Goal: Task Accomplishment & Management: Manage account settings

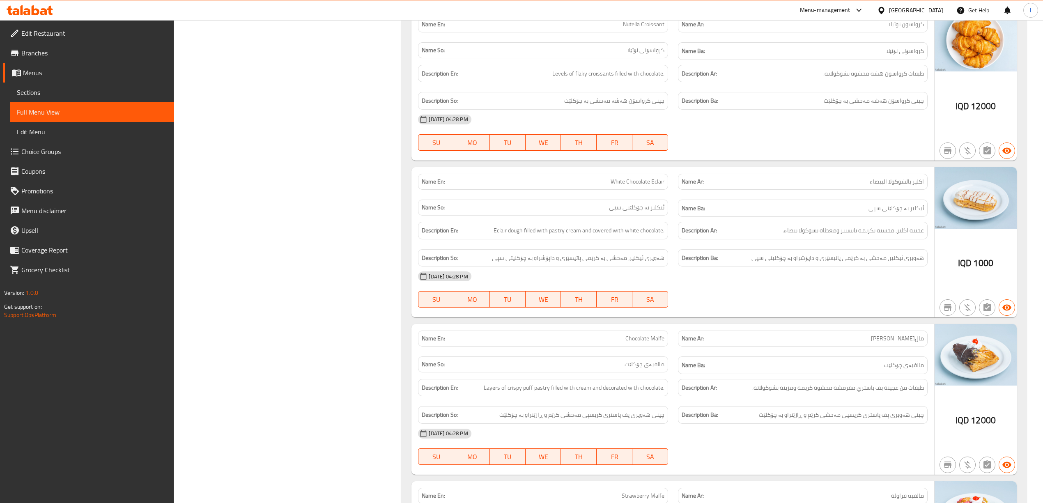
click at [27, 92] on span "Sections" at bounding box center [92, 92] width 151 height 10
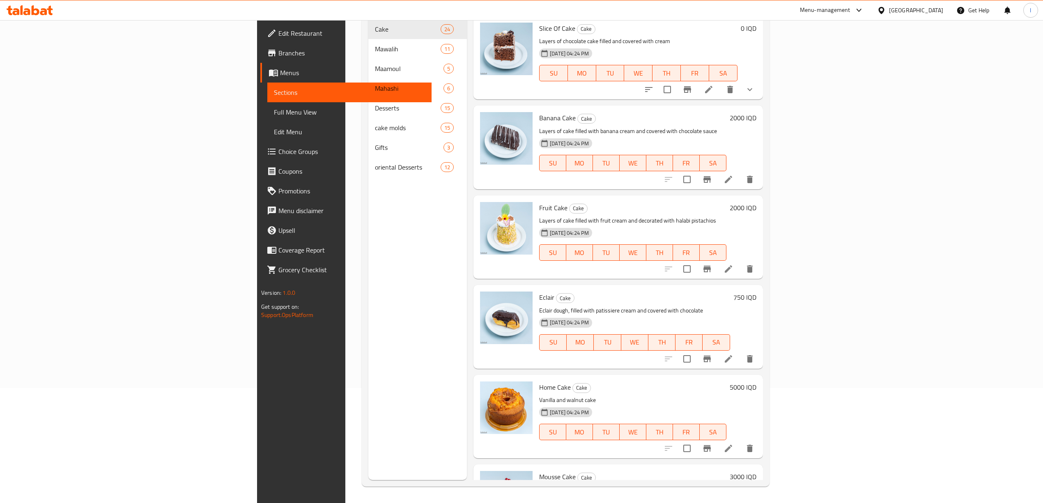
scroll to position [115, 0]
click at [280, 73] on span "Menus" at bounding box center [352, 73] width 144 height 10
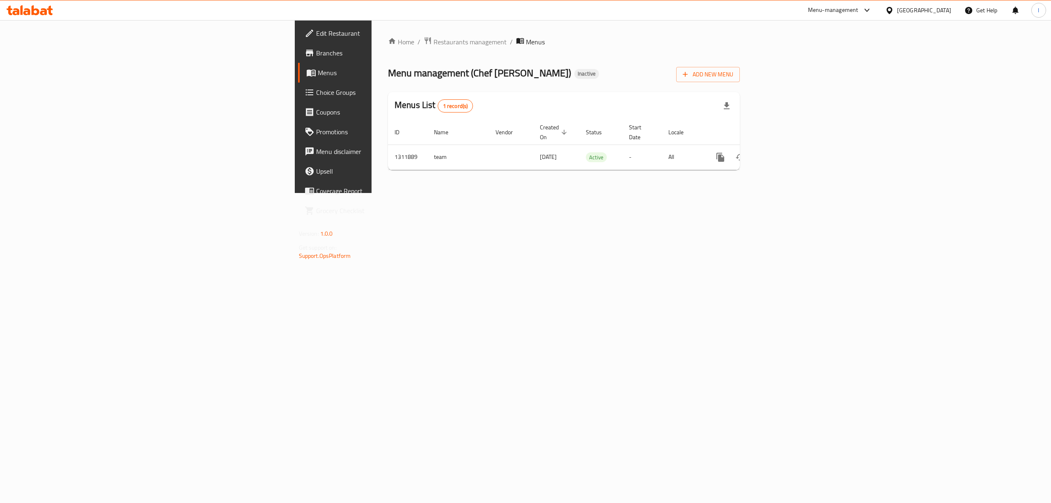
click at [35, 11] on icon at bounding box center [30, 10] width 46 height 10
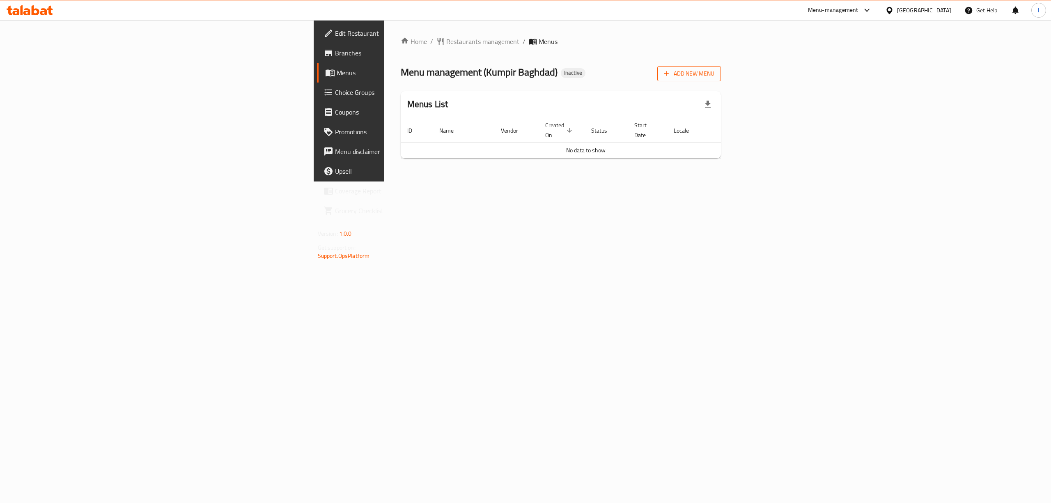
click at [721, 68] on button "Add New Menu" at bounding box center [689, 73] width 64 height 15
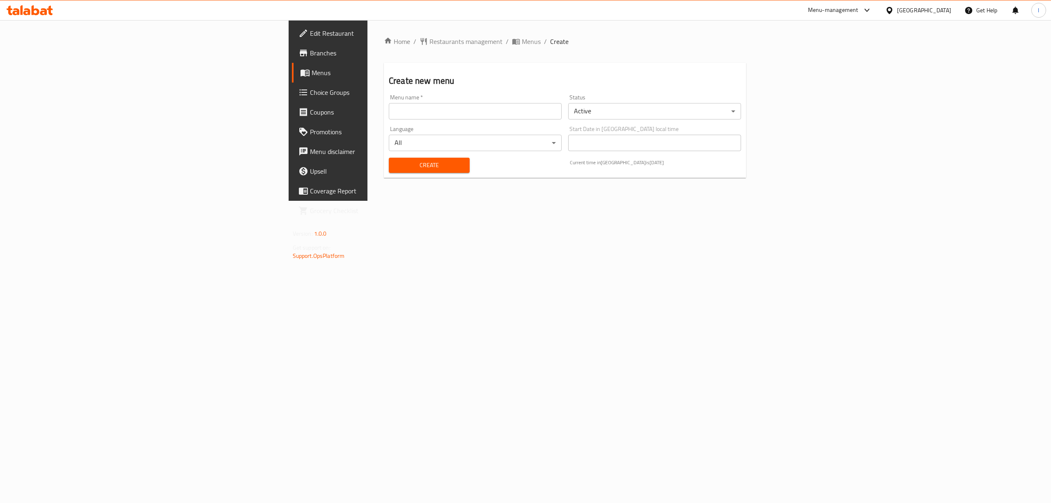
drag, startPoint x: 392, startPoint y: 126, endPoint x: 388, endPoint y: 124, distance: 5.7
click at [392, 126] on div "Language All ​" at bounding box center [475, 138] width 173 height 25
click at [386, 122] on div "Menu name   * Menu name *" at bounding box center [474, 107] width 179 height 32
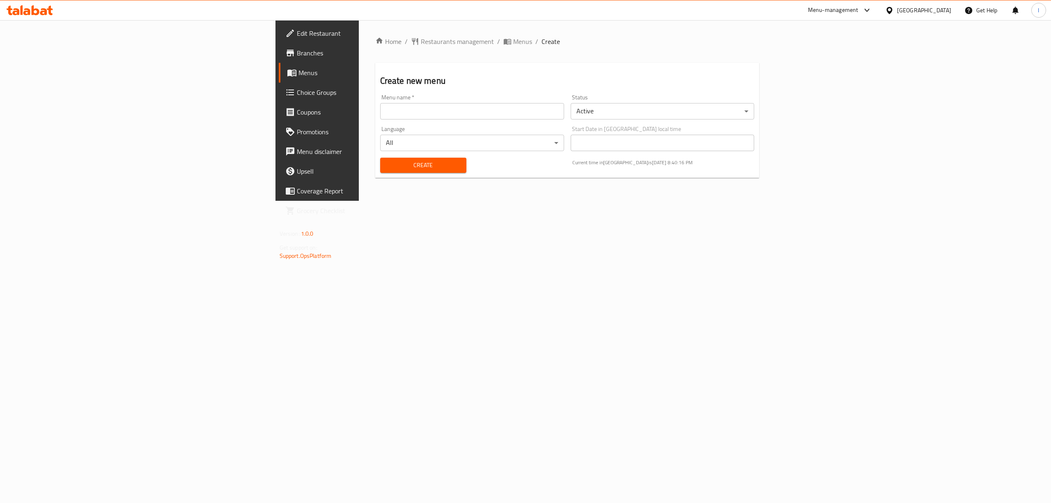
click at [385, 117] on input "text" at bounding box center [472, 111] width 184 height 16
type input "Lanya"
click at [387, 167] on span "Create" at bounding box center [423, 165] width 73 height 10
click at [298, 76] on span "Menus" at bounding box center [371, 73] width 146 height 10
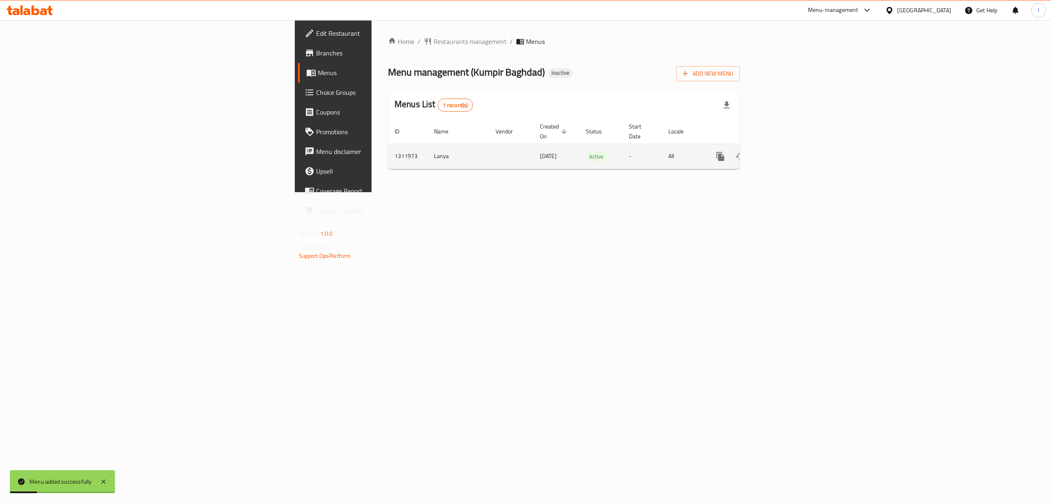
click at [784, 151] on icon "enhanced table" at bounding box center [780, 156] width 10 height 10
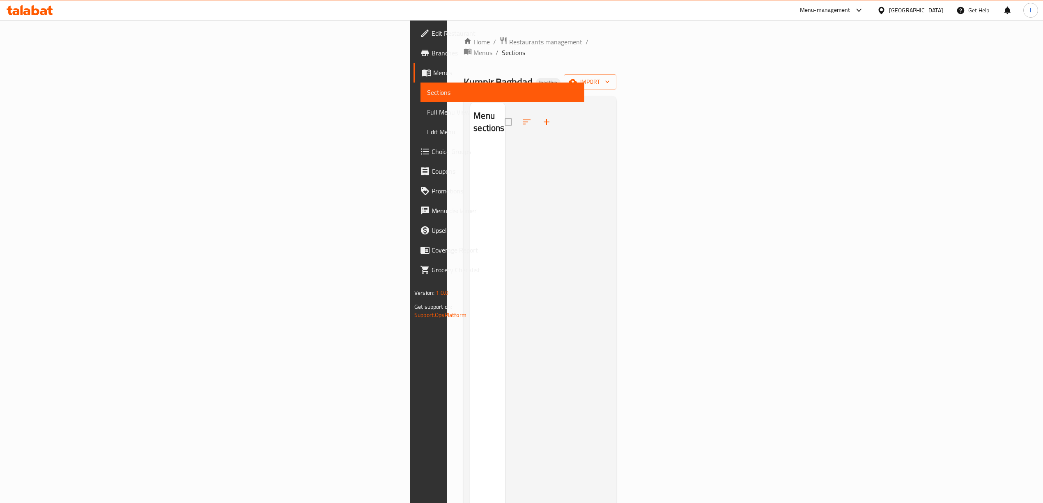
click at [427, 94] on span "Sections" at bounding box center [502, 92] width 151 height 10
click at [433, 71] on span "Menus" at bounding box center [505, 73] width 144 height 10
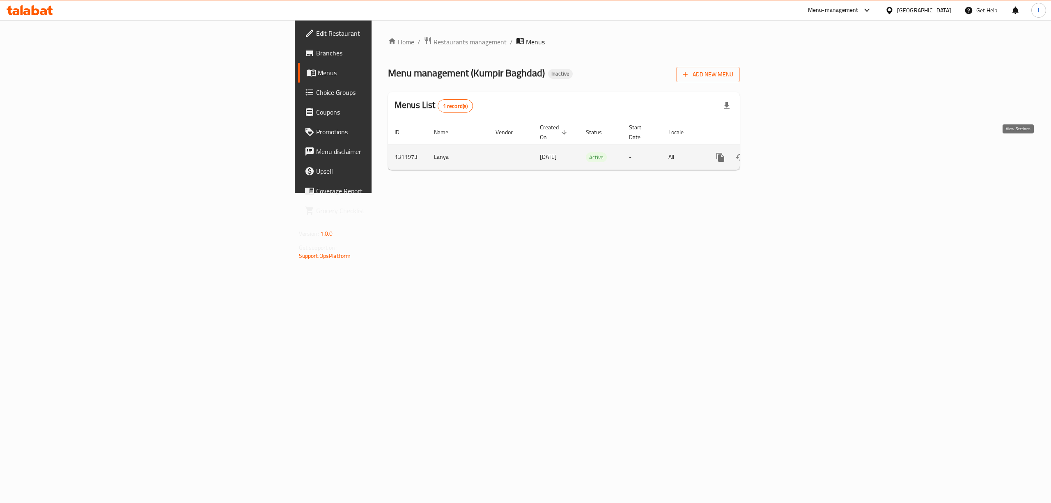
click at [784, 152] on icon "enhanced table" at bounding box center [780, 157] width 10 height 10
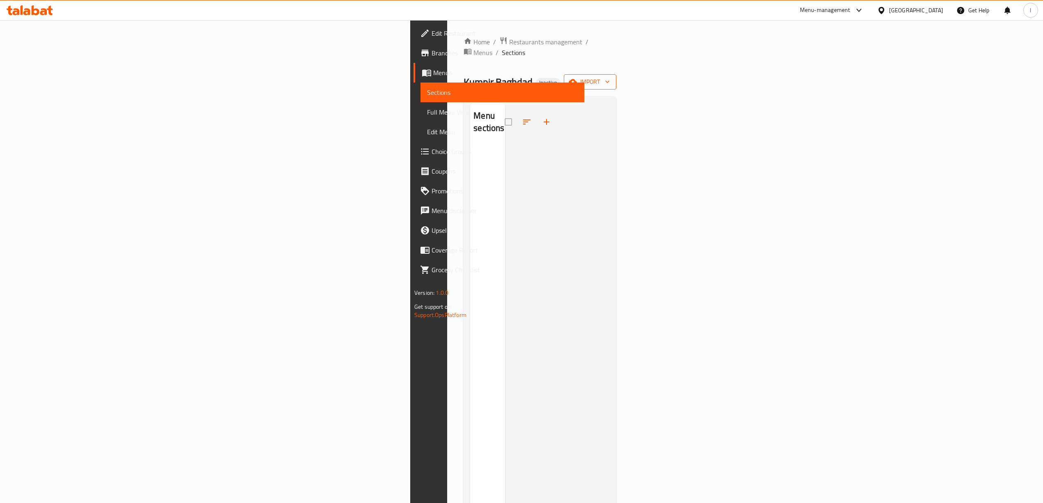
click at [610, 77] on span "import" at bounding box center [589, 82] width 39 height 10
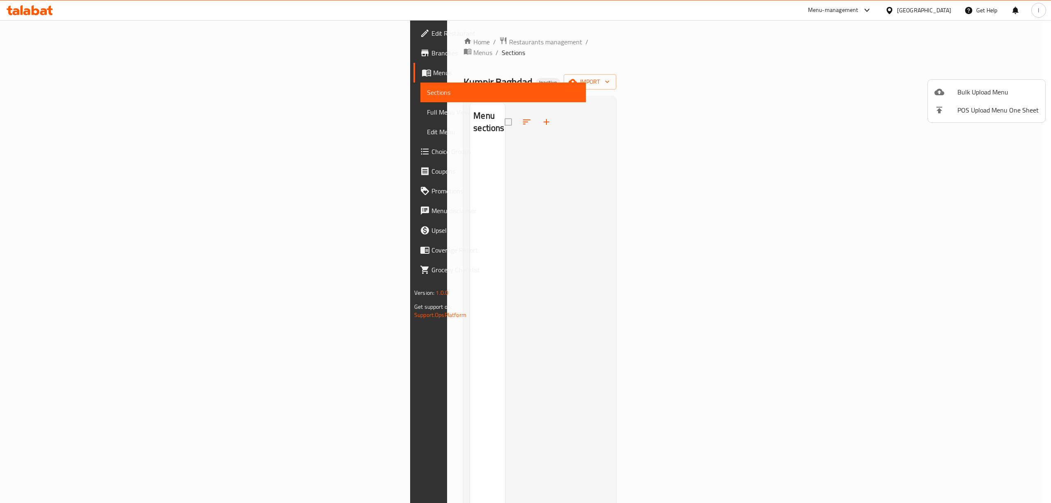
click at [943, 96] on icon at bounding box center [939, 92] width 10 height 10
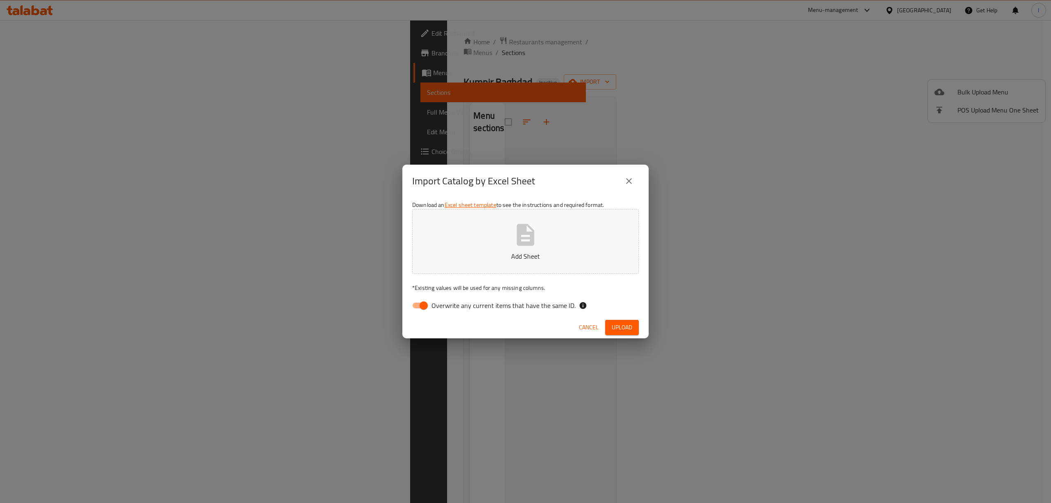
click at [474, 301] on span "Overwrite any current items that have the same ID." at bounding box center [503, 305] width 144 height 10
click at [447, 301] on input "Overwrite any current items that have the same ID." at bounding box center [423, 306] width 47 height 16
checkbox input "false"
drag, startPoint x: 630, startPoint y: 334, endPoint x: 634, endPoint y: 335, distance: 4.3
click at [631, 335] on div "Cancel Upload" at bounding box center [525, 327] width 246 height 22
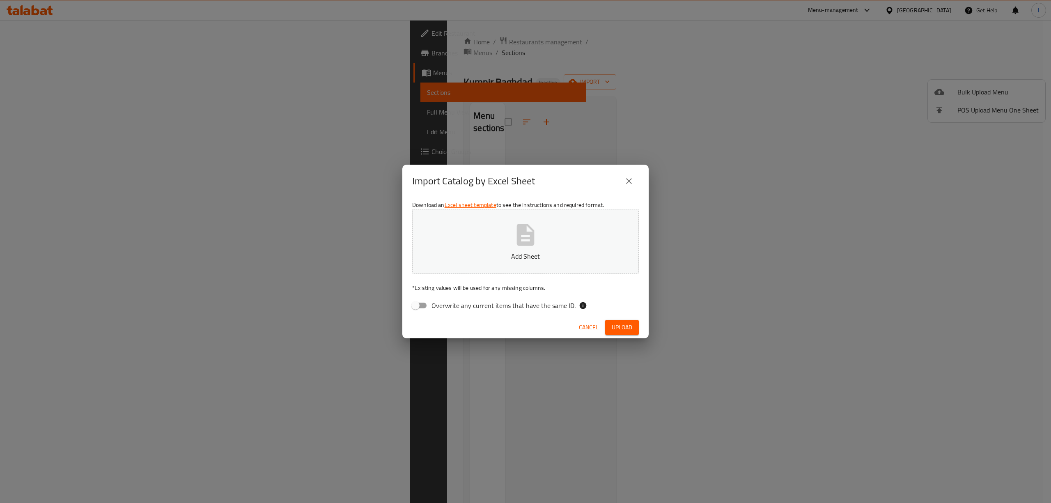
drag, startPoint x: 624, startPoint y: 328, endPoint x: 554, endPoint y: 319, distance: 70.8
click at [623, 328] on span "Upload" at bounding box center [622, 327] width 21 height 10
click at [593, 332] on span "Cancel" at bounding box center [589, 327] width 20 height 10
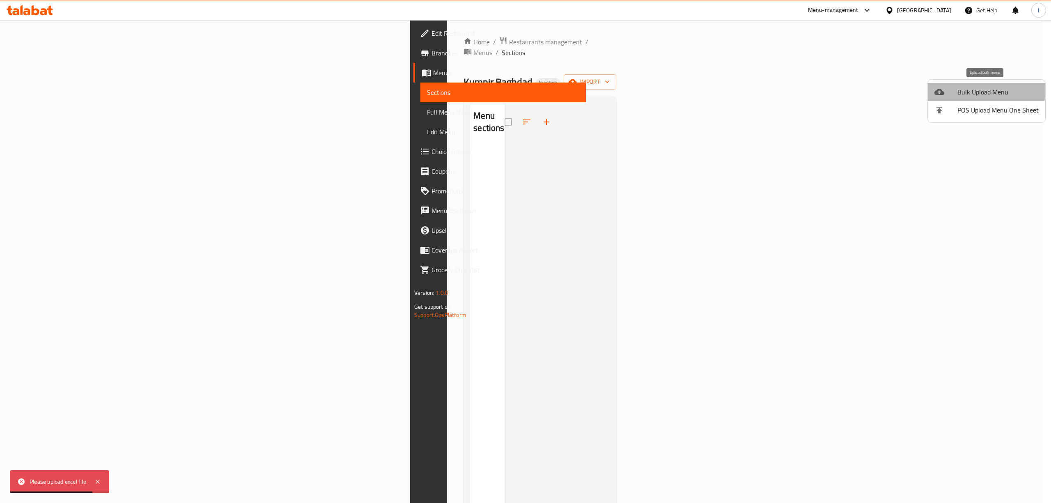
click at [978, 85] on li "Bulk Upload Menu" at bounding box center [986, 92] width 117 height 18
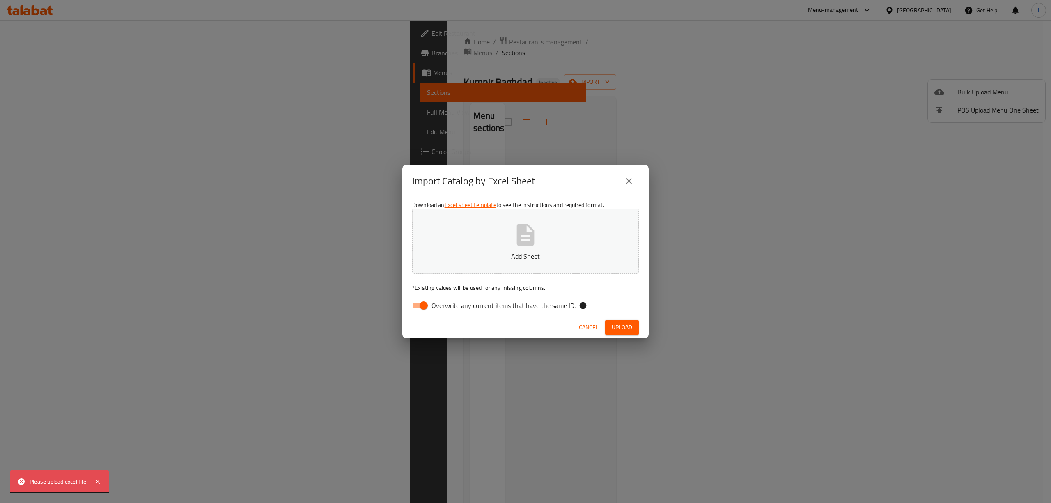
click at [452, 306] on span "Overwrite any current items that have the same ID." at bounding box center [503, 305] width 144 height 10
click at [447, 306] on input "Overwrite any current items that have the same ID." at bounding box center [423, 306] width 47 height 16
checkbox input "false"
click at [483, 243] on button "Add Sheet" at bounding box center [525, 241] width 227 height 65
click at [628, 328] on span "Upload" at bounding box center [622, 327] width 21 height 10
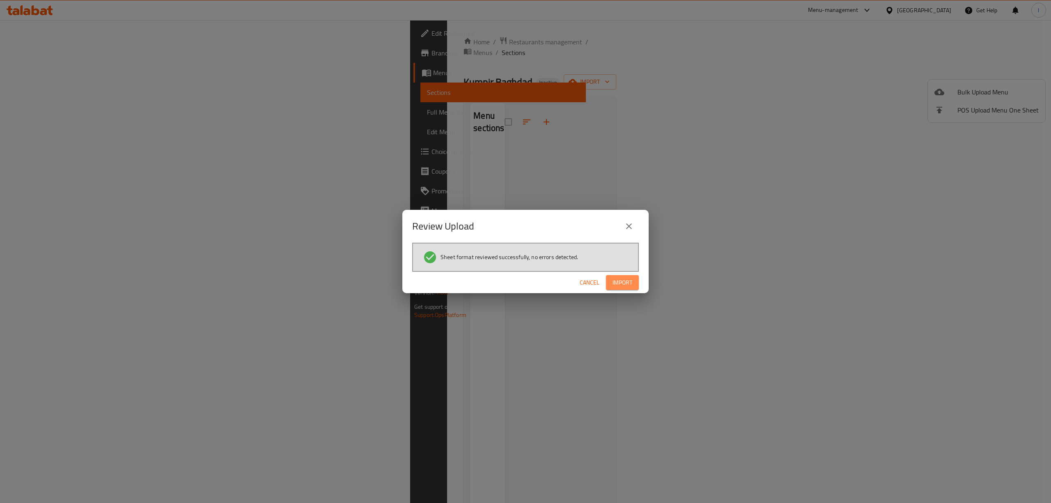
click at [632, 278] on button "Import" at bounding box center [622, 282] width 33 height 15
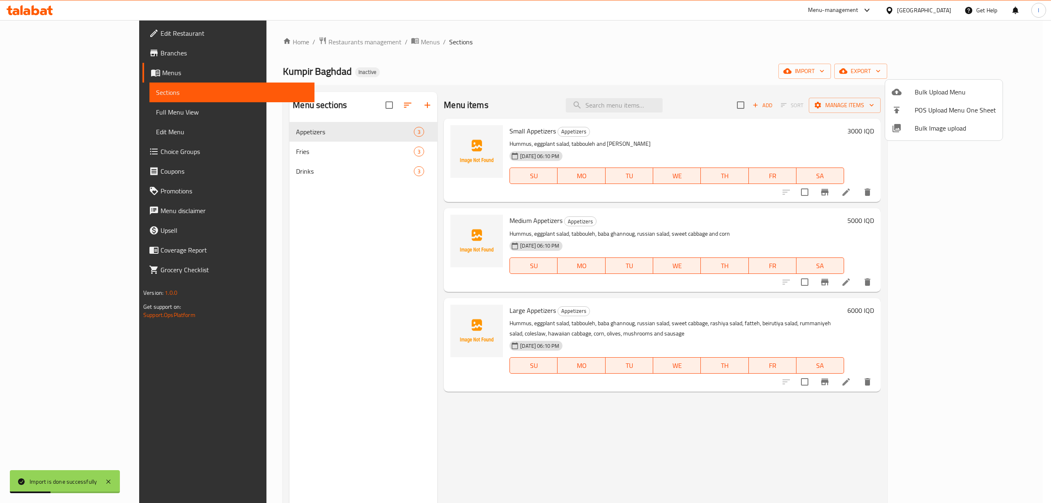
click at [344, 154] on div at bounding box center [525, 251] width 1051 height 503
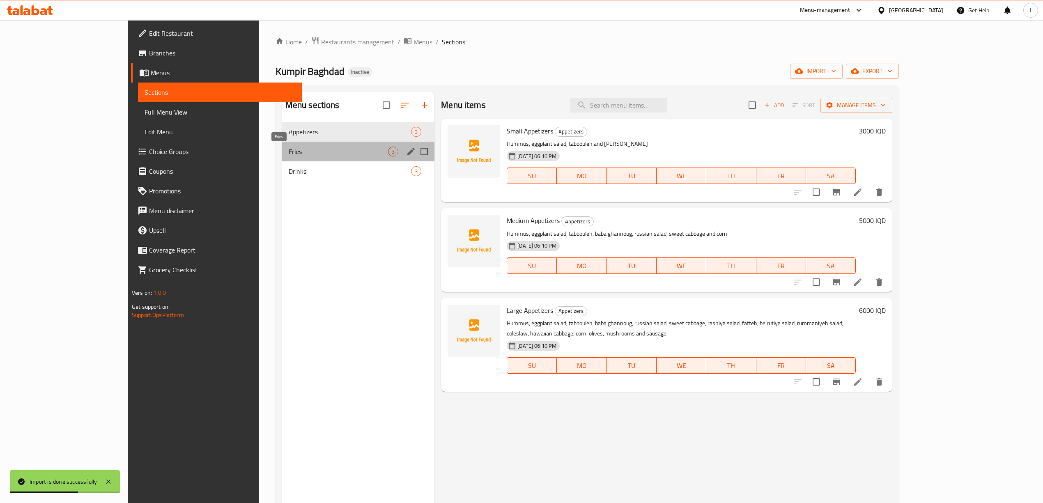
click at [292, 153] on span "Fries" at bounding box center [338, 152] width 99 height 10
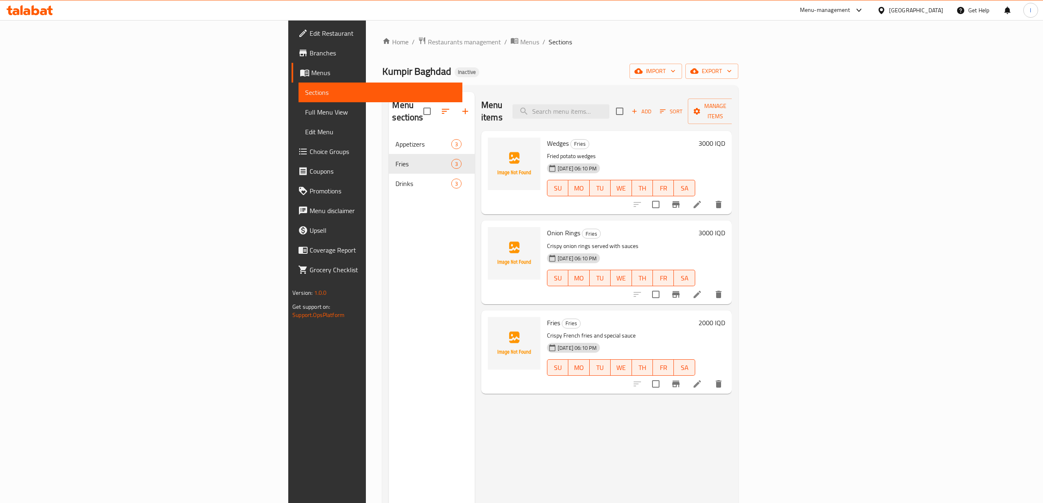
click at [305, 112] on span "Full Menu View" at bounding box center [380, 112] width 151 height 10
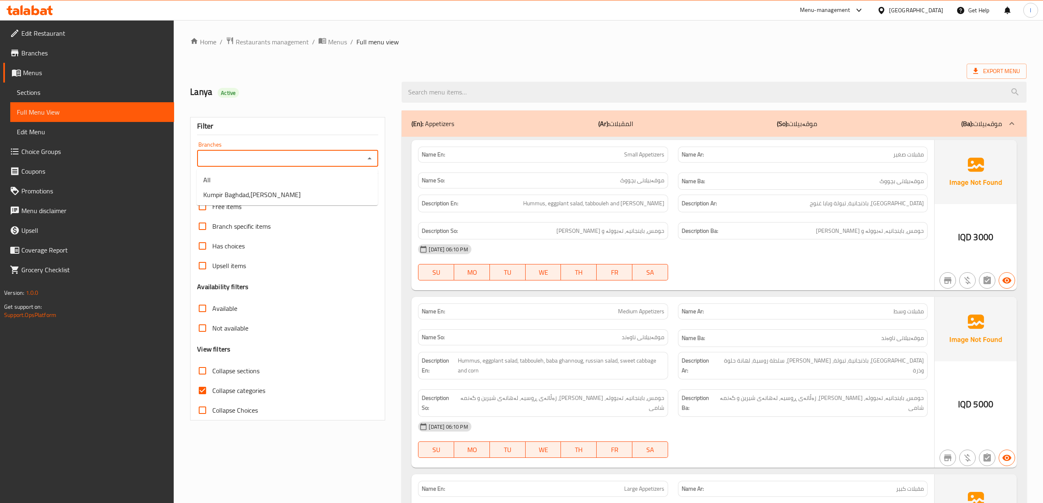
drag, startPoint x: 336, startPoint y: 154, endPoint x: 327, endPoint y: 158, distance: 9.9
click at [334, 155] on input "Branches" at bounding box center [281, 158] width 163 height 11
click at [260, 191] on span "Kumpir Baghdad,Al Mansur" at bounding box center [251, 195] width 97 height 10
type input "Kumpir Baghdad,Al Mansur"
click at [236, 388] on span "Collapse categories" at bounding box center [238, 390] width 53 height 10
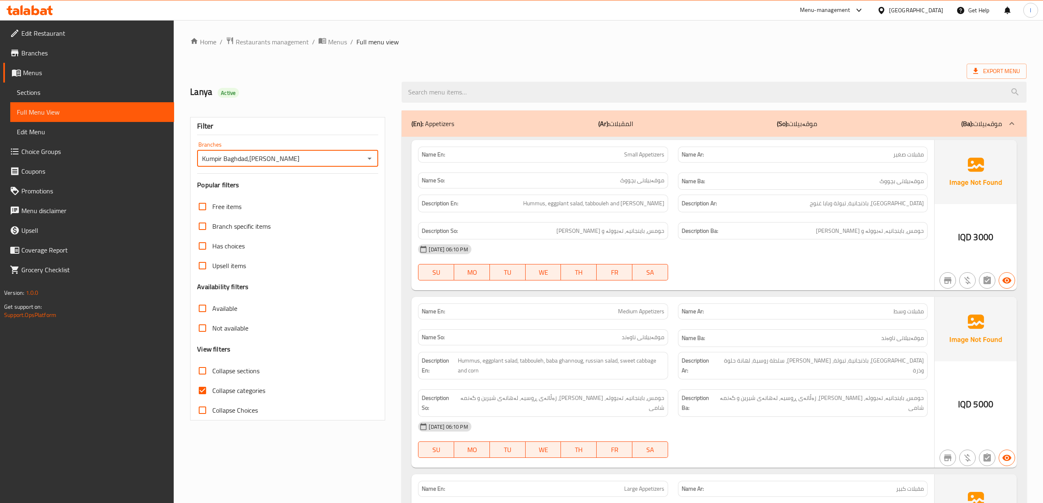
click at [212, 388] on input "Collapse categories" at bounding box center [203, 391] width 20 height 20
checkbox input "false"
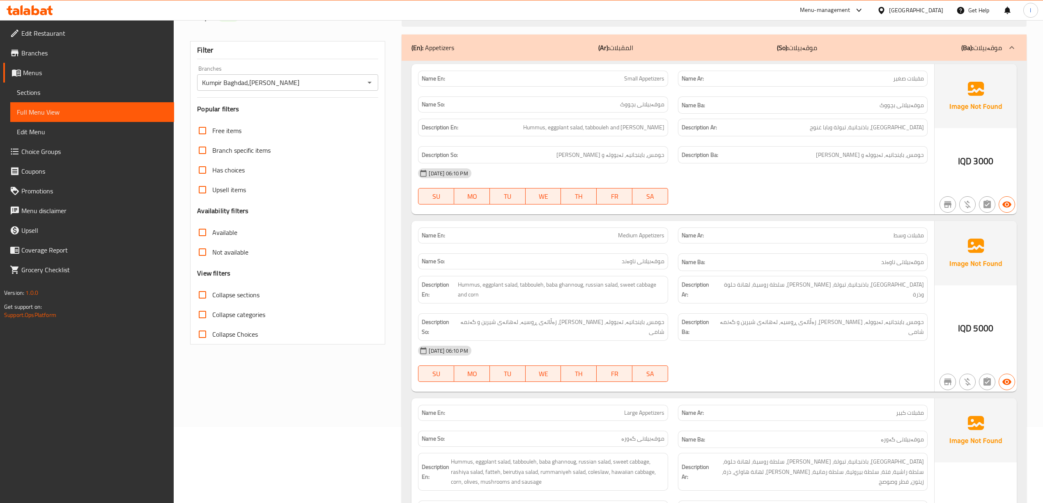
scroll to position [55, 0]
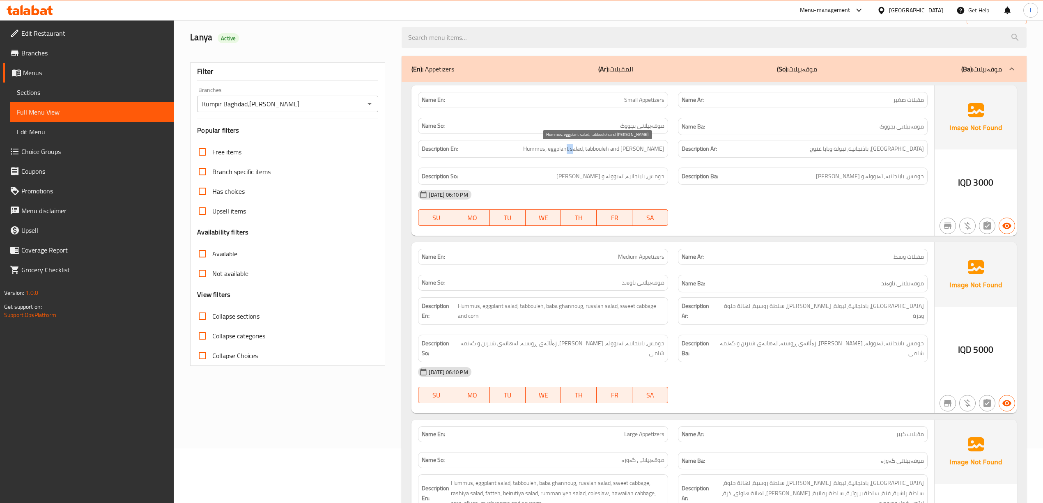
click at [577, 151] on span "Hummus, eggplant salad, tabbouleh and baba ghannoug" at bounding box center [593, 149] width 141 height 10
drag, startPoint x: 603, startPoint y: 153, endPoint x: 642, endPoint y: 155, distance: 39.1
click at [642, 155] on div "Description En: Hummus, eggplant salad, tabbouleh and baba ghannoug" at bounding box center [543, 149] width 250 height 18
click at [646, 155] on div "Description En: Hummus, eggplant salad, tabbouleh and baba ghannoug" at bounding box center [543, 149] width 250 height 18
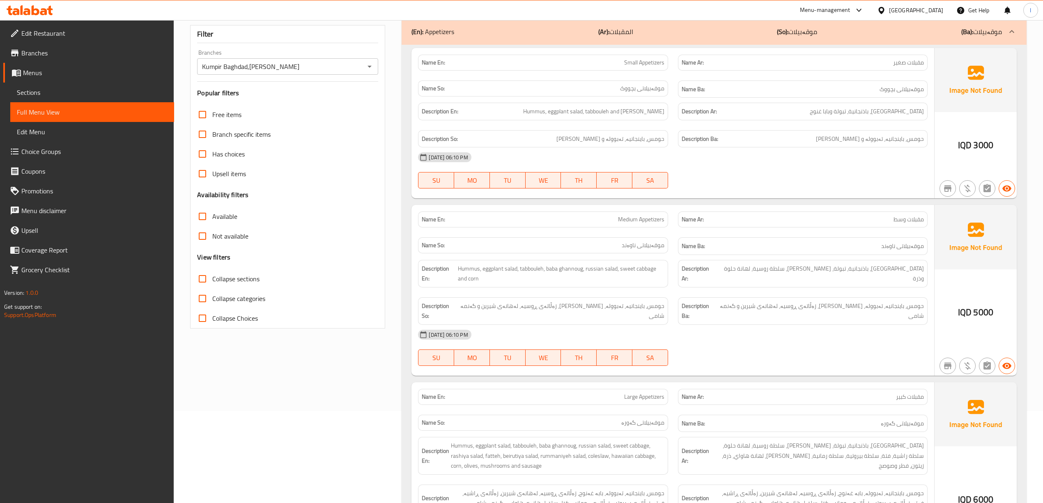
scroll to position [164, 0]
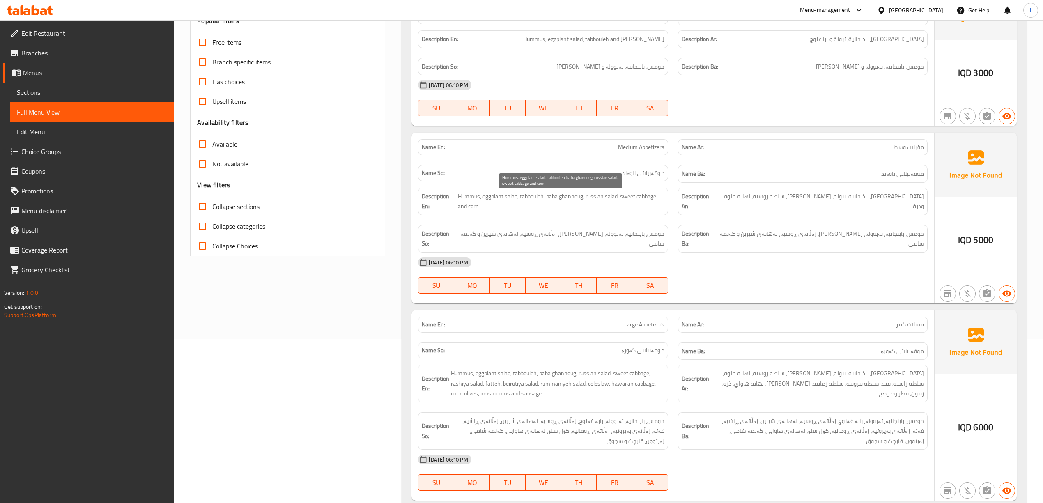
click at [604, 203] on span "Hummus, eggplant salad, tabbouleh, baba ghannoug, russian salad, sweet cabbage …" at bounding box center [561, 201] width 206 height 20
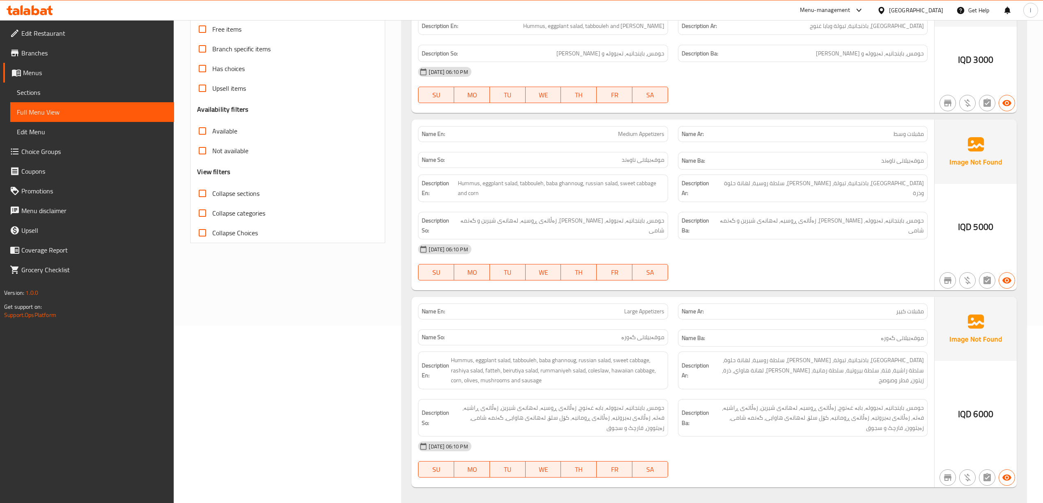
scroll to position [383, 0]
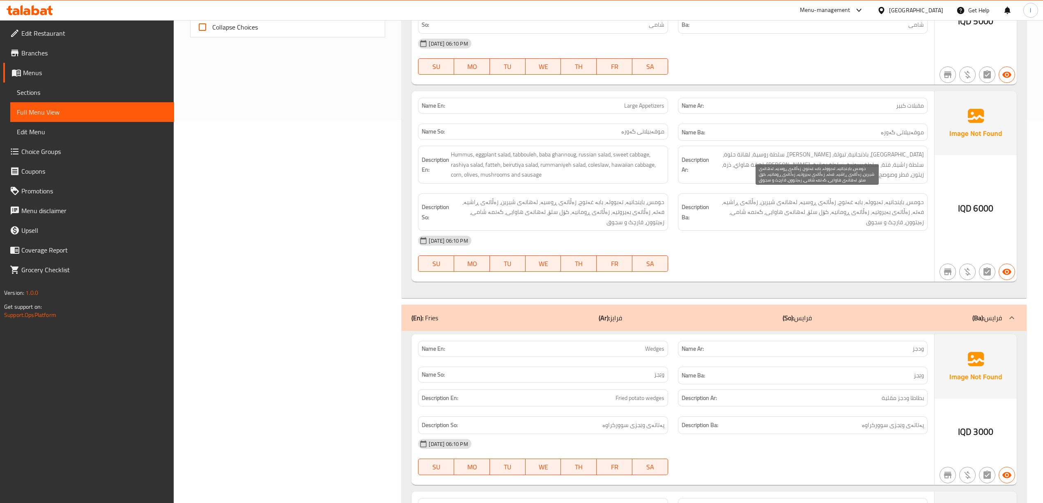
click at [892, 197] on span "حومس، باینجانیە، تەبوولە، بابە غەنوج، زەڵاتەی ڕوسیە، لەهانەی شیرین، زەڵاتەی ڕاش…" at bounding box center [817, 212] width 213 height 30
click at [875, 197] on span "حومس، باینجانیە، تەبوولە، بابە غەنوج، زەڵاتەی ڕوسیە، لەهانەی شیرین، زەڵاتەی ڕاش…" at bounding box center [817, 212] width 213 height 30
click at [853, 200] on span "حومس، باینجانیە، تەبوولە، بابە غەنوج، زەڵاتەی ڕوسیە، لەهانەی شیرین، زەڵاتەی ڕاش…" at bounding box center [817, 212] width 213 height 30
click at [828, 200] on span "حومس، باینجانیە، تەبوولە، بابە غەنوج، زەڵاتەی ڕوسیە، لەهانەی شیرین، زەڵاتەی ڕاش…" at bounding box center [817, 212] width 213 height 30
click at [784, 197] on span "حومس، باینجانیە، تەبوولە، بابە غەنوج، زەڵاتەی ڕوسیە، لەهانەی شیرین، زەڵاتەی ڕاش…" at bounding box center [817, 212] width 213 height 30
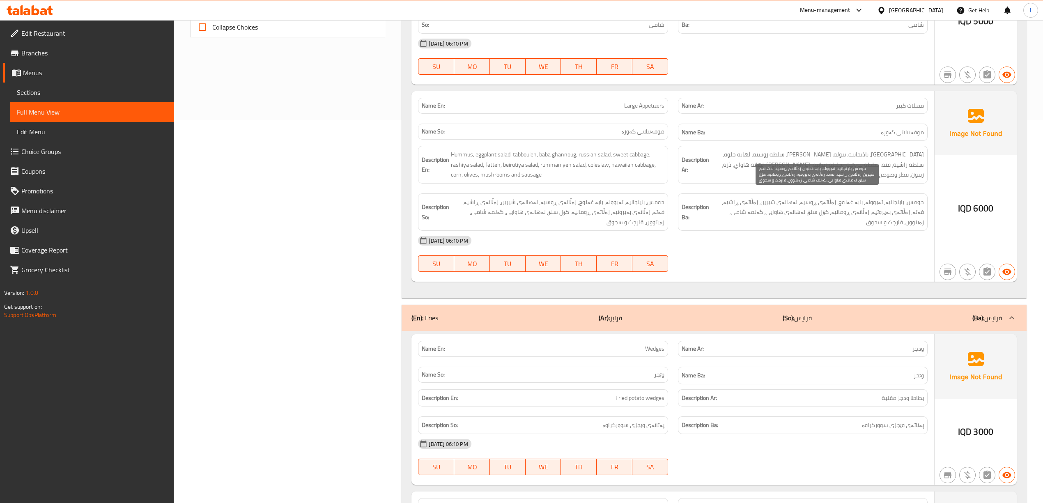
click at [756, 197] on span "حومس، باینجانیە، تەبوولە، بابە غەنوج، زەڵاتەی ڕوسیە، لەهانەی شیرین، زەڵاتەی ڕاش…" at bounding box center [817, 212] width 213 height 30
click at [731, 197] on span "حومس، باینجانیە، تەبوولە، بابە غەنوج، زەڵاتەی ڕوسیە، لەهانەی شیرین، زەڵاتەی ڕاش…" at bounding box center [817, 212] width 213 height 30
click at [713, 197] on span "حومس، باینجانیە، تەبوولە، بابە غەنوج، زەڵاتەی ڕوسیە، لەهانەی شیرین، زەڵاتەی ڕاش…" at bounding box center [817, 212] width 213 height 30
drag, startPoint x: 894, startPoint y: 208, endPoint x: 887, endPoint y: 209, distance: 7.1
click at [887, 209] on span "حومس، باینجانیە، تەبوولە، بابە غەنوج، زەڵاتەی ڕوسیە، لەهانەی شیرین، زەڵاتەی ڕاش…" at bounding box center [817, 212] width 213 height 30
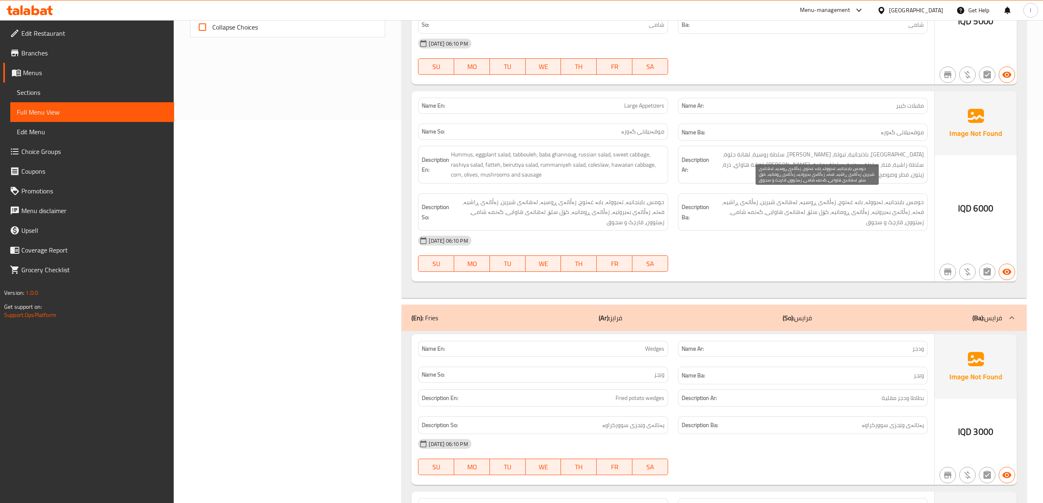
drag, startPoint x: 862, startPoint y: 209, endPoint x: 845, endPoint y: 211, distance: 17.4
click at [861, 209] on span "حومس، باینجانیە، تەبوولە، بابە غەنوج، زەڵاتەی ڕوسیە، لەهانەی شیرین، زەڵاتەی ڕاش…" at bounding box center [817, 212] width 213 height 30
drag, startPoint x: 828, startPoint y: 209, endPoint x: 823, endPoint y: 207, distance: 5.2
click at [823, 207] on span "حومس، باینجانیە، تەبوولە، بابە غەنوج، زەڵاتەی ڕوسیە، لەهانەی شیرین، زەڵاتەی ڕاش…" at bounding box center [817, 212] width 213 height 30
click at [790, 206] on span "حومس، باینجانیە، تەبوولە، بابە غەنوج، زەڵاتەی ڕوسیە، لەهانەی شیرین، زەڵاتەی ڕاش…" at bounding box center [817, 212] width 213 height 30
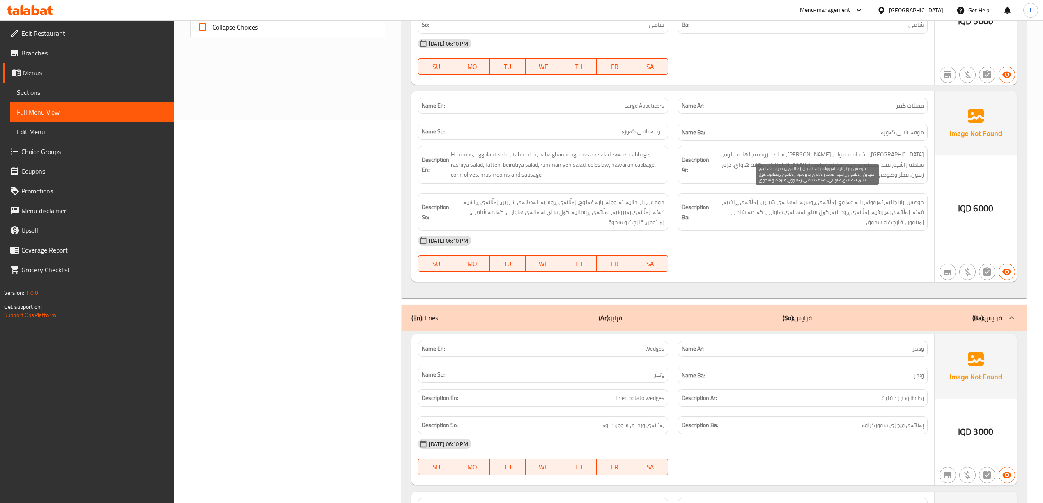
click at [764, 210] on span "حومس، باینجانیە، تەبوولە، بابە غەنوج، زەڵاتەی ڕوسیە، لەهانەی شیرین، زەڵاتەی ڕاش…" at bounding box center [817, 212] width 213 height 30
click at [733, 209] on span "حومس، باینجانیە، تەبوولە، بابە غەنوج، زەڵاتەی ڕوسیە، لەهانەی شیرین، زەڵاتەی ڕاش…" at bounding box center [817, 212] width 213 height 30
click at [721, 206] on span "حومس، باینجانیە، تەبوولە، بابە غەنوج، زەڵاتەی ڕوسیە، لەهانەی شیرین، زەڵاتەی ڕاش…" at bounding box center [817, 212] width 213 height 30
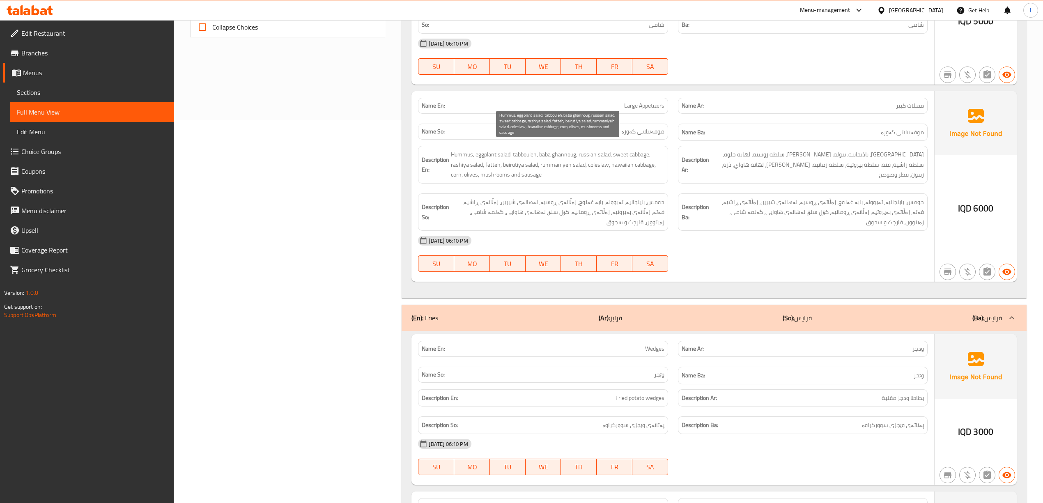
click at [460, 149] on span "Hummus, eggplant salad, tabbouleh, baba ghannoug, russian salad, sweet cabbage,…" at bounding box center [557, 164] width 213 height 30
drag, startPoint x: 488, startPoint y: 144, endPoint x: 503, endPoint y: 147, distance: 15.8
click at [503, 149] on span "Hummus, eggplant salad, tabbouleh, baba ghannoug, russian salad, sweet cabbage,…" at bounding box center [557, 164] width 213 height 30
click at [522, 149] on span "Hummus, eggplant salad, tabbouleh, baba ghannoug, russian salad, sweet cabbage,…" at bounding box center [557, 164] width 213 height 30
click at [550, 149] on span "Hummus, eggplant salad, tabbouleh, baba ghannoug, russian salad, sweet cabbage,…" at bounding box center [557, 164] width 213 height 30
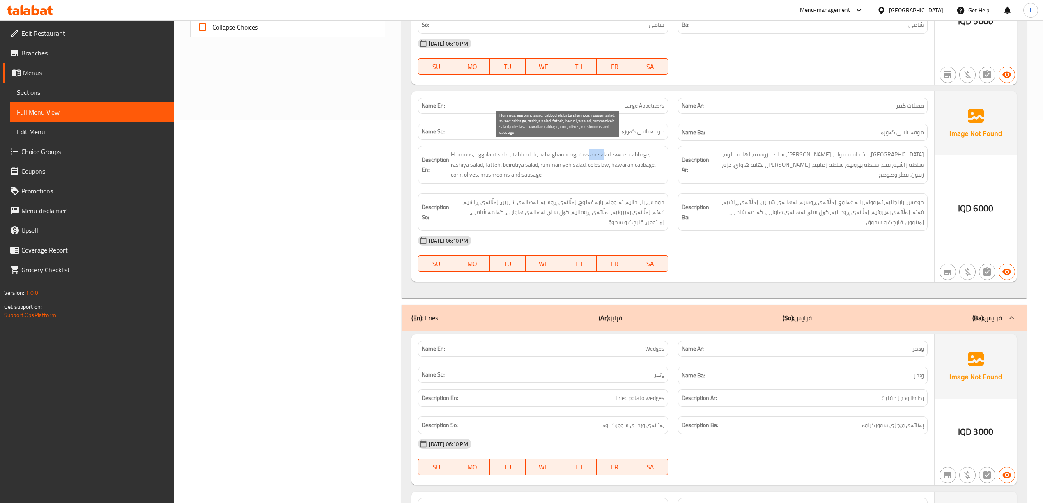
drag, startPoint x: 591, startPoint y: 149, endPoint x: 604, endPoint y: 151, distance: 13.3
click at [604, 151] on span "Hummus, eggplant salad, tabbouleh, baba ghannoug, russian salad, sweet cabbage,…" at bounding box center [557, 164] width 213 height 30
drag, startPoint x: 620, startPoint y: 150, endPoint x: 649, endPoint y: 148, distance: 28.8
click at [649, 149] on span "Hummus, eggplant salad, tabbouleh, baba ghannoug, russian salad, sweet cabbage,…" at bounding box center [557, 164] width 213 height 30
drag, startPoint x: 453, startPoint y: 157, endPoint x: 471, endPoint y: 158, distance: 18.1
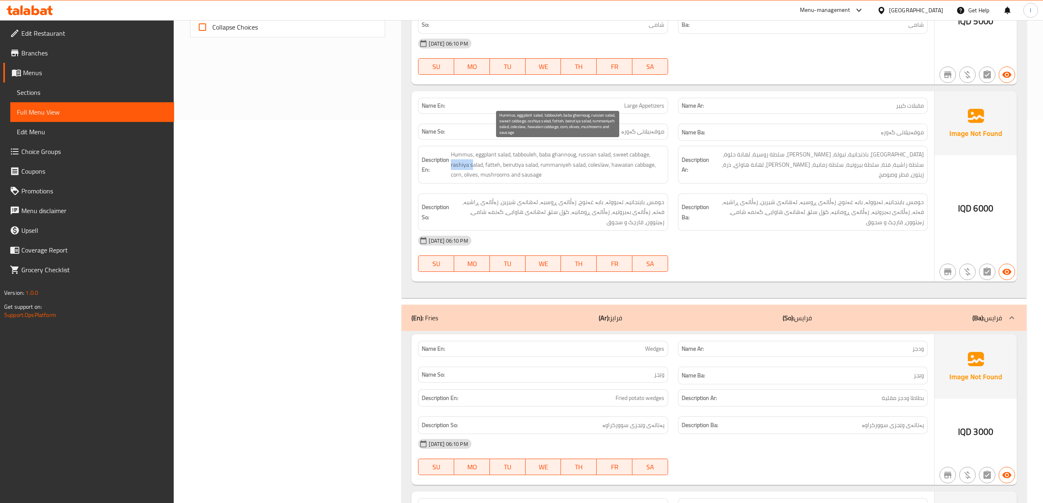
click at [471, 158] on h6 "Description En: Hummus, eggplant salad, tabbouleh, baba ghannoug, russian salad…" at bounding box center [543, 164] width 242 height 30
click at [472, 160] on span "Hummus, eggplant salad, tabbouleh, baba ghannoug, russian salad, sweet cabbage,…" at bounding box center [557, 164] width 213 height 30
click at [494, 160] on span "Hummus, eggplant salad, tabbouleh, baba ghannoug, russian salad, sweet cabbage,…" at bounding box center [557, 164] width 213 height 30
drag, startPoint x: 507, startPoint y: 157, endPoint x: 515, endPoint y: 160, distance: 8.7
click at [515, 160] on span "Hummus, eggplant salad, tabbouleh, baba ghannoug, russian salad, sweet cabbage,…" at bounding box center [557, 164] width 213 height 30
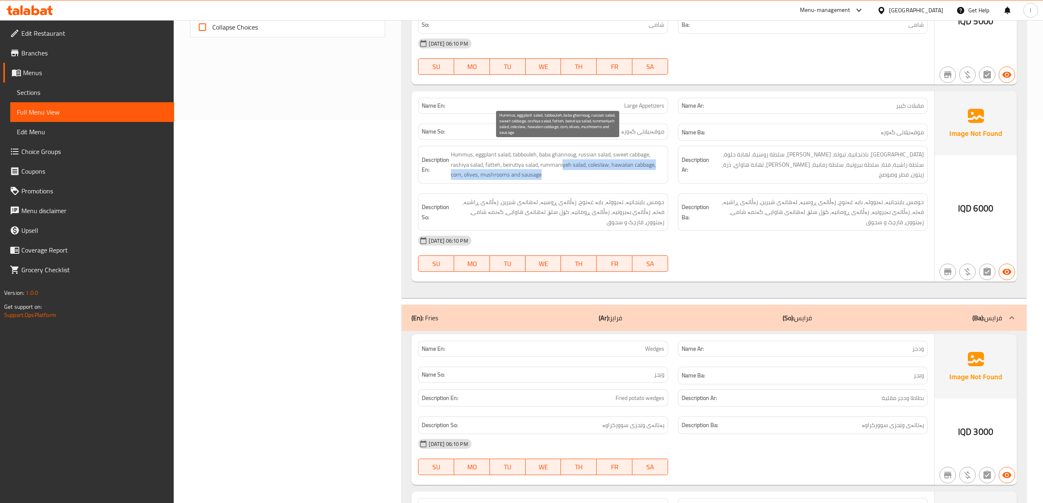
drag, startPoint x: 562, startPoint y: 159, endPoint x: 570, endPoint y: 164, distance: 9.6
click at [570, 164] on span "Hummus, eggplant salad, tabbouleh, baba ghannoug, russian salad, sweet cabbage,…" at bounding box center [557, 164] width 213 height 30
click at [596, 153] on span "Hummus, eggplant salad, tabbouleh, baba ghannoug, russian salad, sweet cabbage,…" at bounding box center [557, 164] width 213 height 30
drag, startPoint x: 599, startPoint y: 154, endPoint x: 602, endPoint y: 172, distance: 18.4
click at [602, 172] on span "Hummus, eggplant salad, tabbouleh, baba ghannoug, russian salad, sweet cabbage,…" at bounding box center [557, 164] width 213 height 30
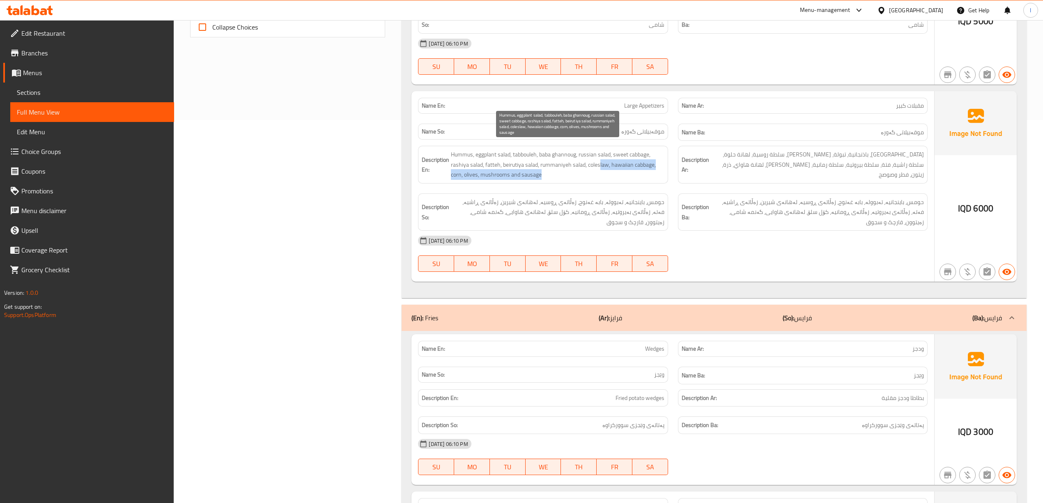
click at [603, 161] on span "Hummus, eggplant salad, tabbouleh, baba ghannoug, russian salad, sweet cabbage,…" at bounding box center [557, 164] width 213 height 30
click at [616, 160] on span "Hummus, eggplant salad, tabbouleh, baba ghannoug, russian salad, sweet cabbage,…" at bounding box center [557, 164] width 213 height 30
drag, startPoint x: 458, startPoint y: 169, endPoint x: 454, endPoint y: 168, distance: 4.7
click at [454, 168] on span "Hummus, eggplant salad, tabbouleh, baba ghannoug, russian salad, sweet cabbage,…" at bounding box center [557, 164] width 213 height 30
drag, startPoint x: 473, startPoint y: 170, endPoint x: 476, endPoint y: 174, distance: 5.6
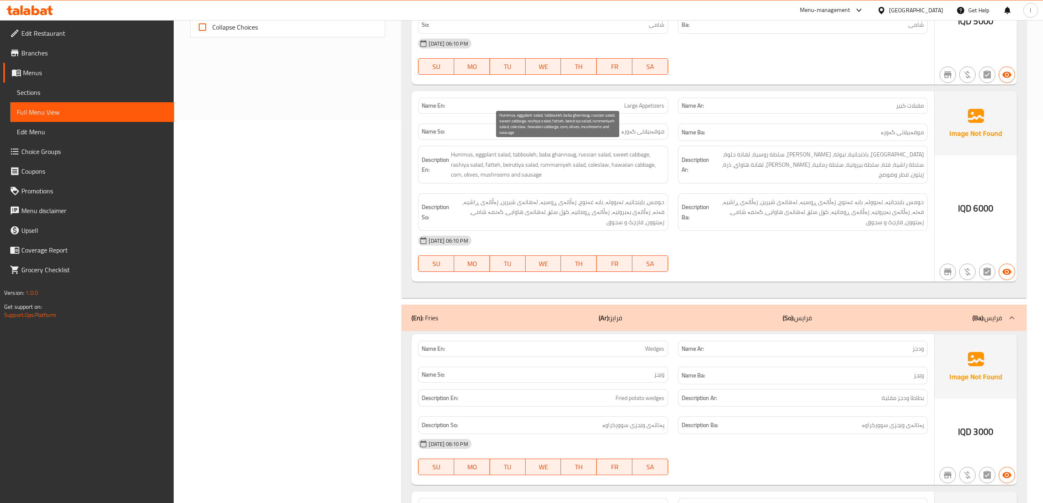
click at [475, 173] on div "Description En: Hummus, eggplant salad, tabbouleh, baba ghannoug, russian salad…" at bounding box center [543, 165] width 250 height 38
click at [490, 172] on span "Hummus, eggplant salad, tabbouleh, baba ghannoug, russian salad, sweet cabbage,…" at bounding box center [557, 164] width 213 height 30
click at [532, 175] on div "Description En: Hummus, eggplant salad, tabbouleh, baba ghannoug, russian salad…" at bounding box center [543, 165] width 250 height 38
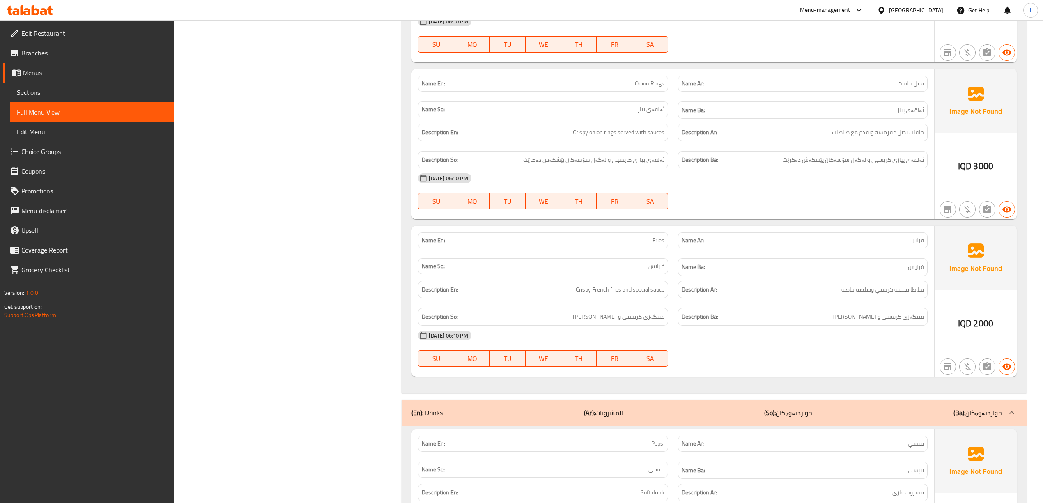
scroll to position [726, 0]
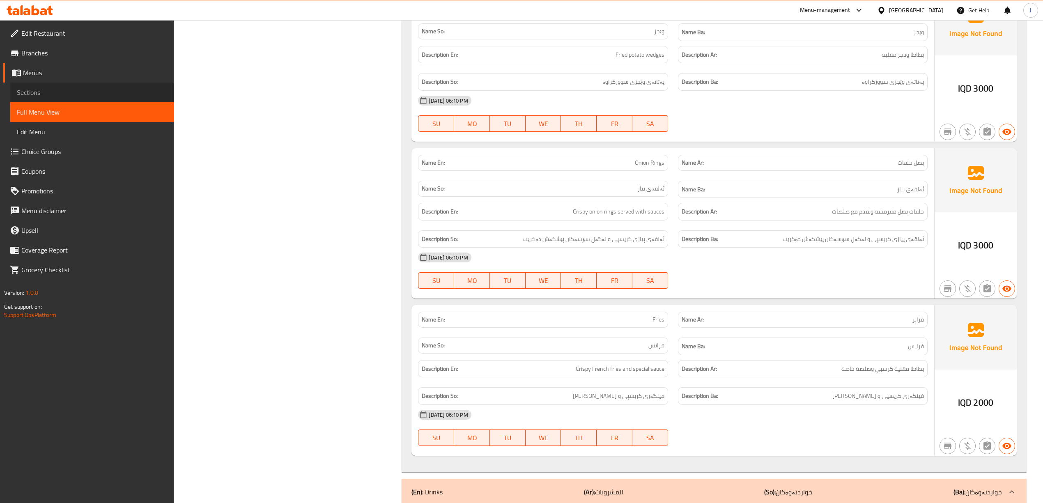
click at [35, 93] on span "Sections" at bounding box center [92, 92] width 151 height 10
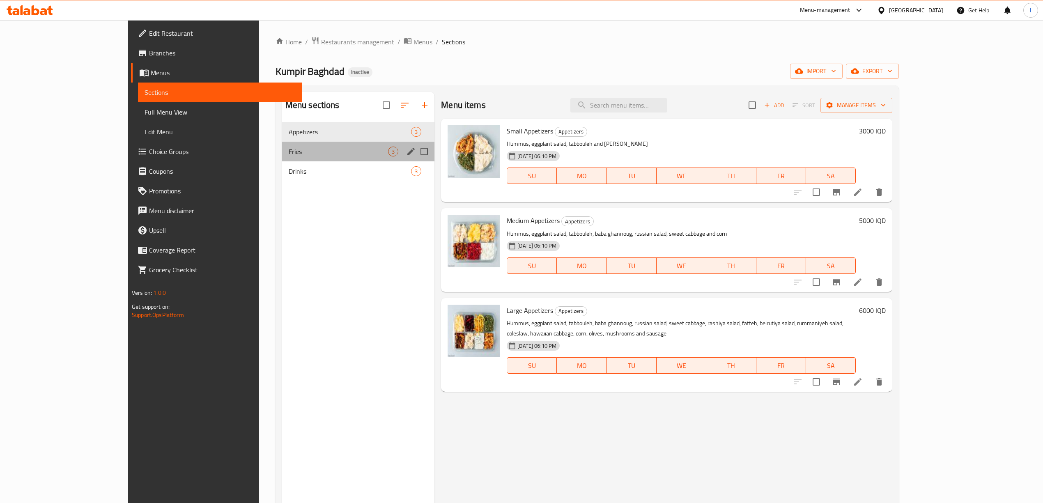
click at [310, 143] on div "Fries 3" at bounding box center [358, 152] width 153 height 20
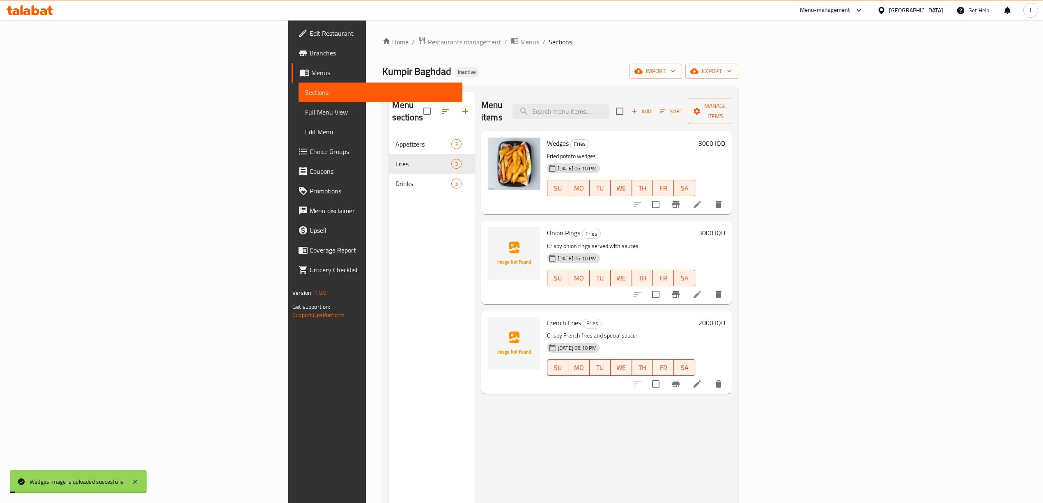
click at [389, 401] on div "Menu sections Appetizers 3 Fries 3 Drinks 3" at bounding box center [432, 343] width 86 height 503
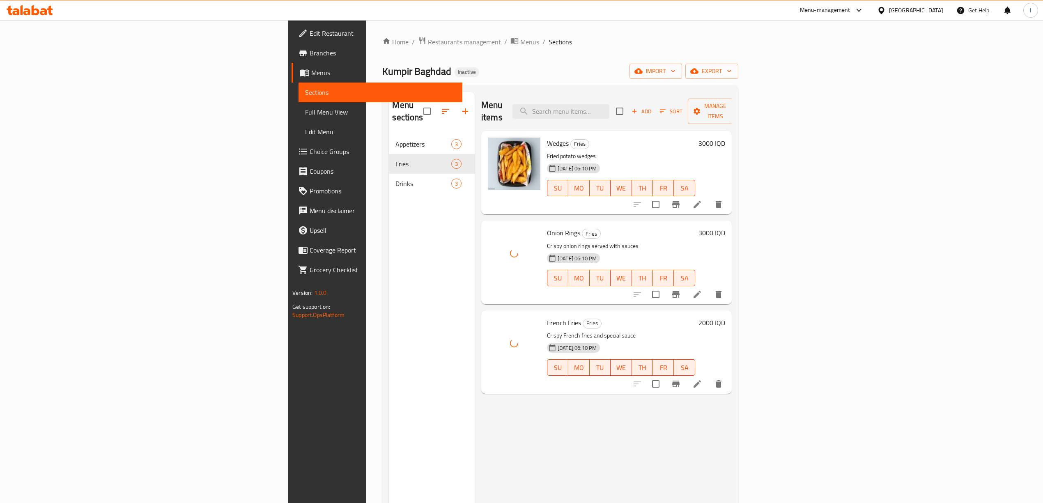
click at [395, 179] on span "Drinks" at bounding box center [422, 184] width 55 height 10
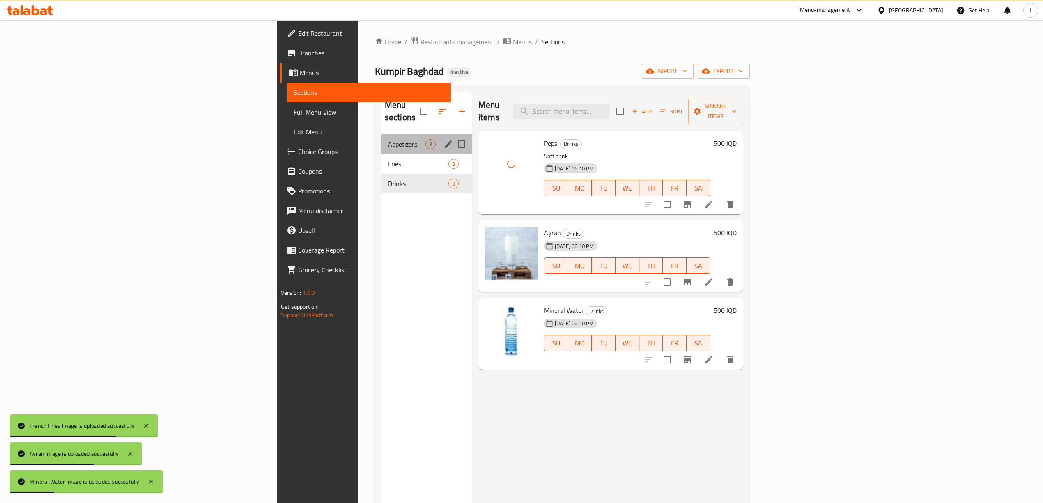
click at [381, 134] on div "Appetizers 3" at bounding box center [426, 144] width 90 height 20
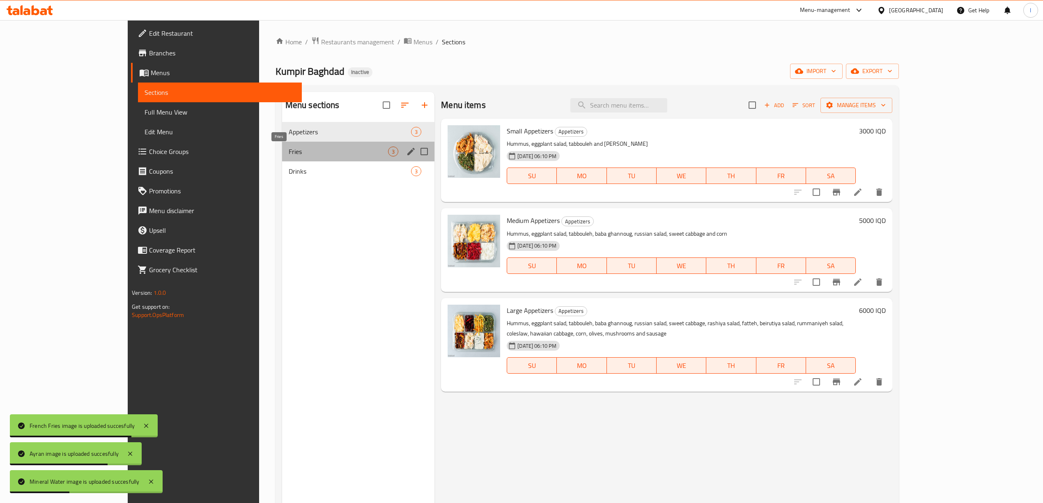
click at [289, 147] on span "Fries" at bounding box center [338, 152] width 99 height 10
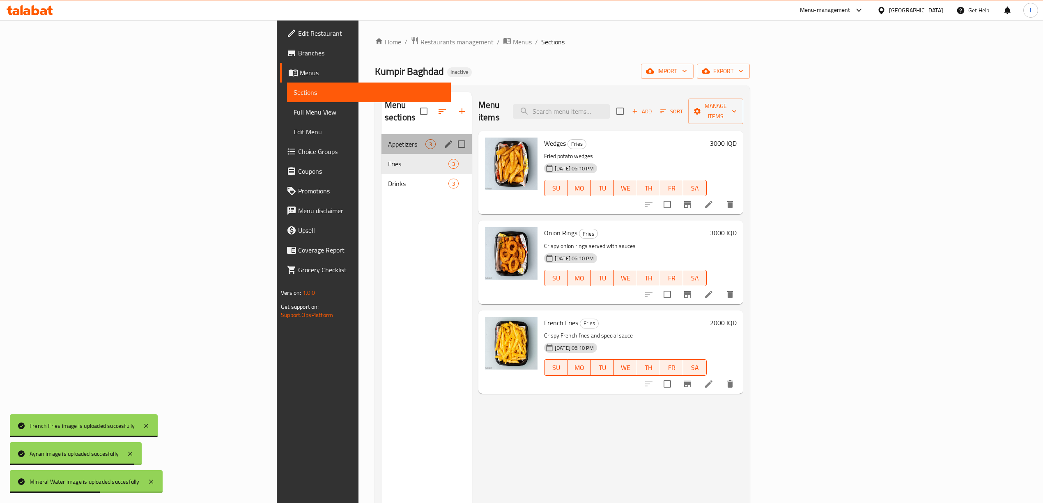
click at [381, 140] on div "Appetizers 3" at bounding box center [426, 144] width 90 height 20
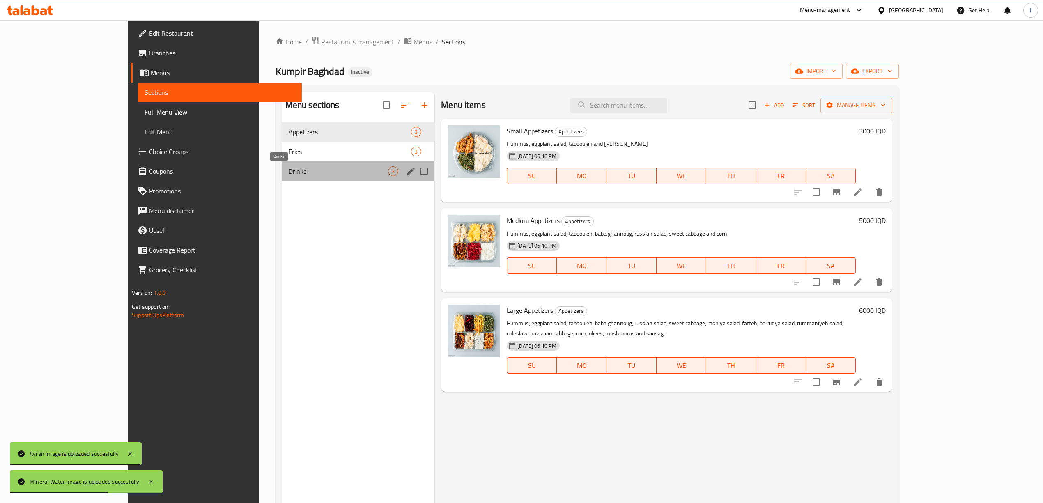
click at [289, 171] on span "Drinks" at bounding box center [338, 171] width 99 height 10
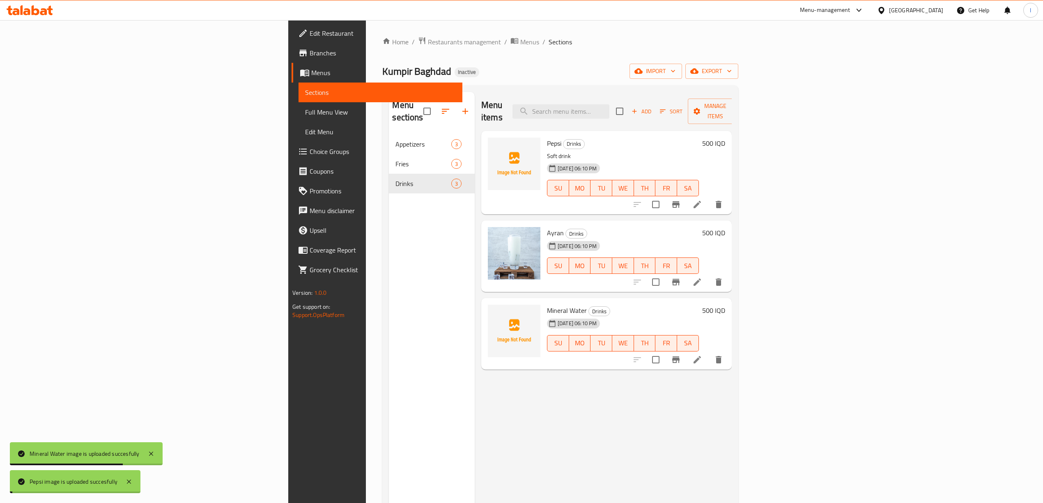
click at [305, 109] on span "Full Menu View" at bounding box center [380, 112] width 151 height 10
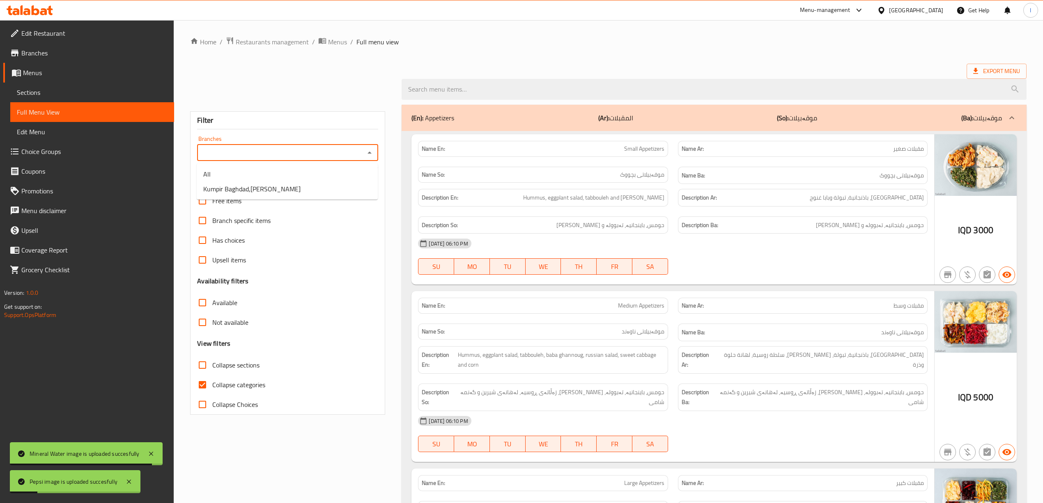
click at [283, 148] on input "Branches" at bounding box center [281, 152] width 163 height 11
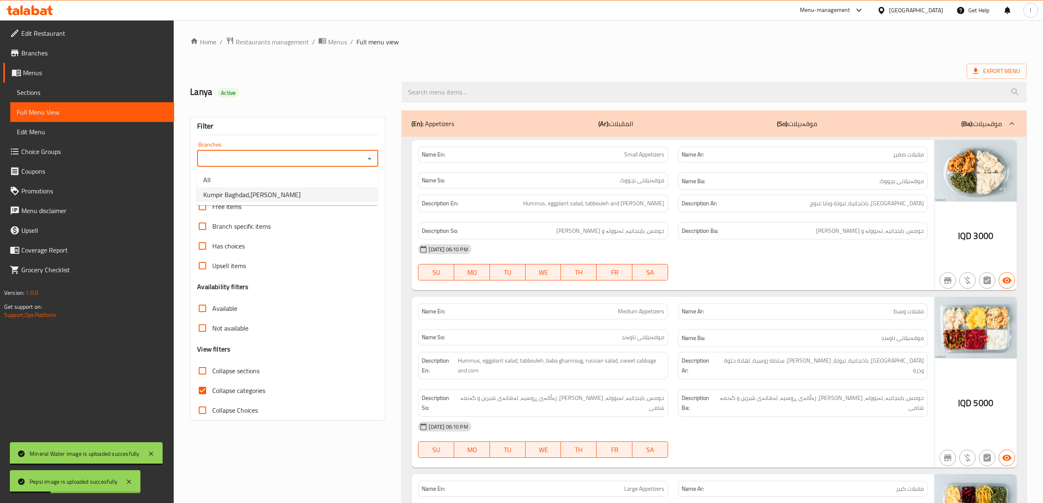
click at [255, 190] on span "Kumpir Baghdad,Al Mansur" at bounding box center [251, 195] width 97 height 10
type input "Kumpir Baghdad,Al Mansur"
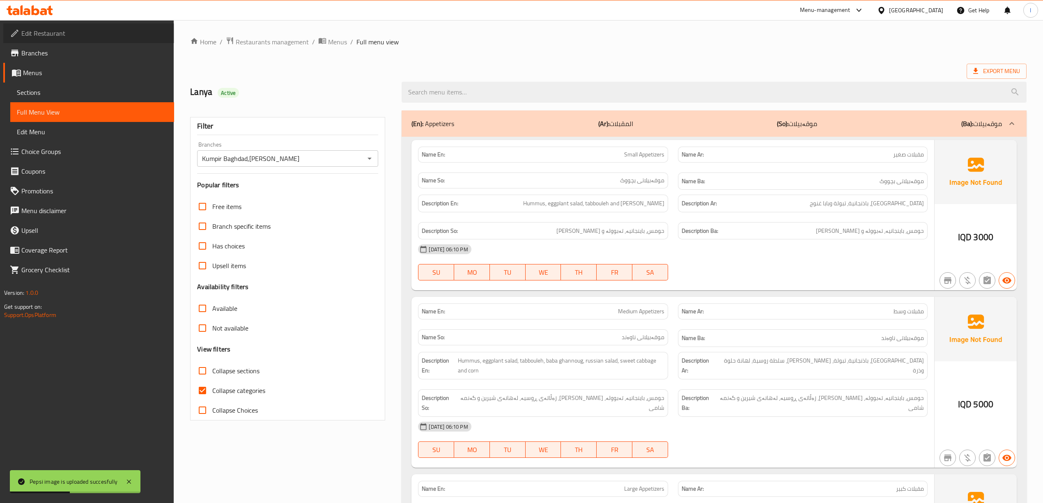
click at [53, 37] on span "Edit Restaurant" at bounding box center [94, 33] width 146 height 10
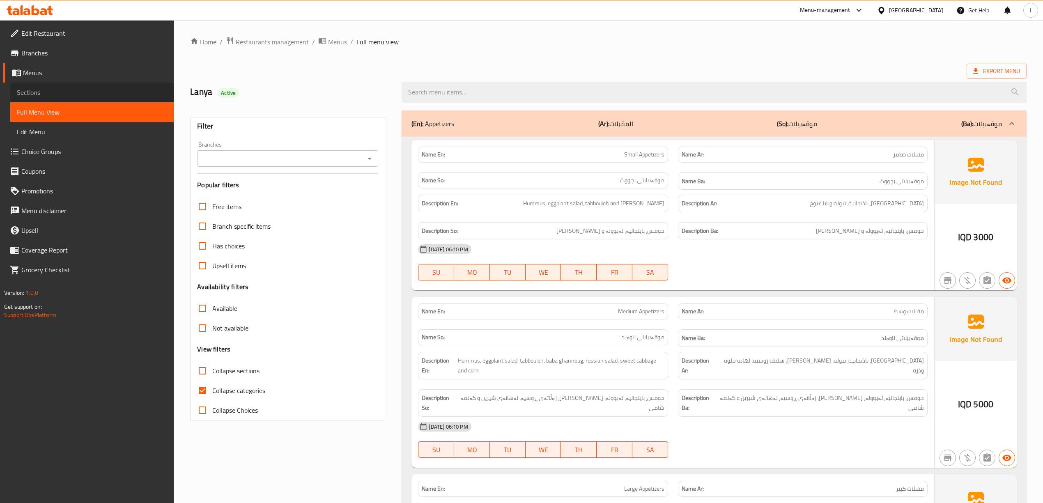
click at [44, 91] on span "Sections" at bounding box center [92, 92] width 151 height 10
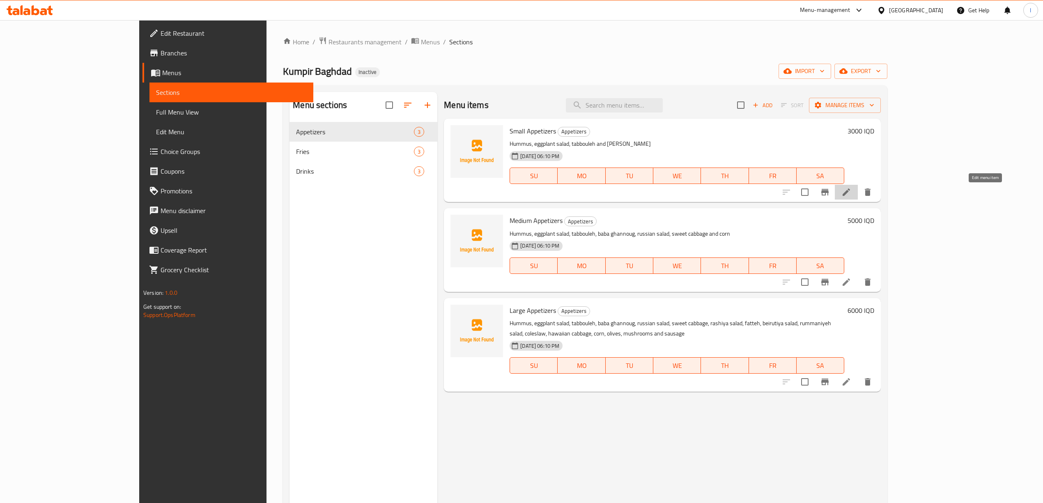
click at [851, 189] on icon at bounding box center [846, 192] width 10 height 10
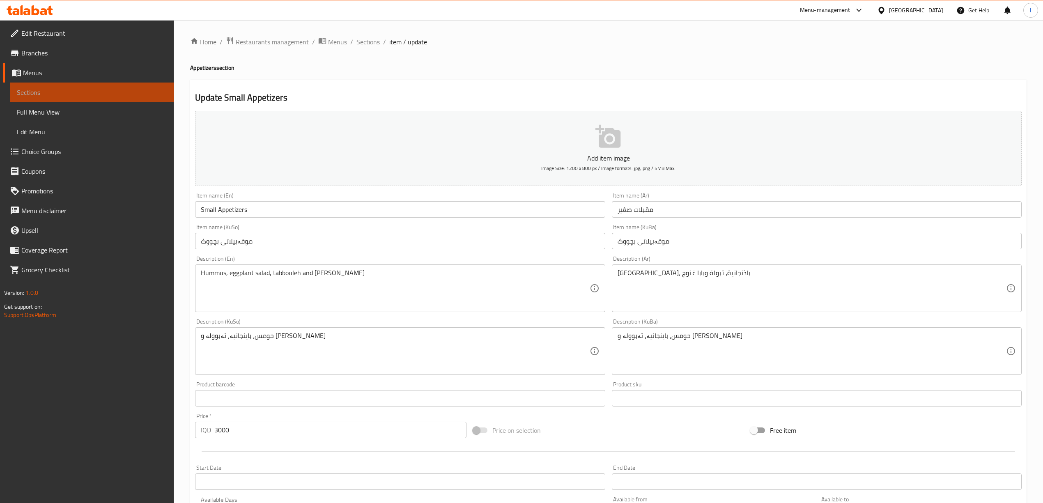
click at [107, 89] on span "Sections" at bounding box center [92, 92] width 151 height 10
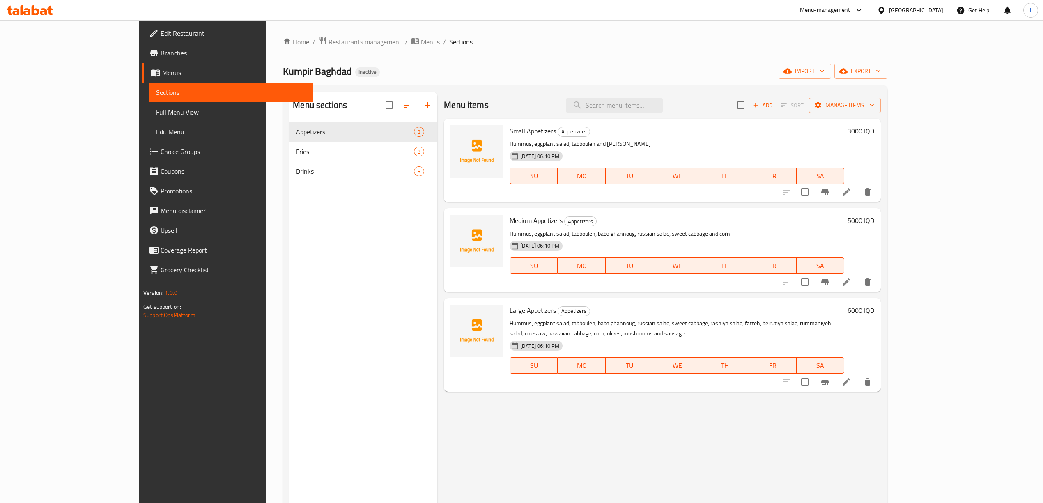
click at [851, 281] on icon at bounding box center [846, 282] width 10 height 10
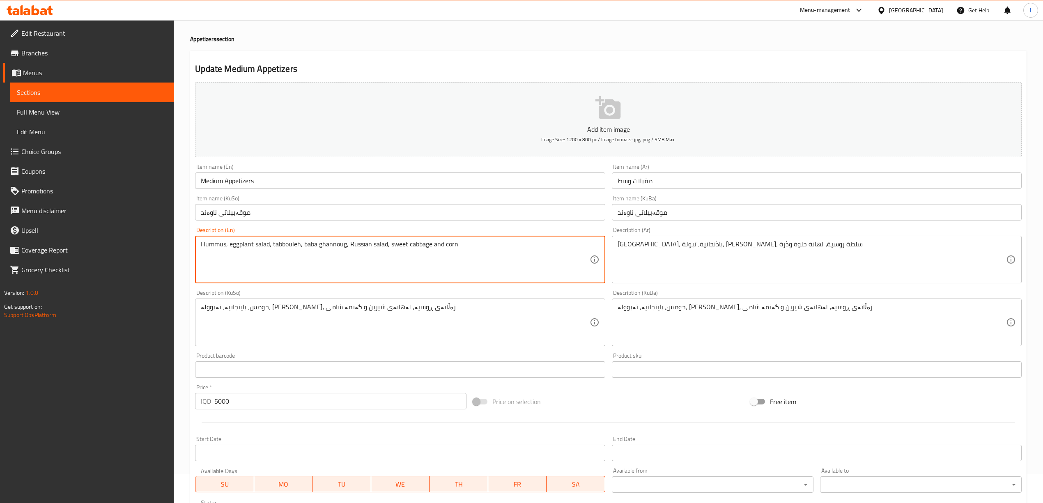
scroll to position [55, 0]
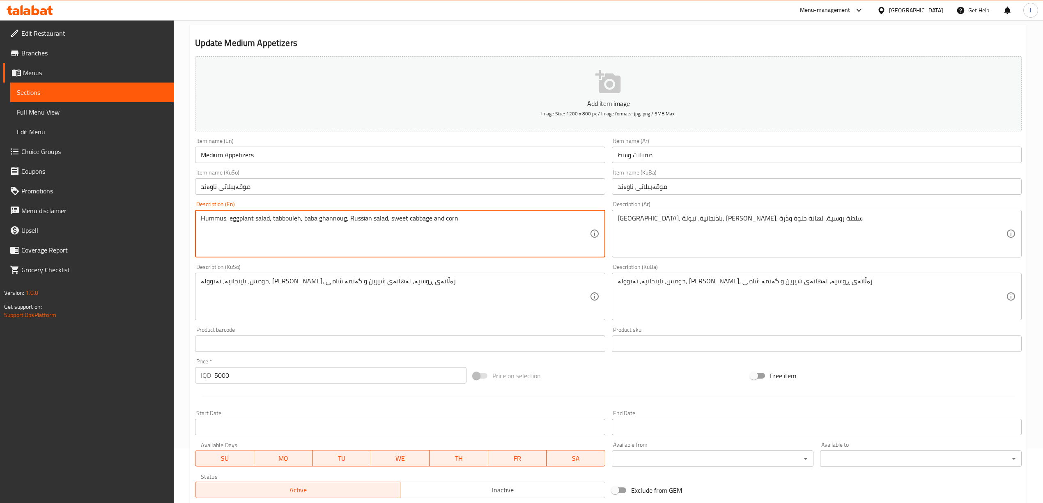
click at [253, 223] on textarea "Hummus, eggplant salad, tabbouleh, baba ghannoug, Russian salad, sweet cabbage …" at bounding box center [395, 233] width 388 height 39
click at [296, 224] on textarea "Hummus, eggplant salad, tabbouleh, baba ghannoug, Russian salad, sweet cabbage …" at bounding box center [395, 233] width 388 height 39
click at [325, 216] on textarea "Hummus, eggplant salad, tabbouleh, baba ghannoug, Russian salad, sweet cabbage …" at bounding box center [395, 233] width 388 height 39
click at [375, 223] on textarea "Hummus, eggplant salad, tabbouleh, baba ghannoug, Russian salad, sweet cabbage …" at bounding box center [395, 233] width 388 height 39
click at [370, 222] on textarea "Hummus, eggplant salad, tabbouleh, baba ghannoug, Russian salad, sweet cabbage …" at bounding box center [395, 233] width 388 height 39
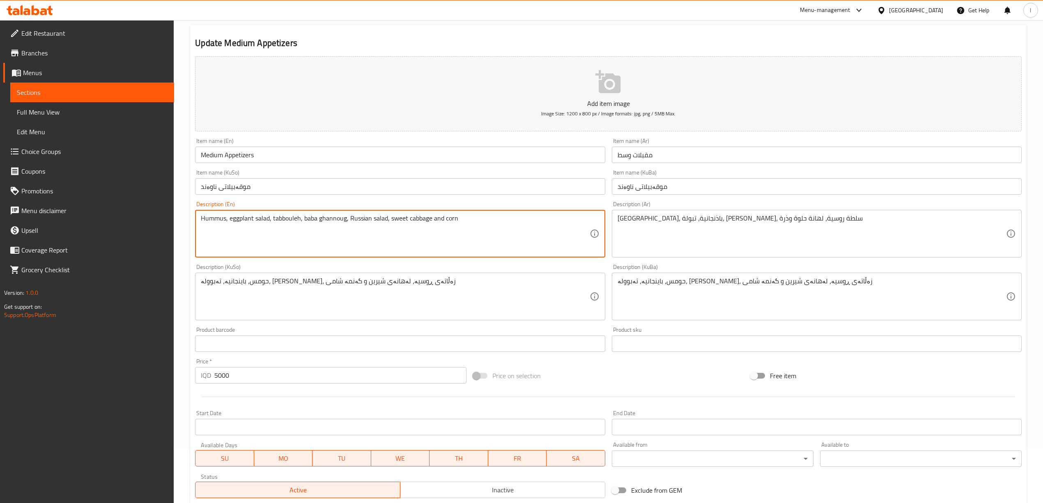
click at [401, 218] on textarea "Hummus, eggplant salad, tabbouleh, baba ghannoug, Russian salad, sweet cabbage …" at bounding box center [395, 233] width 388 height 39
click at [411, 248] on textarea "Hummus, eggplant salad, tabbouleh, baba ghannoug, Russian salad, sweet cabbage …" at bounding box center [395, 233] width 388 height 39
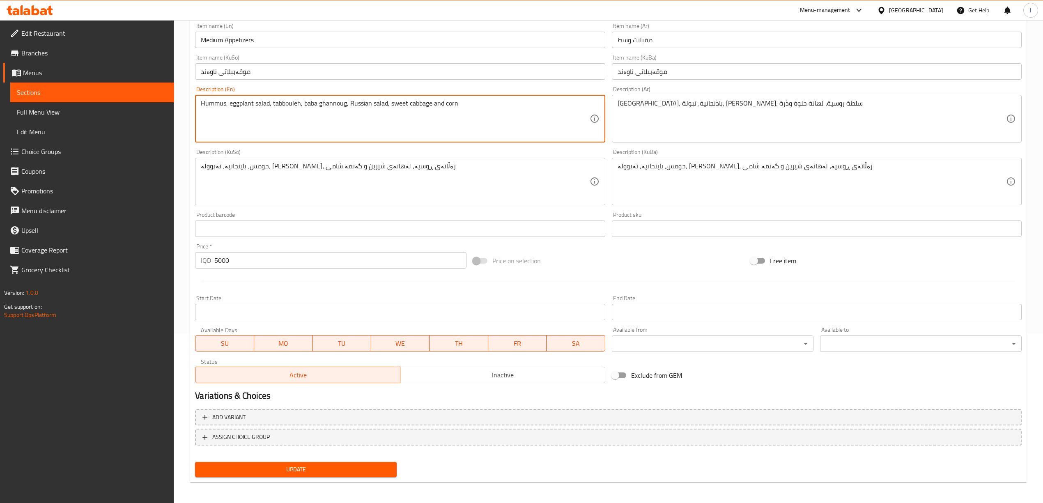
scroll to position [171, 0]
type textarea "Hummus, eggplant salad, tabbouleh, baba ghannoug, Russian salad, sweet cabbage …"
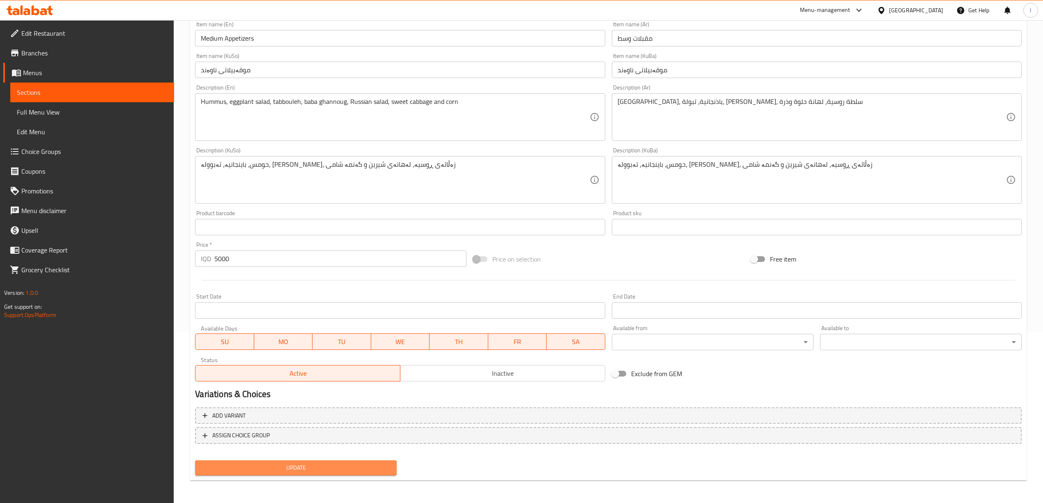
click at [364, 463] on span "Update" at bounding box center [296, 468] width 188 height 10
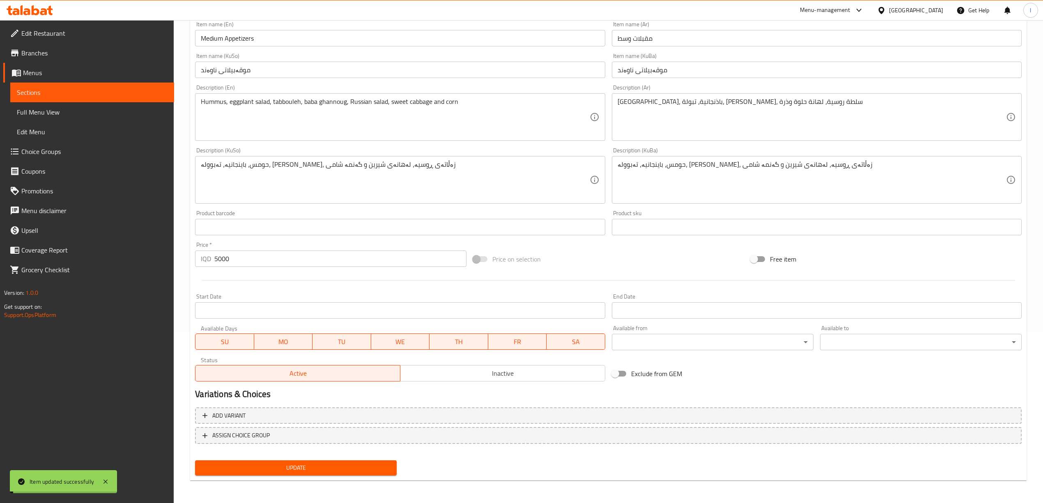
click at [78, 114] on span "Full Menu View" at bounding box center [92, 112] width 151 height 10
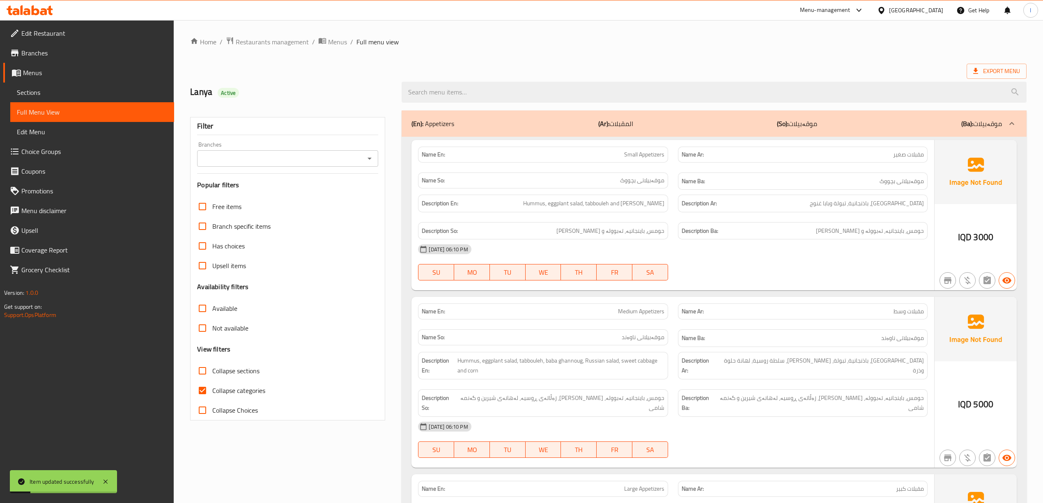
click at [109, 88] on span "Sections" at bounding box center [92, 92] width 151 height 10
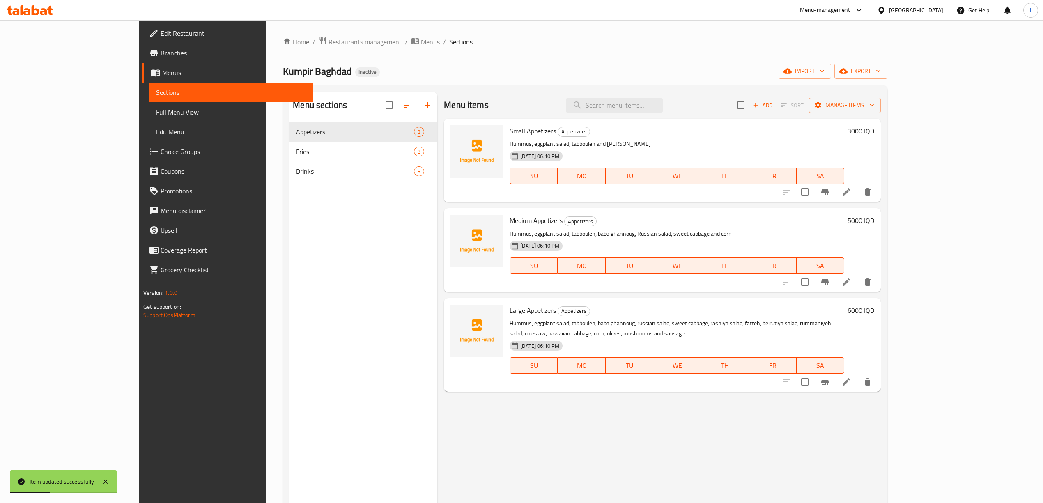
click at [877, 372] on div at bounding box center [826, 382] width 101 height 20
click at [851, 377] on icon at bounding box center [846, 382] width 10 height 10
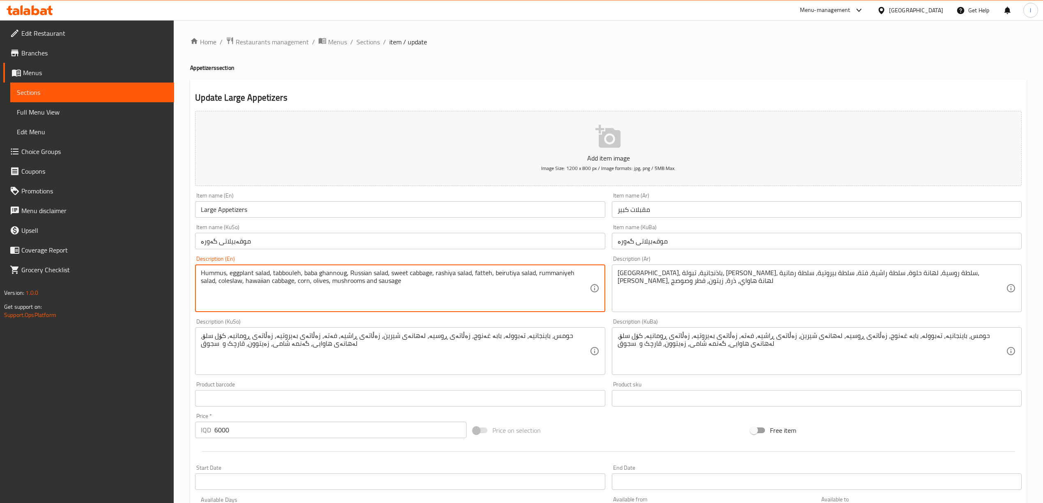
click at [495, 276] on textarea "Hummus, eggplant salad, tabbouleh, baba ghannoug, Russian salad, sweet cabbage,…" at bounding box center [395, 288] width 388 height 39
click at [493, 275] on textarea "Hummus, eggplant salad, tabbouleh, baba ghannoug, Russian salad, sweet cabbage,…" at bounding box center [395, 288] width 388 height 39
click at [493, 278] on textarea "Hummus, eggplant salad, tabbouleh, baba ghannoug, Russian salad, sweet cabbage,…" at bounding box center [395, 288] width 388 height 39
click at [232, 282] on textarea "Hummus, eggplant salad, tabbouleh, baba ghannoug, Russian salad, sweet cabbage,…" at bounding box center [395, 288] width 388 height 39
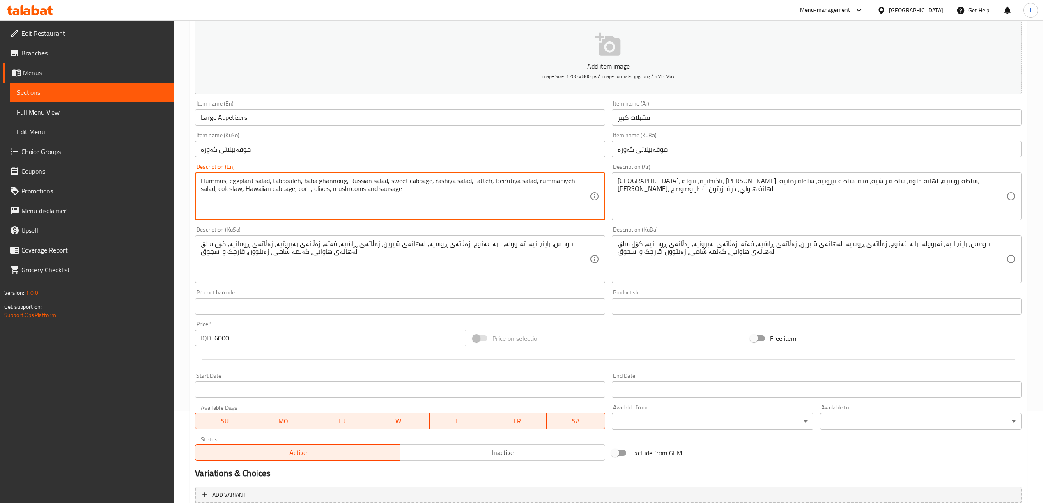
scroll to position [171, 0]
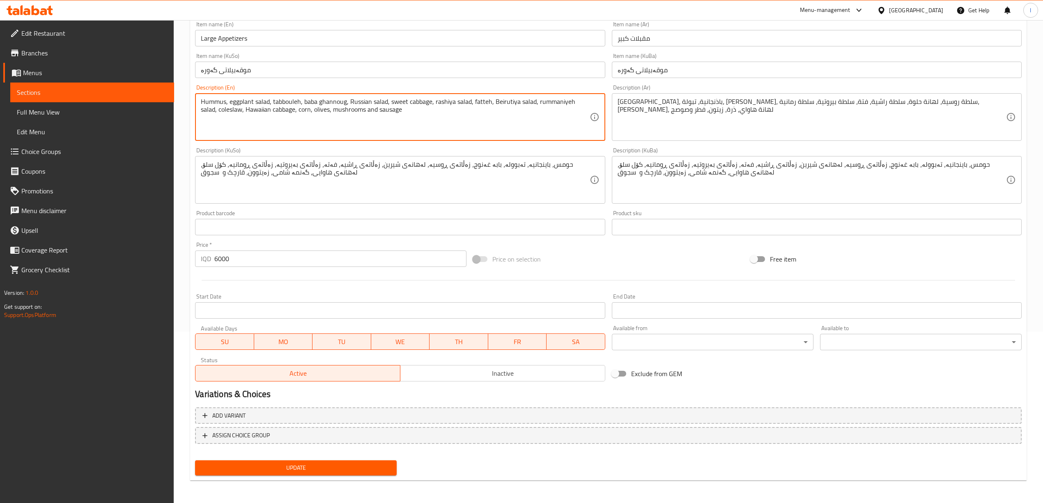
type textarea "Hummus, eggplant salad, tabbouleh, baba ghannoug, Russian salad, sweet cabbage,…"
click at [330, 460] on button "Update" at bounding box center [296, 467] width 202 height 15
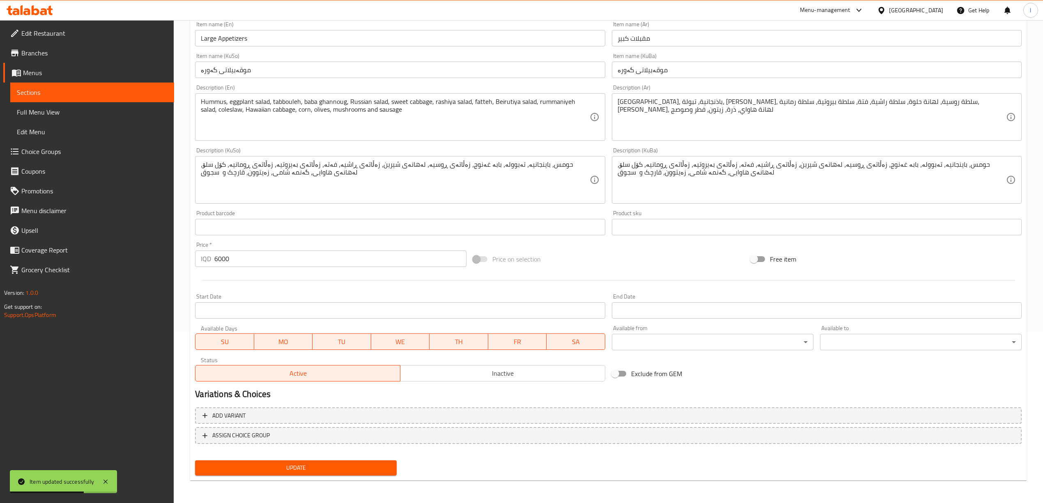
click at [107, 85] on link "Sections" at bounding box center [92, 93] width 164 height 20
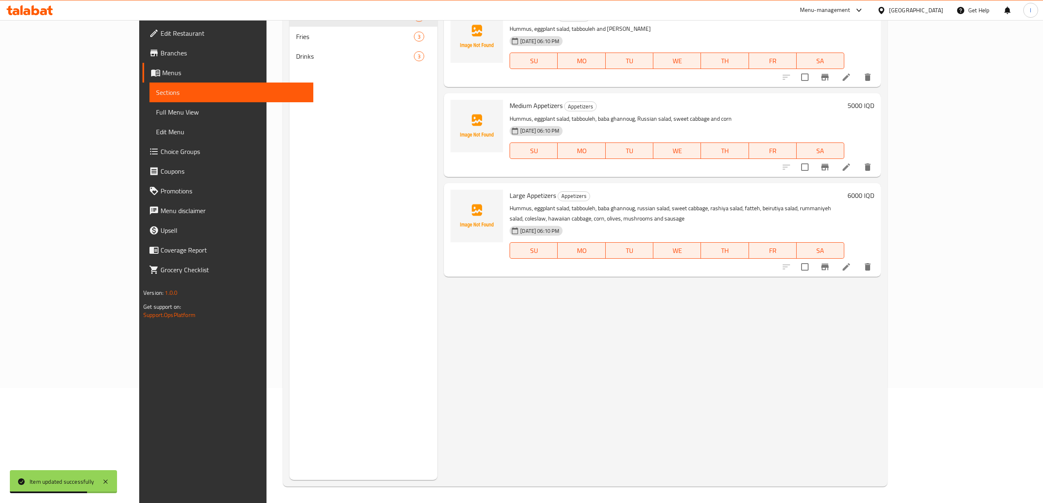
scroll to position [115, 0]
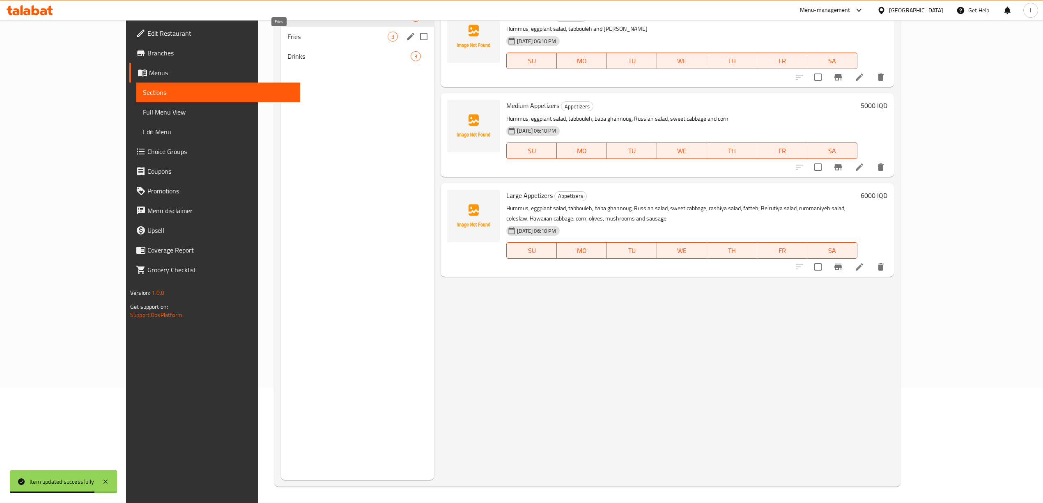
click at [287, 34] on span "Fries" at bounding box center [337, 37] width 100 height 10
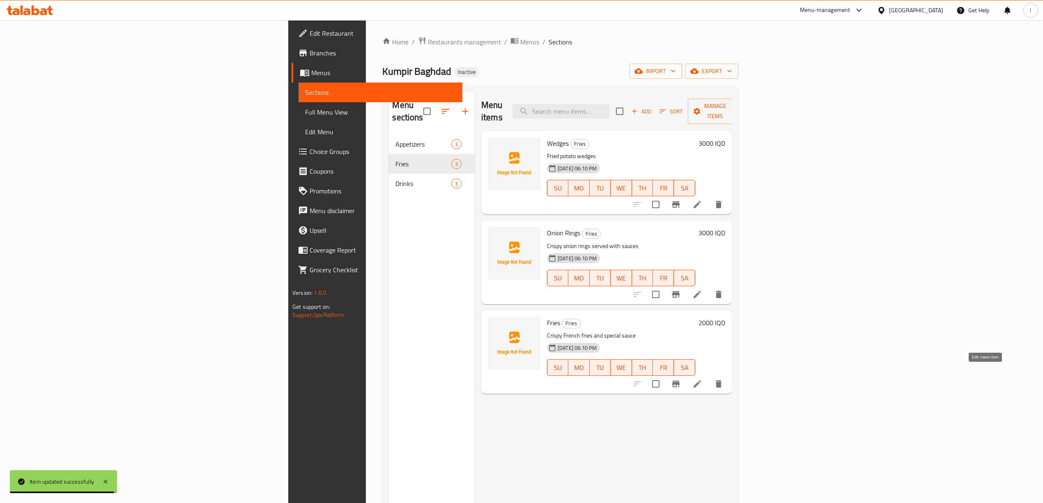
click at [701, 380] on icon at bounding box center [696, 383] width 7 height 7
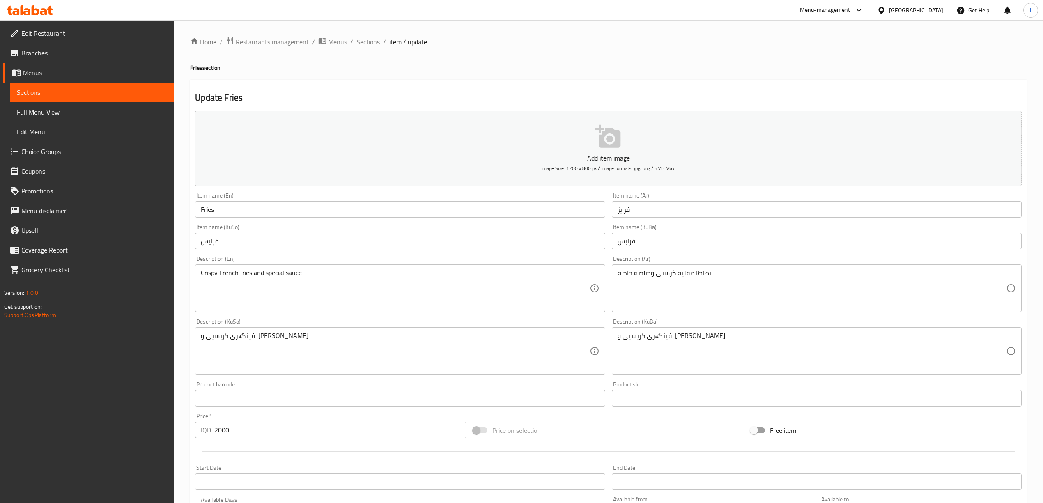
drag, startPoint x: 271, startPoint y: 217, endPoint x: 9, endPoint y: 180, distance: 264.5
click at [14, 182] on div "Edit Restaurant Branches Menus Sections Full Menu View Edit Menu Choice Groups …" at bounding box center [521, 347] width 1043 height 654
paste input "French"
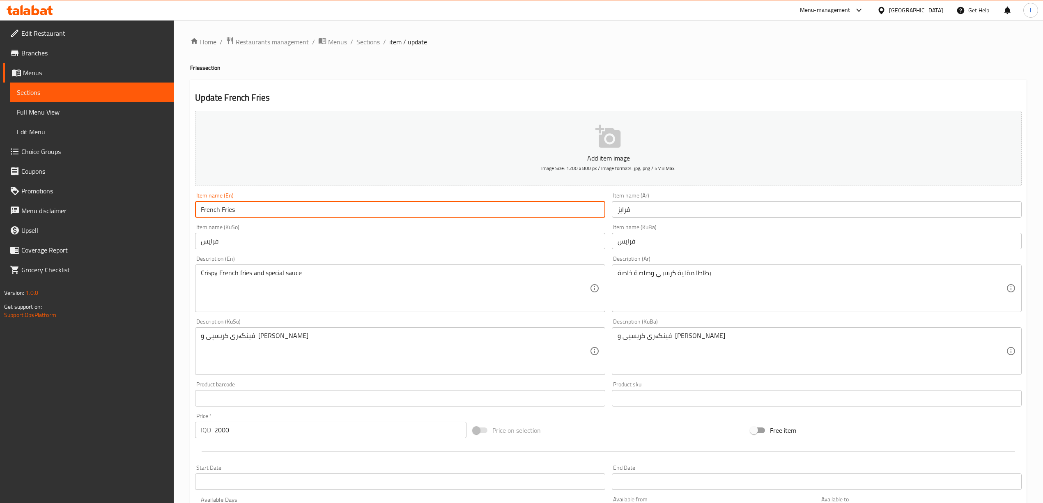
type input "French Fries"
drag, startPoint x: 704, startPoint y: 212, endPoint x: 545, endPoint y: 203, distance: 159.6
click at [555, 211] on div "Add item image Image Size: 1200 x 800 px / Image formats: jpg, png / 5MB Max. I…" at bounding box center [608, 332] width 833 height 448
paste input "بطاطا مقلية"
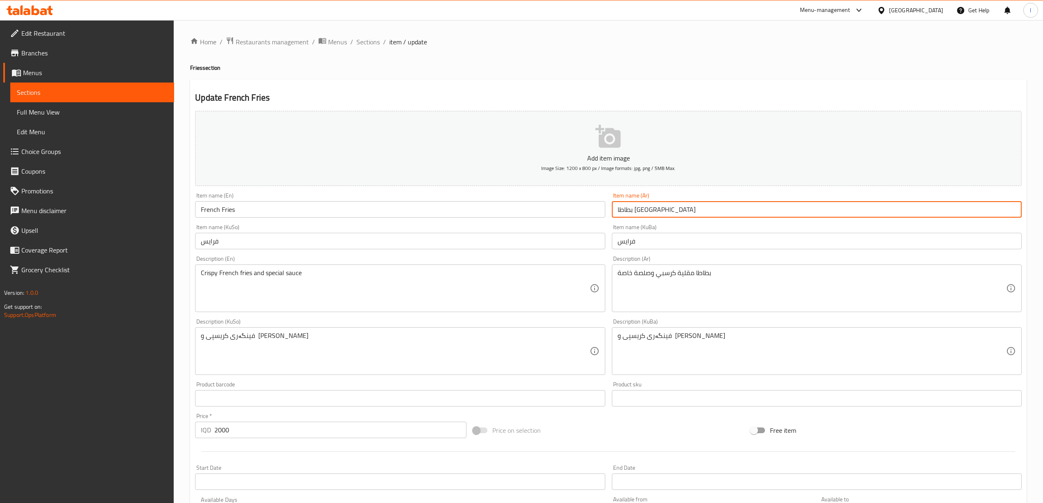
type input "بطاطا مقلية"
drag, startPoint x: 566, startPoint y: 241, endPoint x: 485, endPoint y: 236, distance: 80.6
click at [486, 237] on div "Add item image Image Size: 1200 x 800 px / Image formats: jpg, png / 5MB Max. I…" at bounding box center [608, 332] width 833 height 448
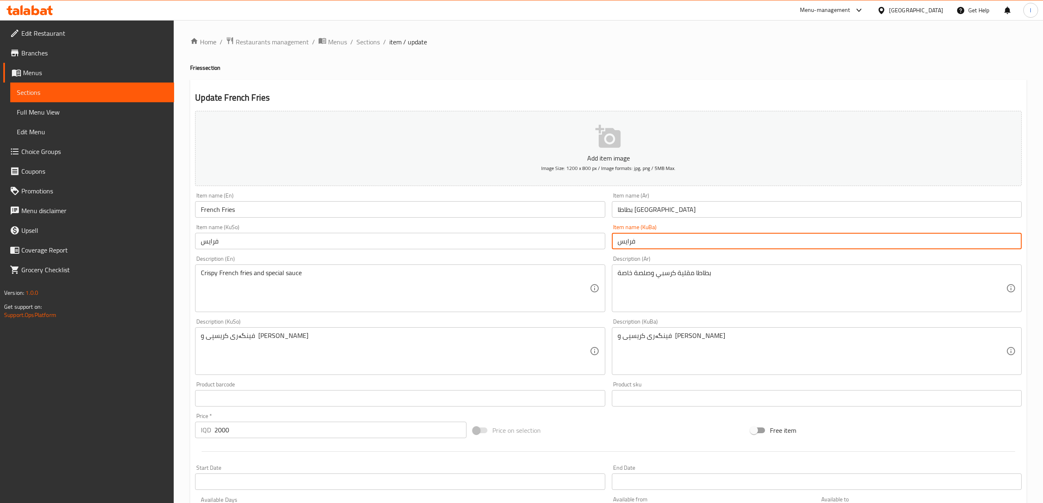
paste input "ینگەر"
type input "فینگەر"
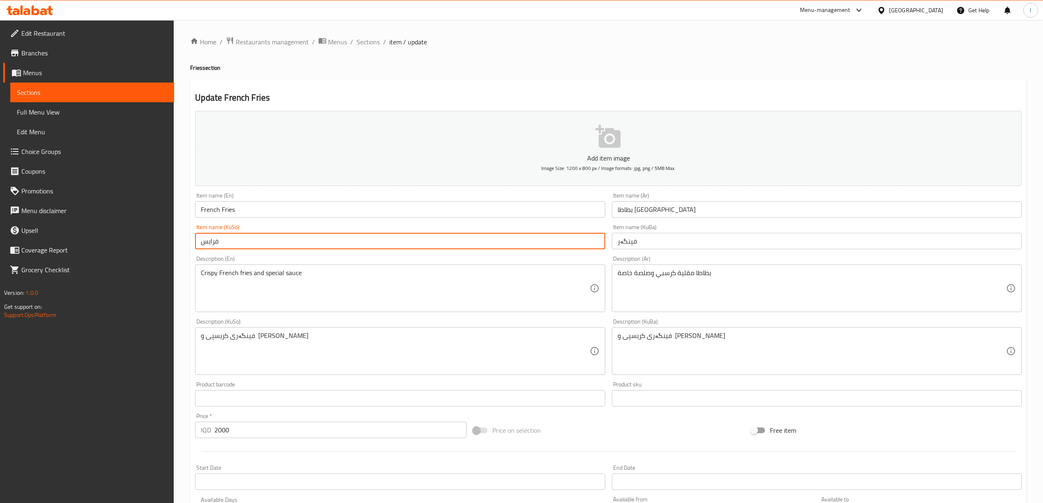
drag, startPoint x: 291, startPoint y: 249, endPoint x: 10, endPoint y: 251, distance: 280.4
click at [12, 254] on div "Edit Restaurant Branches Menus Sections Full Menu View Edit Menu Choice Groups …" at bounding box center [521, 347] width 1043 height 654
paste input "ینگەر"
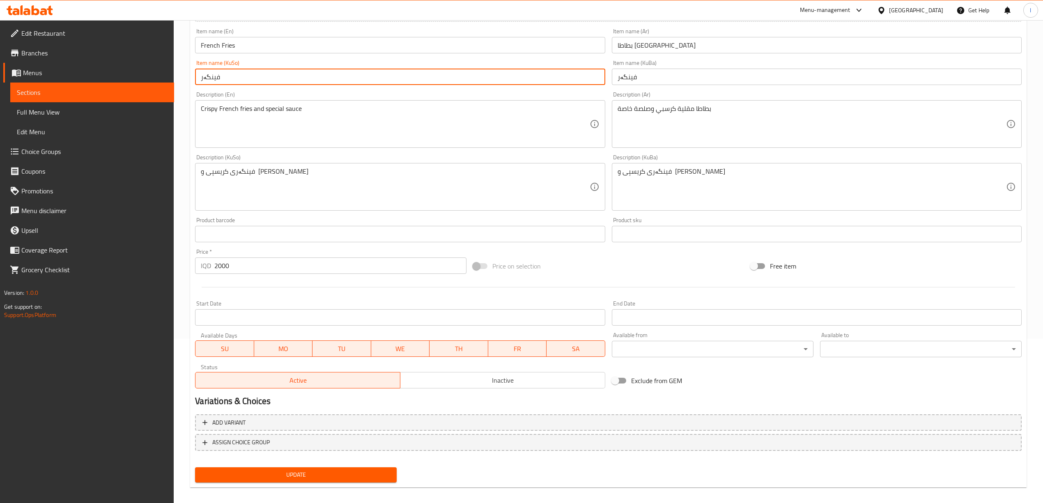
scroll to position [171, 0]
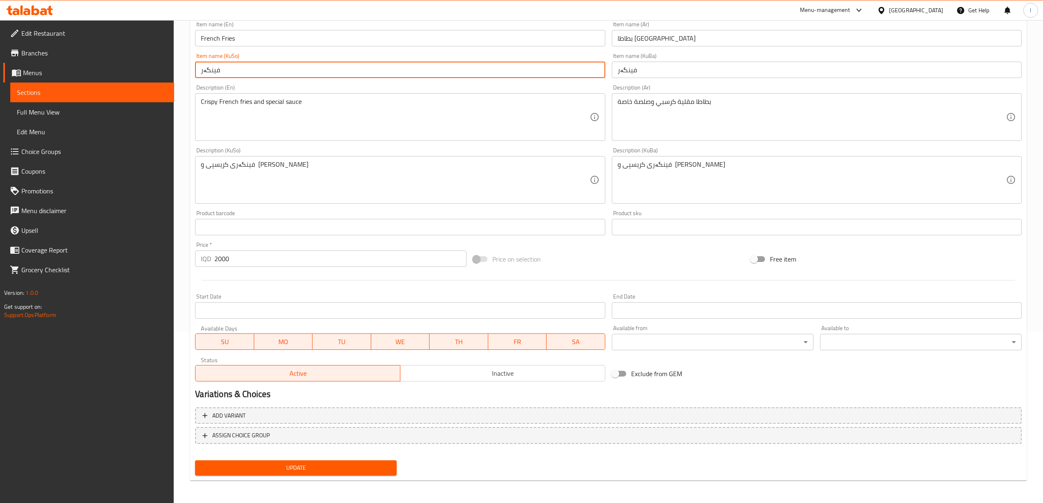
type input "فینگەر"
click at [303, 472] on span "Update" at bounding box center [296, 468] width 188 height 10
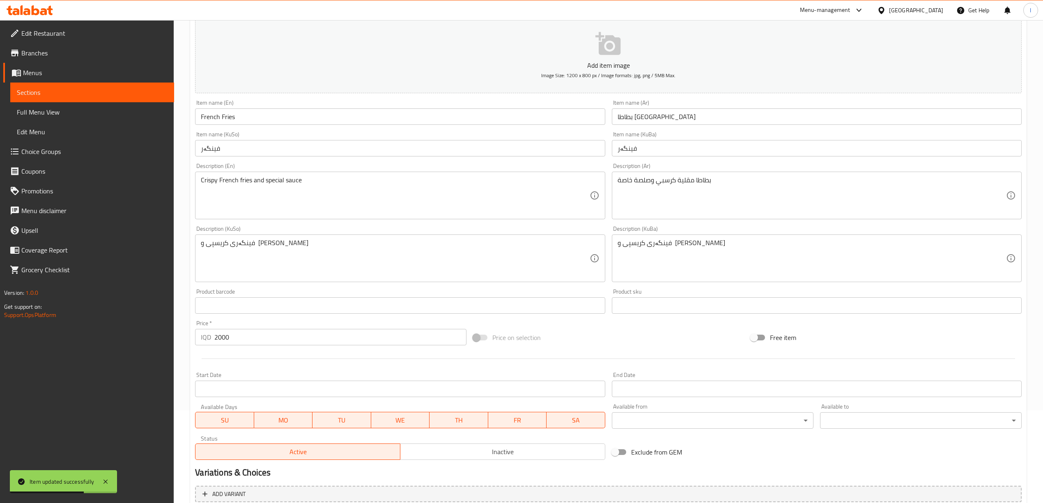
scroll to position [0, 0]
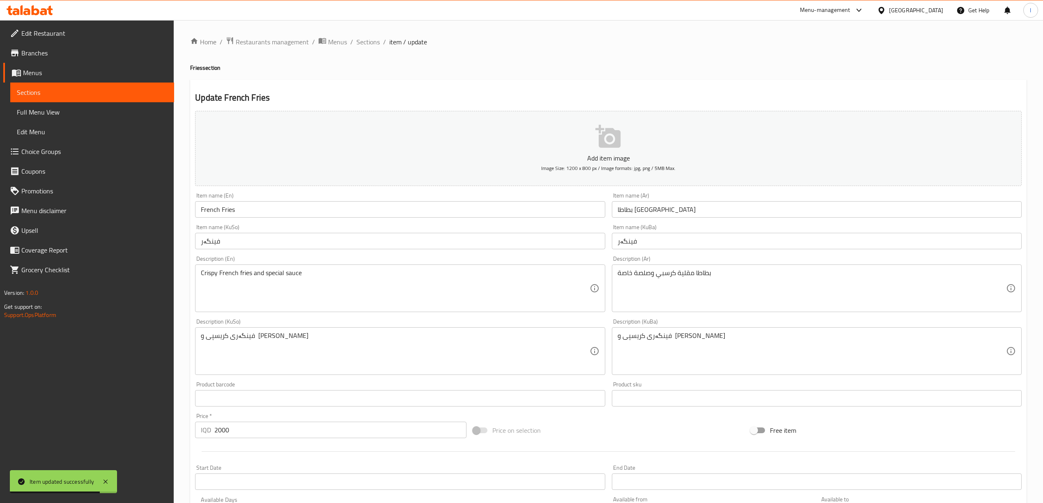
click at [40, 4] on div at bounding box center [30, 10] width 60 height 16
click at [43, 10] on icon at bounding box center [43, 11] width 7 height 7
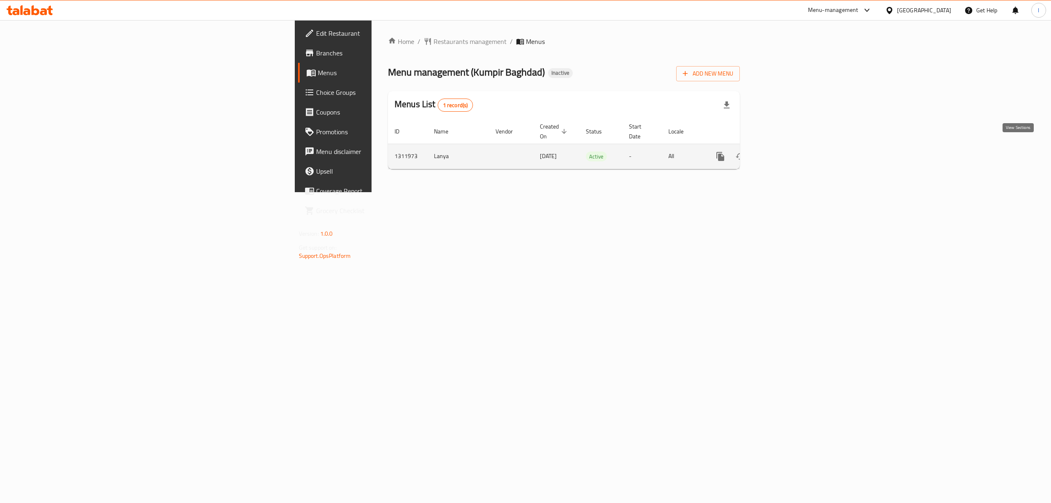
click at [784, 151] on icon "enhanced table" at bounding box center [780, 156] width 10 height 10
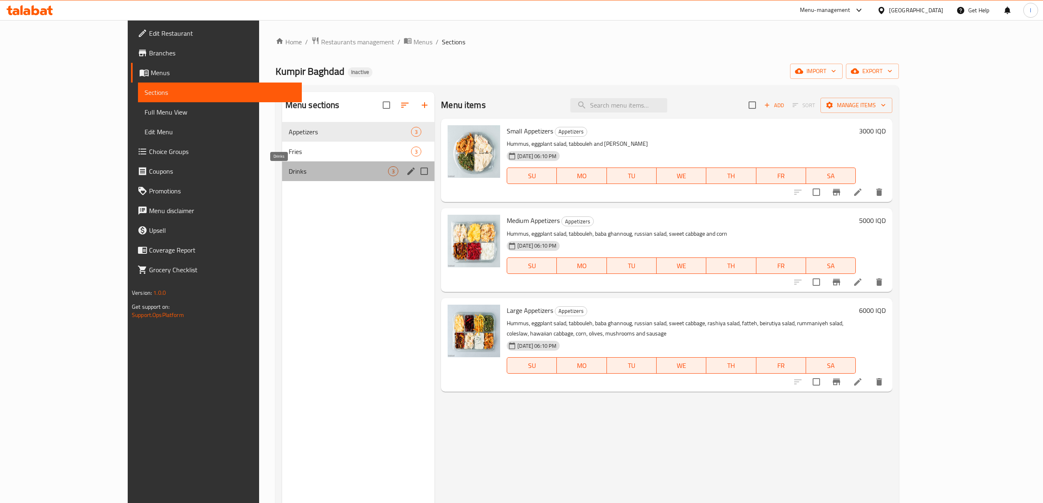
click at [289, 175] on span "Drinks" at bounding box center [338, 171] width 99 height 10
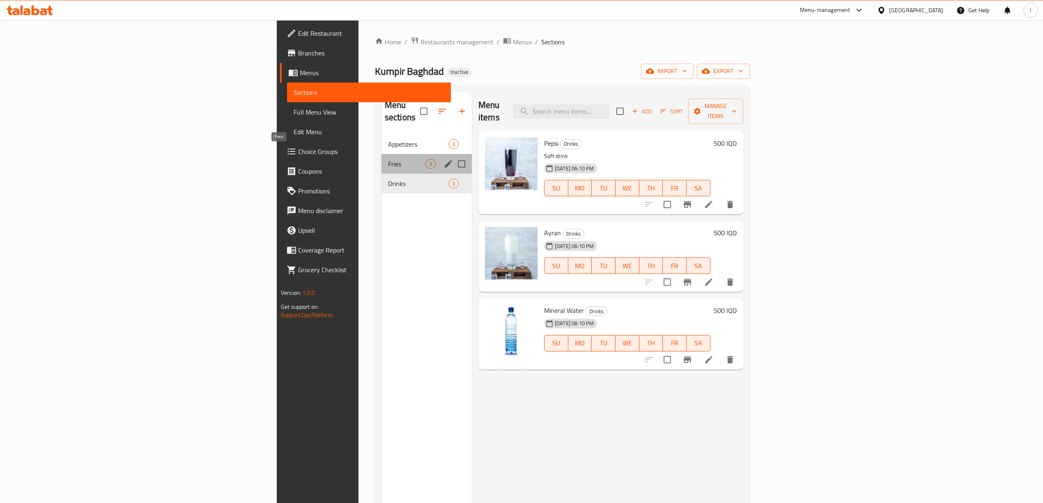
click at [388, 159] on span "Fries" at bounding box center [406, 164] width 37 height 10
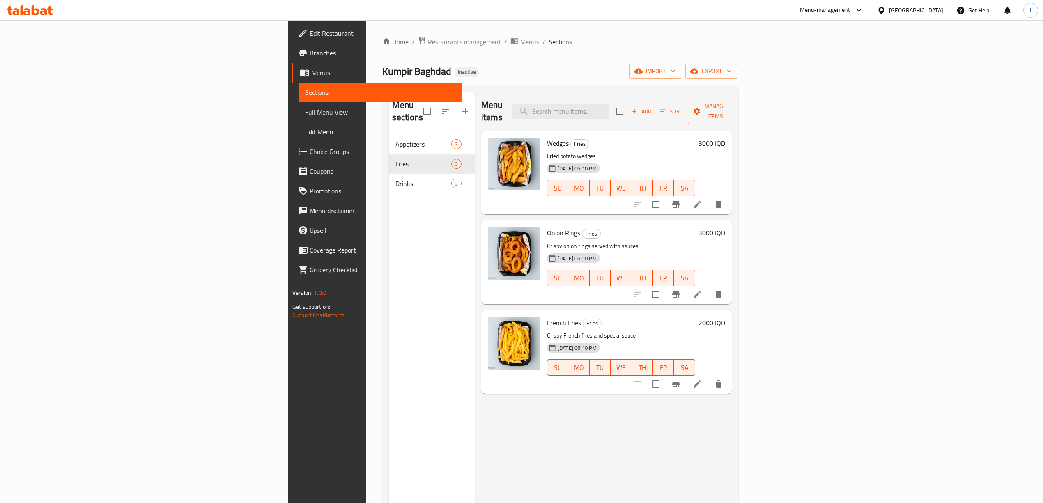
click at [392, 112] on h2 "Menu sections" at bounding box center [407, 111] width 31 height 25
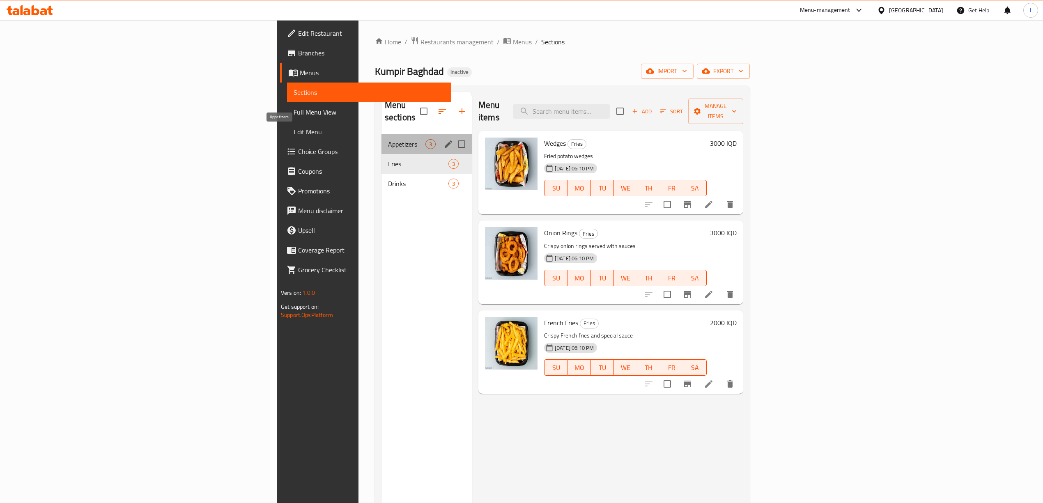
click at [388, 139] on span "Appetizers" at bounding box center [406, 144] width 37 height 10
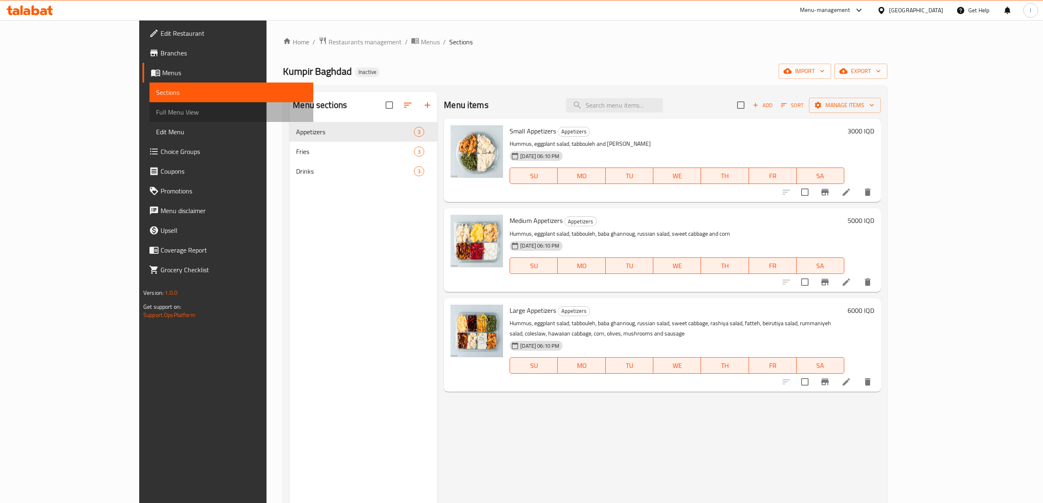
click at [156, 109] on span "Full Menu View" at bounding box center [231, 112] width 151 height 10
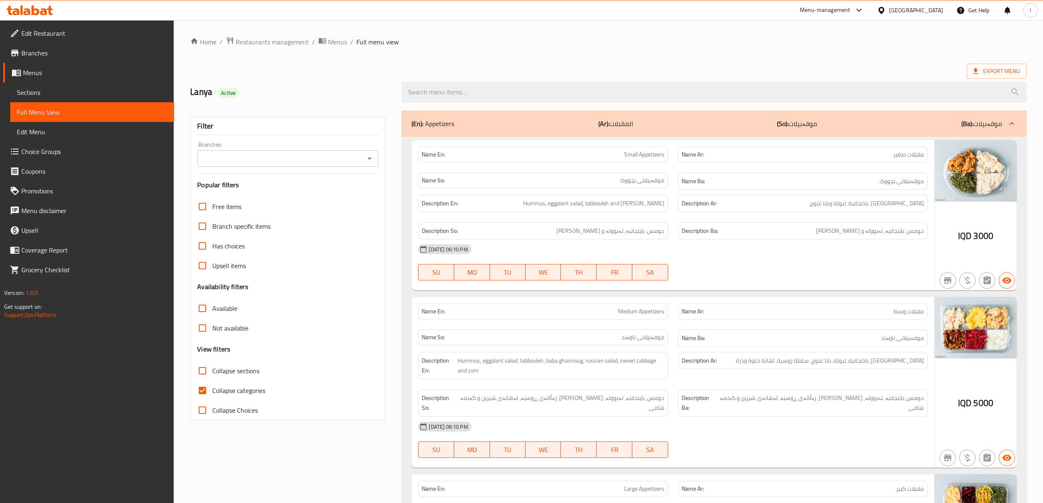
click at [335, 161] on input "Branches" at bounding box center [281, 158] width 163 height 11
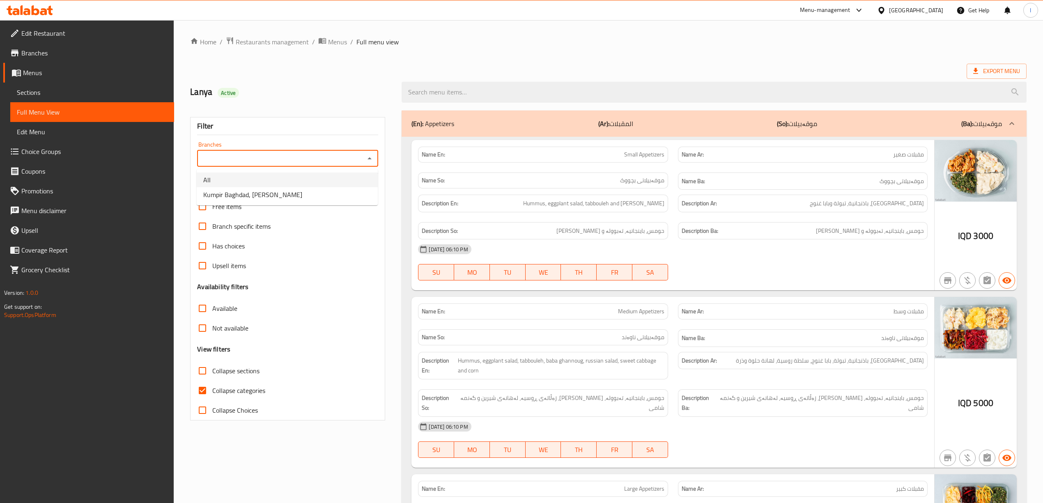
click at [290, 186] on li "All" at bounding box center [287, 179] width 181 height 15
click at [248, 158] on input "All" at bounding box center [281, 158] width 163 height 11
click at [372, 161] on icon "Open" at bounding box center [370, 159] width 10 height 10
click at [298, 196] on li "Kumpir Baghdad, Al Mansur" at bounding box center [287, 194] width 181 height 15
type input "Kumpir Baghdad, Al Mansur"
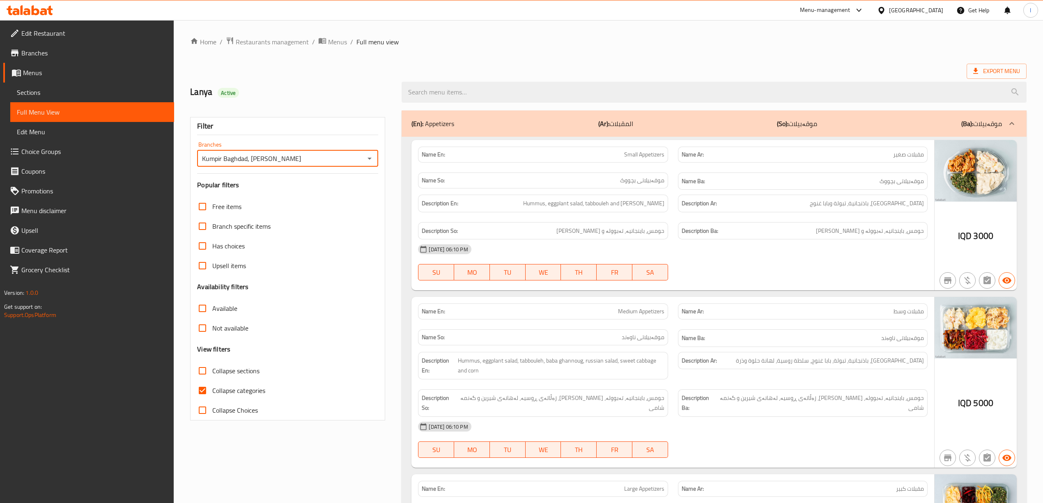
click at [242, 393] on span "Collapse categories" at bounding box center [238, 390] width 53 height 10
click at [212, 393] on input "Collapse categories" at bounding box center [203, 391] width 20 height 20
checkbox input "false"
click at [235, 372] on span "Collapse sections" at bounding box center [235, 371] width 47 height 10
click at [212, 372] on input "Collapse sections" at bounding box center [203, 371] width 20 height 20
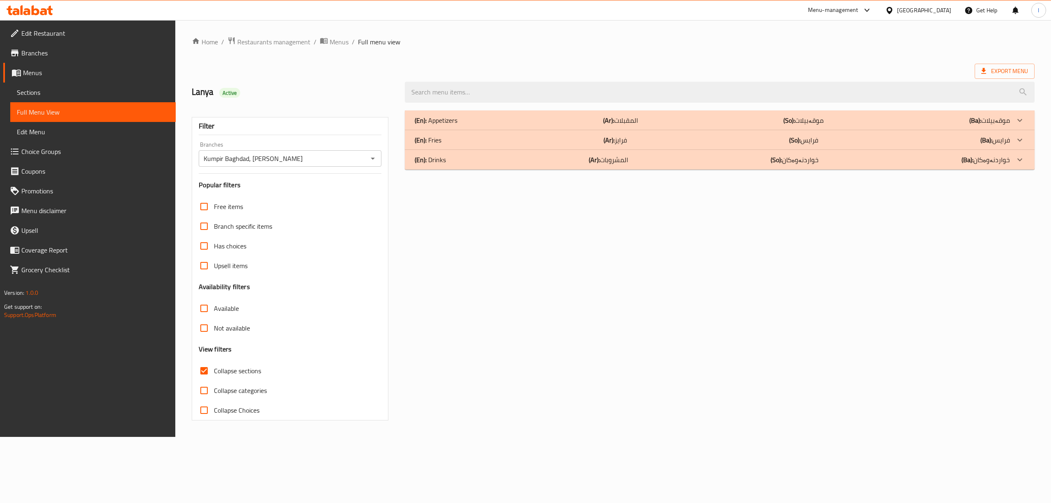
click at [235, 372] on span "Collapse sections" at bounding box center [237, 371] width 47 height 10
click at [214, 372] on input "Collapse sections" at bounding box center [204, 371] width 20 height 20
checkbox input "false"
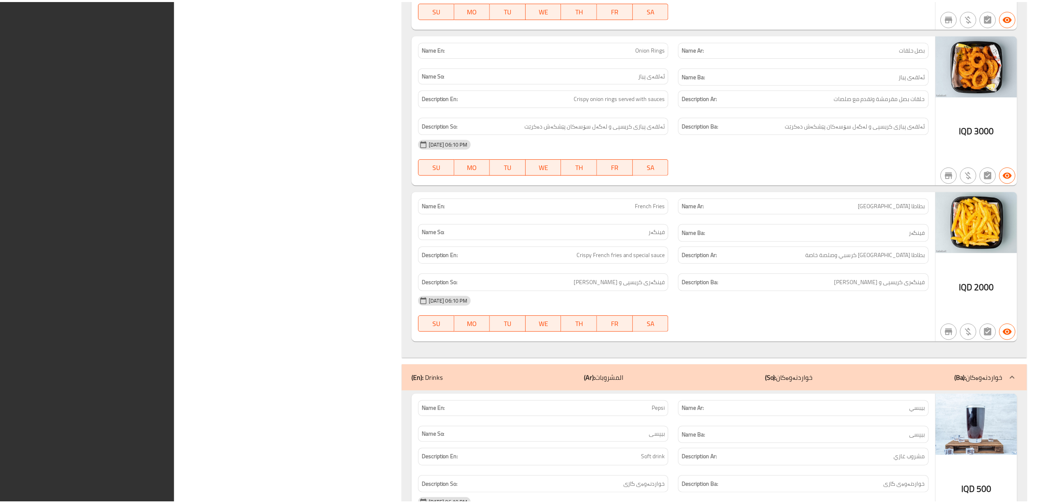
scroll to position [1219, 0]
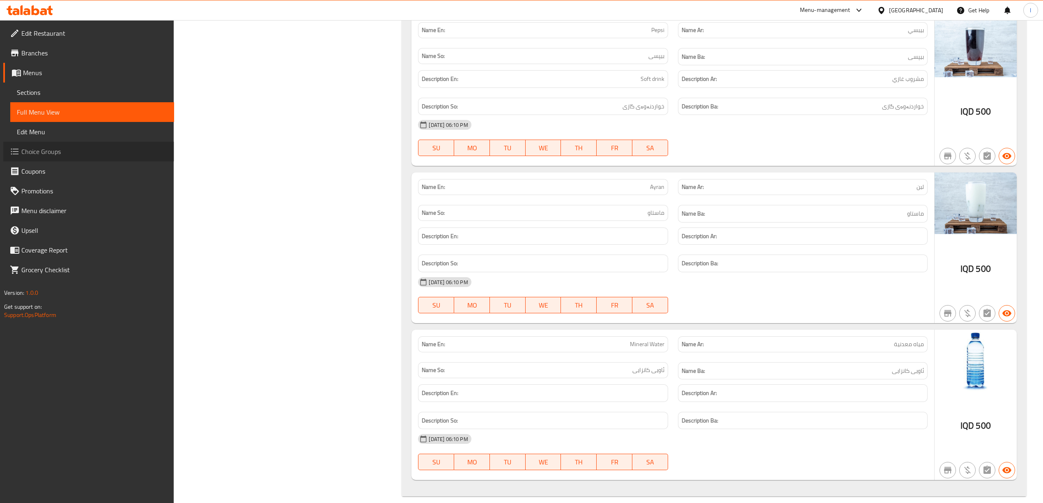
click at [43, 147] on span "Choice Groups" at bounding box center [94, 152] width 146 height 10
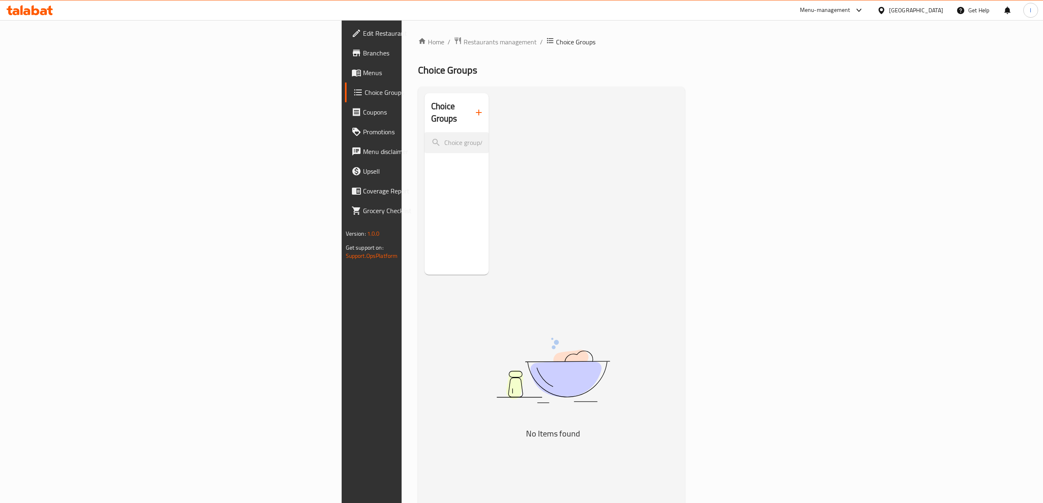
click at [424, 101] on div "Choice Groups" at bounding box center [456, 112] width 64 height 39
click at [474, 108] on icon "button" at bounding box center [479, 113] width 10 height 10
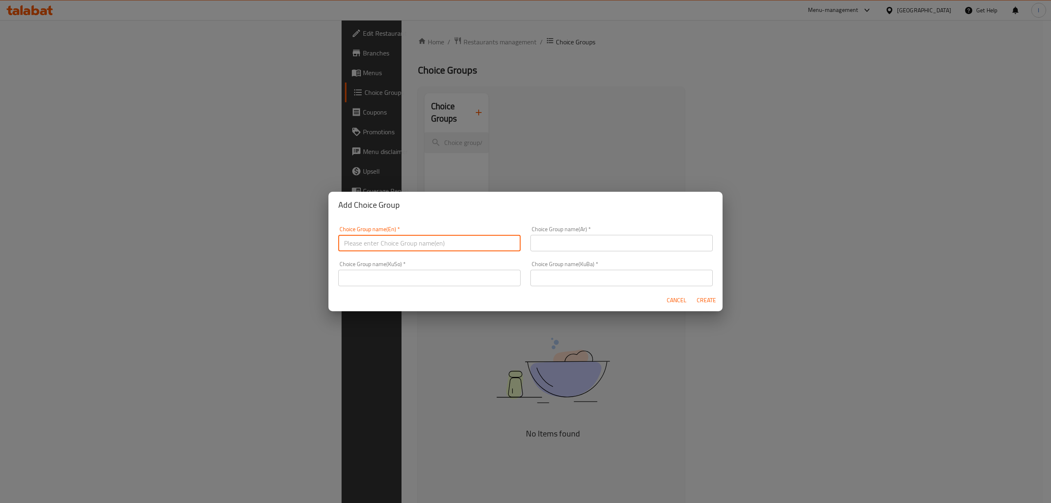
drag, startPoint x: 411, startPoint y: 245, endPoint x: 408, endPoint y: 250, distance: 5.0
click at [411, 245] on input "text" at bounding box center [429, 243] width 182 height 16
type input "Your Choice Of :"
drag, startPoint x: 550, startPoint y: 255, endPoint x: 557, endPoint y: 250, distance: 8.5
click at [551, 253] on div "Choice Group name(Ar)   * Choice Group name(Ar) *" at bounding box center [621, 238] width 192 height 35
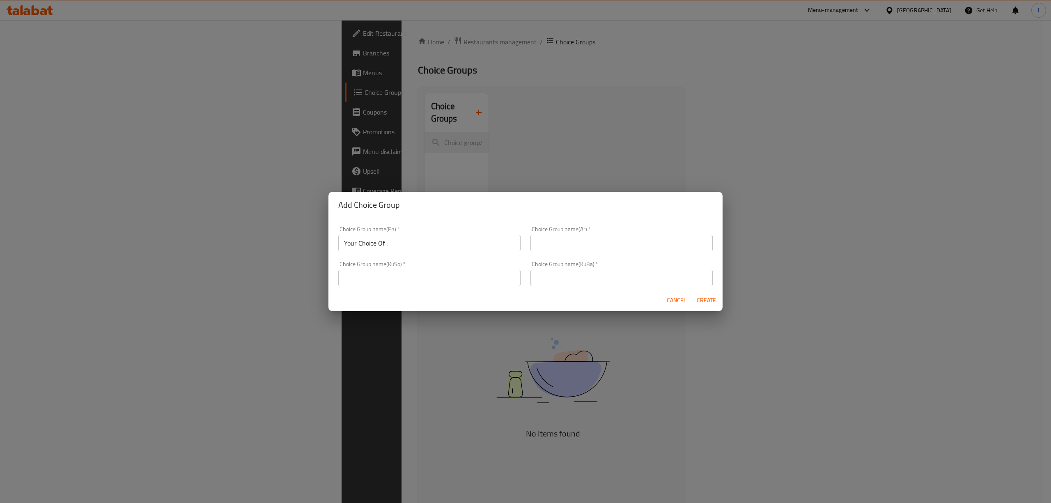
click at [560, 245] on input "text" at bounding box center [621, 243] width 182 height 16
click at [502, 266] on div "Choice Group name(KuSo)   * Choice Group name(KuSo) *" at bounding box center [429, 273] width 182 height 25
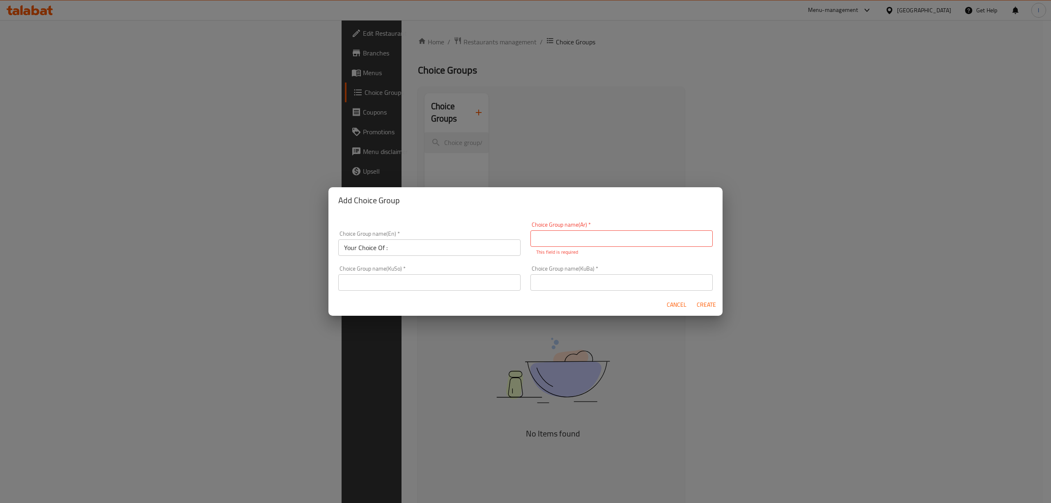
click at [554, 237] on input "text" at bounding box center [621, 238] width 182 height 16
type input "إختيارك من :"
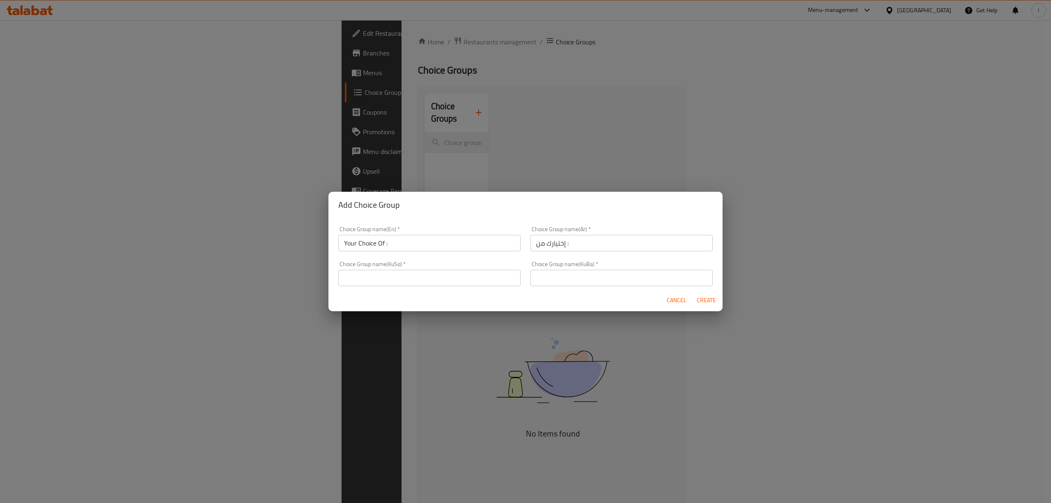
click at [462, 291] on form "Choice Group name(En)   * Your Choice Of : Choice Group name(En) * Choice Group…" at bounding box center [525, 264] width 394 height 93
click at [466, 284] on input "text" at bounding box center [429, 278] width 182 height 16
type input "هەڵبژاردنت لە :"
click at [649, 282] on input "text" at bounding box center [621, 278] width 182 height 16
type input "هەڵبژاردنت لە :"
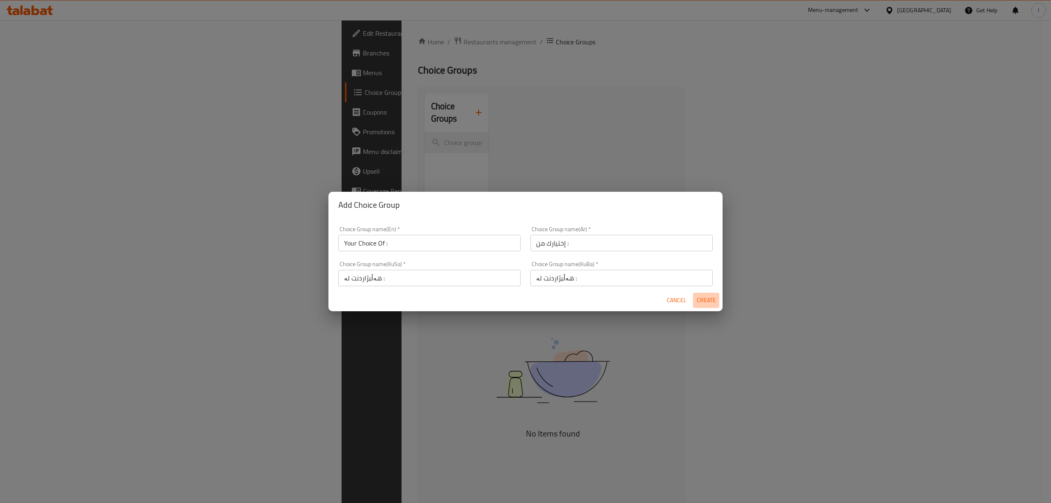
click at [706, 296] on span "Create" at bounding box center [706, 300] width 20 height 10
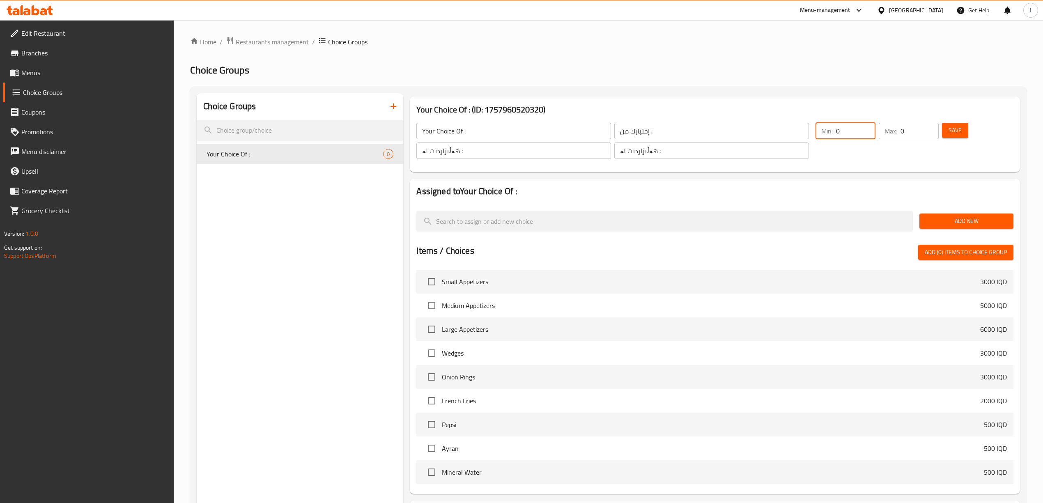
click at [854, 129] on input "0" at bounding box center [855, 131] width 39 height 16
click at [856, 120] on div "Min: 0 ​ Max: 0 ​" at bounding box center [877, 140] width 130 height 43
click at [837, 123] on input "0" at bounding box center [855, 131] width 39 height 16
click at [40, 74] on span "Menus" at bounding box center [94, 73] width 146 height 10
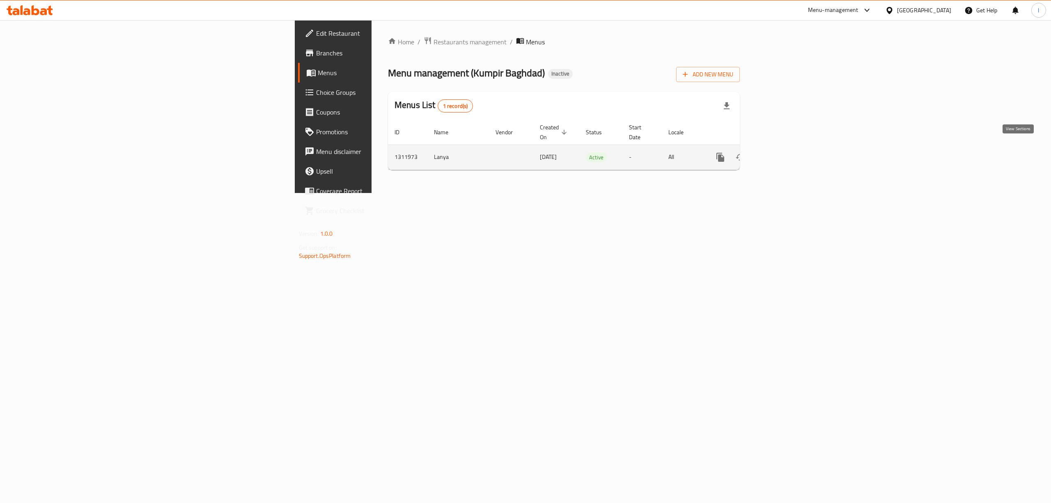
click at [784, 152] on icon "enhanced table" at bounding box center [780, 157] width 10 height 10
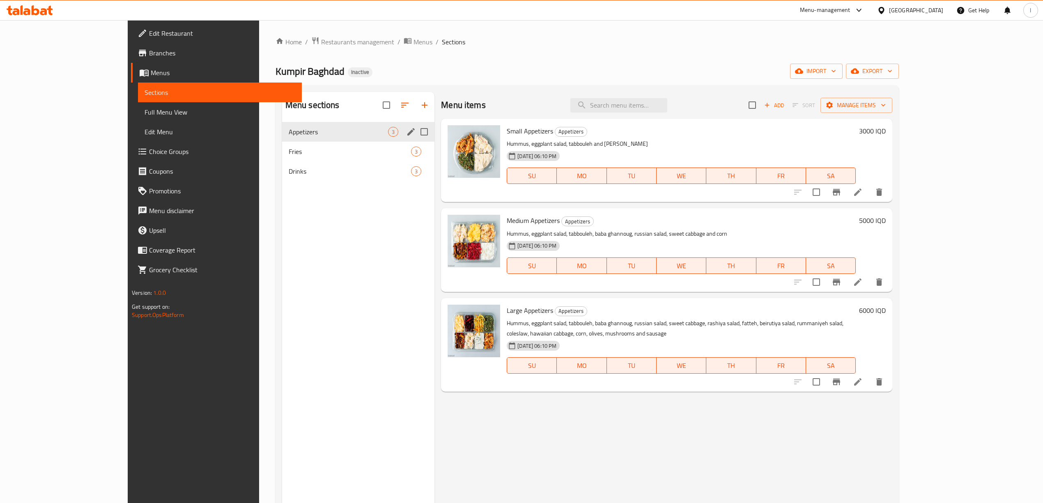
click at [282, 141] on div "Appetizers 3" at bounding box center [358, 132] width 153 height 20
click at [289, 149] on span "Fries" at bounding box center [338, 152] width 99 height 10
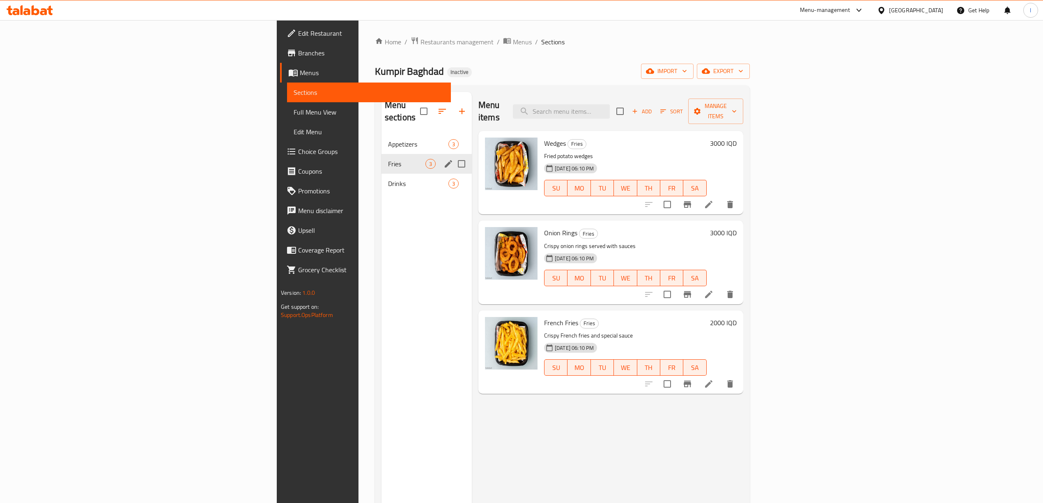
click at [381, 160] on div "Fries 3" at bounding box center [426, 164] width 90 height 20
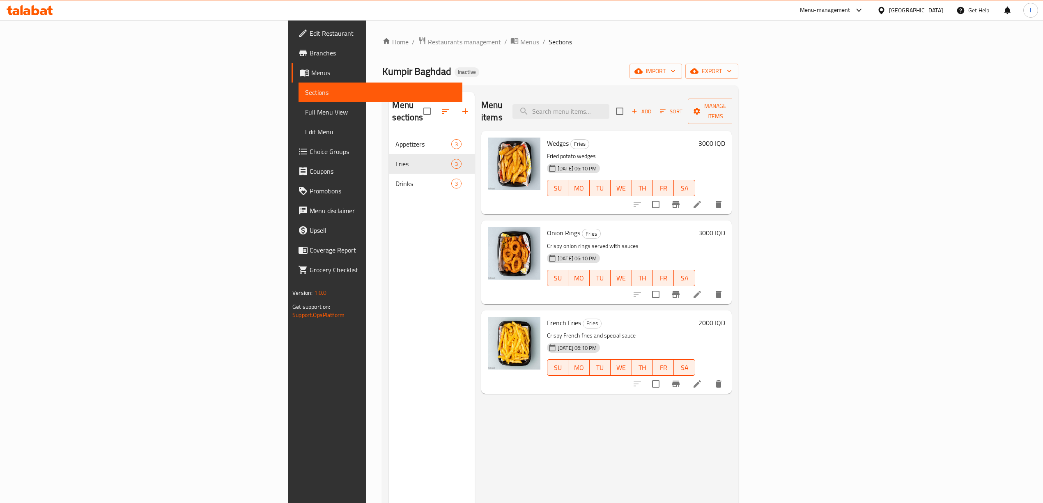
click at [310, 35] on span "Edit Restaurant" at bounding box center [383, 33] width 146 height 10
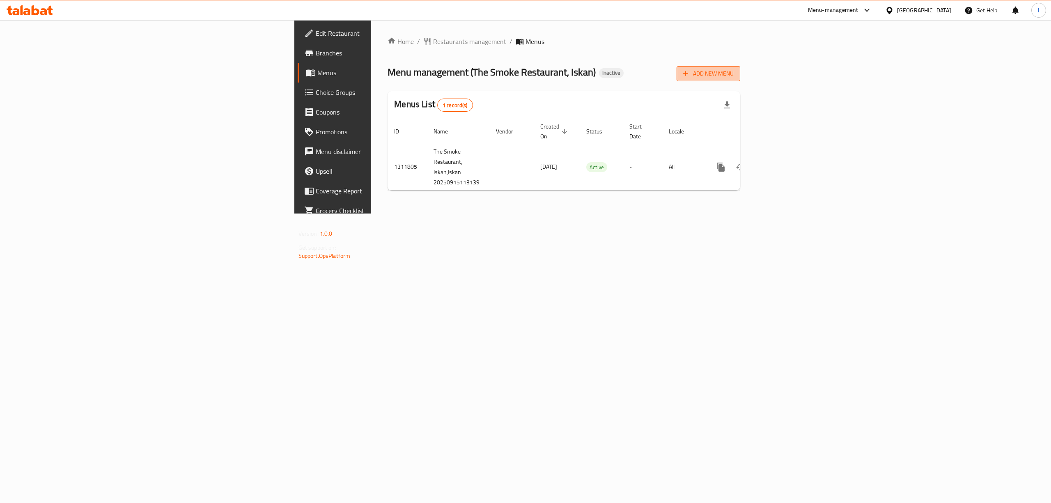
click at [734, 78] on span "Add New Menu" at bounding box center [708, 74] width 50 height 10
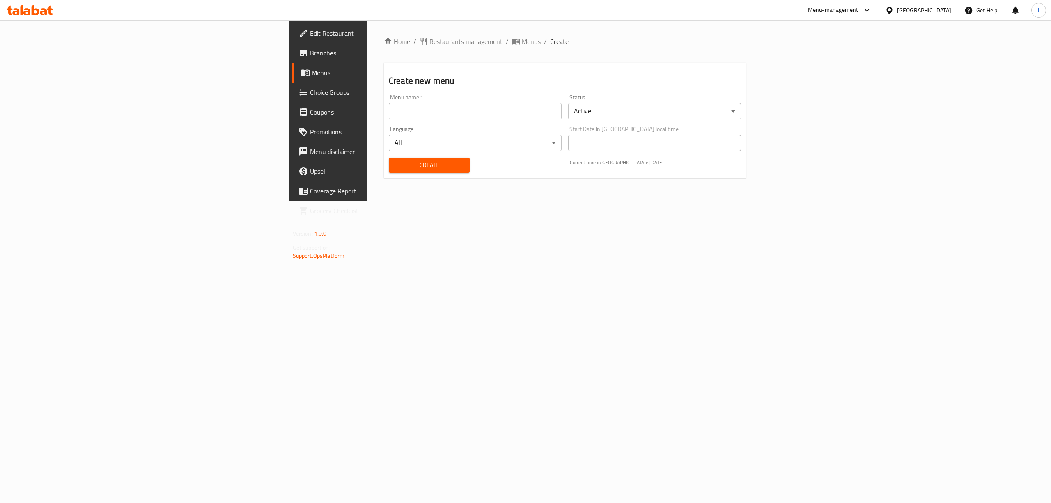
click at [464, 114] on input "text" at bounding box center [475, 111] width 173 height 16
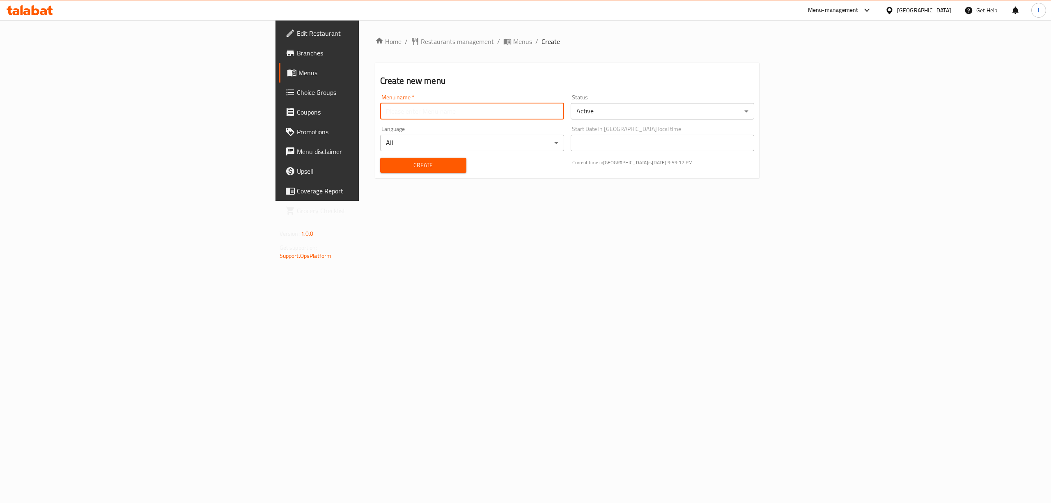
type input "Lanya"
click at [380, 171] on button "Create" at bounding box center [423, 165] width 86 height 15
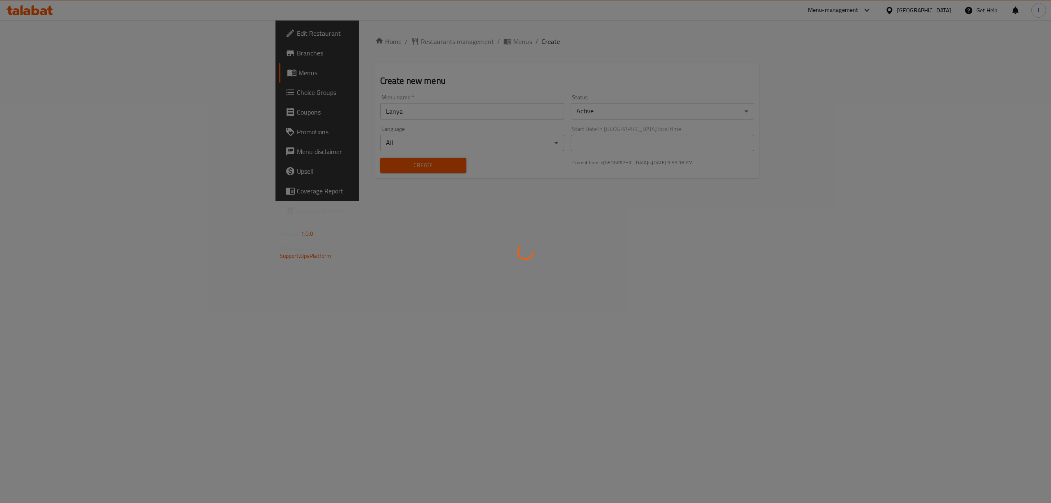
click at [273, 166] on div at bounding box center [525, 251] width 1051 height 503
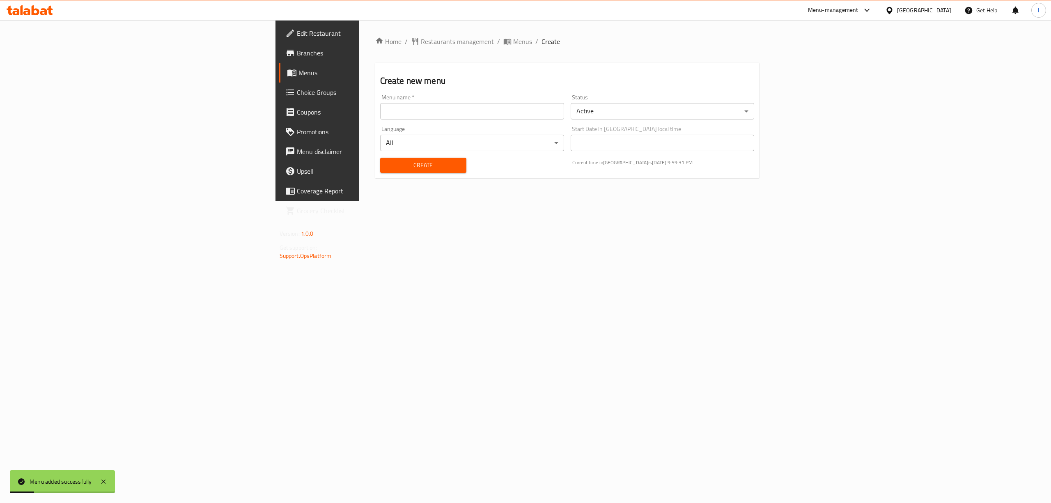
click at [298, 68] on span "Menus" at bounding box center [371, 73] width 146 height 10
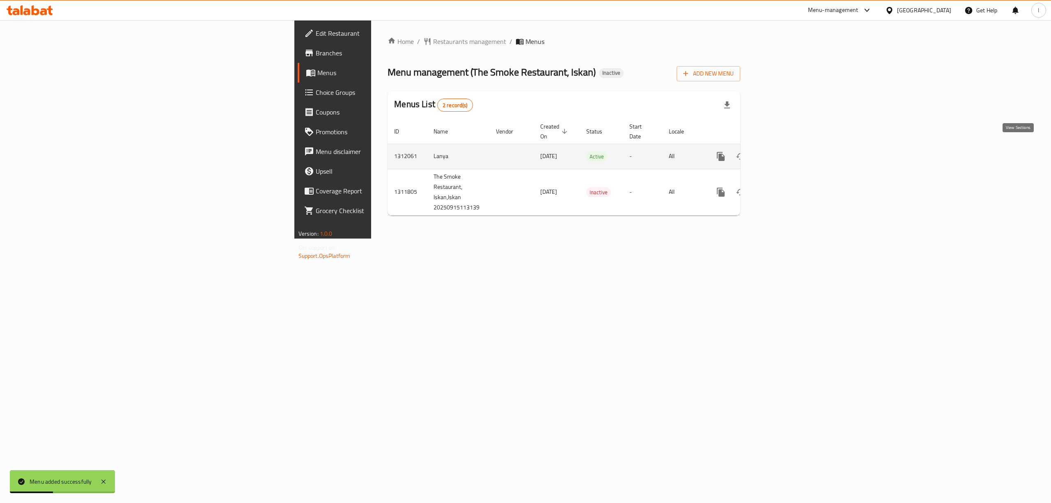
click at [785, 151] on icon "enhanced table" at bounding box center [780, 156] width 10 height 10
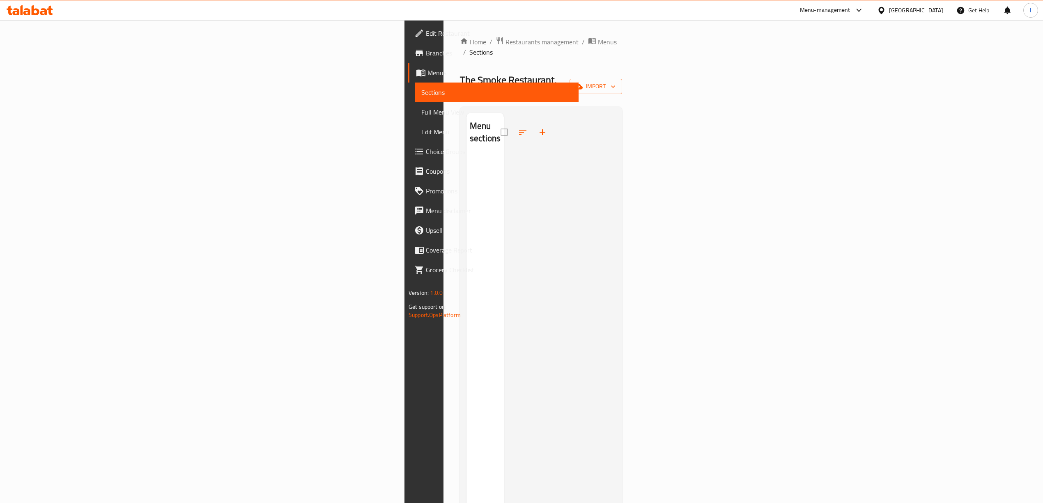
click at [622, 84] on div "Home / Restaurants management / Menus / Sections The Smoke Restaurant, Iskan In…" at bounding box center [541, 330] width 162 height 586
click at [622, 79] on button "import" at bounding box center [595, 86] width 53 height 15
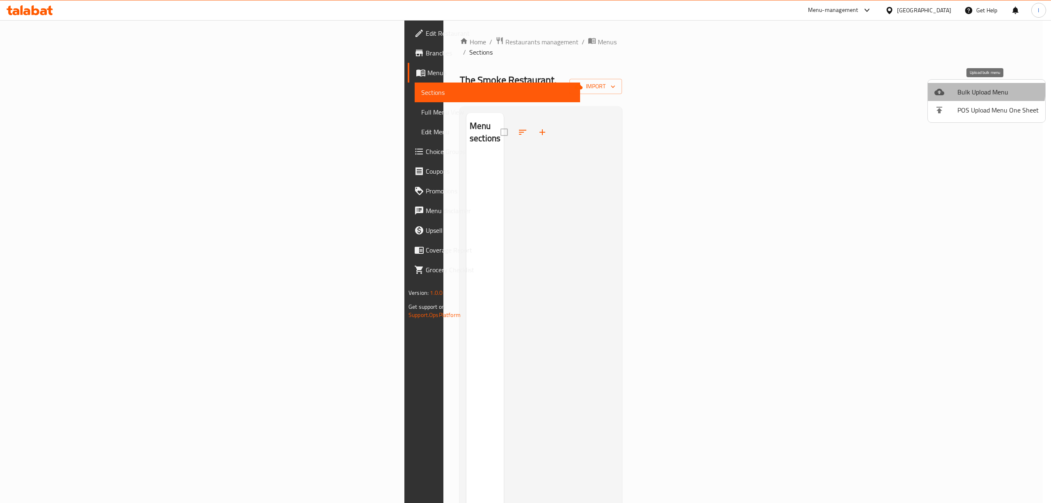
click at [977, 89] on span "Bulk Upload Menu" at bounding box center [997, 92] width 81 height 10
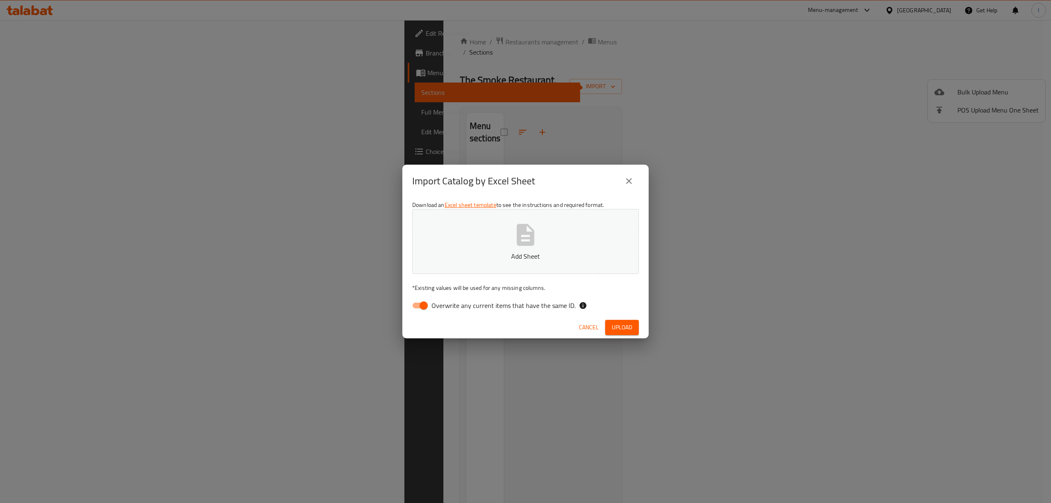
click at [478, 305] on span "Overwrite any current items that have the same ID." at bounding box center [503, 305] width 144 height 10
click at [447, 305] on input "Overwrite any current items that have the same ID." at bounding box center [423, 306] width 47 height 16
checkbox input "false"
click at [509, 250] on button "Add Sheet" at bounding box center [525, 241] width 227 height 65
click at [608, 330] on button "Upload" at bounding box center [622, 327] width 34 height 15
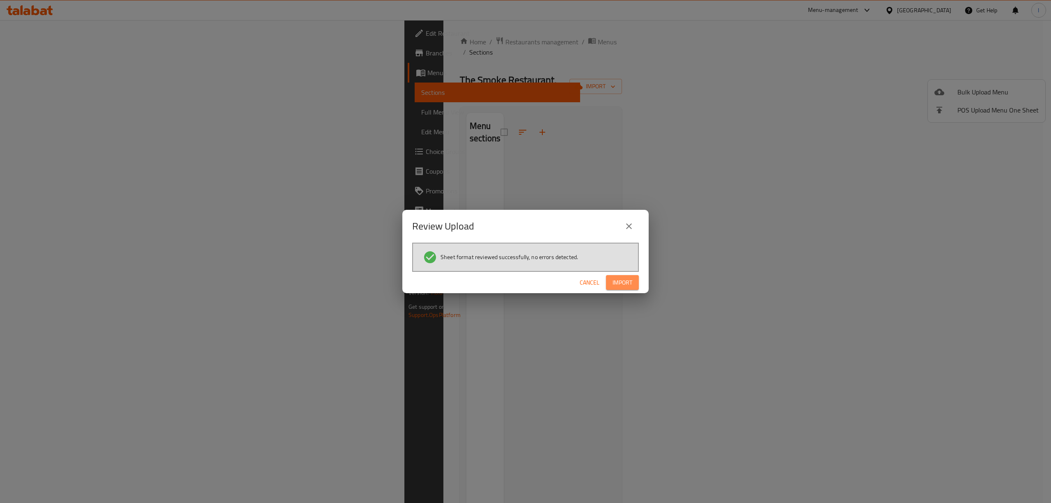
click at [629, 277] on span "Import" at bounding box center [622, 282] width 20 height 10
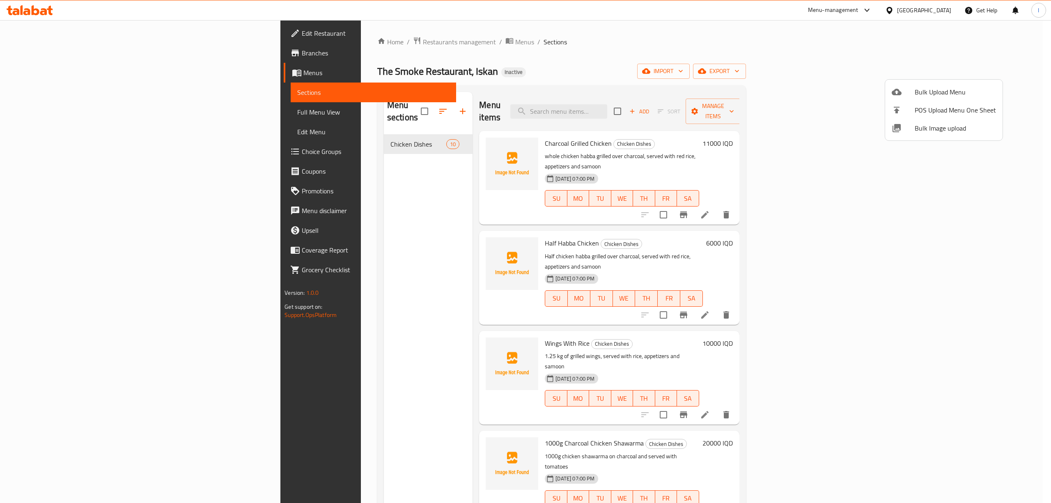
click at [63, 110] on div at bounding box center [525, 251] width 1051 height 503
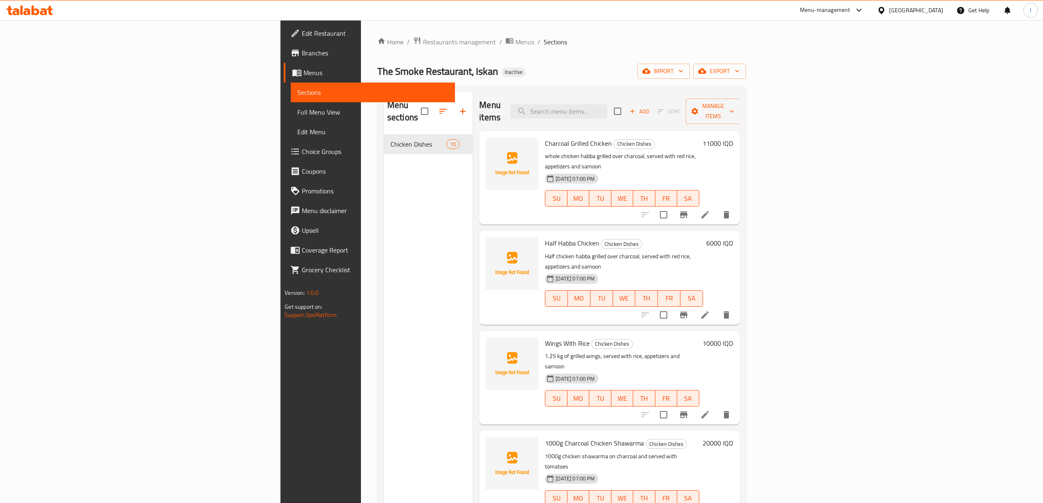
click at [297, 110] on span "Full Menu View" at bounding box center [372, 112] width 151 height 10
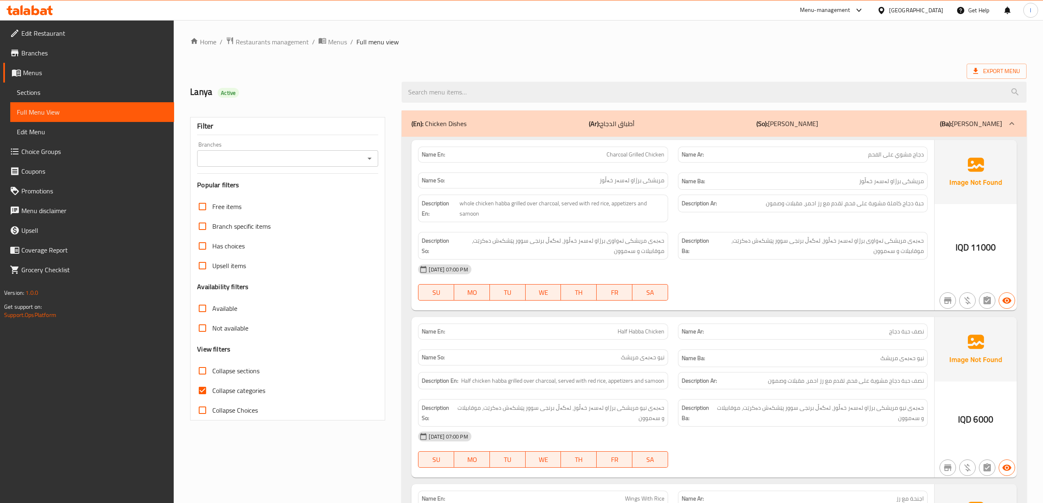
click at [245, 163] on input "Branches" at bounding box center [281, 158] width 163 height 11
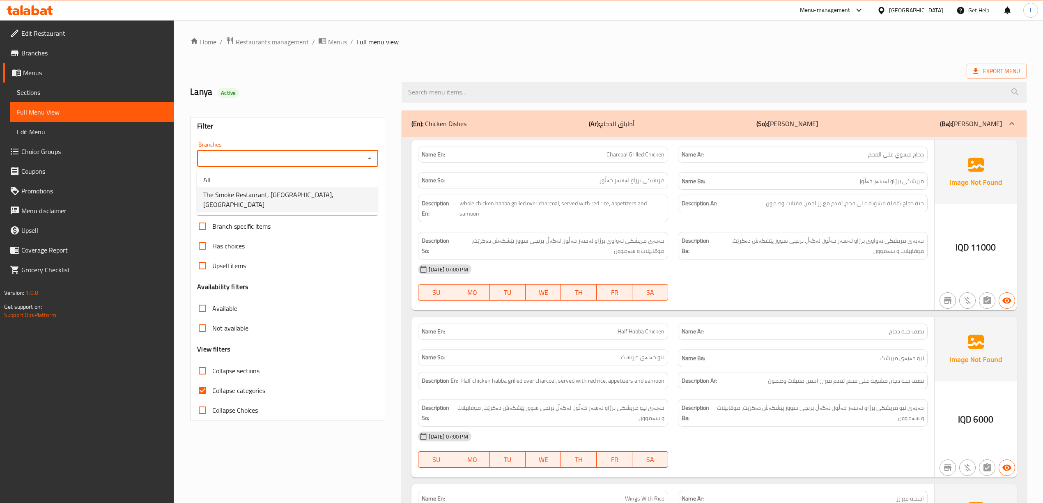
click at [250, 191] on span "The Smoke Restaurant, [GEOGRAPHIC_DATA],[GEOGRAPHIC_DATA]" at bounding box center [287, 200] width 168 height 20
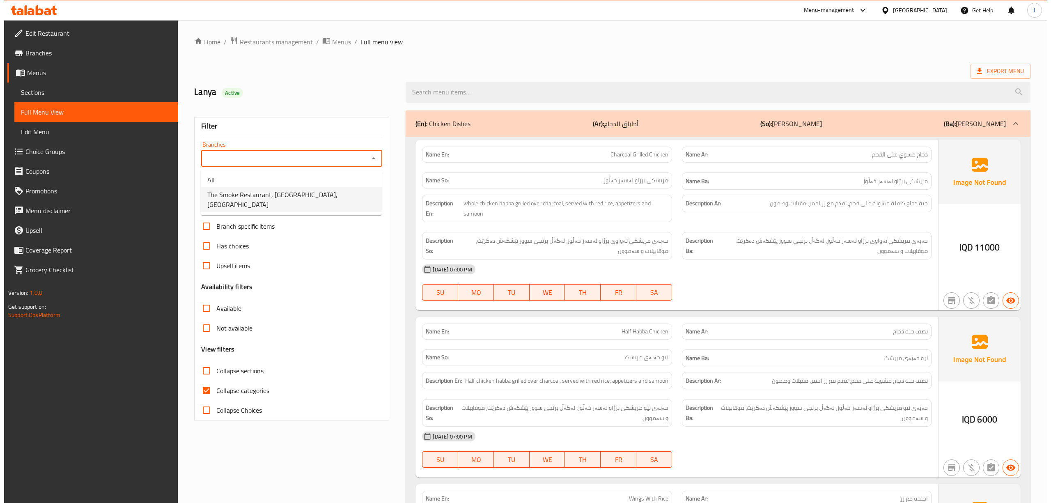
type input "The Smoke Restaurant, [GEOGRAPHIC_DATA],[GEOGRAPHIC_DATA]"
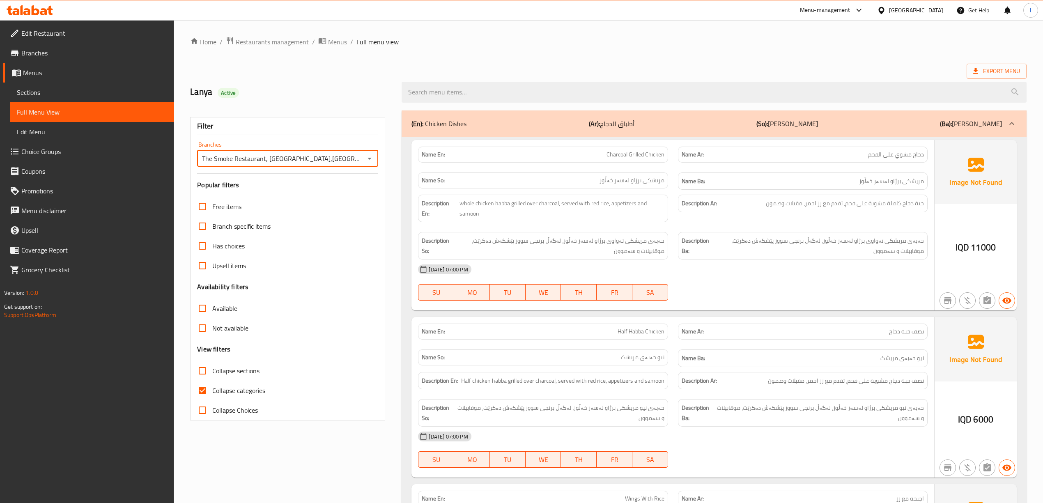
click at [41, 96] on span "Sections" at bounding box center [92, 92] width 151 height 10
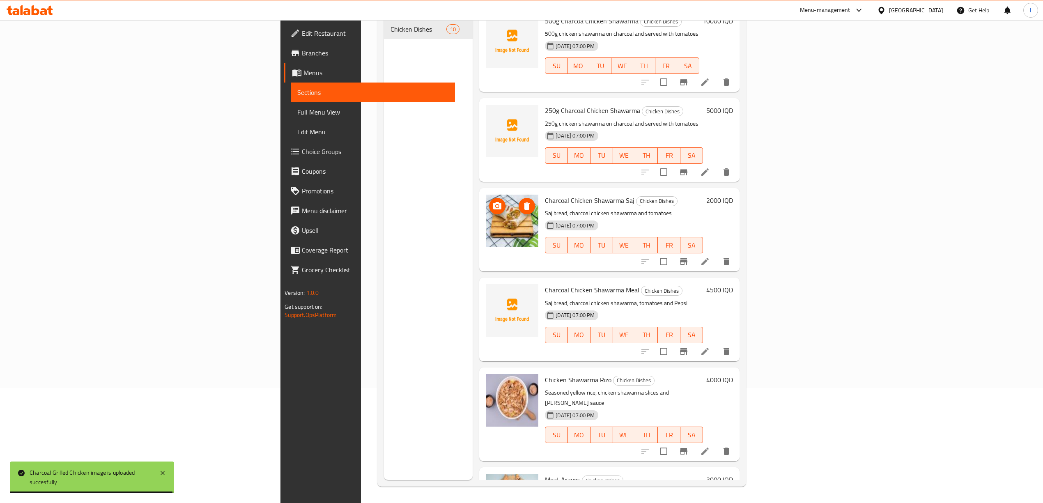
scroll to position [414, 0]
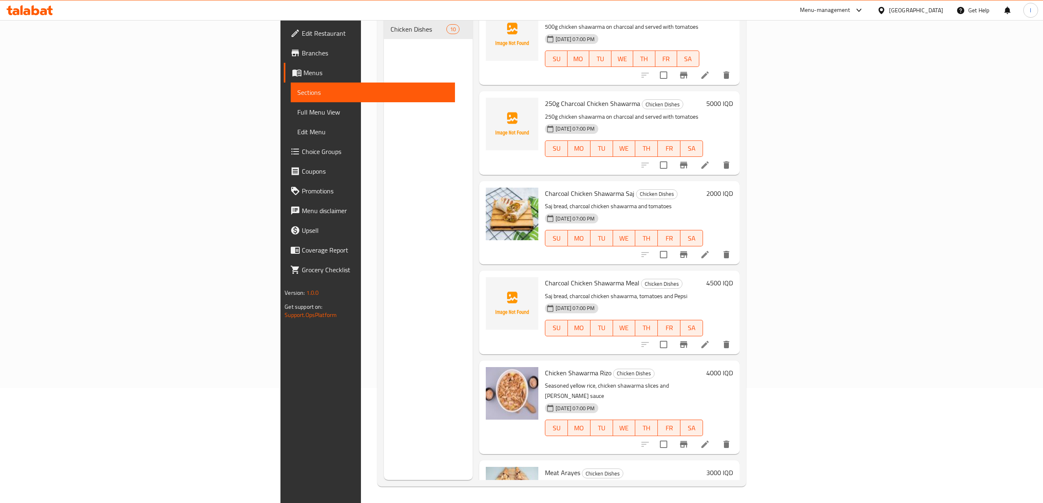
click at [384, 336] on div "Menu sections Chicken Dishes 10" at bounding box center [428, 228] width 89 height 503
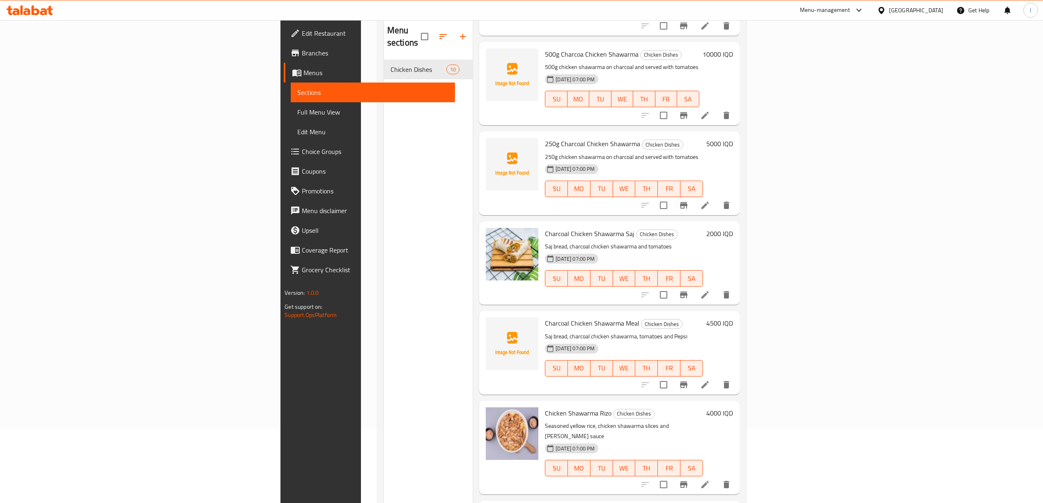
scroll to position [0, 0]
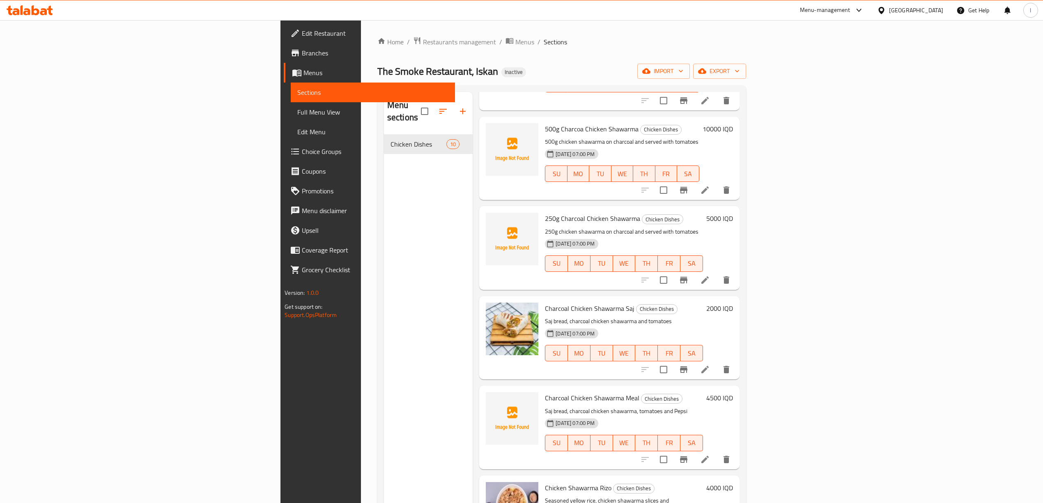
click at [291, 105] on link "Full Menu View" at bounding box center [373, 112] width 164 height 20
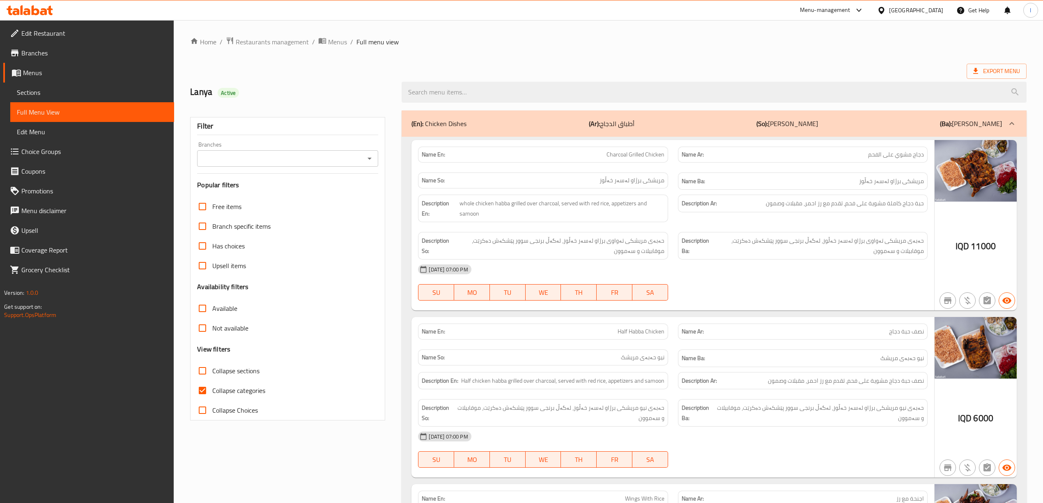
click at [359, 156] on input "Branches" at bounding box center [281, 158] width 163 height 11
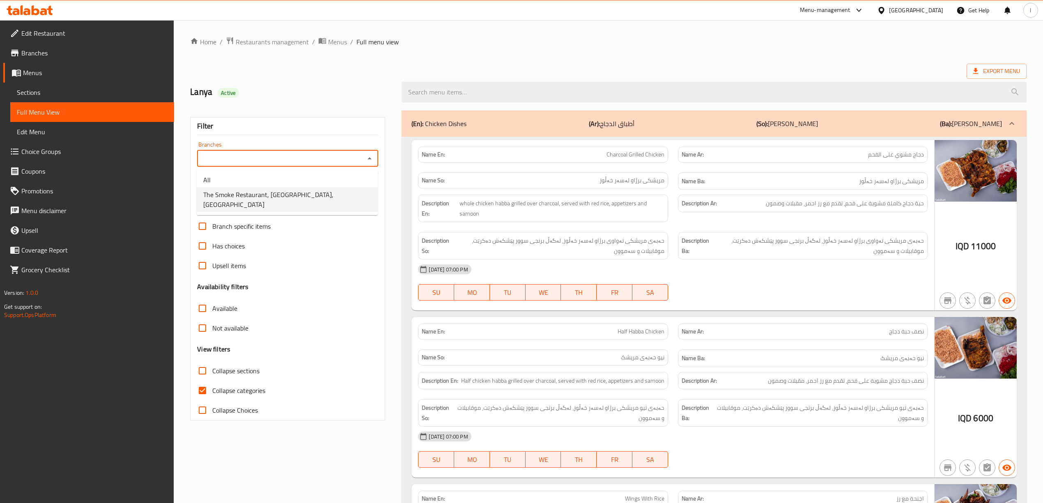
click at [299, 190] on span "The Smoke Restaurant, [GEOGRAPHIC_DATA],[GEOGRAPHIC_DATA]" at bounding box center [287, 200] width 168 height 20
type input "The Smoke Restaurant, Iskan,Iskan"
click at [243, 394] on span "Collapse categories" at bounding box center [238, 390] width 53 height 10
click at [212, 394] on input "Collapse categories" at bounding box center [203, 391] width 20 height 20
checkbox input "false"
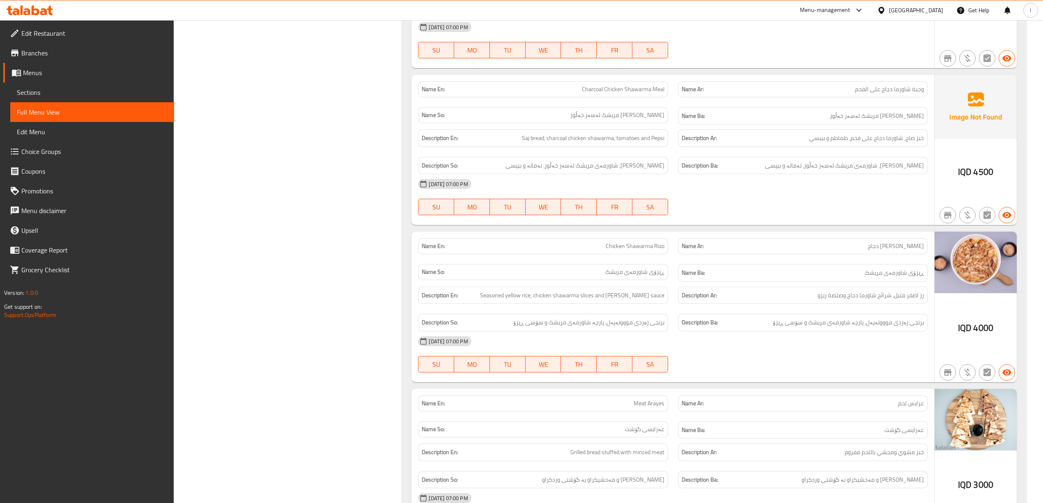
scroll to position [1204, 0]
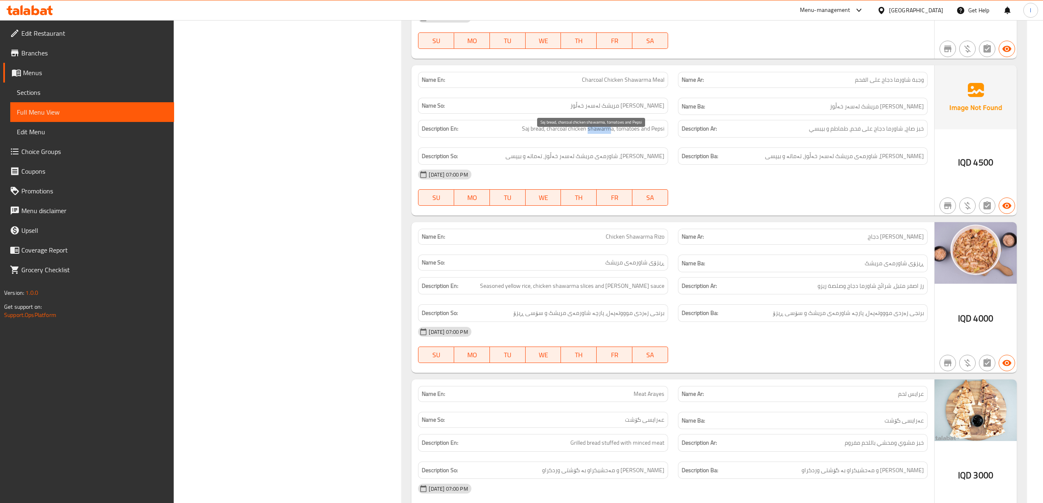
drag, startPoint x: 588, startPoint y: 138, endPoint x: 608, endPoint y: 138, distance: 20.5
click at [608, 134] on span "Saj bread, charcoal chicken shawarma, tomatoes and Pepsi" at bounding box center [593, 129] width 142 height 10
click at [626, 134] on span "Saj bread, charcoal chicken shawarma, tomatoes and Pepsi" at bounding box center [593, 129] width 142 height 10
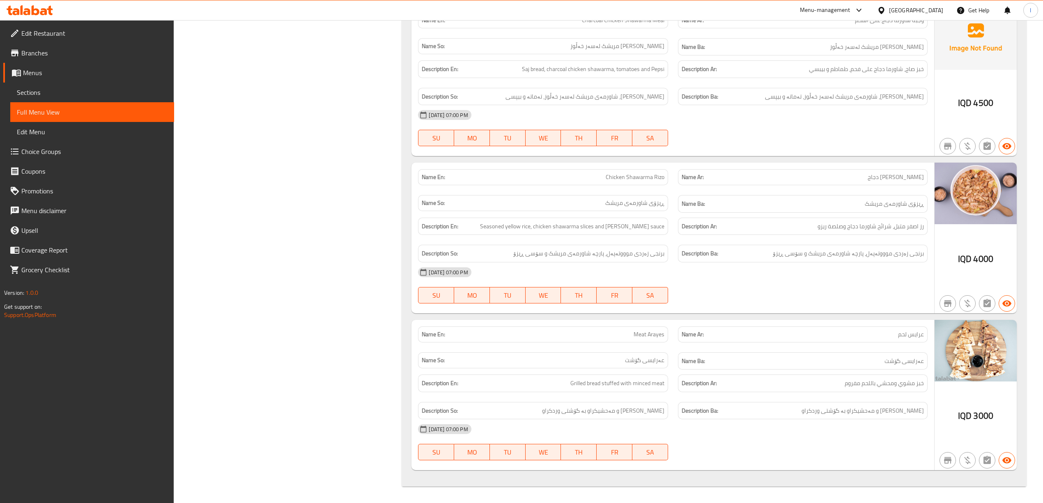
scroll to position [1275, 0]
drag, startPoint x: 530, startPoint y: 223, endPoint x: 566, endPoint y: 224, distance: 36.9
click at [550, 221] on span "Seasoned yellow rice, chicken shawarma slices and [PERSON_NAME] sauce" at bounding box center [572, 226] width 184 height 10
drag, startPoint x: 578, startPoint y: 225, endPoint x: 603, endPoint y: 226, distance: 25.0
click at [603, 226] on span "Seasoned yellow rice, chicken shawarma slices and [PERSON_NAME] sauce" at bounding box center [572, 226] width 184 height 10
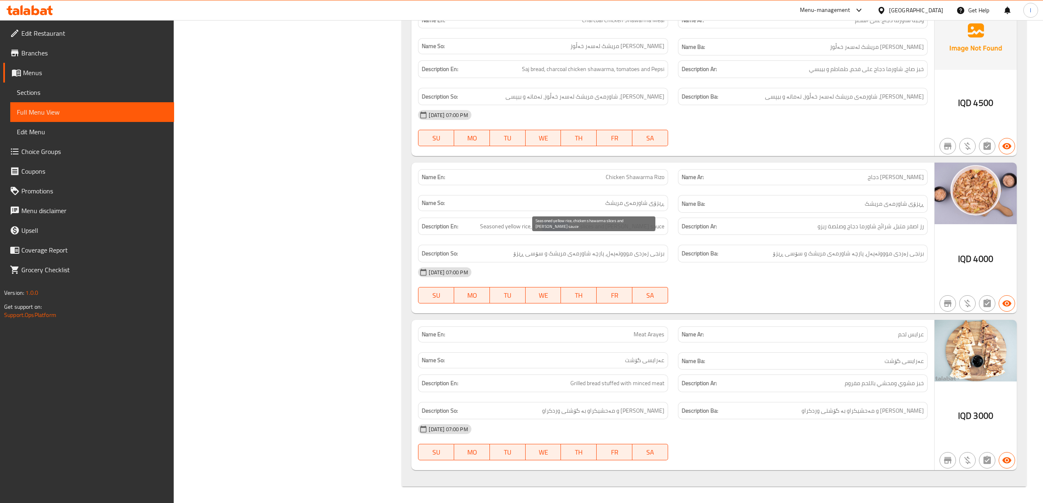
click at [602, 227] on span "Seasoned yellow rice, chicken shawarma slices and rizo sauce" at bounding box center [572, 226] width 184 height 10
drag, startPoint x: 577, startPoint y: 224, endPoint x: 636, endPoint y: 229, distance: 59.3
click at [636, 229] on span "Seasoned yellow rice, chicken shawarma slices and rizo sauce" at bounding box center [572, 226] width 184 height 10
click at [626, 260] on div "Description So: برنجی زەردی موووتەپەل، پارچە شاورمەی مریشک و سۆسی ڕیزۆ" at bounding box center [543, 254] width 250 height 18
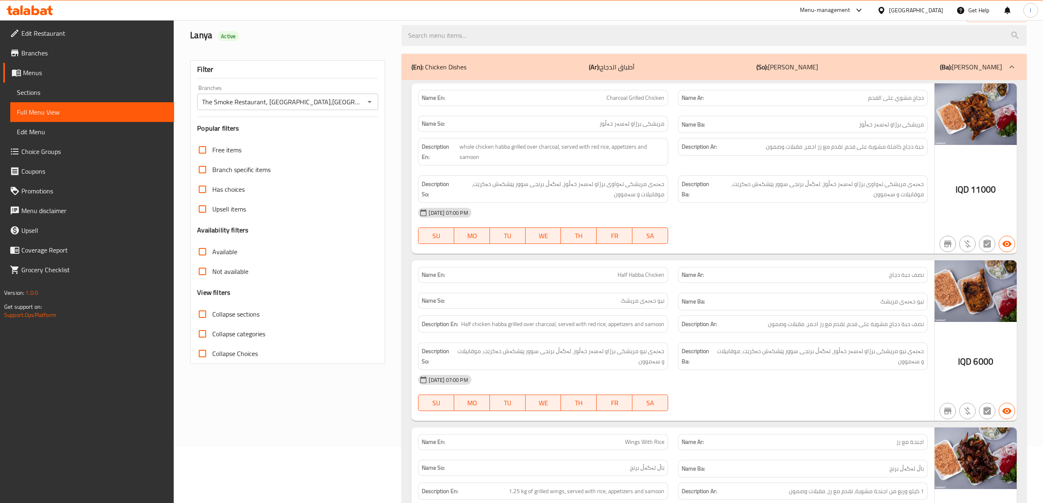
scroll to position [0, 0]
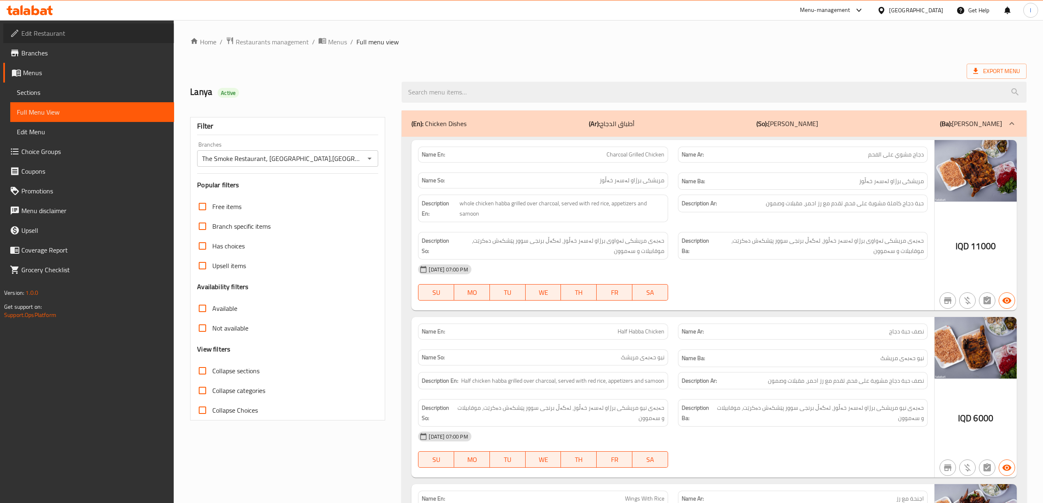
click at [51, 32] on span "Edit Restaurant" at bounding box center [94, 33] width 146 height 10
click at [58, 96] on span "Sections" at bounding box center [92, 92] width 151 height 10
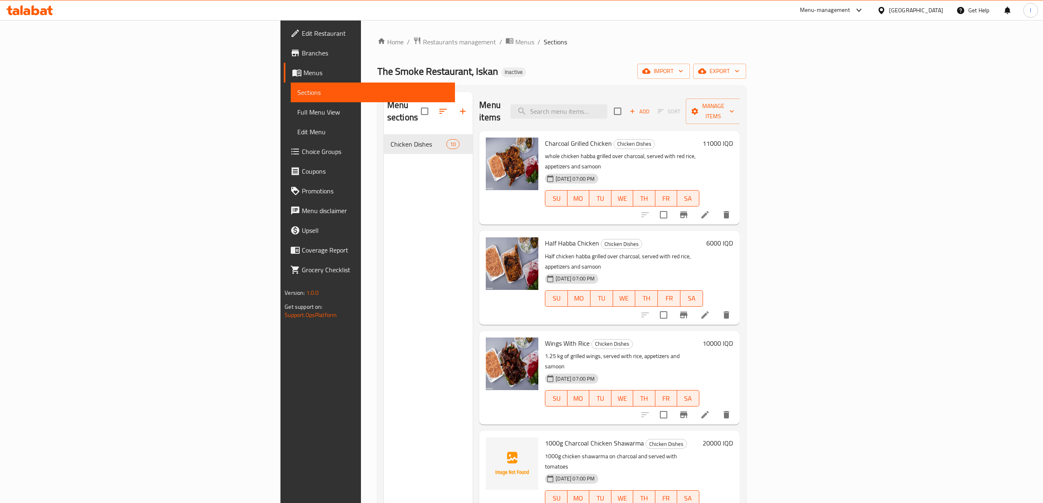
click at [710, 210] on icon at bounding box center [705, 215] width 10 height 10
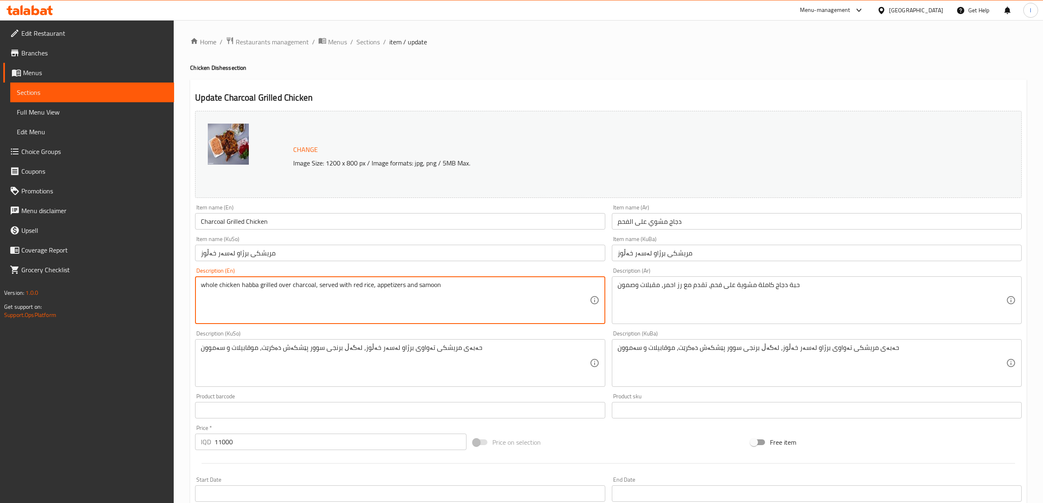
drag, startPoint x: 204, startPoint y: 287, endPoint x: 190, endPoint y: 291, distance: 15.3
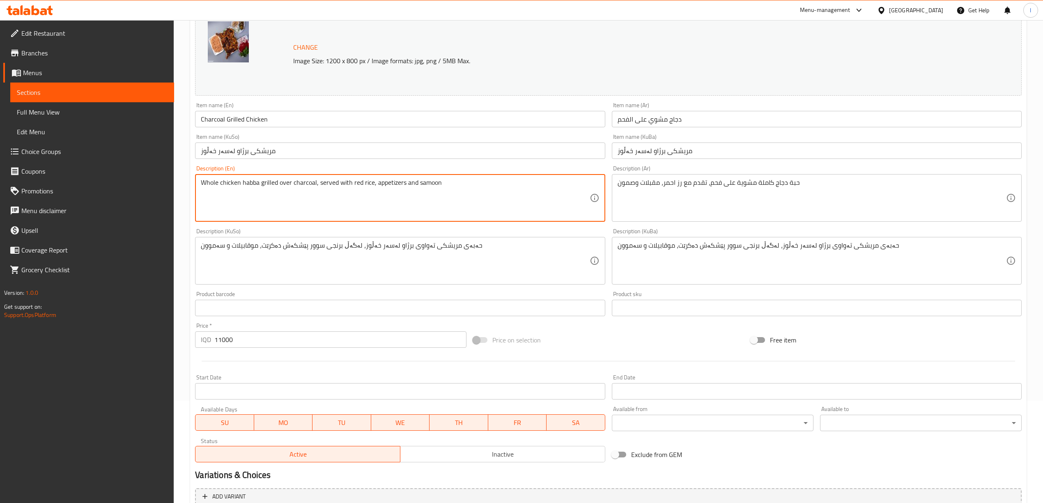
scroll to position [183, 0]
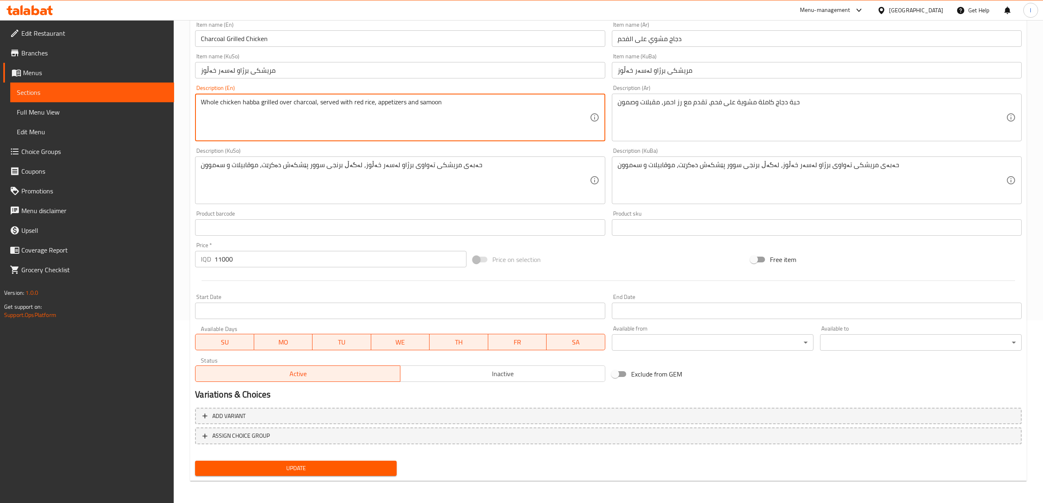
type textarea "Whole chicken habba grilled over charcoal, served with red rice, appetizers and…"
click at [334, 475] on button "Update" at bounding box center [296, 468] width 202 height 15
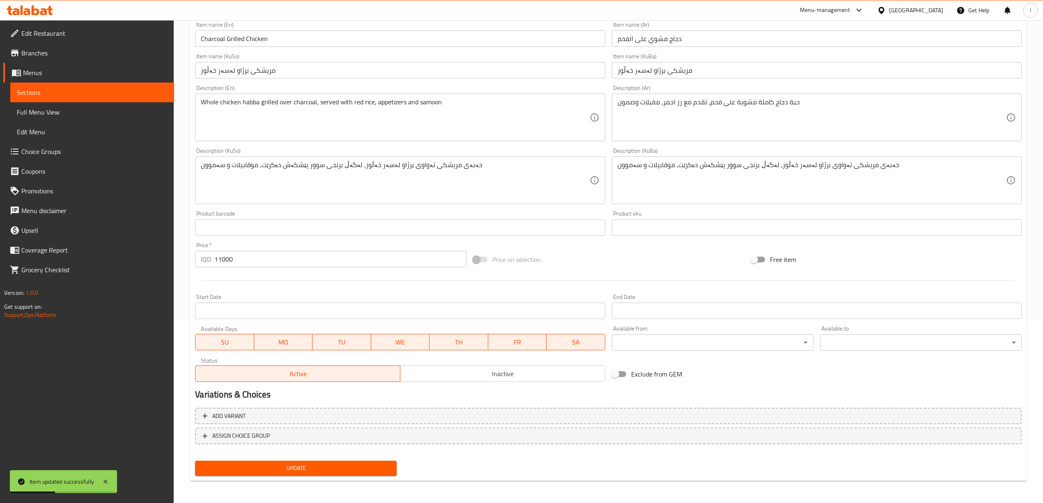
click at [104, 91] on span "Sections" at bounding box center [92, 92] width 151 height 10
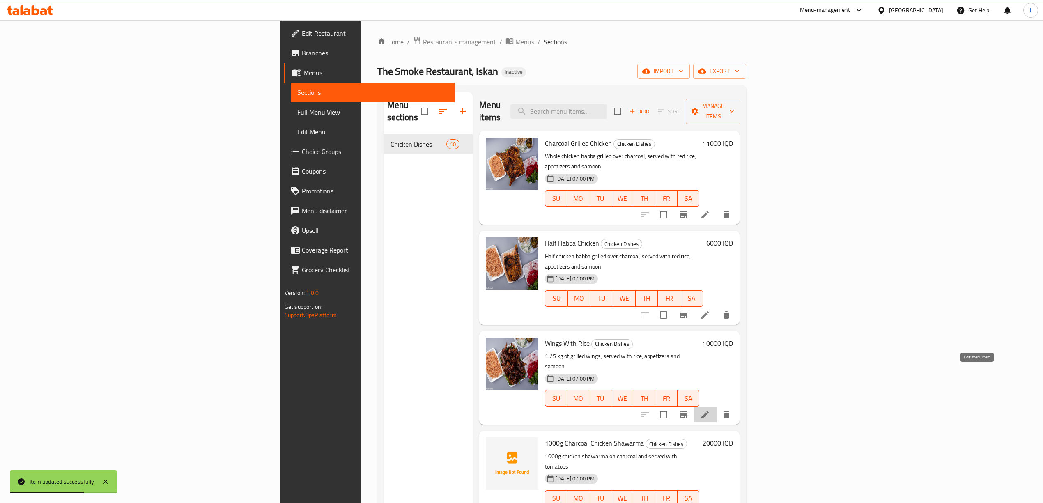
click at [710, 410] on icon at bounding box center [705, 415] width 10 height 10
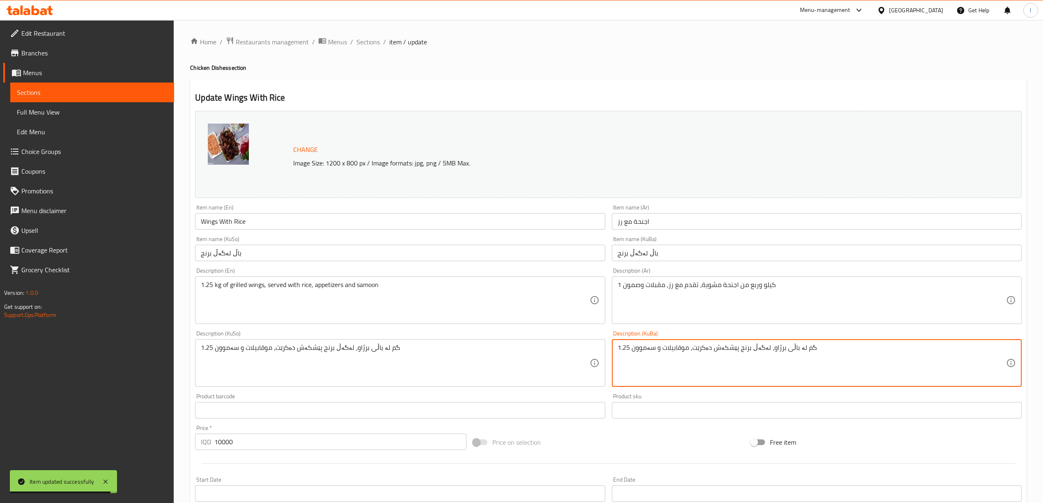
drag, startPoint x: 629, startPoint y: 348, endPoint x: 592, endPoint y: 350, distance: 37.4
type textarea "1.25 گم لە باڵی برژاو، لەگەڵ برنج پێشکەش دەکرێت، موقابیلات و سەموون"
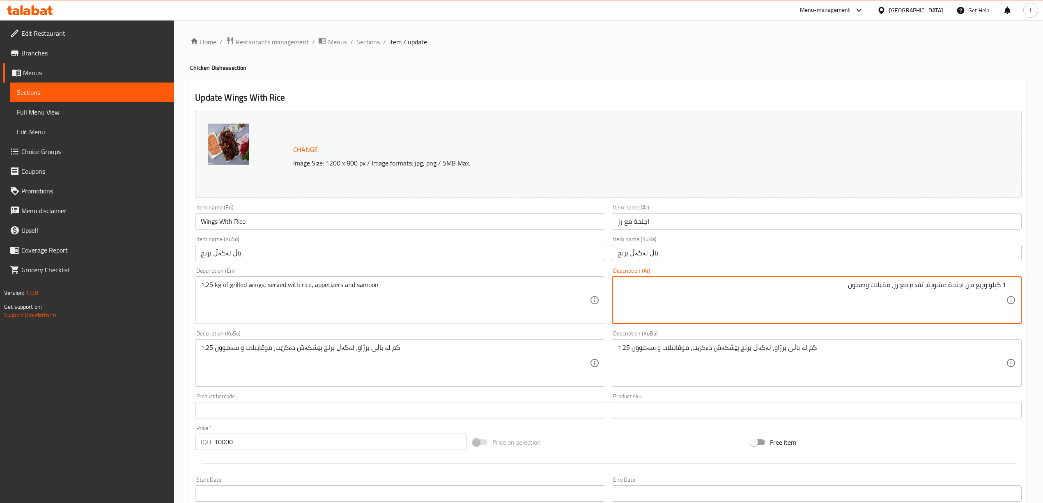
click at [979, 285] on textarea "1 كيلو وربع من اجنحة مشوية، تقدم مع رز، مقبلات وصمون" at bounding box center [811, 300] width 388 height 39
click at [981, 287] on textarea "1 كيلو وربع من اجنحة مشوية، تقدم مع رز، مقبلات وصمون" at bounding box center [811, 300] width 388 height 39
drag, startPoint x: 1004, startPoint y: 288, endPoint x: 1020, endPoint y: 289, distance: 16.5
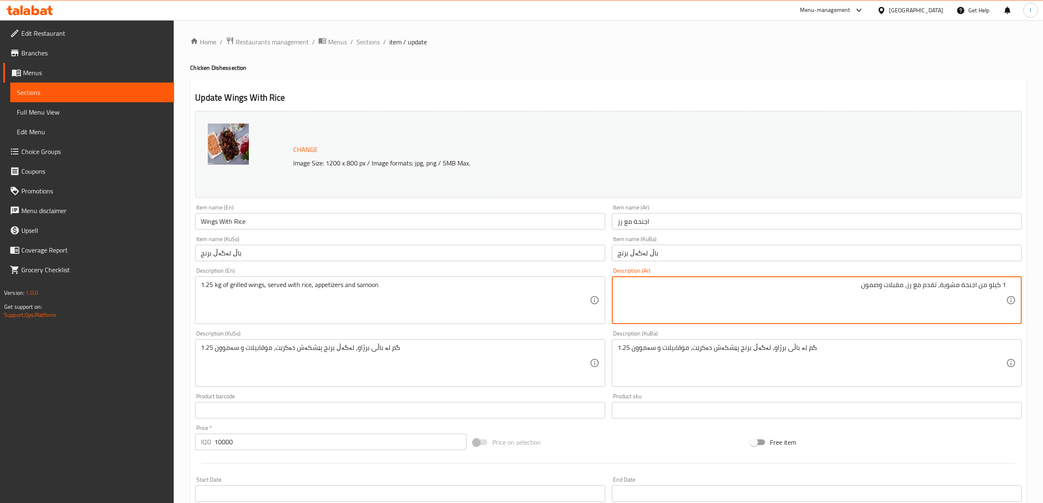
click at [1021, 289] on div "1 كيلو من اجنحة مشوية، تقدم مع رز، مقبلات وصمون Description (Ar)" at bounding box center [817, 300] width 410 height 48
paste textarea ".25"
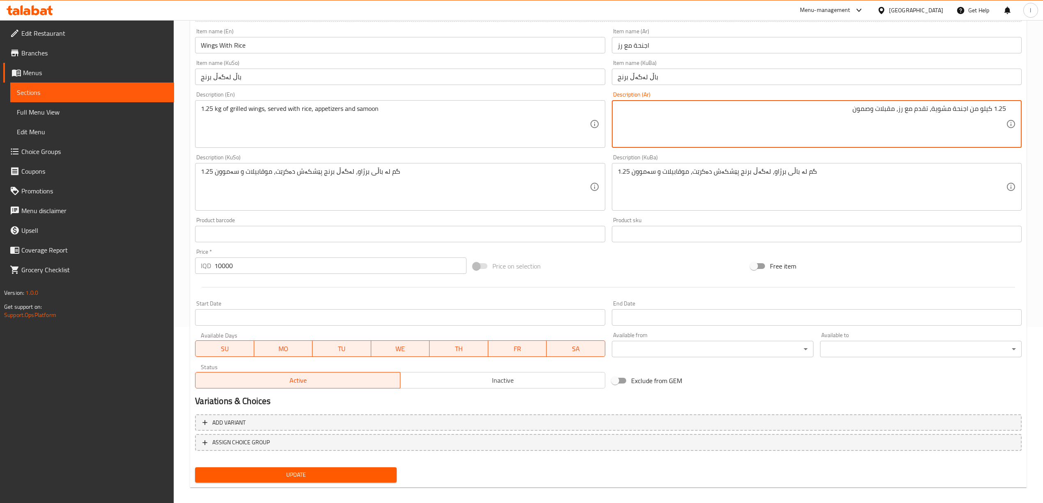
scroll to position [183, 0]
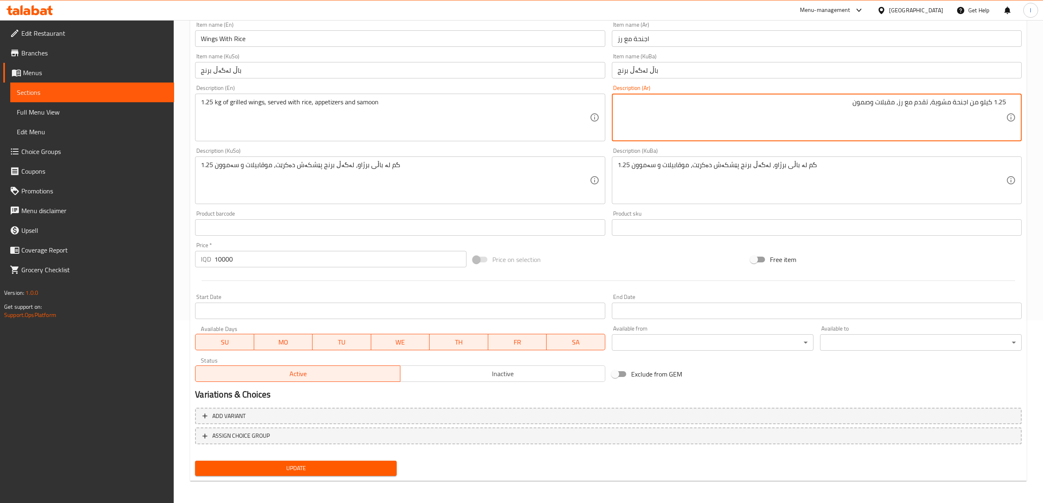
type textarea "1.25 كيلو من اجنحة مشوية، تقدم مع رز، مقبلات وصمون"
click at [295, 470] on span "Update" at bounding box center [296, 468] width 188 height 10
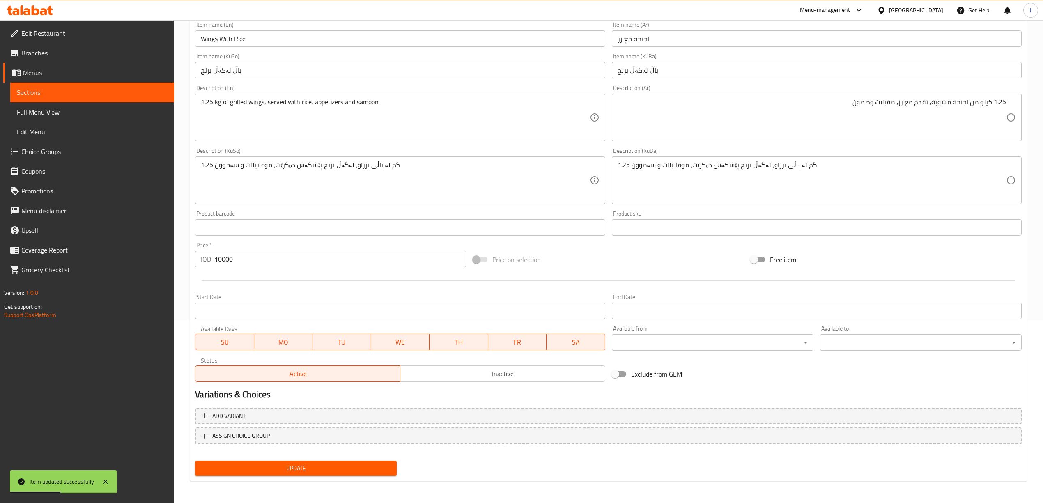
click at [48, 68] on span "Menus" at bounding box center [95, 73] width 144 height 10
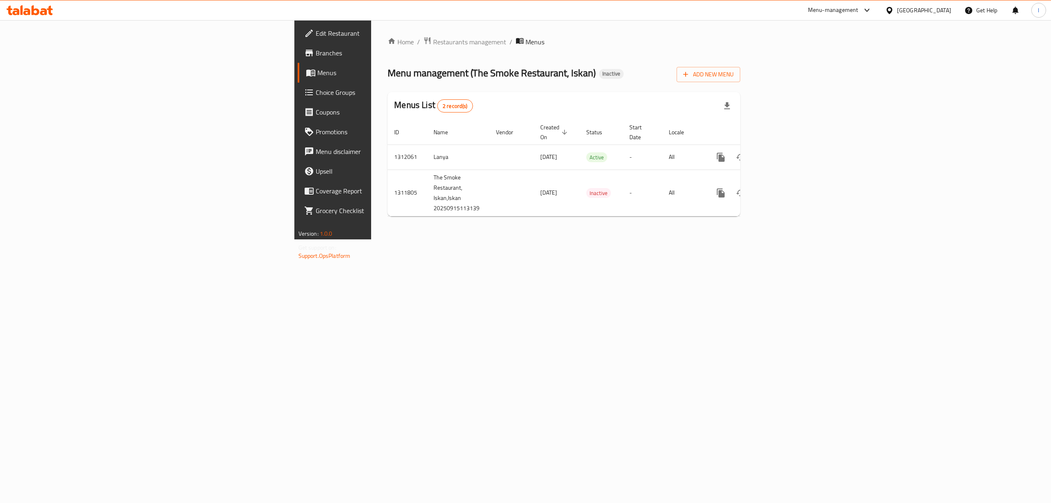
click at [316, 55] on span "Branches" at bounding box center [390, 53] width 148 height 10
click at [790, 155] on link "enhanced table" at bounding box center [780, 157] width 20 height 20
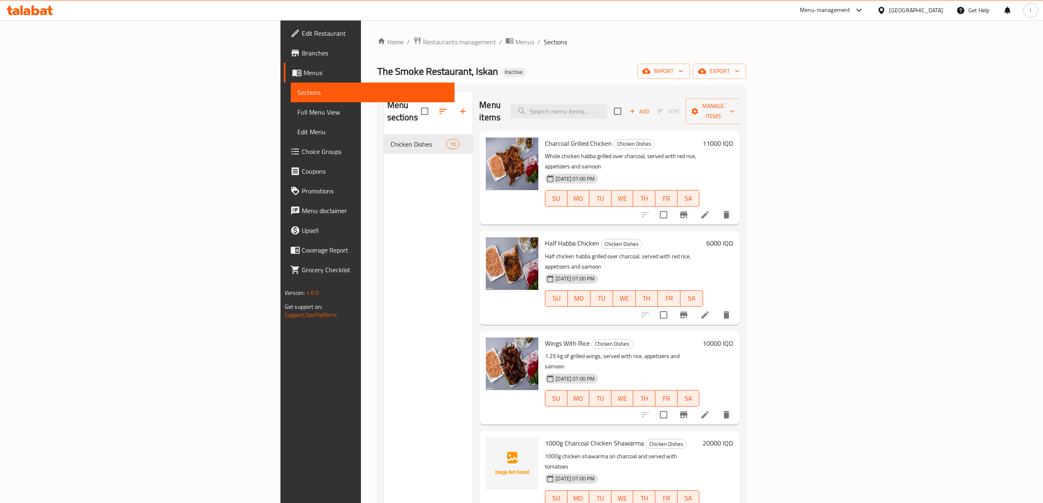
click at [297, 116] on span "Full Menu View" at bounding box center [372, 112] width 151 height 10
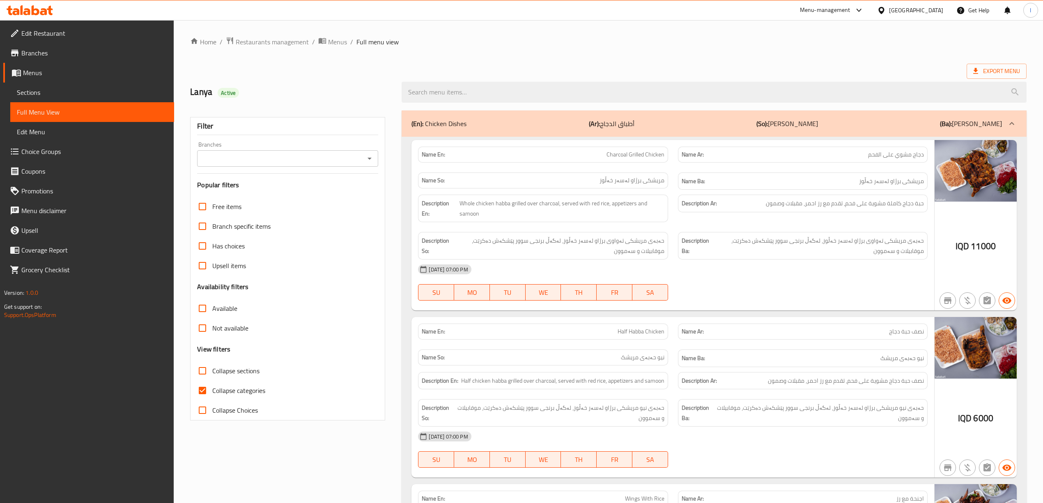
click at [296, 160] on input "Branches" at bounding box center [281, 158] width 163 height 11
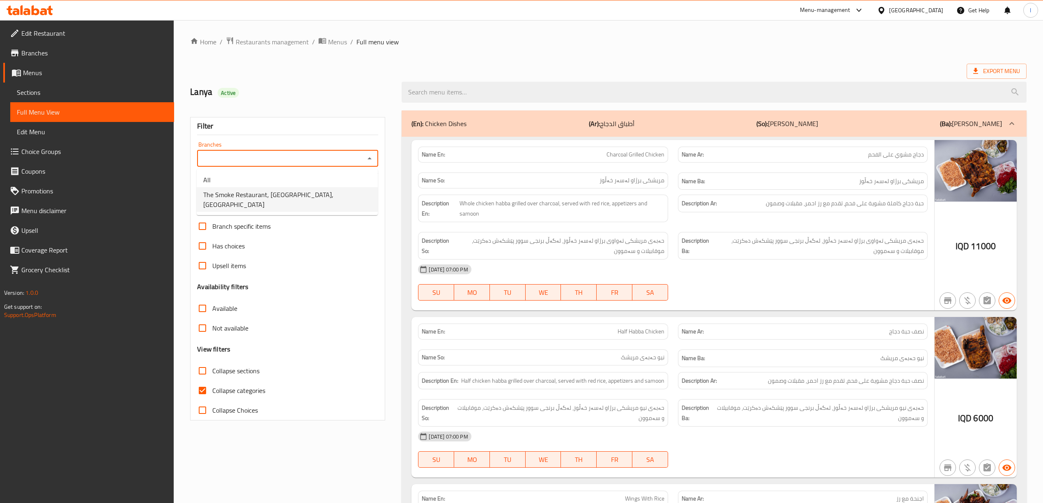
click at [248, 198] on span "The Smoke Restaurant, [GEOGRAPHIC_DATA], [GEOGRAPHIC_DATA]" at bounding box center [287, 200] width 168 height 20
type input "The Smoke Restaurant, [GEOGRAPHIC_DATA], [GEOGRAPHIC_DATA]"
click at [225, 389] on span "Collapse categories" at bounding box center [238, 390] width 53 height 10
click at [212, 389] on input "Collapse categories" at bounding box center [203, 391] width 20 height 20
checkbox input "false"
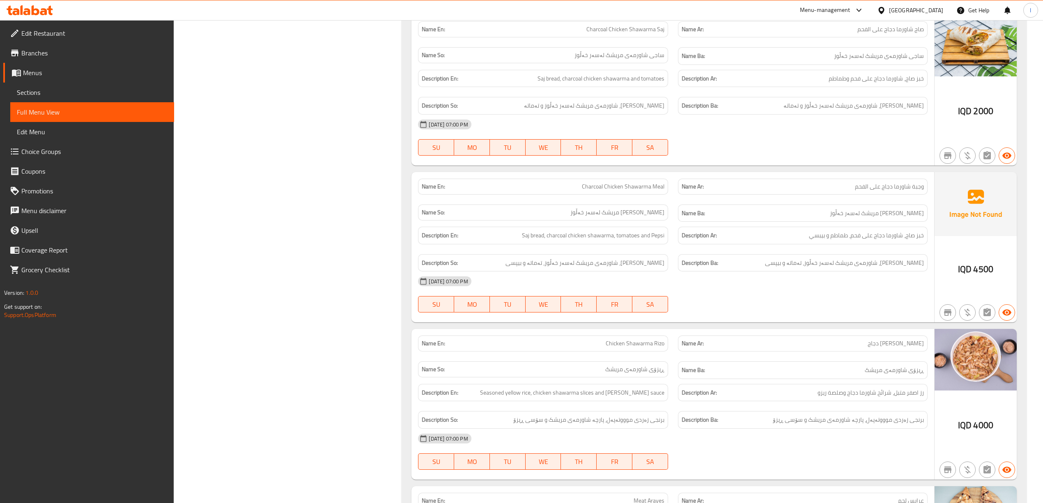
scroll to position [1056, 0]
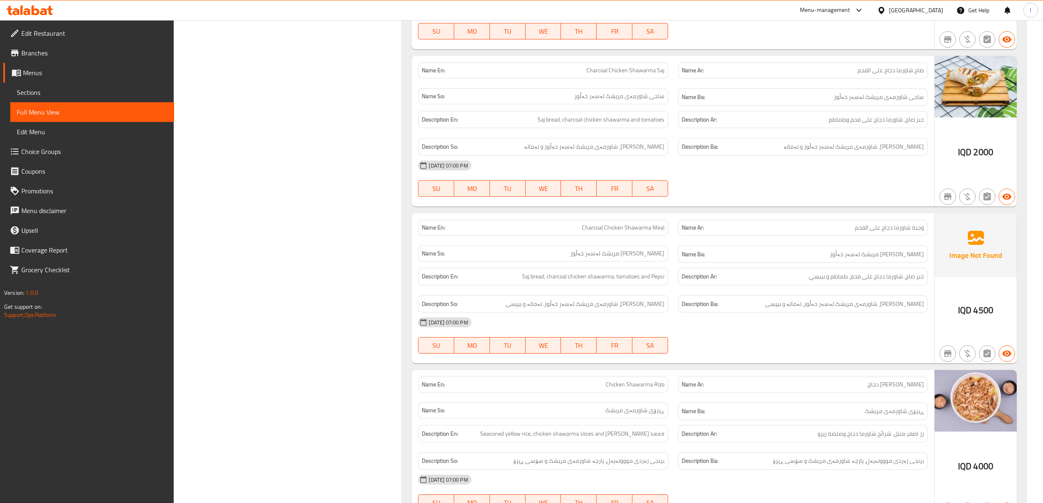
click at [605, 232] on span "Charcoal Chicken Shawarma Meal" at bounding box center [623, 227] width 83 height 9
click at [606, 232] on span "Charcoal Chicken Shawarma Meal" at bounding box center [623, 227] width 83 height 9
copy span "Charcoal Chicken Shawarma Meal"
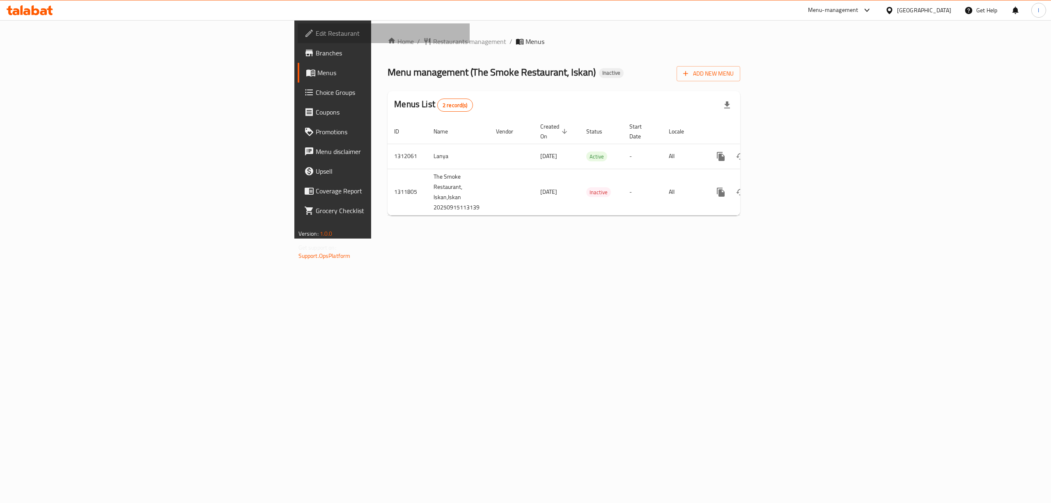
click at [298, 42] on link "Edit Restaurant" at bounding box center [384, 33] width 172 height 20
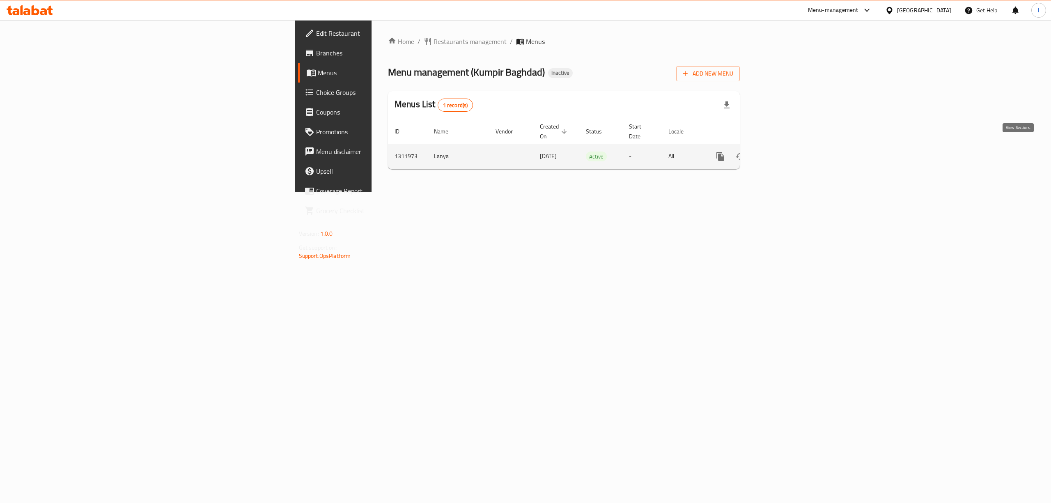
click at [784, 151] on icon "enhanced table" at bounding box center [780, 156] width 10 height 10
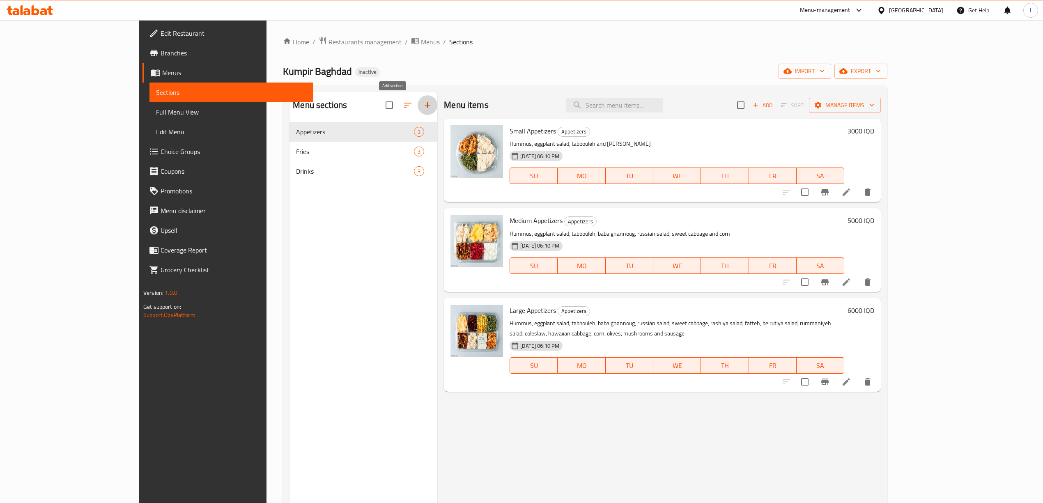
click at [422, 103] on icon "button" at bounding box center [427, 105] width 10 height 10
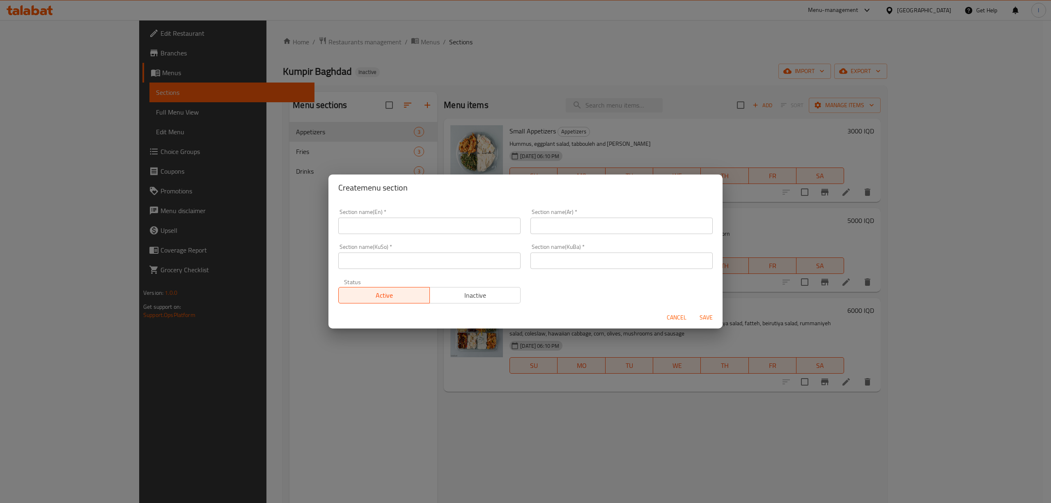
click at [272, 219] on div "Create menu section Section name(En)   * Section name(En) * Section name(Ar)   …" at bounding box center [525, 251] width 1051 height 503
click at [216, 332] on div "Create menu section Section name(En)   * Section name(En) * Section name(Ar)   …" at bounding box center [525, 251] width 1051 height 503
click at [677, 319] on span "Cancel" at bounding box center [677, 317] width 20 height 10
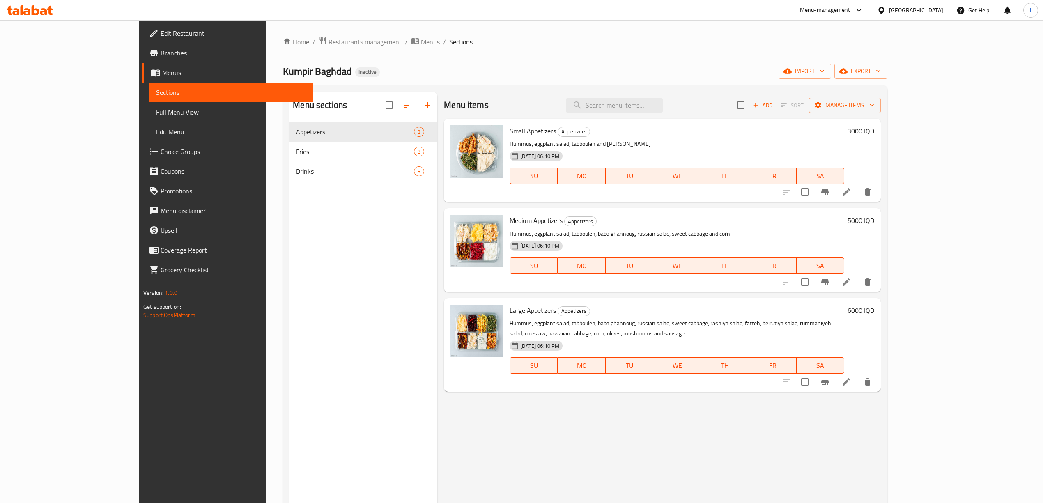
click at [728, 55] on div "Home / Restaurants management / Menus / Sections Kumpir Baghdad Inactive import…" at bounding box center [585, 319] width 604 height 565
click at [791, 72] on icon "button" at bounding box center [787, 71] width 8 height 5
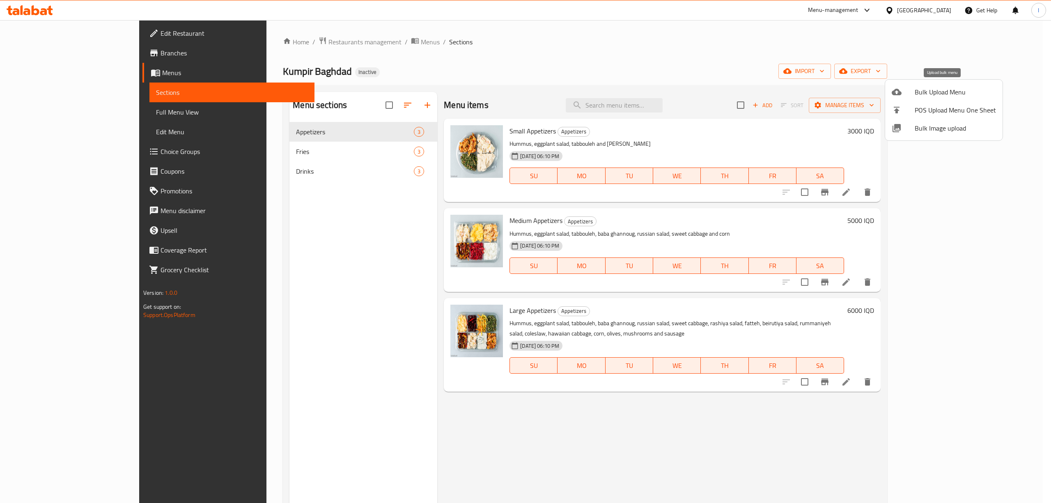
click at [902, 91] on div at bounding box center [903, 92] width 23 height 10
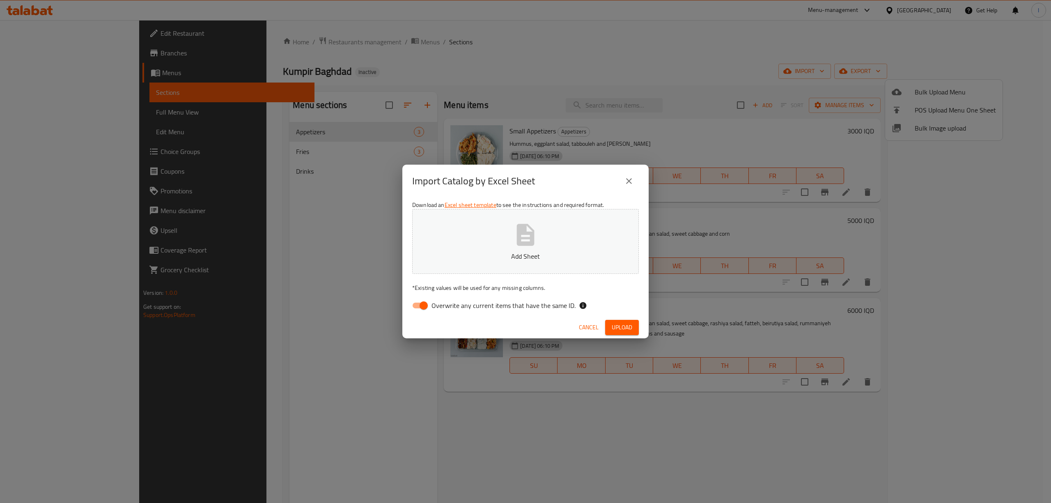
click at [457, 305] on span "Overwrite any current items that have the same ID." at bounding box center [503, 305] width 144 height 10
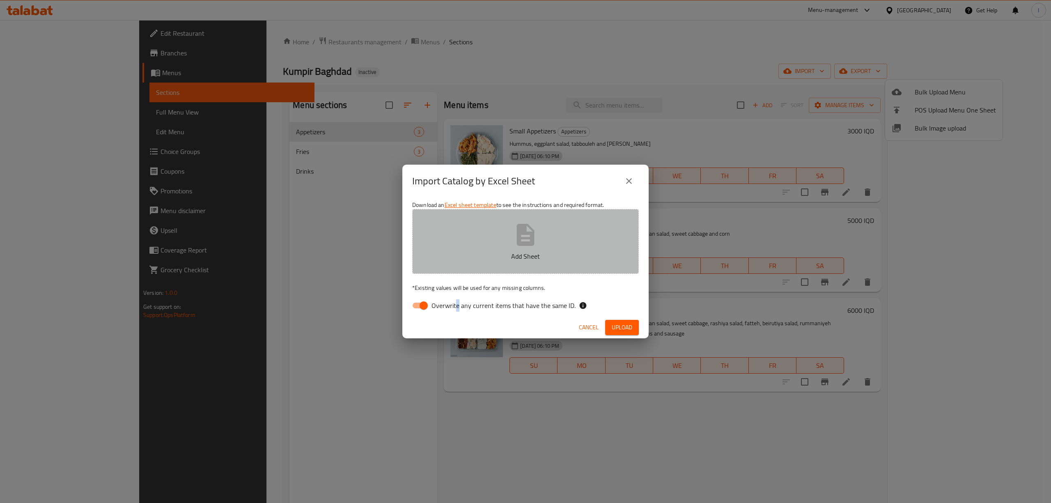
click at [505, 241] on button "Add Sheet" at bounding box center [525, 241] width 227 height 65
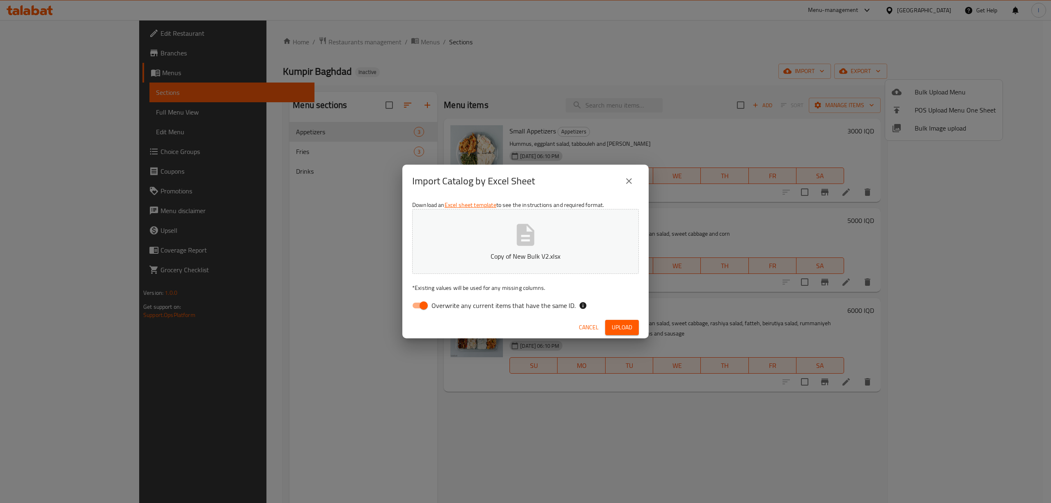
drag, startPoint x: 442, startPoint y: 296, endPoint x: 435, endPoint y: 304, distance: 9.9
click at [441, 298] on div "Download an Excel sheet template to see the instructions and required format. C…" at bounding box center [525, 256] width 246 height 119
click at [431, 305] on input "Overwrite any current items that have the same ID." at bounding box center [423, 306] width 47 height 16
checkbox input "false"
click at [610, 320] on button "Upload" at bounding box center [622, 327] width 34 height 15
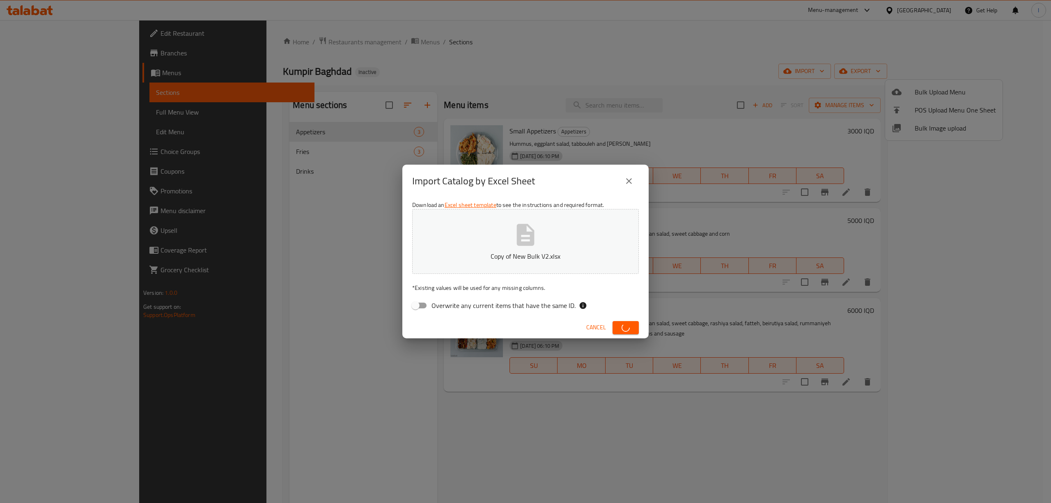
click at [621, 329] on span "button" at bounding box center [625, 327] width 13 height 8
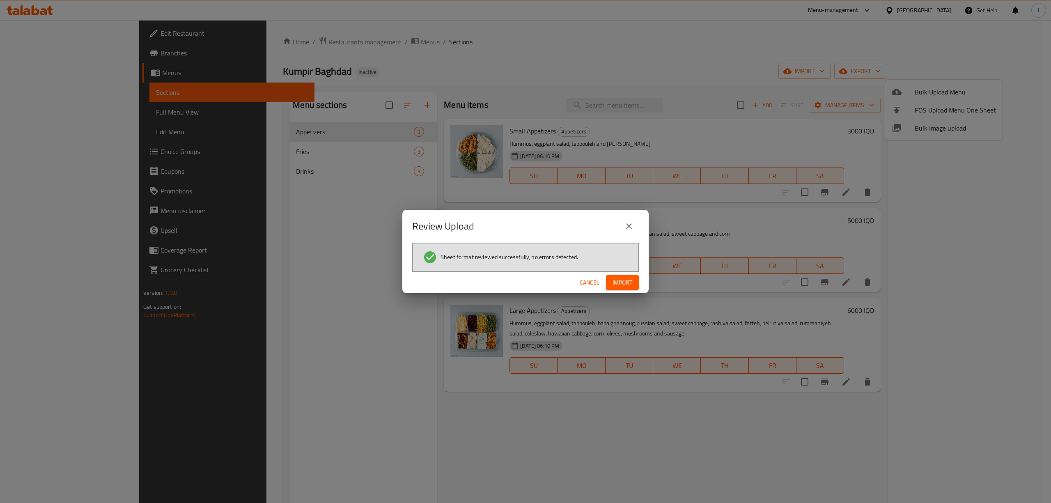
click at [616, 277] on span "Import" at bounding box center [622, 282] width 20 height 10
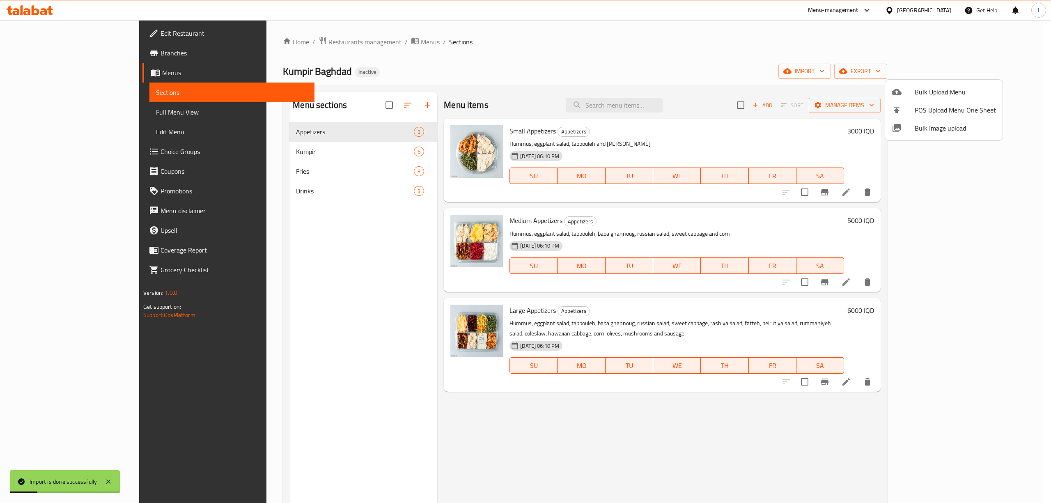
click at [240, 151] on div at bounding box center [525, 251] width 1051 height 503
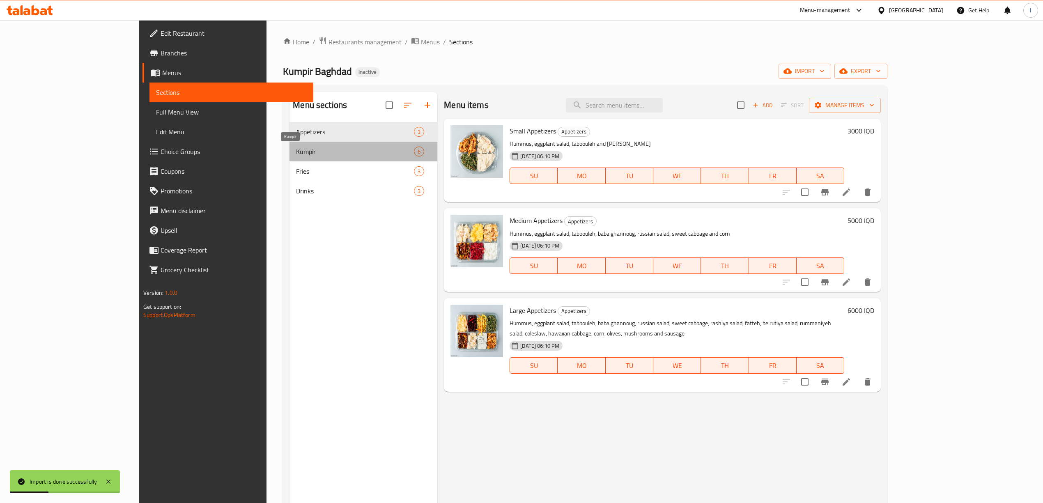
click at [296, 151] on span "Kumpir" at bounding box center [355, 152] width 118 height 10
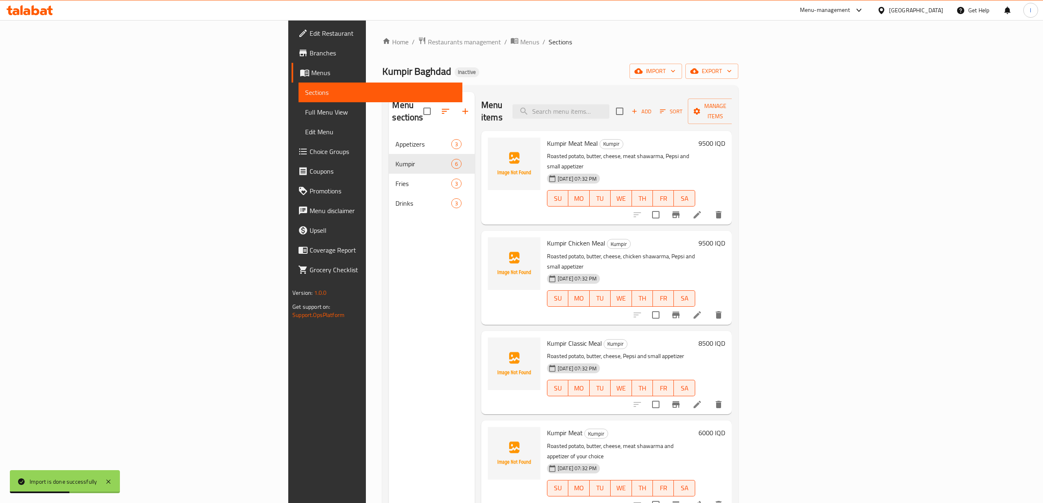
click at [305, 112] on span "Full Menu View" at bounding box center [380, 112] width 151 height 10
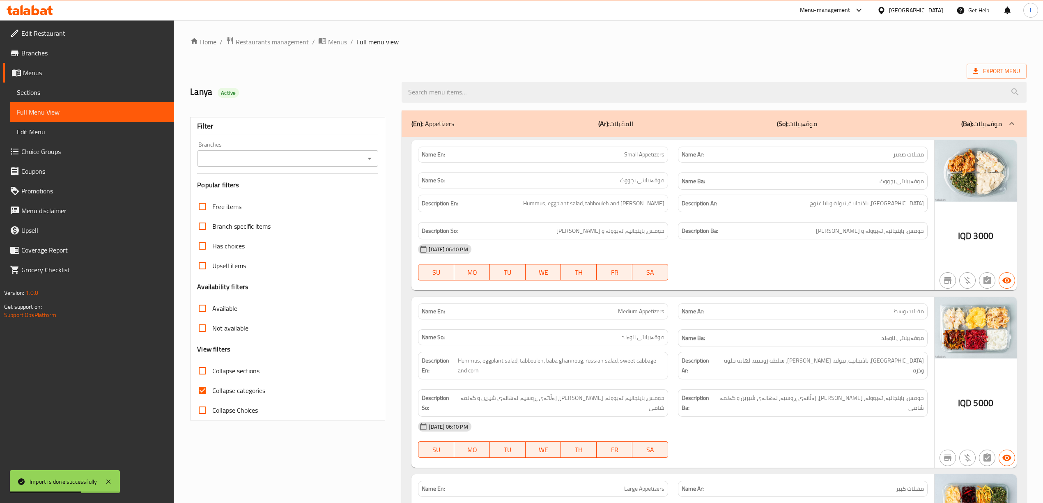
click at [299, 145] on div "Branches Branches" at bounding box center [287, 154] width 181 height 25
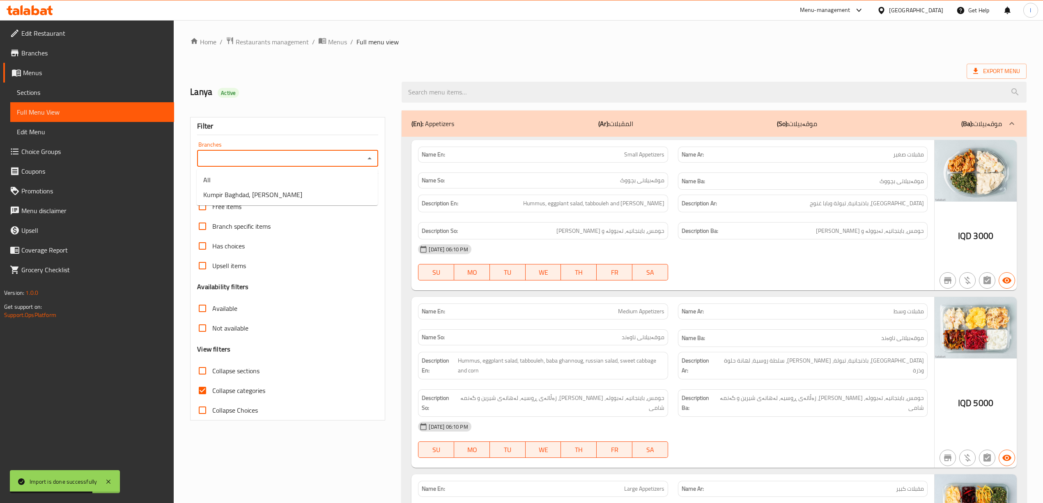
click at [300, 153] on input "Branches" at bounding box center [281, 158] width 163 height 11
click at [282, 195] on li "Kumpir Baghdad, [PERSON_NAME]" at bounding box center [287, 194] width 181 height 15
type input "Kumpir Baghdad, [PERSON_NAME]"
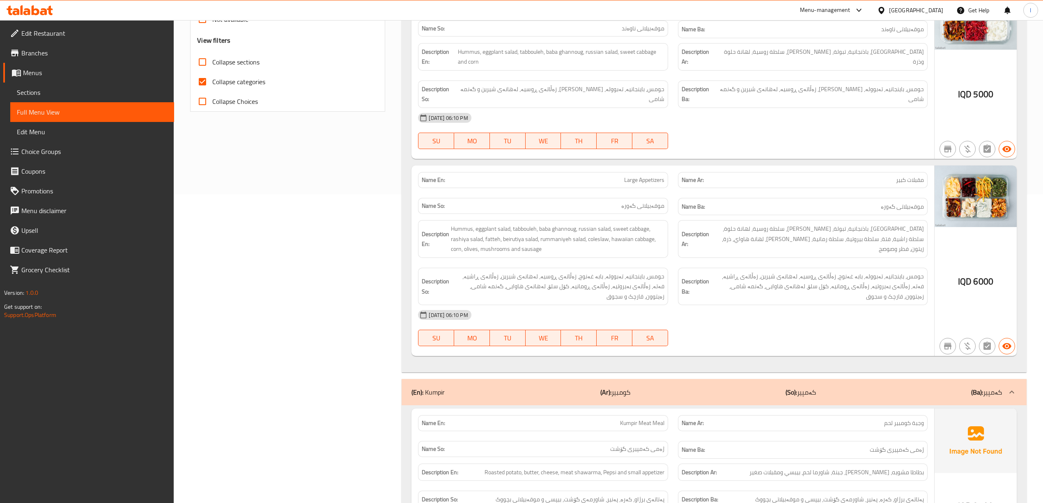
scroll to position [328, 0]
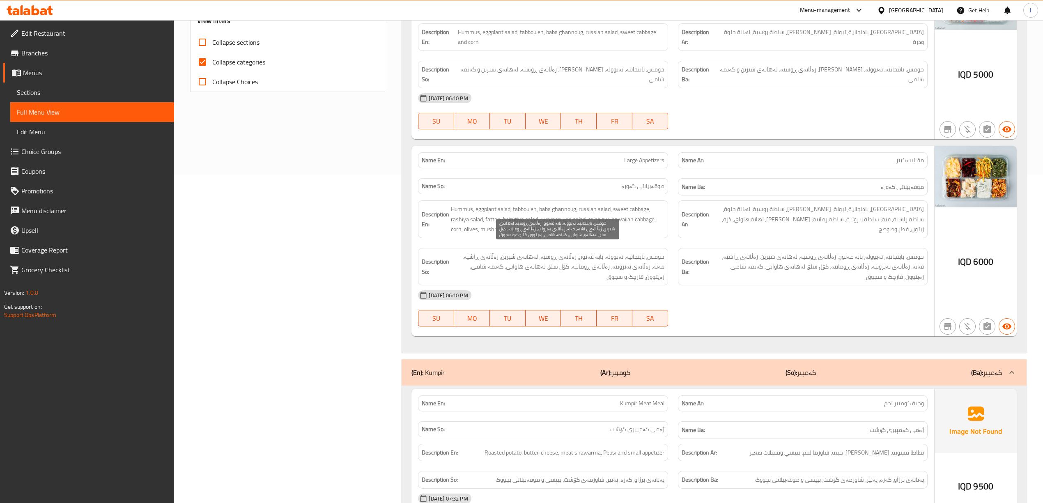
click at [659, 252] on span "حومس، باینجانیە، تەبوولە، بابە غەنوج، زەڵاتەی ڕوسیە، لەهانەی شیرین، زەڵاتەی ڕاش…" at bounding box center [557, 267] width 213 height 30
copy span "حومس"
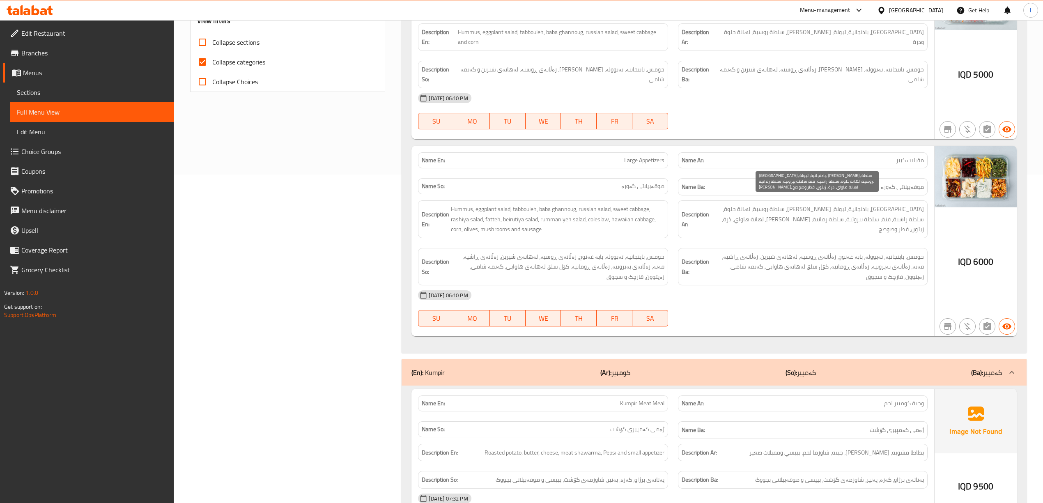
click at [915, 204] on span "[GEOGRAPHIC_DATA]، باذنجانية، تبولة، [PERSON_NAME]، سلطة روسية، لهانة حلوة، سلط…" at bounding box center [817, 219] width 213 height 30
click at [917, 204] on span "[GEOGRAPHIC_DATA]، باذنجانية، تبولة، [PERSON_NAME]، سلطة روسية، لهانة حلوة، سلط…" at bounding box center [817, 219] width 213 height 30
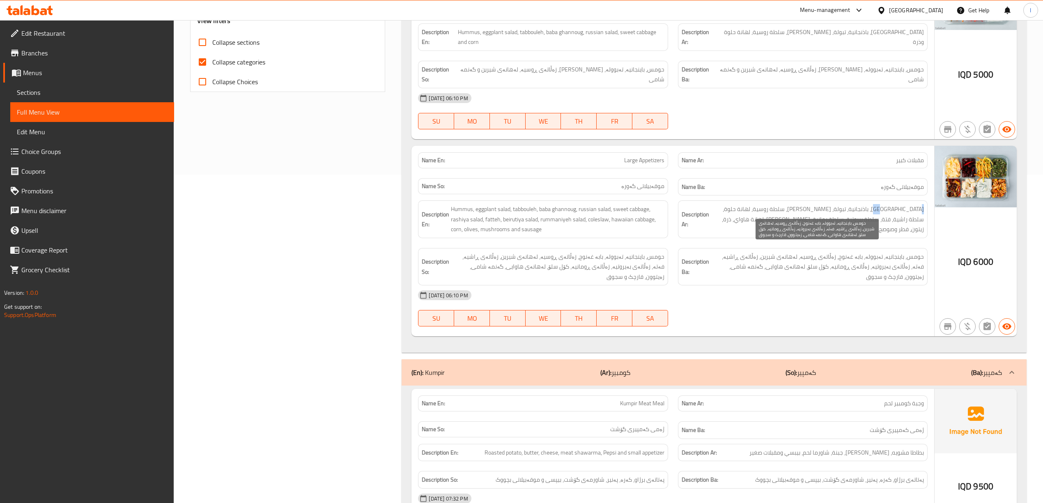
copy span "[GEOGRAPHIC_DATA]"
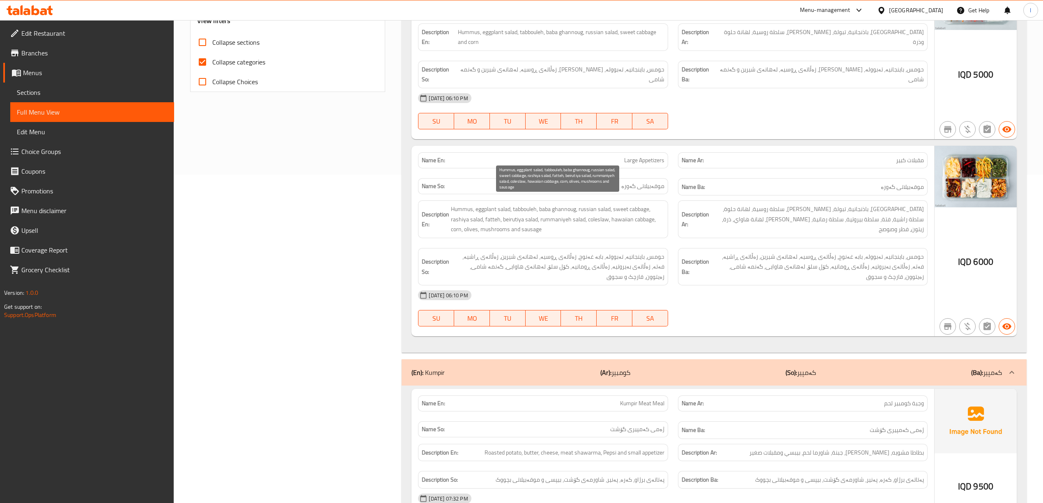
click at [467, 204] on span "Hummus, eggplant salad, tabbouleh, baba ghannoug, russian salad, sweet cabbage,…" at bounding box center [557, 219] width 213 height 30
copy span "Hummus"
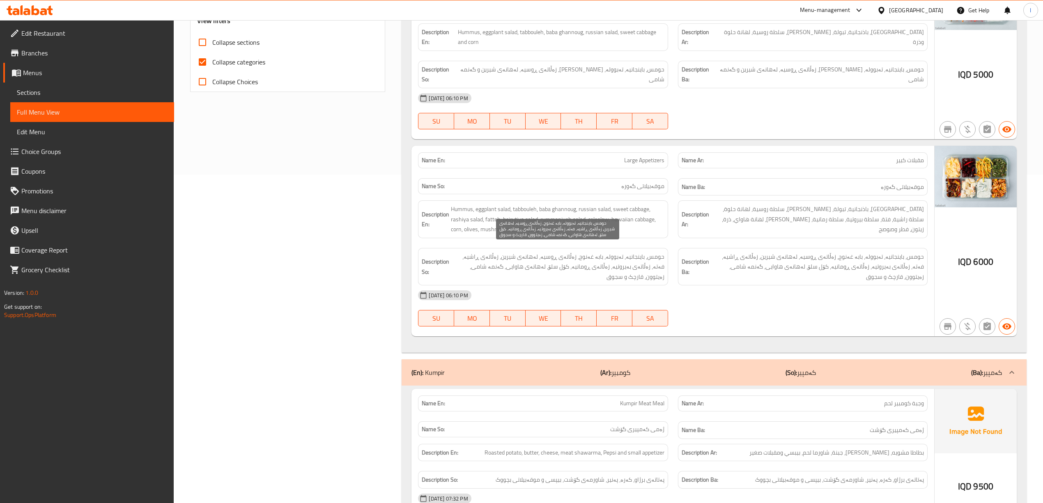
click at [633, 252] on span "حومس، باینجانیە، تەبوولە، بابە غەنوج، زەڵاتەی ڕوسیە، لەهانەی شیرین، زەڵاتەی ڕاش…" at bounding box center [557, 267] width 213 height 30
copy span "باینجانیە"
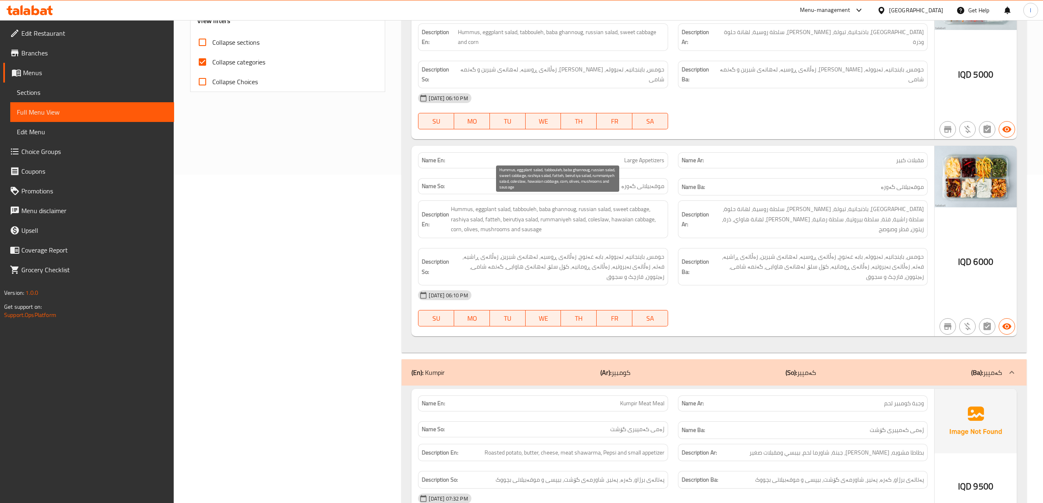
click at [482, 207] on span "Hummus, eggplant salad, tabbouleh, baba ghannoug, russian salad, sweet cabbage,…" at bounding box center [557, 219] width 213 height 30
drag, startPoint x: 511, startPoint y: 204, endPoint x: 475, endPoint y: 204, distance: 35.3
click at [475, 204] on span "Hummus, eggplant salad, tabbouleh, baba ghannoug, russian salad, sweet cabbage,…" at bounding box center [557, 219] width 213 height 30
copy span "eggplant salad"
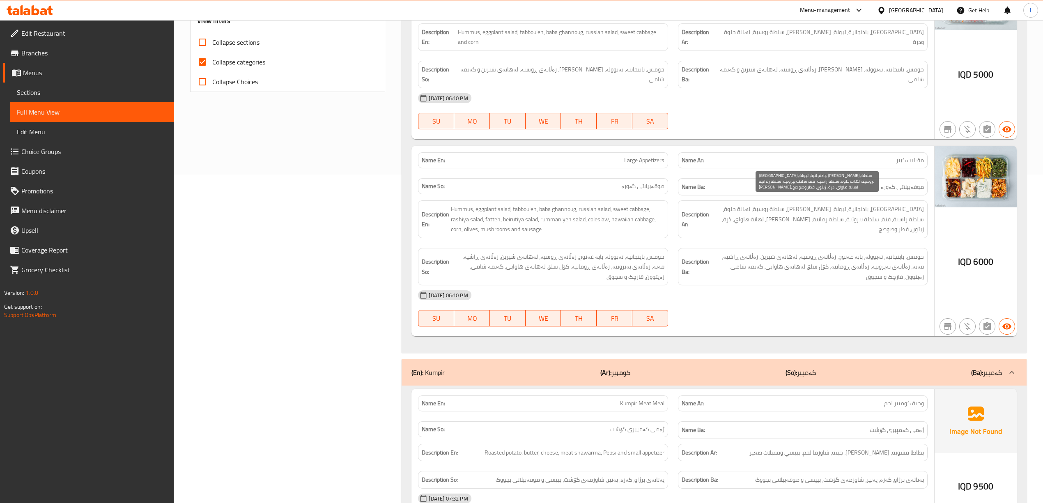
click at [895, 204] on span "[GEOGRAPHIC_DATA]، باذنجانية، تبولة، [PERSON_NAME]، سلطة روسية، لهانة حلوة، سلط…" at bounding box center [817, 219] width 213 height 30
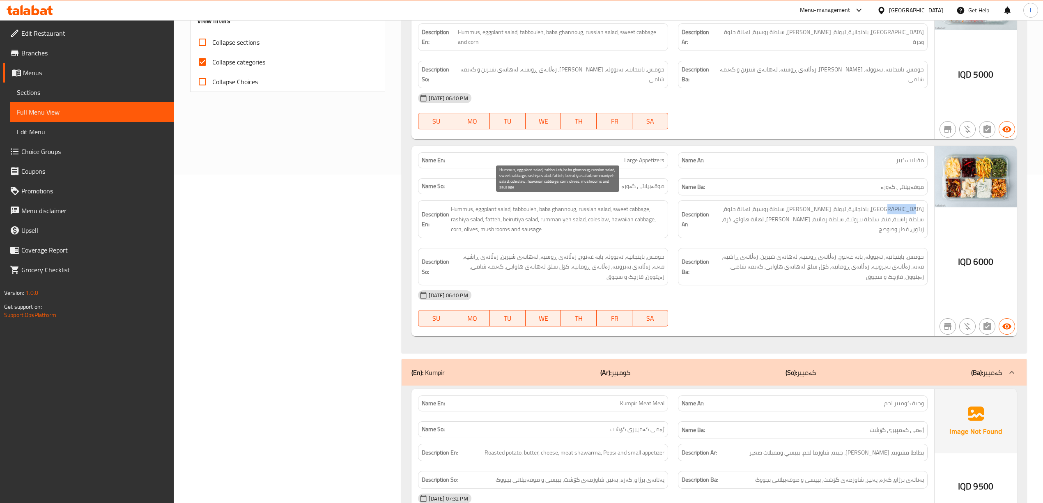
copy span "باذنجانية"
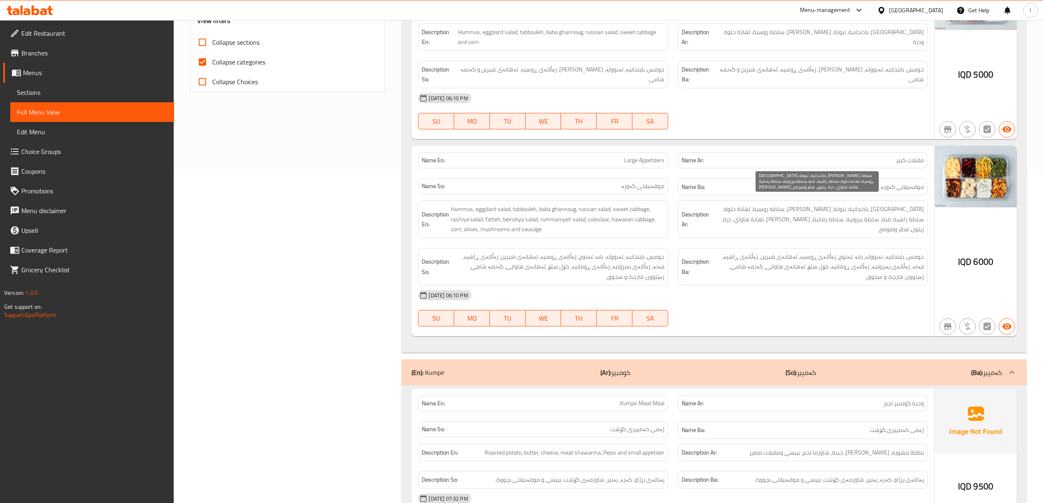
click at [826, 204] on span "[GEOGRAPHIC_DATA]، باذنجانية، تبولة، [PERSON_NAME]، سلطة روسية، لهانة حلوة، سلط…" at bounding box center [817, 219] width 213 height 30
click at [819, 204] on span "[GEOGRAPHIC_DATA]، باذنجانية، تبولة، [PERSON_NAME]، سلطة روسية، لهانة حلوة، سلط…" at bounding box center [817, 219] width 213 height 30
drag, startPoint x: 817, startPoint y: 204, endPoint x: 846, endPoint y: 206, distance: 29.6
click at [846, 206] on span "[GEOGRAPHIC_DATA]، باذنجانية، تبولة، [PERSON_NAME]، سلطة روسية، لهانة حلوة، سلط…" at bounding box center [817, 219] width 213 height 30
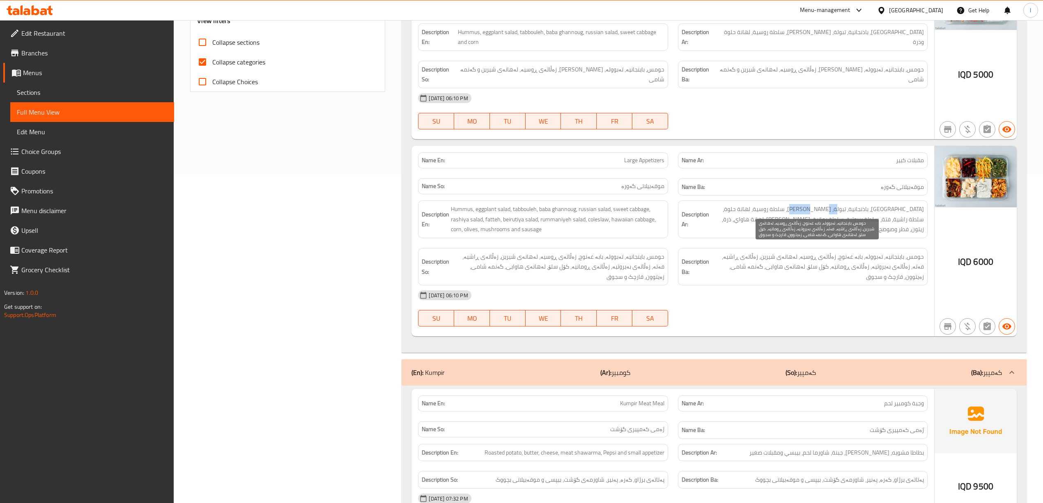
copy span "سلطة روسية"
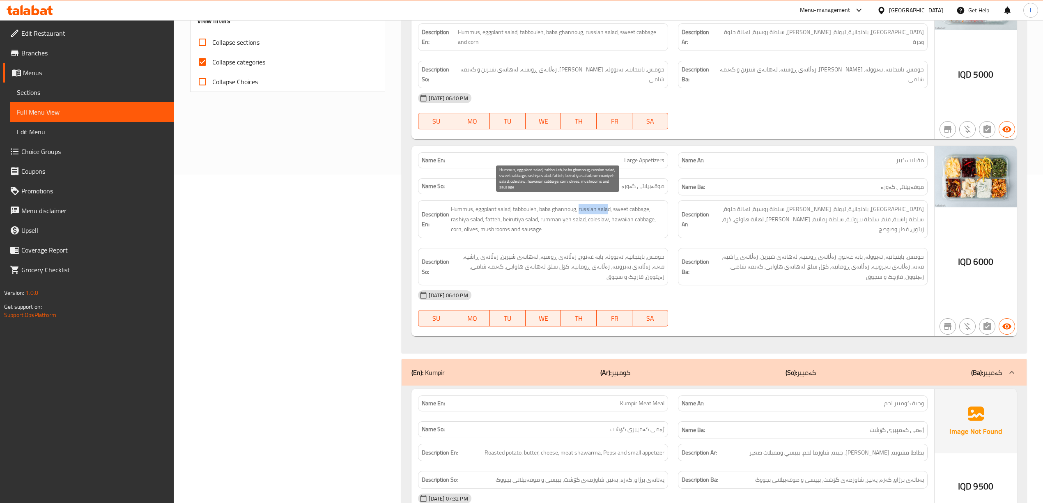
drag, startPoint x: 610, startPoint y: 203, endPoint x: 580, endPoint y: 203, distance: 29.1
click at [580, 204] on span "Hummus, eggplant salad, tabbouleh, baba ghannoug, russian salad, sweet cabbage,…" at bounding box center [557, 219] width 213 height 30
copy span "russian sala"
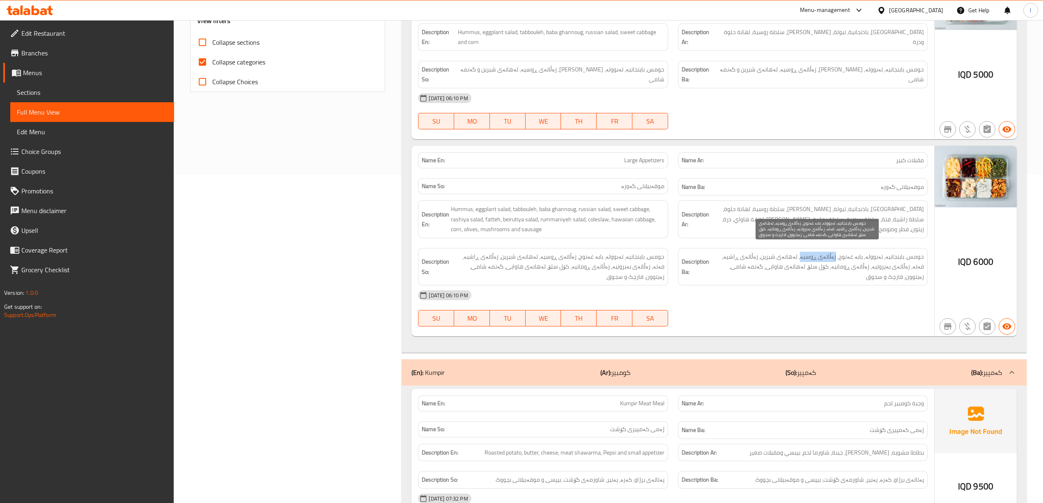
drag, startPoint x: 810, startPoint y: 250, endPoint x: 840, endPoint y: 252, distance: 30.0
click at [840, 252] on span "حومس، باینجانیە، تەبوولە، بابە غەنوج، زەڵاتەی ڕوسیە، لەهانەی شیرین، زەڵاتەی ڕاش…" at bounding box center [817, 267] width 213 height 30
copy span "زەڵاتەی ڕوسیە"
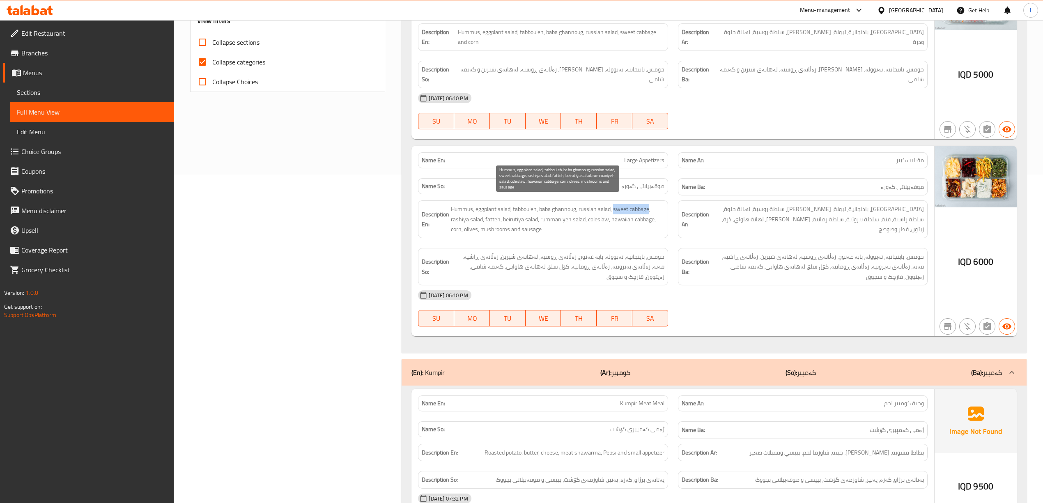
drag, startPoint x: 614, startPoint y: 203, endPoint x: 649, endPoint y: 204, distance: 34.9
click at [649, 204] on span "Hummus, eggplant salad, tabbouleh, baba ghannoug, russian salad, sweet cabbage,…" at bounding box center [557, 219] width 213 height 30
copy span "sweet cabbage"
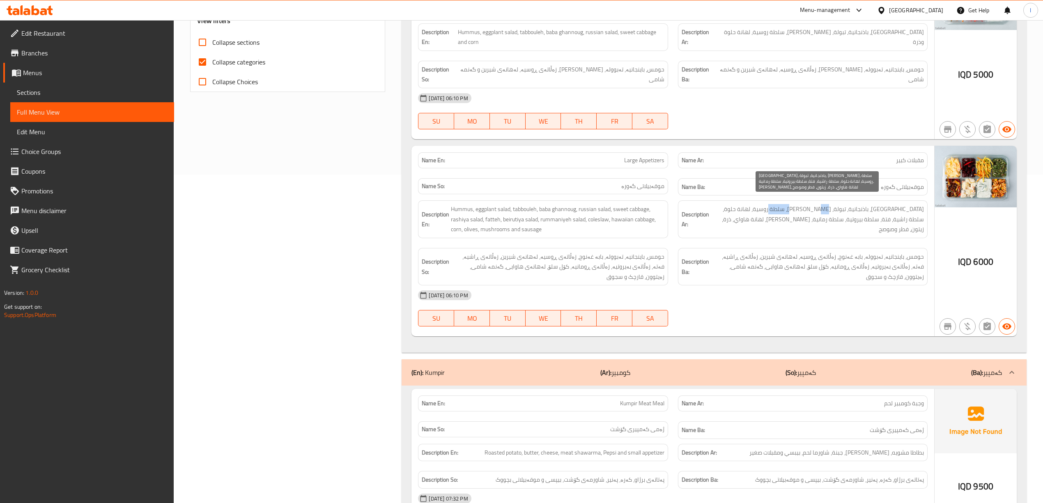
drag, startPoint x: 787, startPoint y: 204, endPoint x: 813, endPoint y: 206, distance: 25.9
click at [813, 206] on span "[GEOGRAPHIC_DATA]، باذنجانية، تبولة، [PERSON_NAME]، سلطة روسية، لهانة حلوة، سلط…" at bounding box center [817, 219] width 213 height 30
drag, startPoint x: 813, startPoint y: 204, endPoint x: 789, endPoint y: 207, distance: 24.8
click at [789, 207] on span "[GEOGRAPHIC_DATA]، باذنجانية، تبولة، [PERSON_NAME]، سلطة روسية، لهانة حلوة، سلط…" at bounding box center [817, 219] width 213 height 30
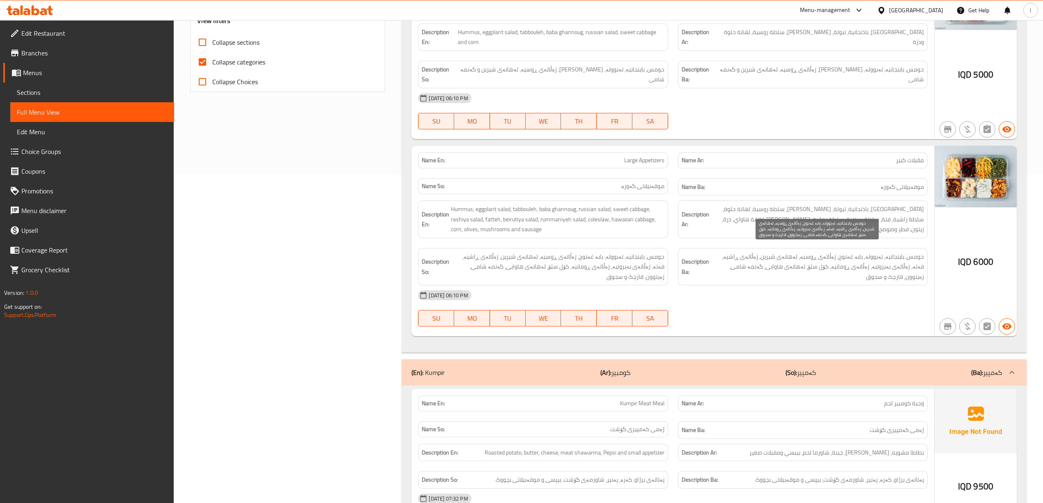
click at [766, 252] on span "حومس، باینجانیە، تەبوولە، بابە غەنوج، زەڵاتەی ڕوسیە، لەهانەی شیرین، زەڵاتەی ڕاش…" at bounding box center [817, 267] width 213 height 30
click at [800, 252] on span "حومس، باینجانیە، تەبوولە، بابە غەنوج، زەڵاتەی ڕوسیە، لەهانەی شیرین، زەڵاتەی ڕاش…" at bounding box center [817, 267] width 213 height 30
drag, startPoint x: 773, startPoint y: 252, endPoint x: 807, endPoint y: 253, distance: 33.3
click at [807, 253] on span "حومس، باینجانیە، تەبوولە، بابە غەنوج، زەڵاتەی ڕوسیە، لەهانەی شیرین، زەڵاتەی ڕاش…" at bounding box center [817, 267] width 213 height 30
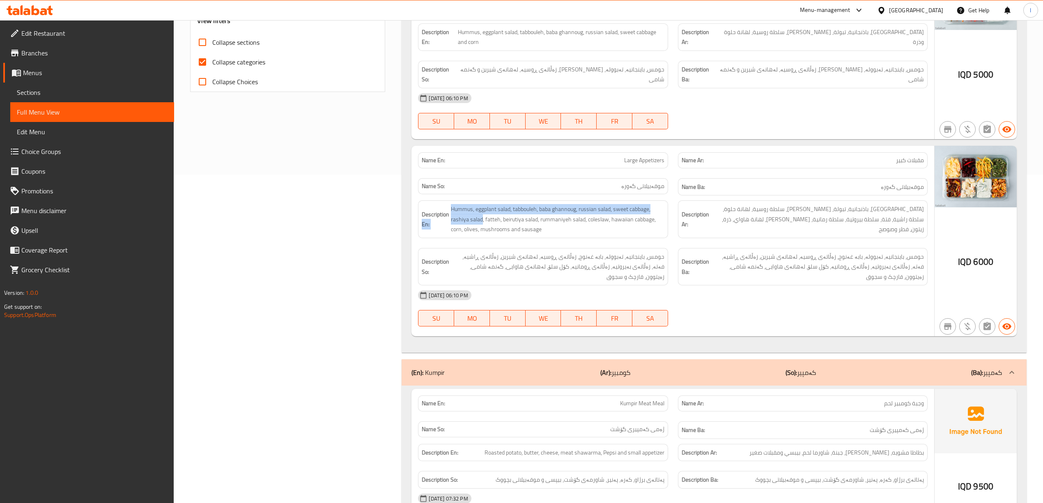
drag, startPoint x: 482, startPoint y: 213, endPoint x: 404, endPoint y: 215, distance: 78.0
click at [404, 215] on div "Name En: Small Appetizers Name Ar: مقبلات صغير Name So: موقەبیلاتی بچووک Name B…" at bounding box center [713, 80] width 624 height 545
click at [471, 212] on span "Hummus, eggplant salad, tabbouleh, baba ghannoug, russian salad, sweet cabbage,…" at bounding box center [557, 219] width 213 height 30
drag, startPoint x: 482, startPoint y: 214, endPoint x: 441, endPoint y: 213, distance: 40.6
click at [441, 213] on h6 "Description En: Hummus, eggplant salad, tabbouleh, baba ghannoug, russian salad…" at bounding box center [543, 219] width 242 height 30
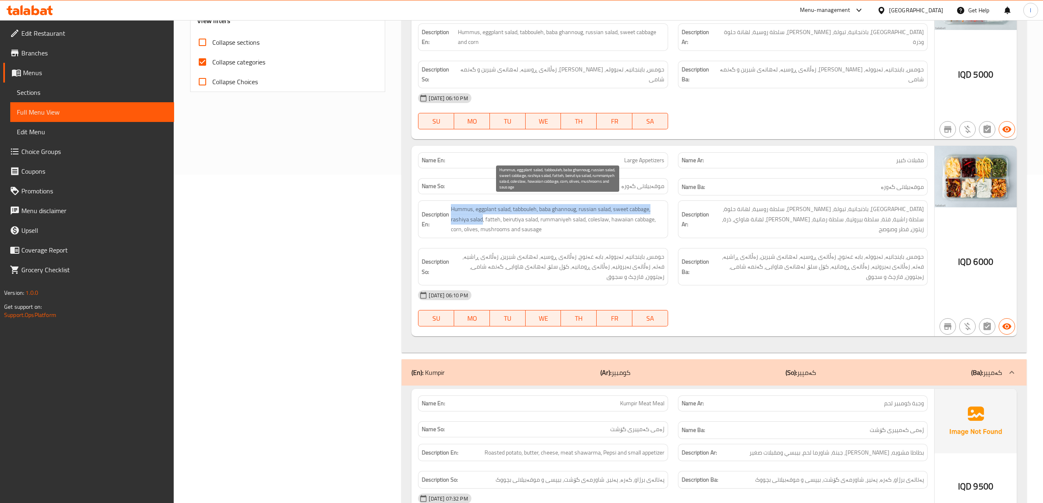
click at [454, 215] on span "Hummus, eggplant salad, tabbouleh, baba ghannoug, russian salad, sweet cabbage,…" at bounding box center [557, 219] width 213 height 30
drag, startPoint x: 450, startPoint y: 214, endPoint x: 483, endPoint y: 215, distance: 32.9
click at [483, 215] on h6 "Description En: Hummus, eggplant salad, tabbouleh, baba ghannoug, russian salad…" at bounding box center [543, 219] width 242 height 30
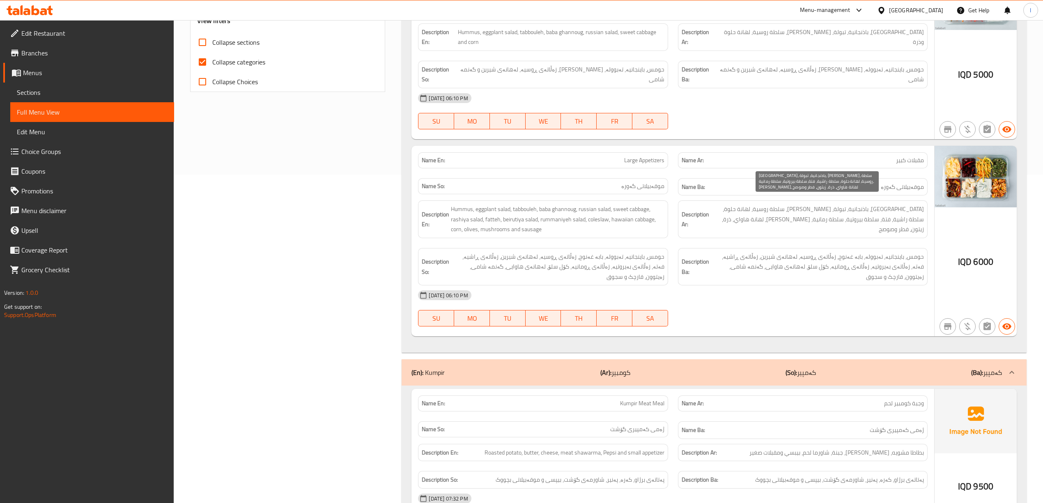
click at [777, 204] on span "[GEOGRAPHIC_DATA]، باذنجانية، تبولة، [PERSON_NAME]، سلطة روسية، لهانة حلوة، سلط…" at bounding box center [817, 219] width 213 height 30
click at [776, 204] on span "[GEOGRAPHIC_DATA]، باذنجانية، تبولة، [PERSON_NAME]، سلطة روسية، لهانة حلوة، سلط…" at bounding box center [817, 219] width 213 height 30
click at [764, 204] on span "[GEOGRAPHIC_DATA]، باذنجانية، تبولة، [PERSON_NAME]، سلطة روسية، لهانة حلوة، سلط…" at bounding box center [817, 219] width 213 height 30
drag, startPoint x: 756, startPoint y: 203, endPoint x: 782, endPoint y: 206, distance: 26.1
click at [782, 206] on span "[GEOGRAPHIC_DATA]، باذنجانية، تبولة، [PERSON_NAME]، سلطة روسية، لهانة حلوة، سلط…" at bounding box center [817, 219] width 213 height 30
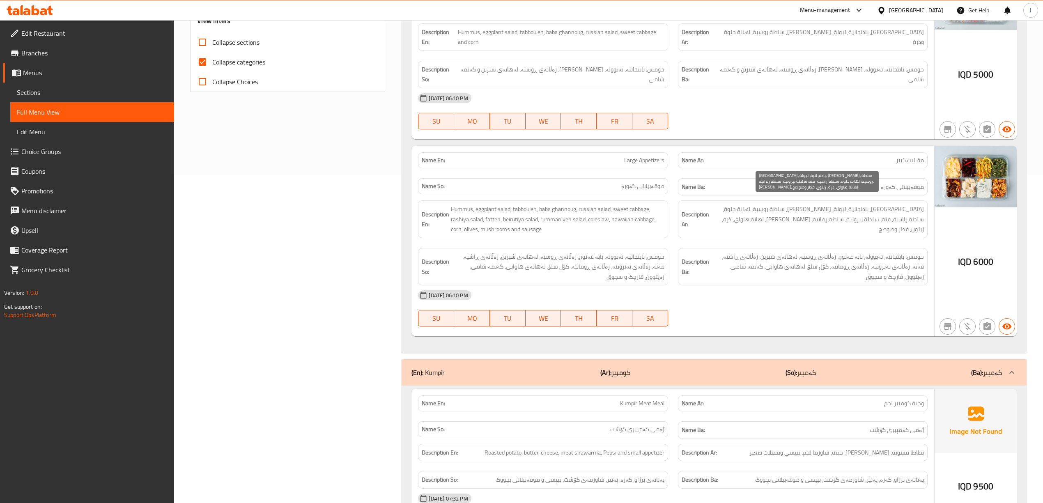
click at [784, 207] on span "[GEOGRAPHIC_DATA]، باذنجانية، تبولة، [PERSON_NAME]، سلطة روسية، لهانة حلوة، سلط…" at bounding box center [817, 219] width 213 height 30
drag, startPoint x: 785, startPoint y: 205, endPoint x: 756, endPoint y: 204, distance: 28.7
click at [756, 204] on span "[GEOGRAPHIC_DATA]، باذنجانية، تبولة، [PERSON_NAME]، سلطة روسية، لهانة حلوة، سلط…" at bounding box center [817, 219] width 213 height 30
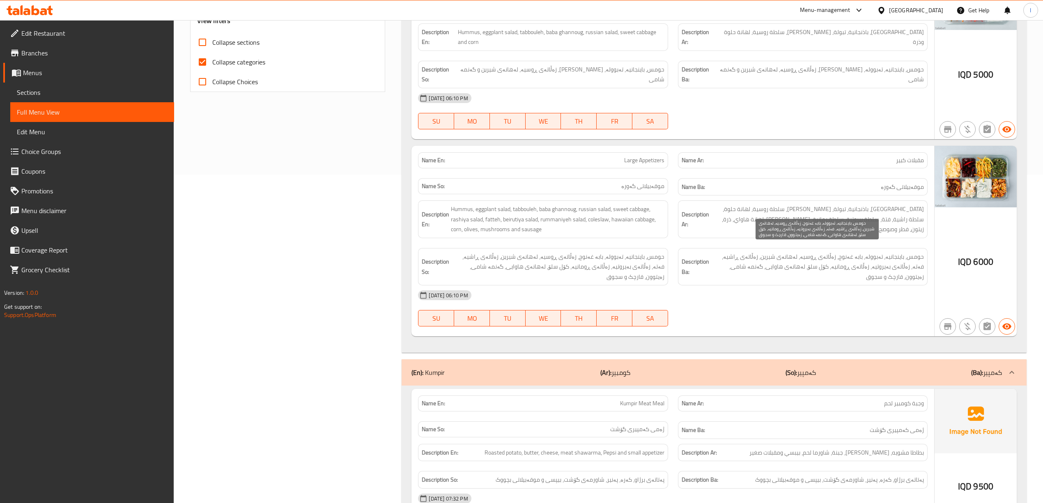
click at [752, 252] on span "حومس، باینجانیە، تەبوولە، بابە غەنوج، زەڵاتەی ڕوسیە، لەهانەی شیرین، زەڵاتەی ڕاش…" at bounding box center [817, 267] width 213 height 30
drag, startPoint x: 741, startPoint y: 250, endPoint x: 769, endPoint y: 253, distance: 28.0
click at [769, 253] on span "حومس، باینجانیە، تەبوولە، بابە غەنوج، زەڵاتەی ڕوسیە، لەهانەی شیرین، زەڵاتەی ڕاش…" at bounding box center [817, 267] width 213 height 30
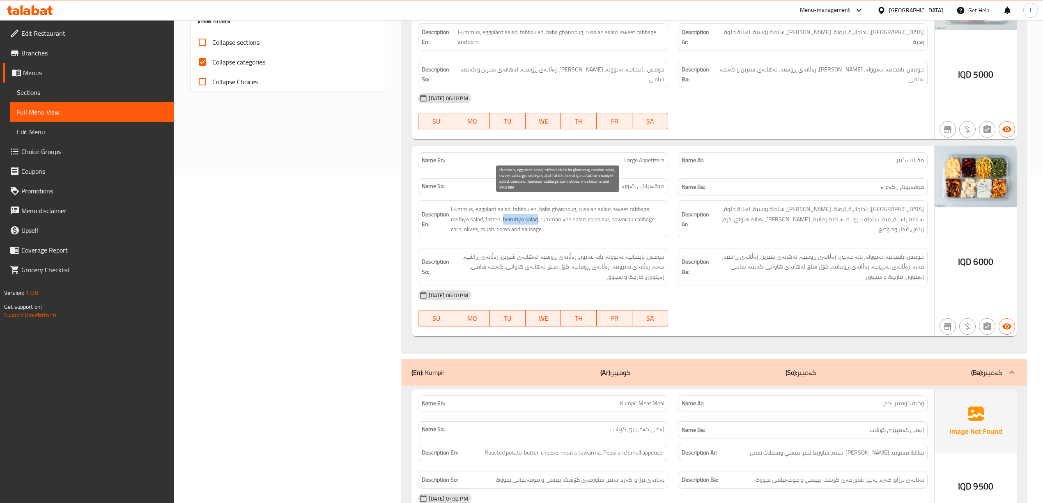
drag, startPoint x: 502, startPoint y: 213, endPoint x: 537, endPoint y: 216, distance: 34.6
click at [537, 216] on span "Hummus, eggplant salad, tabbouleh, baba ghannoug, russian salad, sweet cabbage,…" at bounding box center [557, 219] width 213 height 30
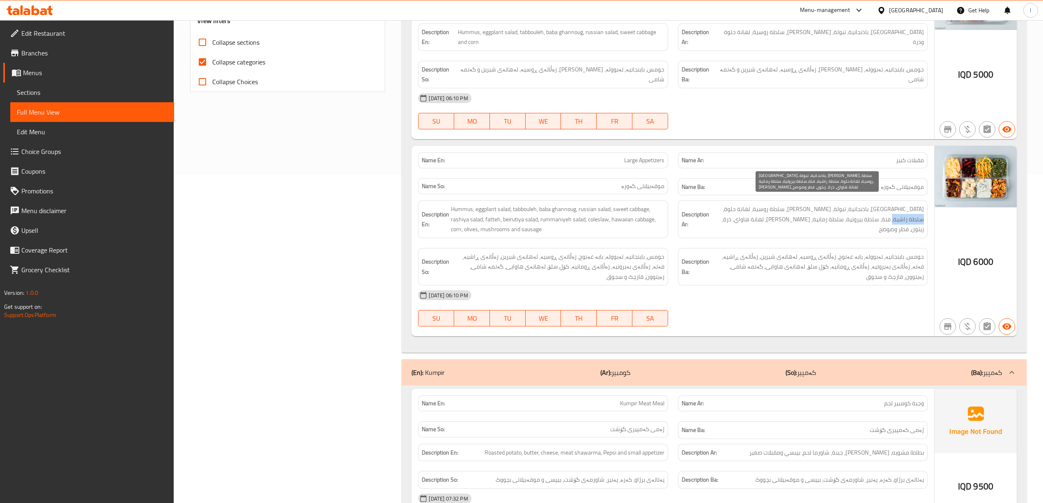
drag, startPoint x: 906, startPoint y: 214, endPoint x: 737, endPoint y: 206, distance: 169.3
click at [741, 204] on span "[GEOGRAPHIC_DATA]، باذنجانية، تبولة، [PERSON_NAME]، سلطة روسية، لهانة حلوة، سلط…" at bounding box center [817, 219] width 213 height 30
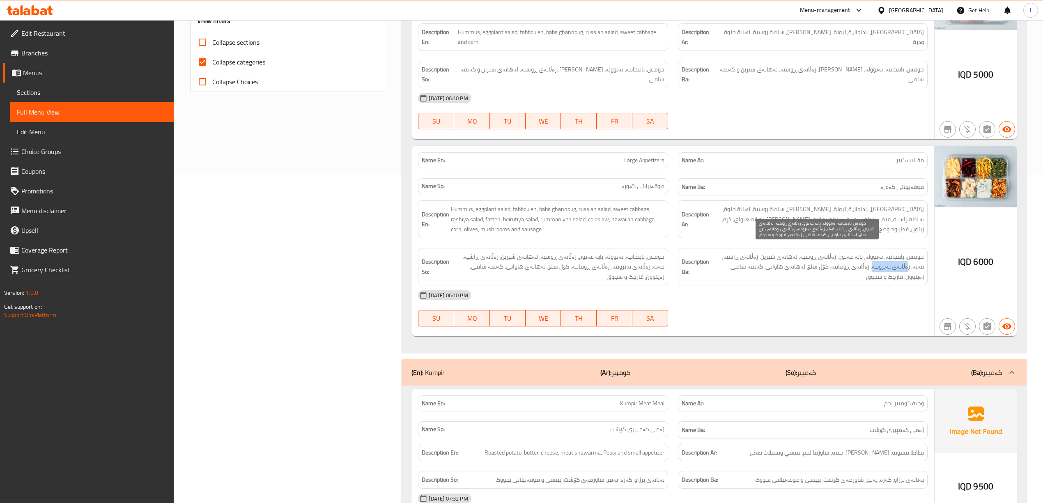
drag, startPoint x: 725, startPoint y: 252, endPoint x: 907, endPoint y: 261, distance: 182.5
click at [907, 261] on span "حومس، باینجانیە، تەبوولە، بابە غەنوج، زەڵاتەی ڕوسیە، لەهانەی شیرین، زەڵاتەی ڕاش…" at bounding box center [817, 267] width 213 height 30
click at [722, 253] on span "حومس، باینجانیە، تەبوولە، بابە غەنوج، زەڵاتەی ڕوسیە، لەهانەی شیرین، زەڵاتەی ڕاش…" at bounding box center [817, 267] width 213 height 30
drag, startPoint x: 726, startPoint y: 252, endPoint x: 721, endPoint y: 250, distance: 5.6
click at [721, 252] on span "حومس، باینجانیە، تەبوولە، بابە غەنوج، زەڵاتەی ڕوسیە، لەهانەی شیرین، زەڵاتەی ڕاش…" at bounding box center [817, 267] width 213 height 30
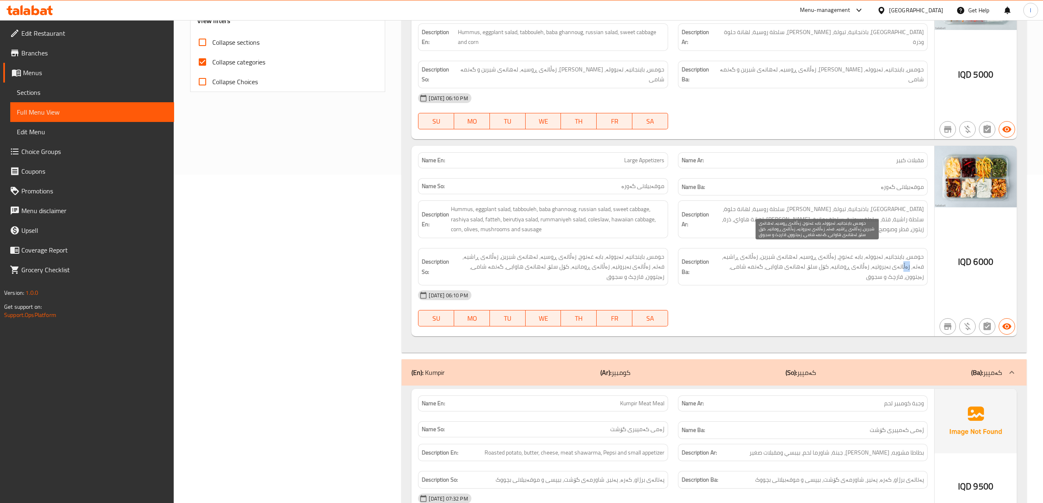
click at [722, 252] on span "حومس، باینجانیە، تەبوولە، بابە غەنوج، زەڵاتەی ڕوسیە، لەهانەی شیرین، زەڵاتەی ڕاش…" at bounding box center [817, 267] width 213 height 30
click at [725, 252] on span "حومس، باینجانیە، تەبوولە، بابە غەنوج، زەڵاتەی ڕوسیە، لەهانەی شیرین، زەڵاتەی ڕاش…" at bounding box center [817, 267] width 213 height 30
drag, startPoint x: 725, startPoint y: 250, endPoint x: 912, endPoint y: 264, distance: 187.2
click at [912, 264] on span "حومس، باینجانیە، تەبوولە، بابە غەنوج، زەڵاتەی ڕوسیە، لەهانەی شیرین، زەڵاتەی ڕاش…" at bounding box center [817, 267] width 213 height 30
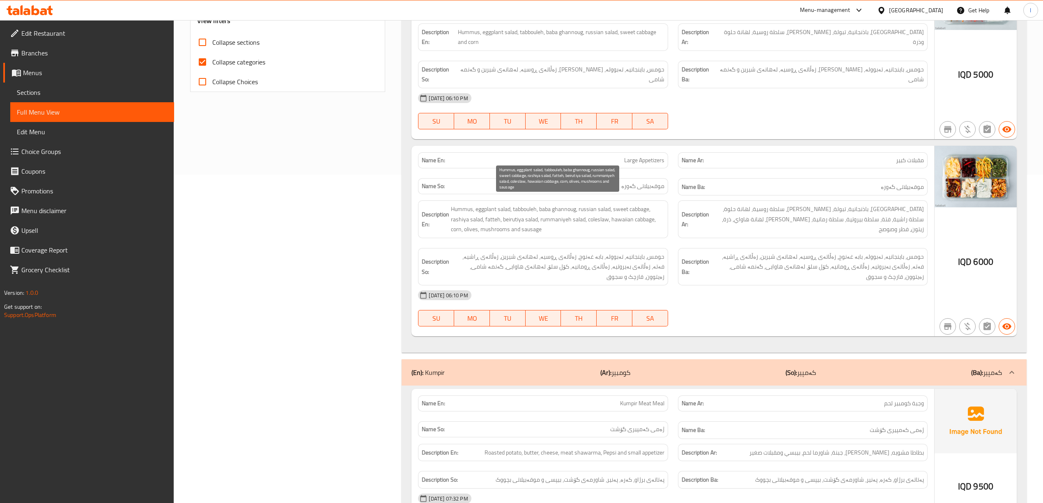
click at [501, 219] on span "Hummus, eggplant salad, tabbouleh, baba ghannoug, russian salad, sweet cabbage,…" at bounding box center [557, 219] width 213 height 30
click at [520, 212] on span "Hummus, eggplant salad, tabbouleh, baba ghannoug, russian salad, sweet cabbage,…" at bounding box center [557, 219] width 213 height 30
drag, startPoint x: 541, startPoint y: 215, endPoint x: 546, endPoint y: 215, distance: 4.9
click at [546, 215] on span "Hummus, eggplant salad, tabbouleh, baba ghannoug, russian salad, sweet cabbage,…" at bounding box center [557, 219] width 213 height 30
click at [542, 213] on span "Hummus, eggplant salad, tabbouleh, baba ghannoug, russian salad, sweet cabbage,…" at bounding box center [557, 219] width 213 height 30
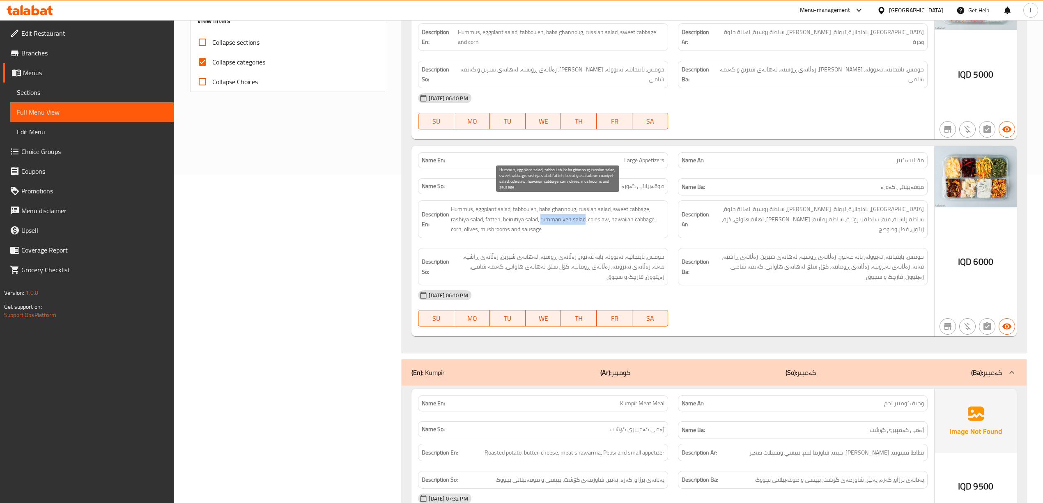
drag, startPoint x: 540, startPoint y: 215, endPoint x: 585, endPoint y: 214, distance: 44.3
click at [585, 214] on span "Hummus, eggplant salad, tabbouleh, baba ghannoug, russian salad, sweet cabbage,…" at bounding box center [557, 219] width 213 height 30
drag, startPoint x: 875, startPoint y: 214, endPoint x: 905, endPoint y: 219, distance: 30.0
click at [905, 219] on div "Description Ar: حمص، باذنجانية، تبولة، بابا غنوج، سلطة روسية، لهانة حلوة، سلطة …" at bounding box center [803, 219] width 250 height 38
drag, startPoint x: 871, startPoint y: 260, endPoint x: 903, endPoint y: 266, distance: 33.0
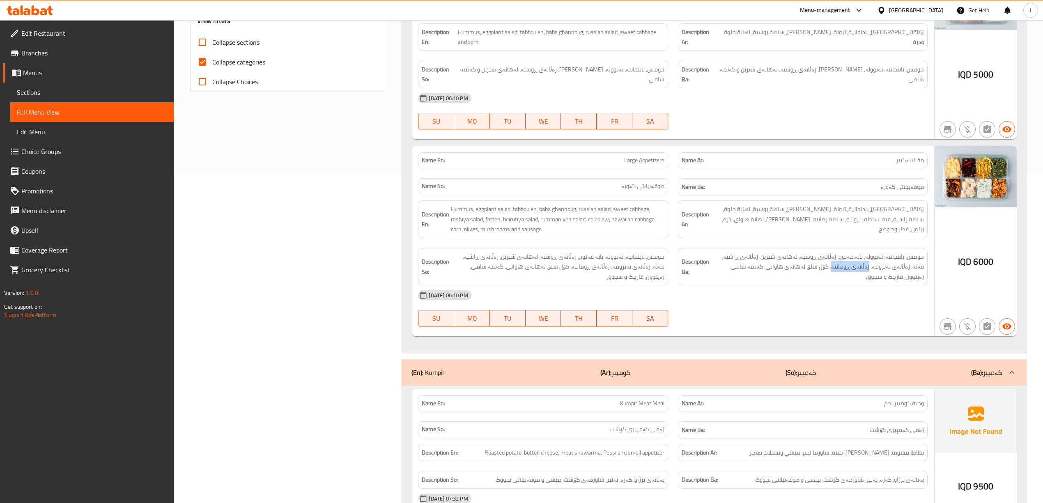
click at [903, 266] on div "Description Ba: حومس، باینجانیە، تەبوولە، بابە غەنوج، زەڵاتەی ڕوسیە، لەهانەی شی…" at bounding box center [803, 267] width 250 height 38
click at [513, 220] on span "Hummus, eggplant salad, tabbouleh, baba ghannoug, russian salad, sweet cabbage,…" at bounding box center [557, 219] width 213 height 30
click at [599, 212] on span "Hummus, eggplant salad, tabbouleh, baba ghannoug, russian salad, sweet cabbage,…" at bounding box center [557, 219] width 213 height 30
drag, startPoint x: 851, startPoint y: 214, endPoint x: 869, endPoint y: 218, distance: 19.2
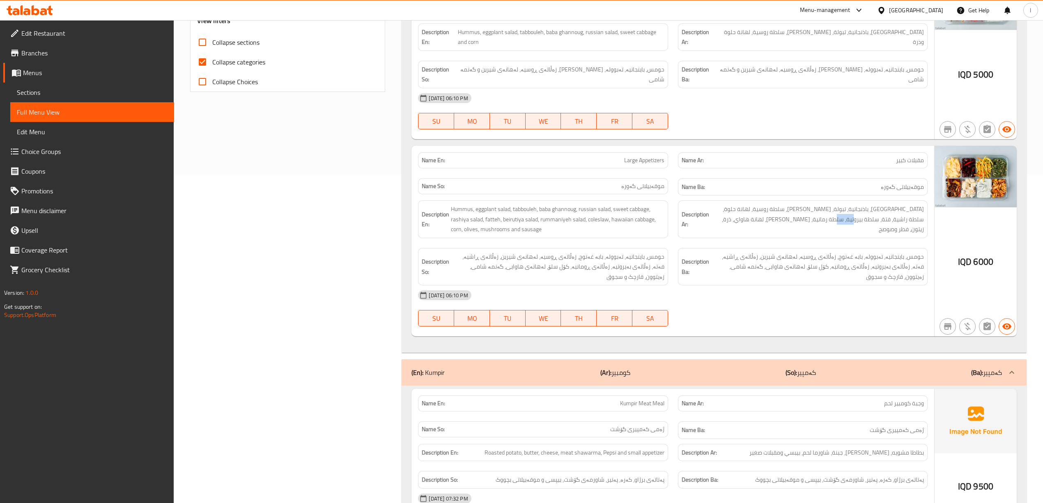
click at [869, 218] on div "Description Ar: حمص، باذنجانية، تبولة، بابا غنوج، سلطة روسية، لهانة حلوة، سلطة …" at bounding box center [803, 219] width 250 height 38
drag, startPoint x: 848, startPoint y: 263, endPoint x: 868, endPoint y: 264, distance: 19.8
click at [868, 264] on span "حومس، باینجانیە، تەبوولە، بابە غەنوج، زەڵاتەی ڕوسیە، لەهانەی شیرین، زەڵاتەی ڕاش…" at bounding box center [817, 267] width 213 height 30
click at [513, 216] on span "Hummus, eggplant salad, tabbouleh, baba ghannoug, russian salad, sweet cabbage,…" at bounding box center [557, 219] width 213 height 30
drag, startPoint x: 652, startPoint y: 214, endPoint x: 610, endPoint y: 214, distance: 42.3
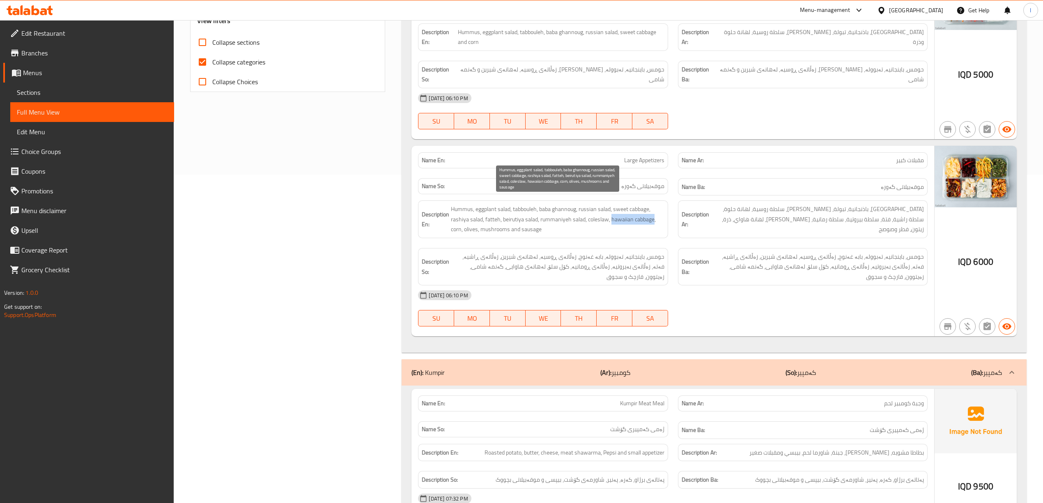
click at [610, 214] on span "Hummus, eggplant salad, tabbouleh, baba ghannoug, russian salad, sweet cabbage,…" at bounding box center [557, 219] width 213 height 30
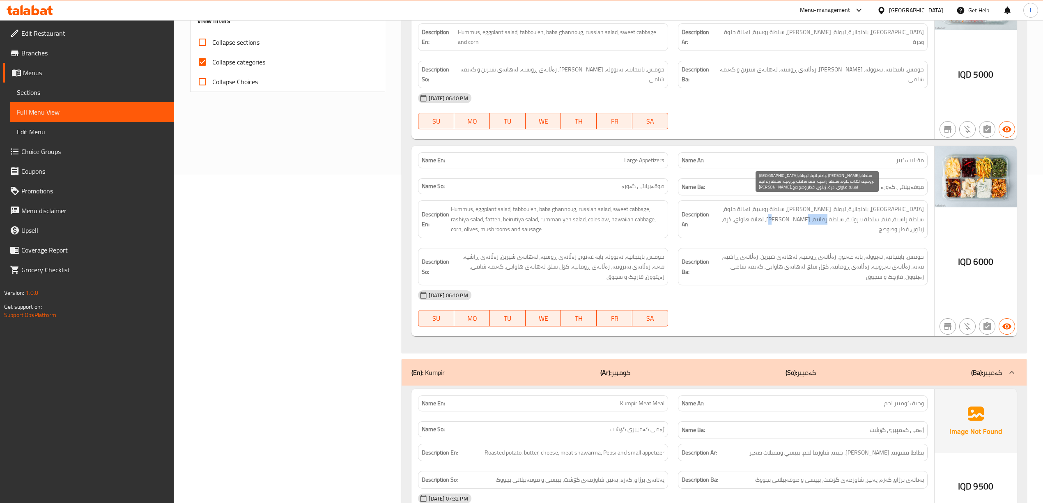
drag, startPoint x: 819, startPoint y: 213, endPoint x: 846, endPoint y: 216, distance: 26.8
click at [846, 216] on span "[GEOGRAPHIC_DATA]، باذنجانية، تبولة، [PERSON_NAME]، سلطة روسية، لهانة حلوة، سلط…" at bounding box center [817, 219] width 213 height 30
click at [848, 215] on span "[GEOGRAPHIC_DATA]، باذنجانية، تبولة، [PERSON_NAME]، سلطة روسية، لهانة حلوة، سلط…" at bounding box center [817, 219] width 213 height 30
drag, startPoint x: 846, startPoint y: 213, endPoint x: 818, endPoint y: 216, distance: 28.4
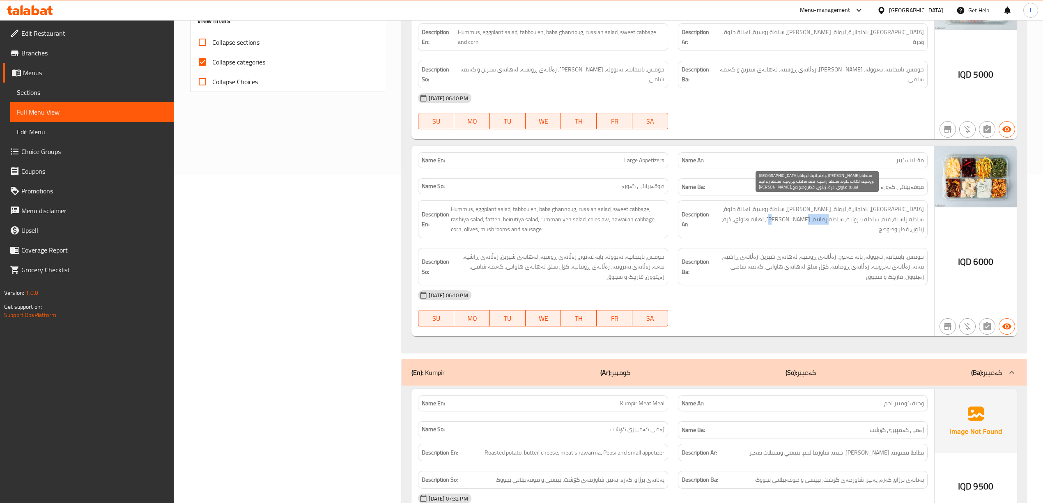
click at [818, 216] on span "[GEOGRAPHIC_DATA]، باذنجانية، تبولة، [PERSON_NAME]، سلطة روسية، لهانة حلوة، سلط…" at bounding box center [817, 219] width 213 height 30
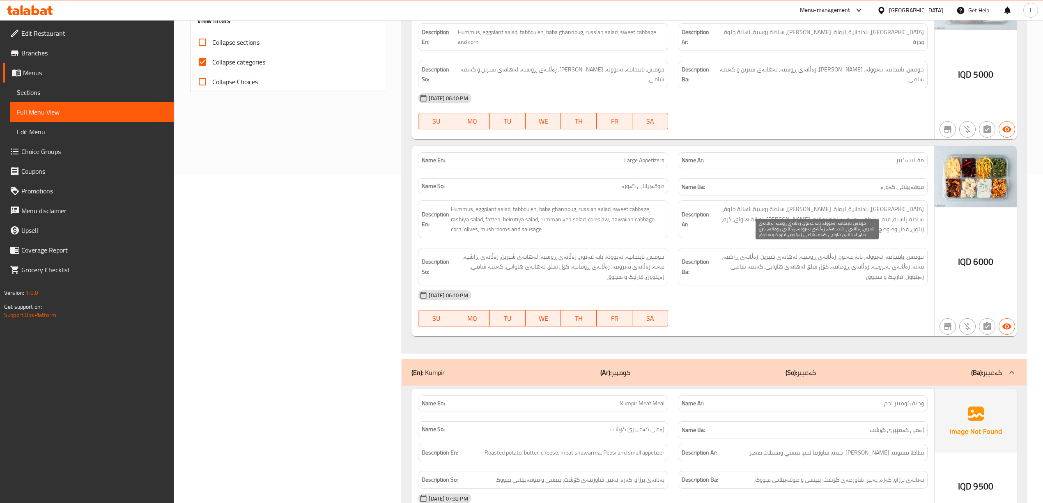
click at [767, 261] on span "حومس، باینجانیە، تەبوولە، بابە غەنوج، زەڵاتەی ڕوسیە، لەهانەی شیرین، زەڵاتەی ڕاش…" at bounding box center [817, 267] width 213 height 30
drag, startPoint x: 810, startPoint y: 263, endPoint x: 845, endPoint y: 266, distance: 35.0
click at [845, 266] on div "Description Ba: حومس، باینجانیە، تەبوولە، بابە غەنوج، زەڵاتەی ڕوسیە، لەهانەی شی…" at bounding box center [803, 267] width 250 height 38
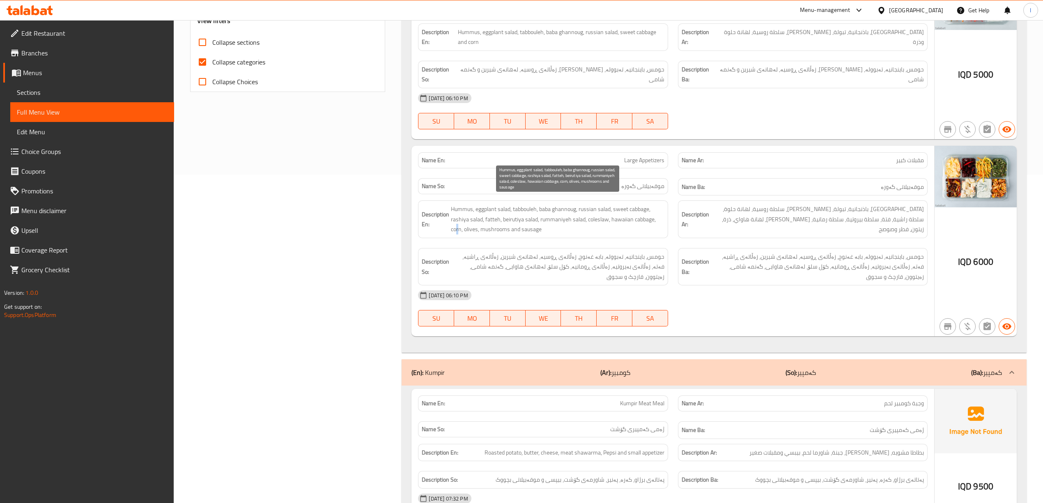
click at [457, 223] on span "Hummus, eggplant salad, tabbouleh, baba ghannoug, russian salad, sweet cabbage,…" at bounding box center [557, 219] width 213 height 30
click at [456, 223] on span "Hummus, eggplant salad, tabbouleh, baba ghannoug, russian salad, sweet cabbage,…" at bounding box center [557, 219] width 213 height 30
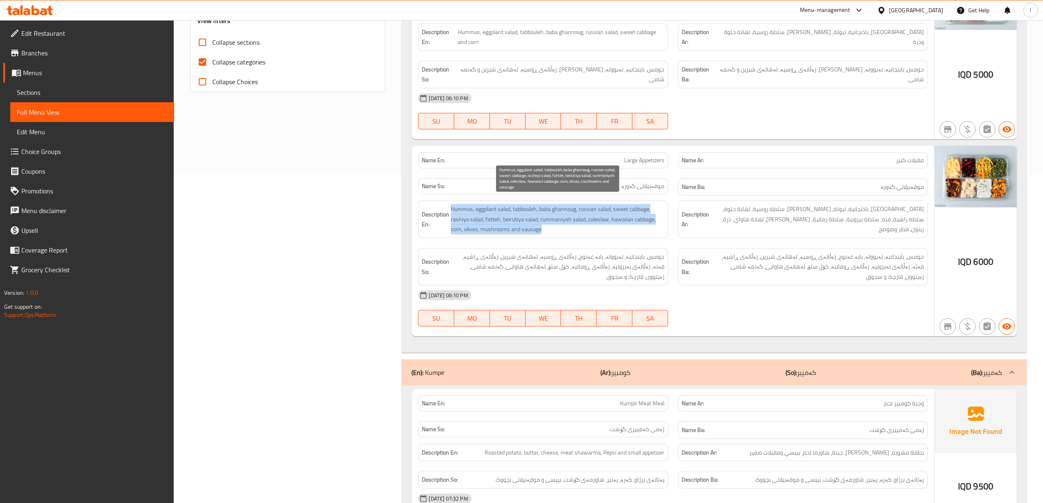
click at [456, 223] on span "Hummus, eggplant salad, tabbouleh, baba ghannoug, russian salad, sweet cabbage,…" at bounding box center [557, 219] width 213 height 30
click at [455, 223] on span "Hummus, eggplant salad, tabbouleh, baba ghannoug, russian salad, sweet cabbage,…" at bounding box center [557, 219] width 213 height 30
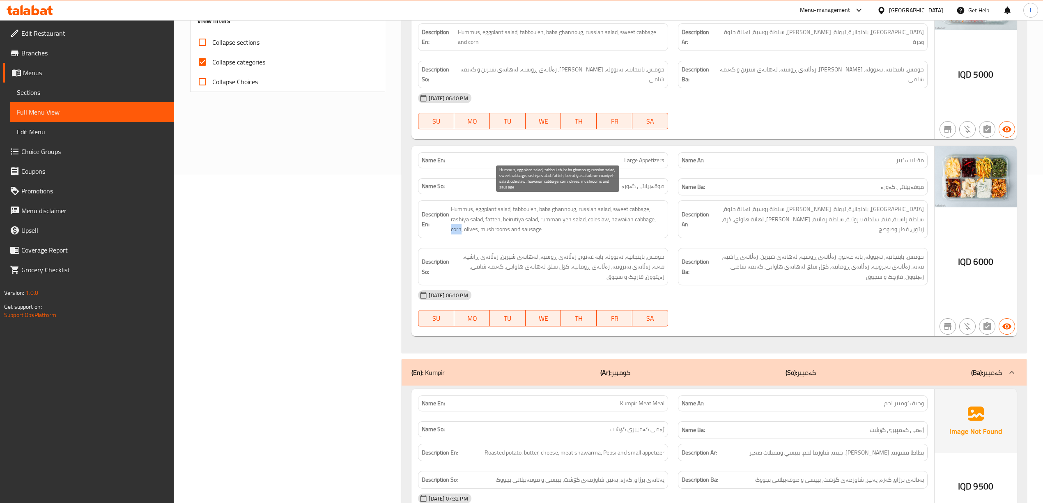
click at [454, 223] on span "Hummus, eggplant salad, tabbouleh, baba ghannoug, russian salad, sweet cabbage,…" at bounding box center [557, 219] width 213 height 30
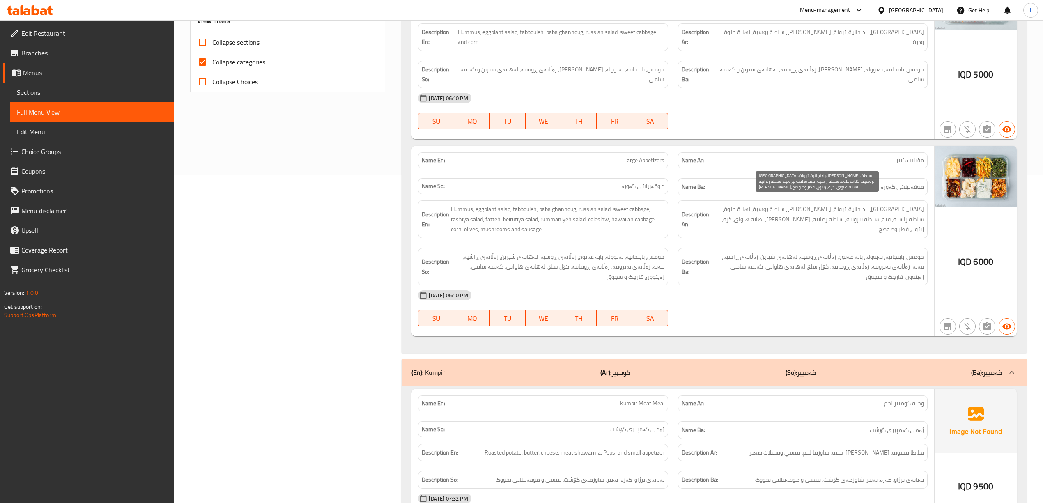
click at [810, 214] on span "[GEOGRAPHIC_DATA]، باذنجانية، تبولة، [PERSON_NAME]، سلطة روسية، لهانة حلوة، سلط…" at bounding box center [817, 219] width 213 height 30
drag, startPoint x: 776, startPoint y: 263, endPoint x: 805, endPoint y: 266, distance: 29.7
click at [805, 266] on div "Description Ba: حومس، باینجانیە، تەبوولە، بابە غەنوج، زەڵاتەی ڕوسیە، لەهانەی شی…" at bounding box center [803, 267] width 250 height 38
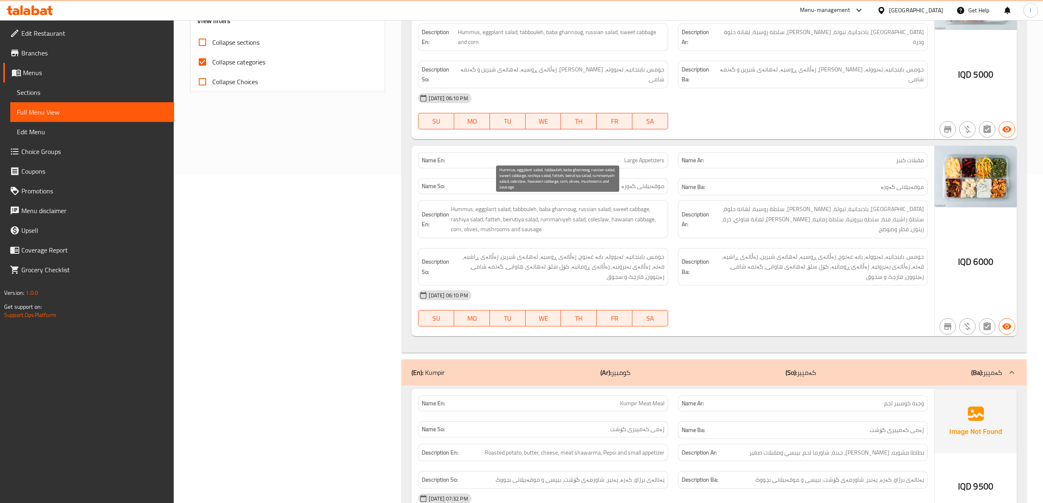
click at [467, 222] on span "Hummus, eggplant salad, tabbouleh, baba ghannoug, russian salad, sweet cabbage,…" at bounding box center [557, 219] width 213 height 30
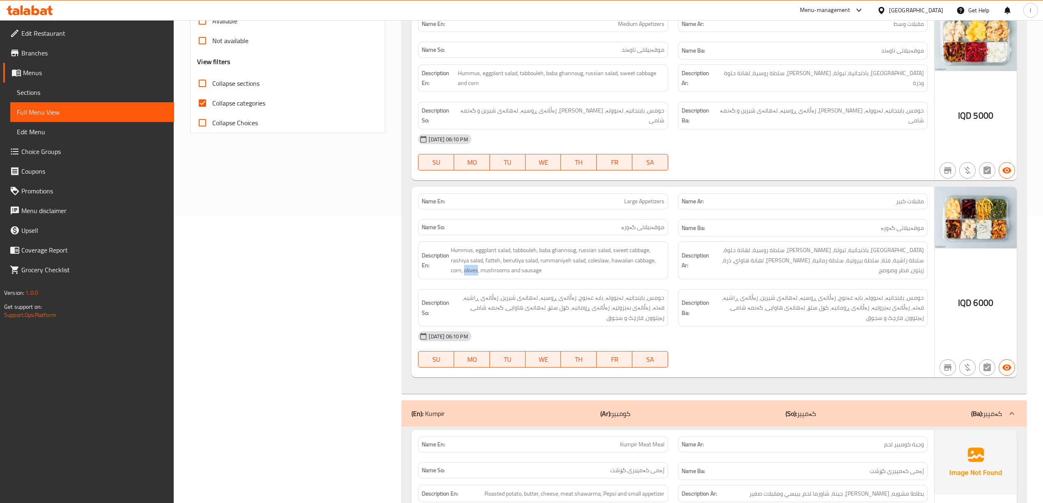
scroll to position [164, 0]
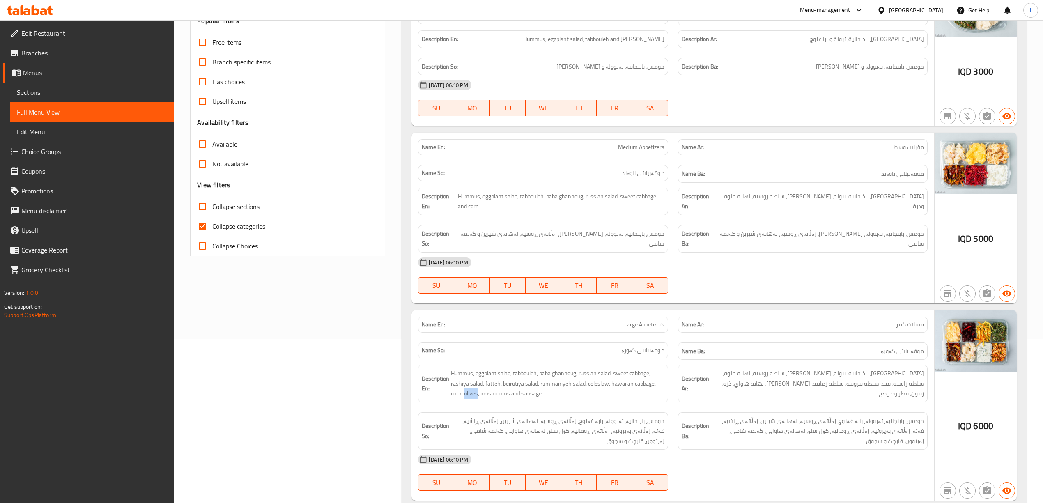
click at [50, 94] on span "Sections" at bounding box center [92, 92] width 151 height 10
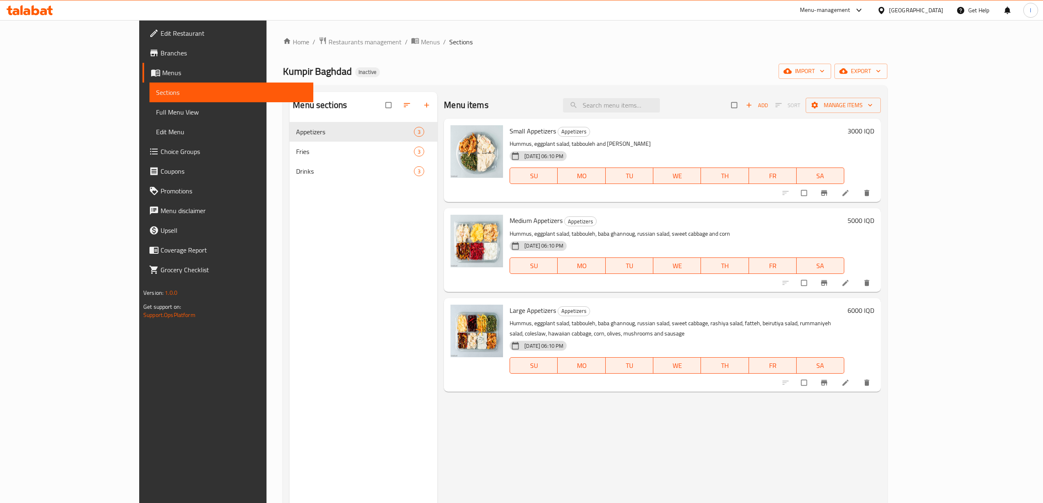
click at [161, 153] on span "Choice Groups" at bounding box center [234, 152] width 146 height 10
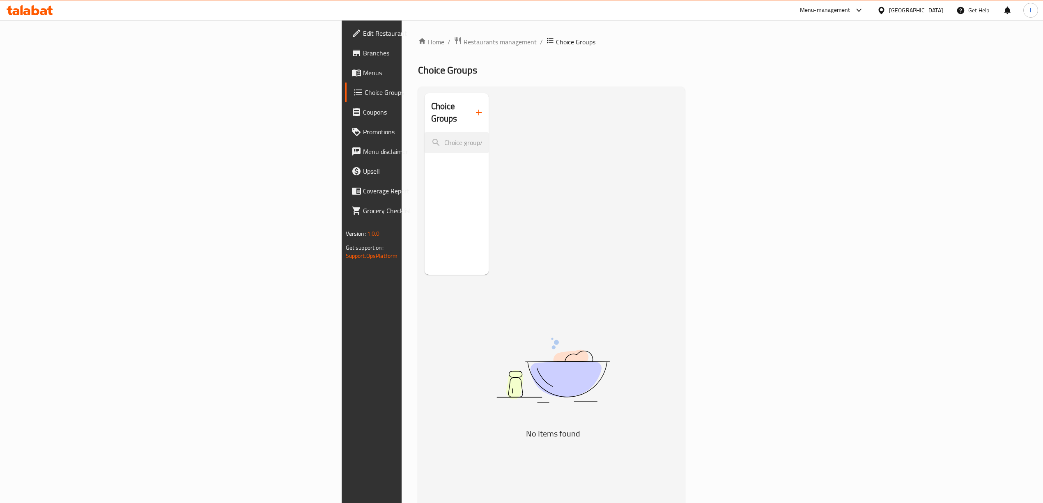
click at [474, 108] on icon "button" at bounding box center [479, 113] width 10 height 10
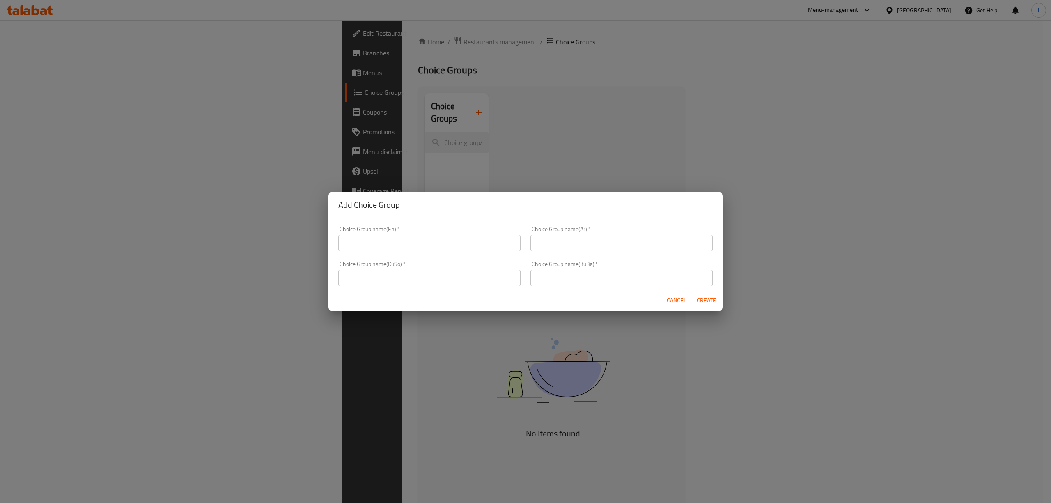
click at [413, 247] on input "text" at bounding box center [429, 243] width 182 height 16
type input "Your Choice Of :"
drag, startPoint x: 428, startPoint y: 277, endPoint x: 429, endPoint y: 282, distance: 5.2
click at [429, 279] on input "text" at bounding box center [429, 278] width 182 height 16
type input "هەڵبژاردنت لە :"
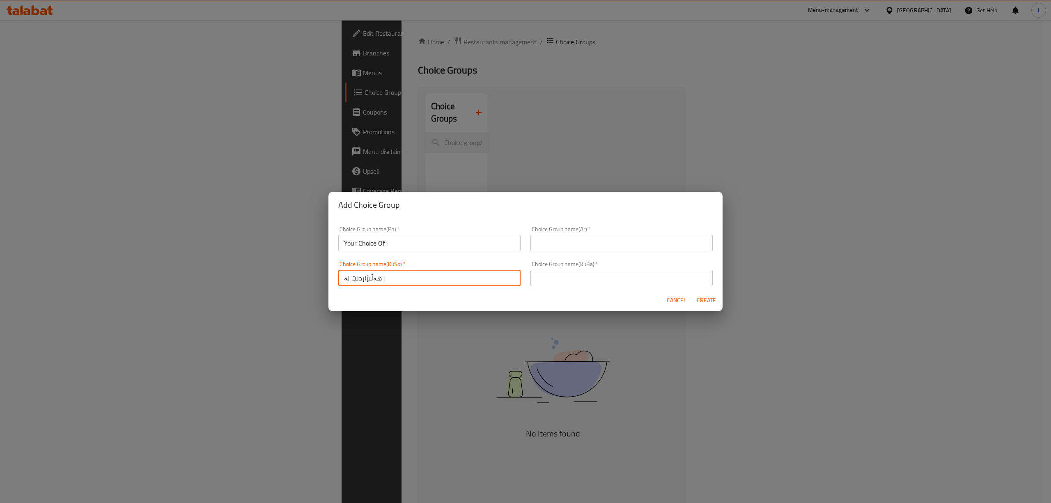
click at [569, 243] on input "text" at bounding box center [621, 243] width 182 height 16
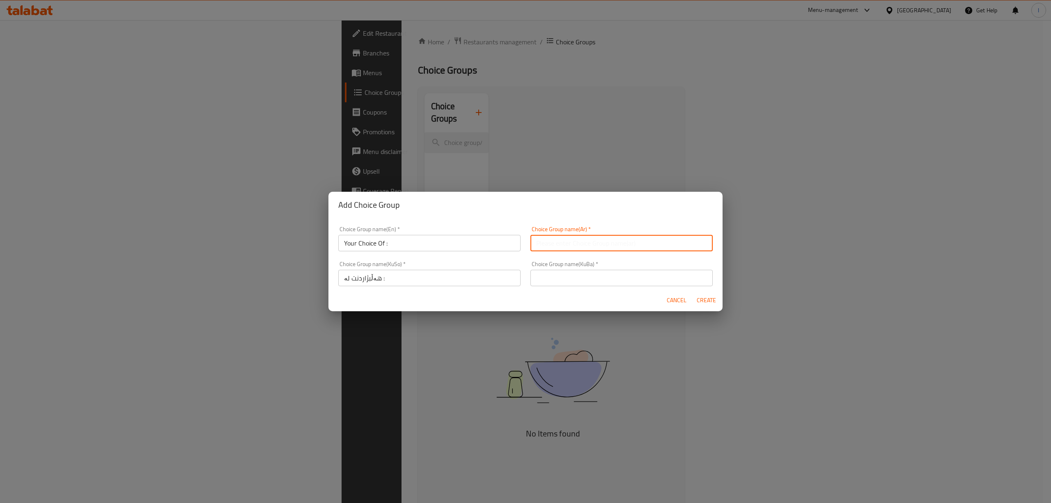
type input "إختيارك من :"
click at [588, 279] on input "text" at bounding box center [621, 278] width 182 height 16
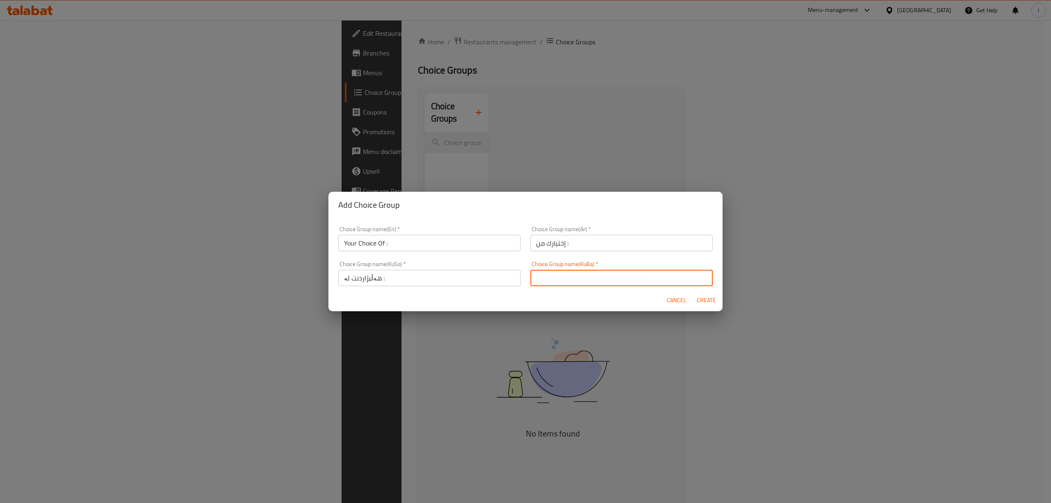
type input "هەڵبژاردنت لە :"
click at [706, 295] on span "Create" at bounding box center [706, 300] width 20 height 10
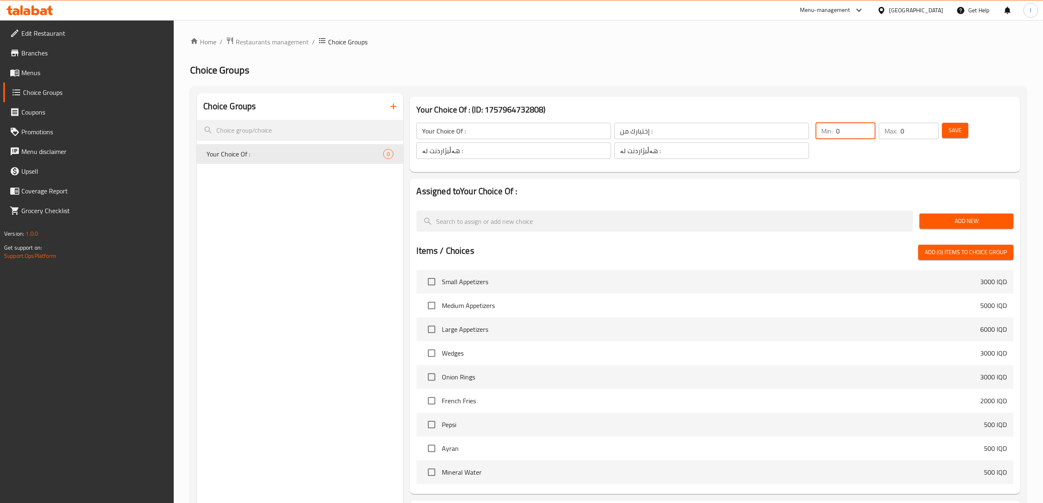
drag, startPoint x: 840, startPoint y: 134, endPoint x: 819, endPoint y: 135, distance: 20.6
click at [819, 135] on div "Min: 0 ​" at bounding box center [845, 131] width 60 height 16
drag, startPoint x: 908, startPoint y: 129, endPoint x: 817, endPoint y: 135, distance: 91.3
click at [892, 135] on div "Max: 1 ​" at bounding box center [908, 131] width 60 height 16
type input "1"
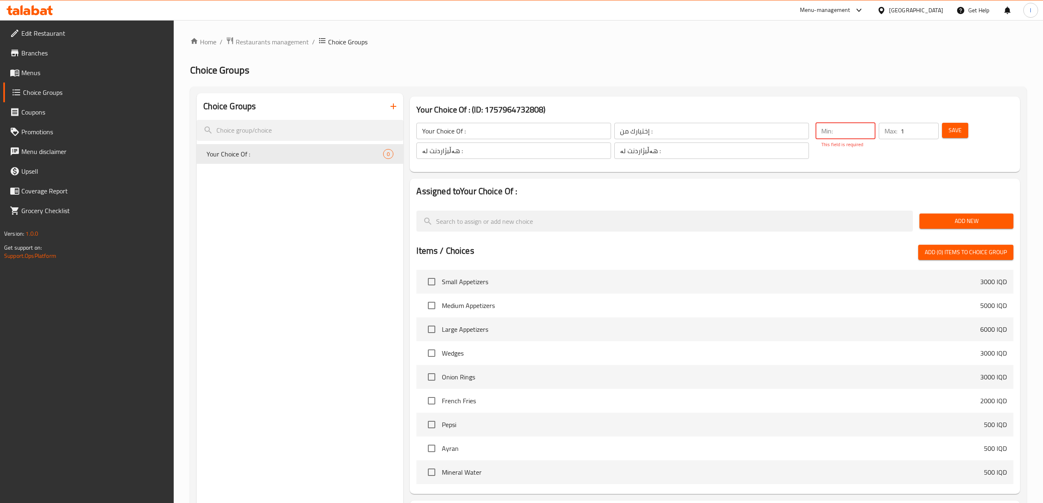
click at [839, 135] on input "number" at bounding box center [855, 131] width 39 height 16
type input "1"
click at [858, 206] on div at bounding box center [714, 207] width 596 height 7
click at [948, 225] on span "Add New" at bounding box center [966, 221] width 81 height 10
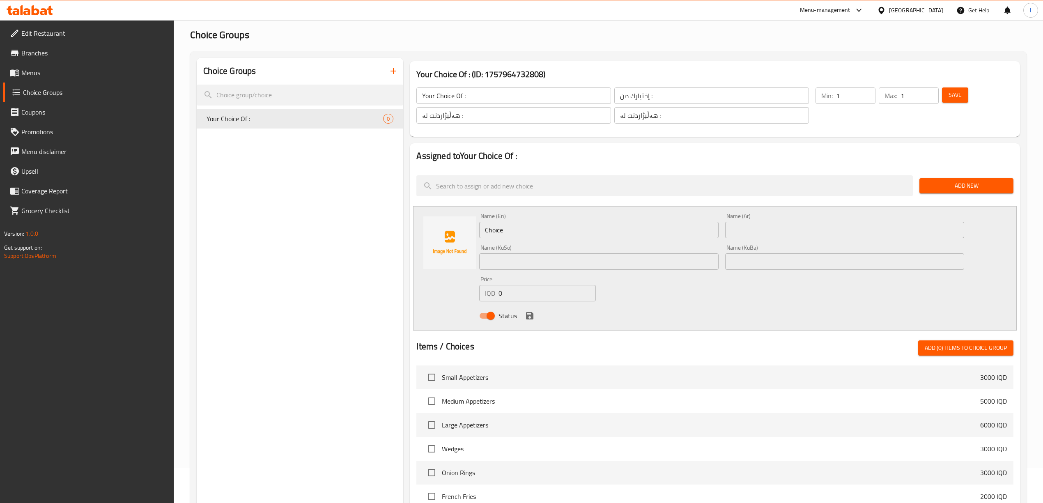
scroll to position [55, 0]
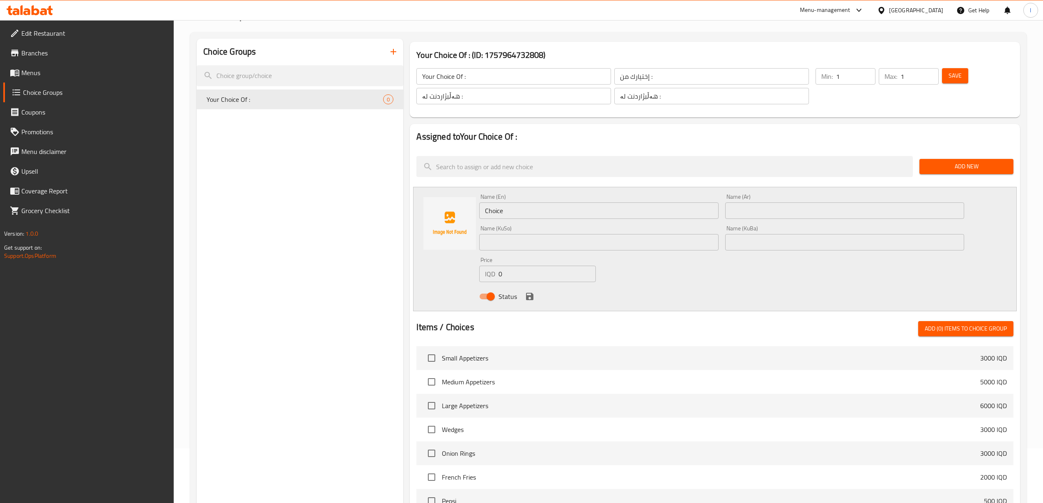
click at [775, 239] on input "text" at bounding box center [844, 242] width 239 height 16
paste input "حومس"
type input "حومس"
drag, startPoint x: 650, startPoint y: 243, endPoint x: 635, endPoint y: 232, distance: 19.4
click at [650, 243] on input "text" at bounding box center [598, 242] width 239 height 16
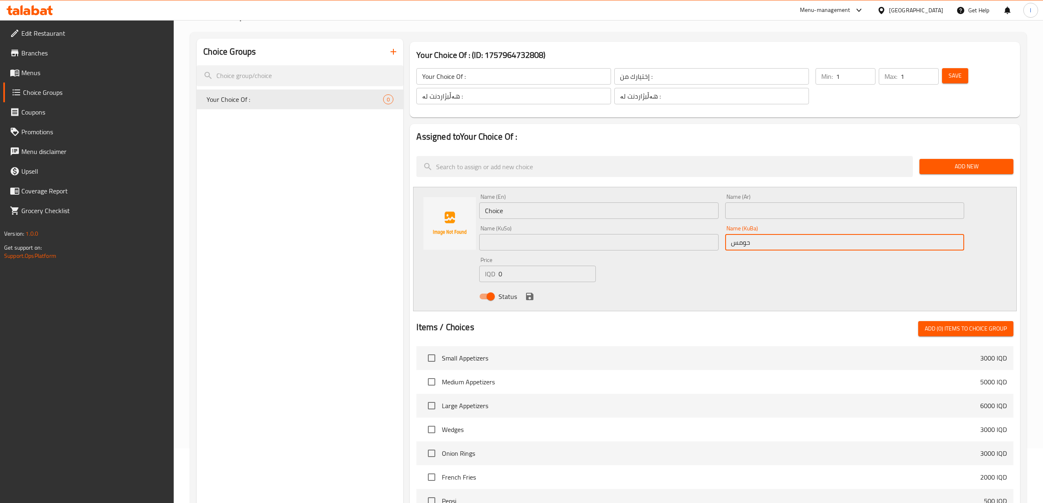
paste input "حومس"
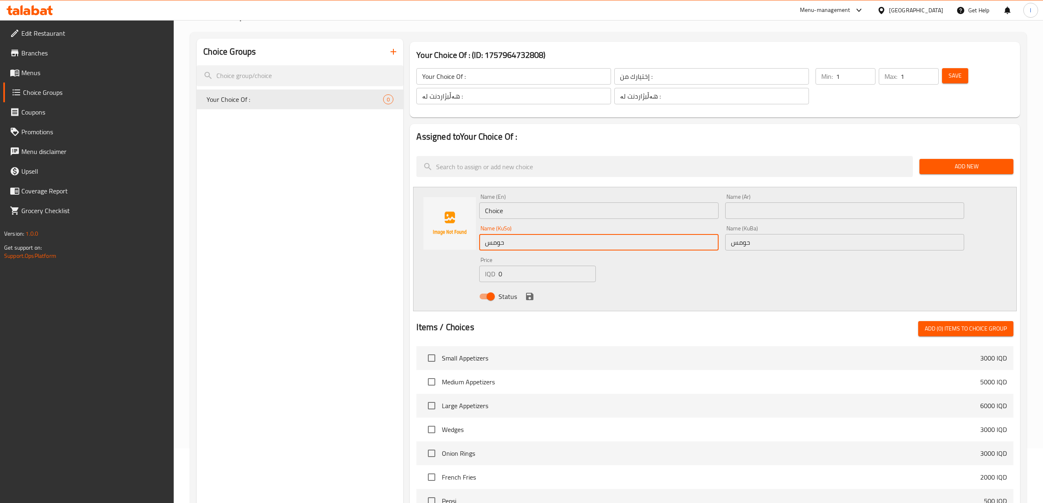
type input "حومس"
click at [843, 221] on div "Name (Ar) Name (Ar)" at bounding box center [844, 206] width 245 height 32
click at [837, 213] on input "text" at bounding box center [844, 210] width 239 height 16
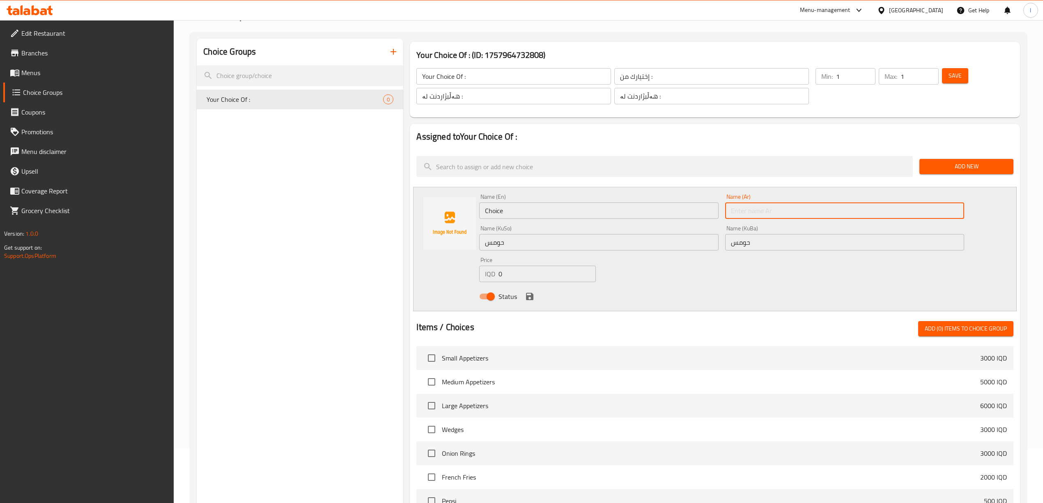
paste input "[GEOGRAPHIC_DATA]"
type input "[GEOGRAPHIC_DATA]"
drag, startPoint x: 472, startPoint y: 212, endPoint x: 430, endPoint y: 217, distance: 42.2
click at [435, 217] on div "Name (En) Choice Name (En) Name (Ar) [GEOGRAPHIC_DATA] Name (Ar) Name (KuSo) حو…" at bounding box center [714, 249] width 603 height 124
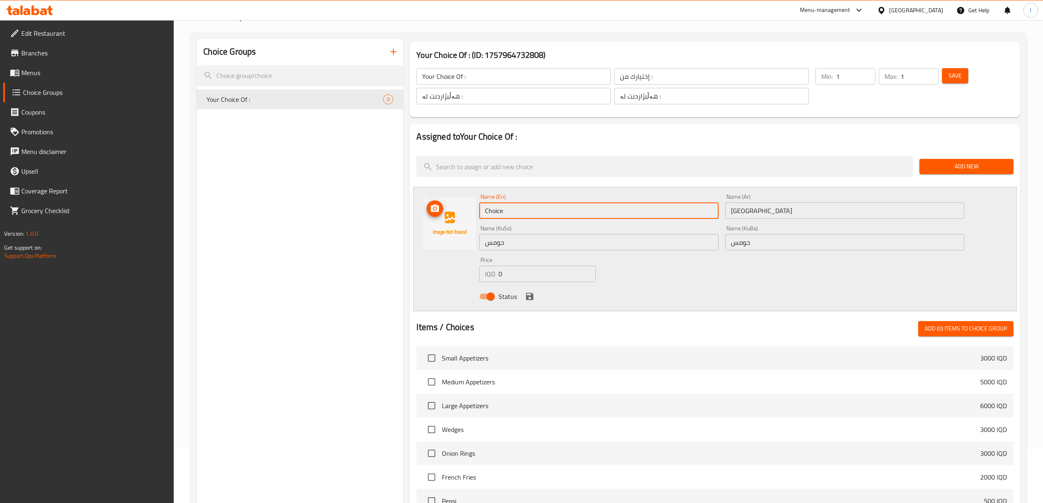
paste input "Hummus"
type input "Hummus"
click at [530, 296] on icon "save" at bounding box center [529, 296] width 7 height 7
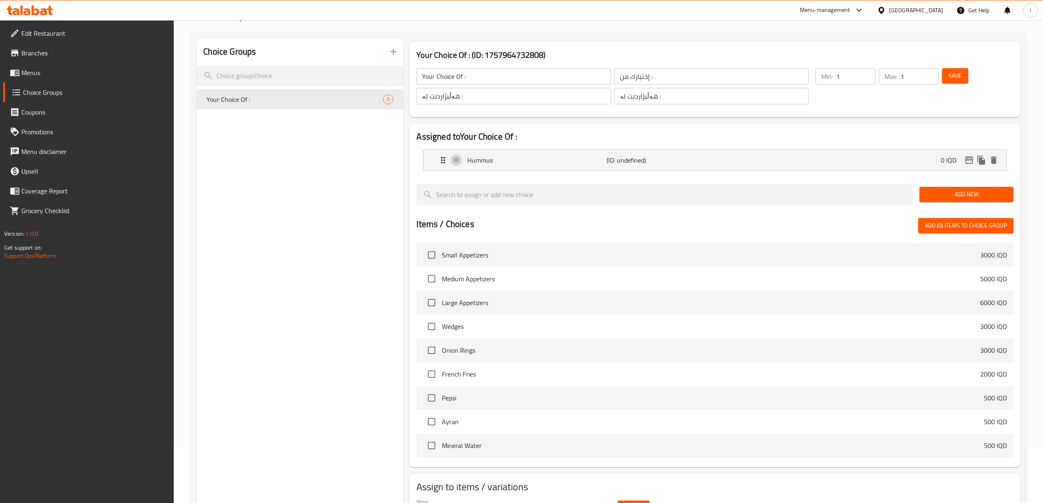
click at [966, 193] on span "Add New" at bounding box center [966, 194] width 81 height 10
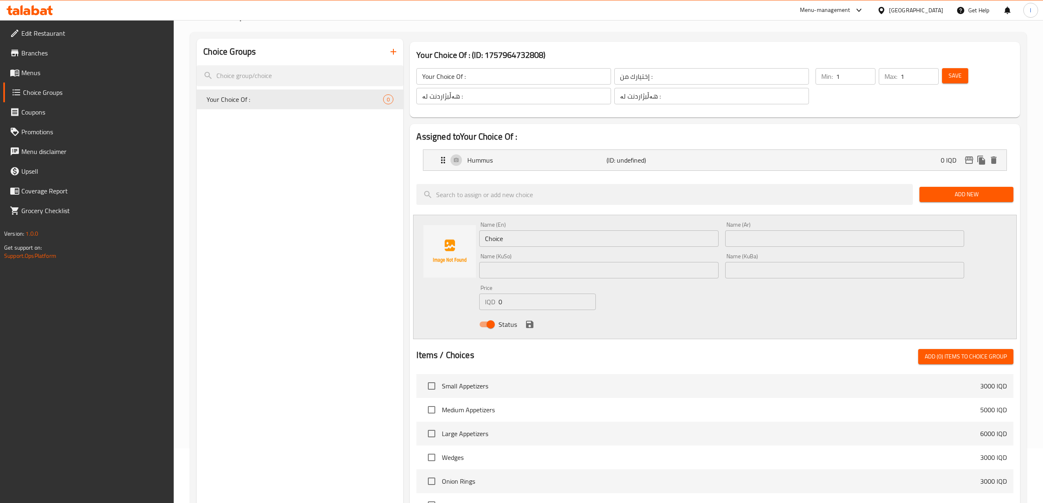
click at [574, 274] on input "text" at bounding box center [598, 270] width 239 height 16
paste input "باینجانیە"
type input "باینجانیە"
click at [820, 273] on input "text" at bounding box center [844, 270] width 239 height 16
paste input "باینجانیە"
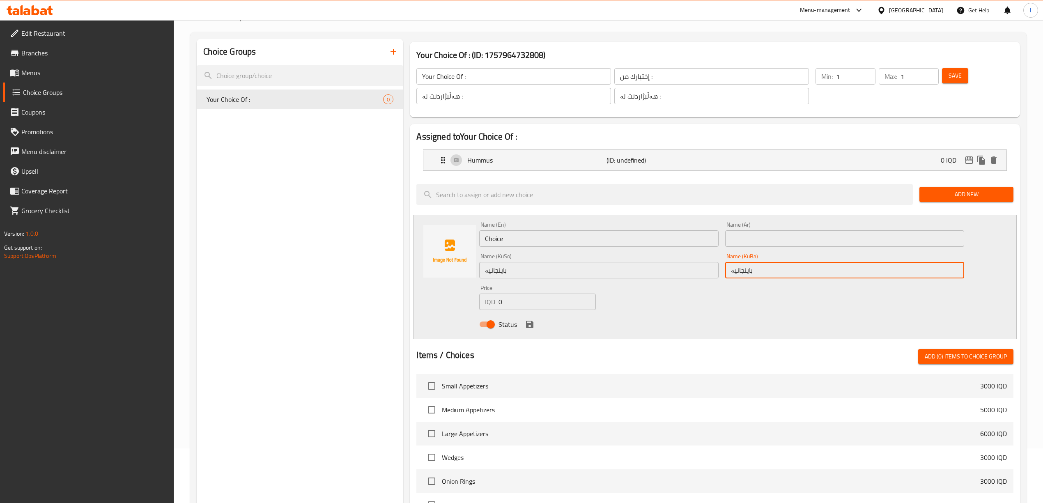
type input "باینجانیە"
drag, startPoint x: 463, startPoint y: 232, endPoint x: 370, endPoint y: 161, distance: 117.4
click at [398, 225] on div "Choice Groups Your Choice Of : 0 Your Choice Of : (ID: 1757964732808) Your Choi…" at bounding box center [610, 349] width 826 height 620
paste input "Eggplant Salad"
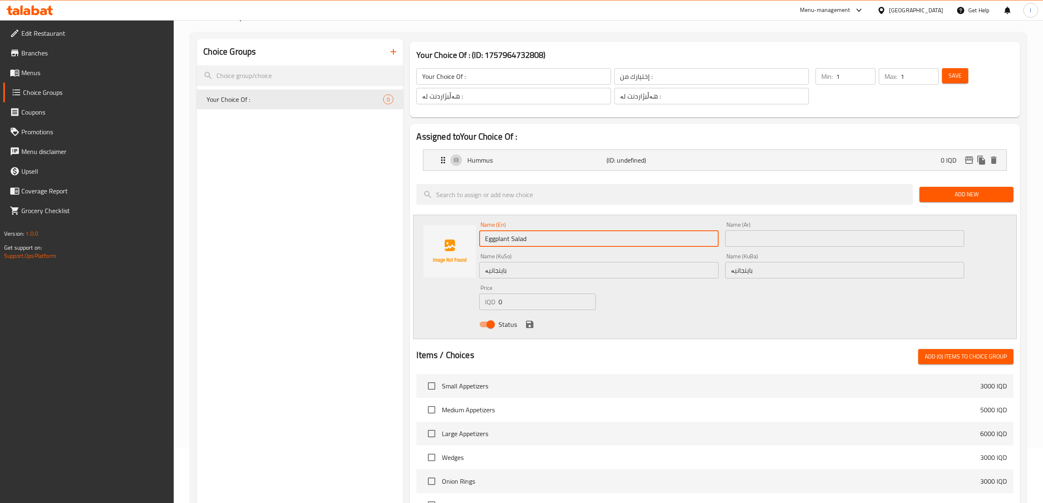
type input "Eggplant Salad"
click at [815, 235] on input "text" at bounding box center [844, 238] width 239 height 16
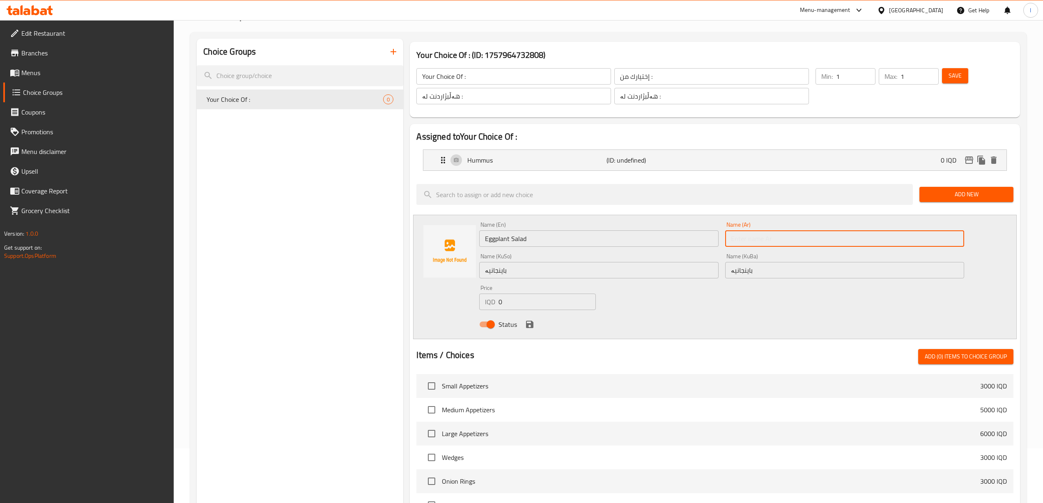
paste input "باذنجانية"
type input "باذنجانية"
click at [520, 324] on div "Status" at bounding box center [721, 324] width 491 height 22
click at [525, 327] on icon "save" at bounding box center [530, 324] width 10 height 10
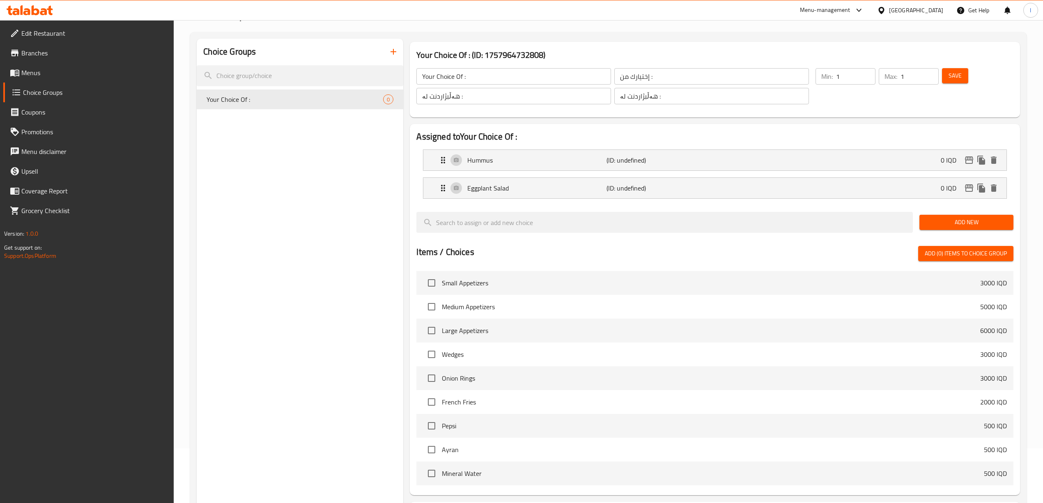
click at [972, 213] on div "Add New" at bounding box center [966, 223] width 101 height 28
click at [962, 220] on span "Add New" at bounding box center [966, 222] width 81 height 10
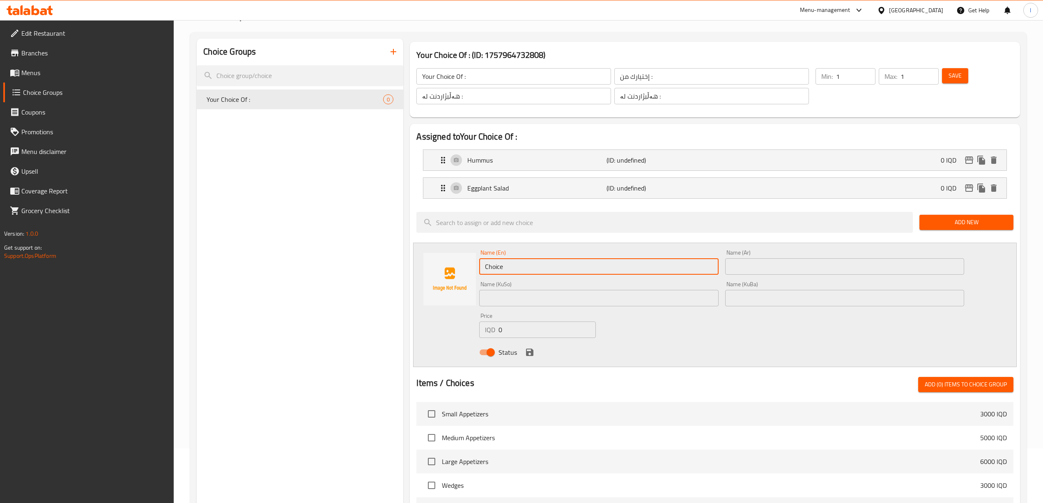
drag, startPoint x: 509, startPoint y: 265, endPoint x: 399, endPoint y: 204, distance: 125.3
click at [425, 259] on div "Name (En) Choice Name (En) Name (Ar) Name (Ar) Name (KuSo) Name (KuSo) Name (Ku…" at bounding box center [714, 305] width 603 height 124
paste input "Tabbouleh"
type input "Tabbouleh"
drag, startPoint x: 819, startPoint y: 255, endPoint x: 800, endPoint y: 264, distance: 21.5
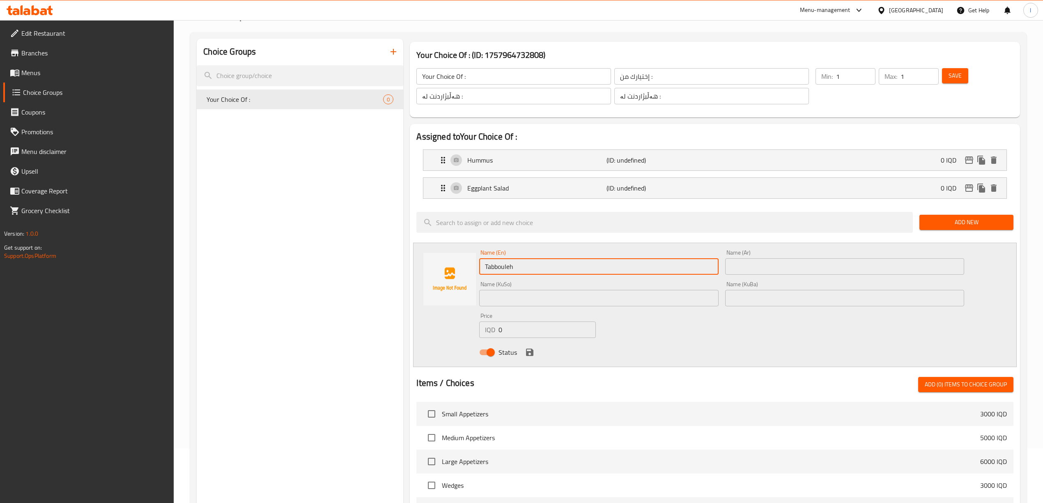
click at [810, 259] on div "Name (Ar) Name (Ar)" at bounding box center [844, 262] width 239 height 25
drag, startPoint x: 800, startPoint y: 264, endPoint x: 752, endPoint y: 273, distance: 48.5
click at [789, 266] on input "text" at bounding box center [844, 266] width 239 height 16
paste input "تبولة"
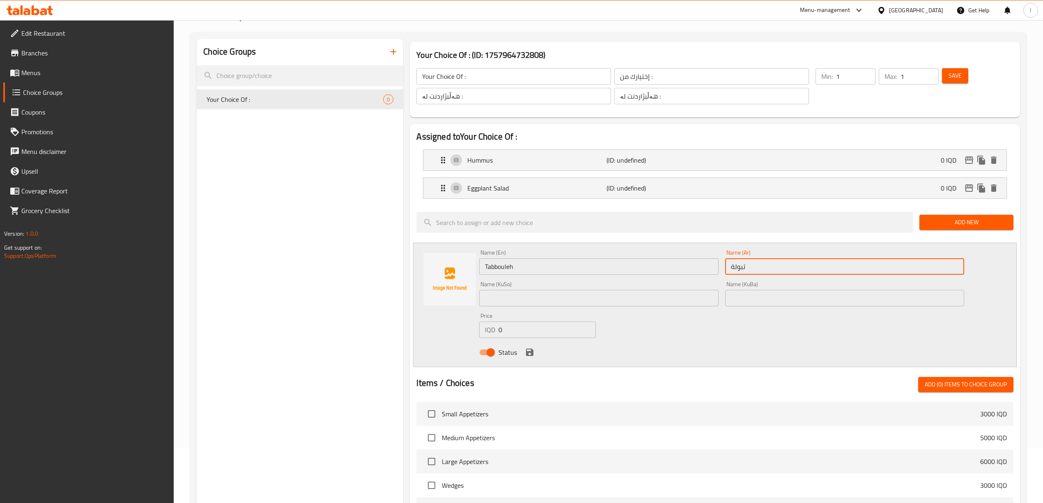
type input "تبولة"
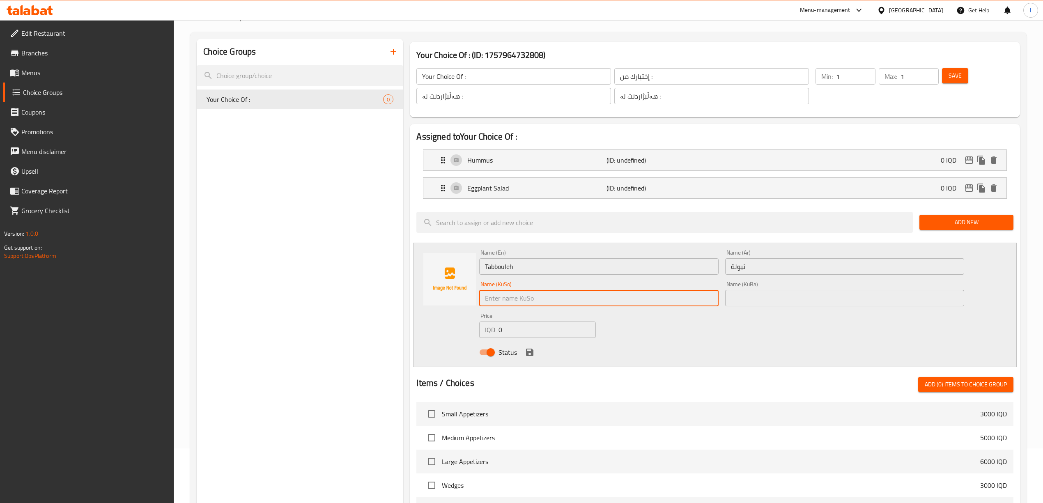
click at [572, 301] on input "text" at bounding box center [598, 298] width 239 height 16
paste input "تەبوولە"
type input "تەبوولە"
click at [770, 304] on input "text" at bounding box center [844, 298] width 239 height 16
paste input "تەبوولە"
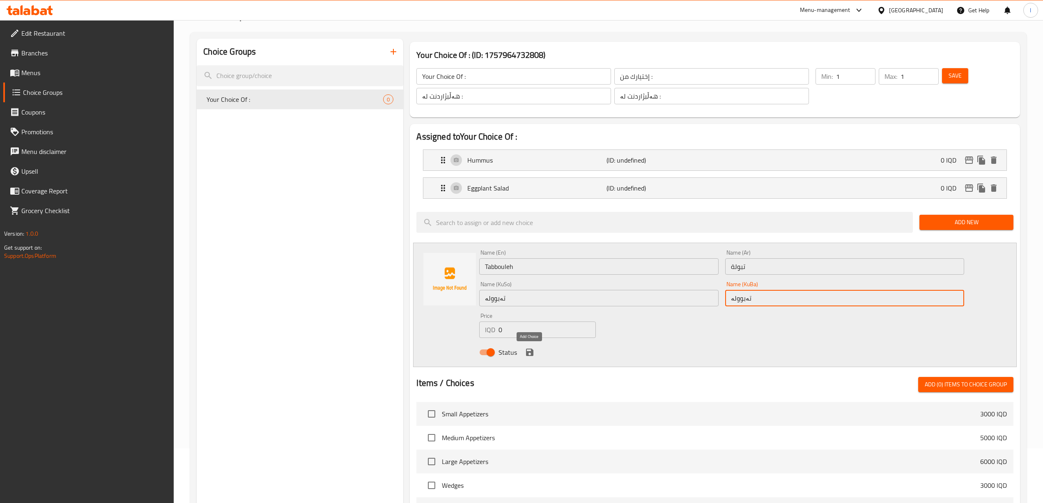
type input "تەبوولە"
click at [530, 355] on icon "save" at bounding box center [530, 352] width 10 height 10
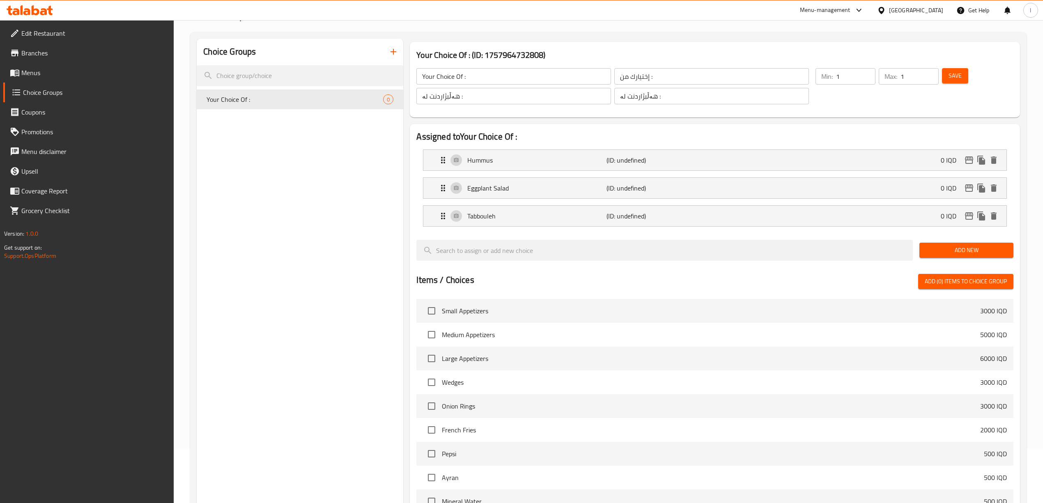
click at [979, 248] on span "Add New" at bounding box center [966, 250] width 81 height 10
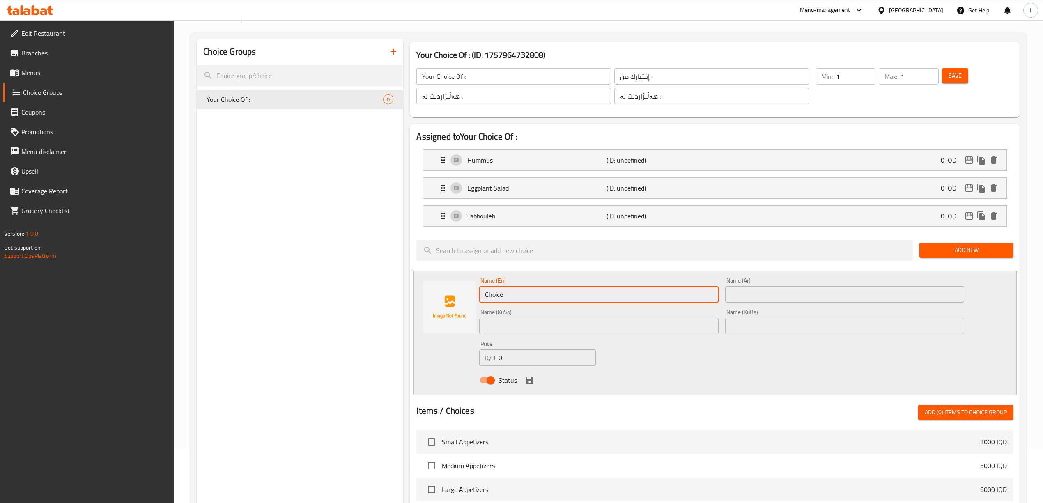
paste input "[PERSON_NAME]"
drag, startPoint x: 569, startPoint y: 296, endPoint x: 253, endPoint y: 243, distance: 319.6
click at [248, 272] on div "Choice Groups Your Choice Of : 0 Your Choice Of : (ID: 1757964732808) Your Choi…" at bounding box center [610, 377] width 826 height 676
type input "[PERSON_NAME]"
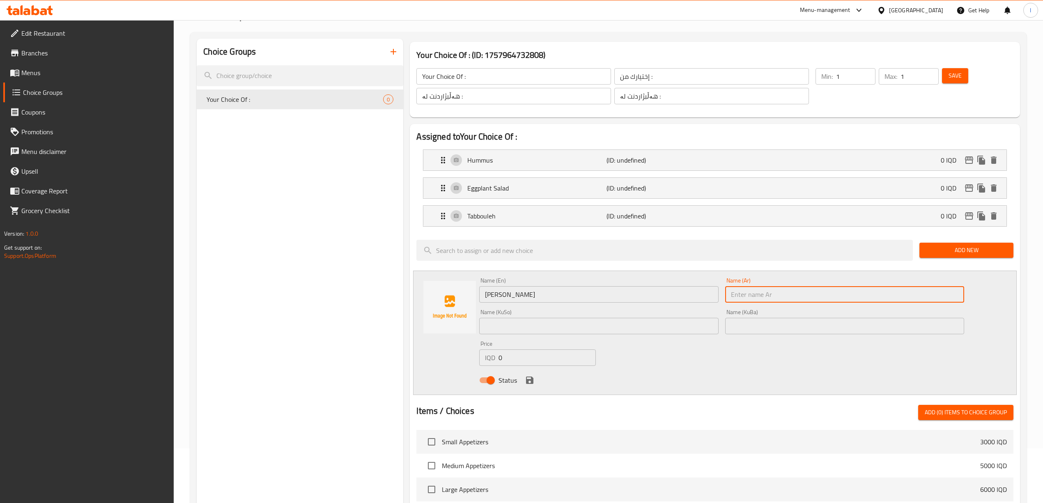
click at [764, 297] on input "text" at bounding box center [844, 294] width 239 height 16
paste input "بابا غنوج"
type input "بابا غنوج"
click at [773, 325] on input "text" at bounding box center [844, 326] width 239 height 16
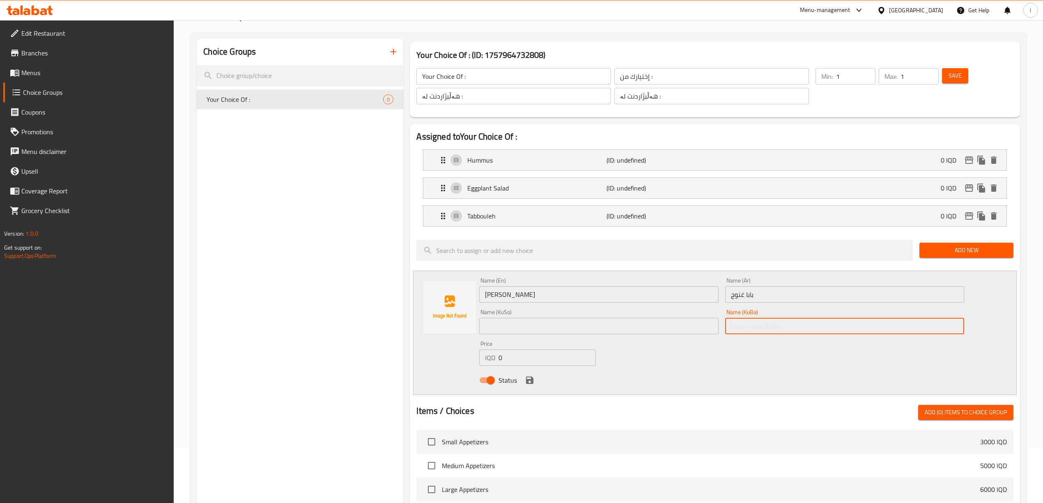
paste input "بابە غەنوج"
type input "بابە غەنوج"
drag, startPoint x: 637, startPoint y: 328, endPoint x: 633, endPoint y: 329, distance: 4.4
click at [637, 328] on input "text" at bounding box center [598, 326] width 239 height 16
paste input "بابە غەنوج"
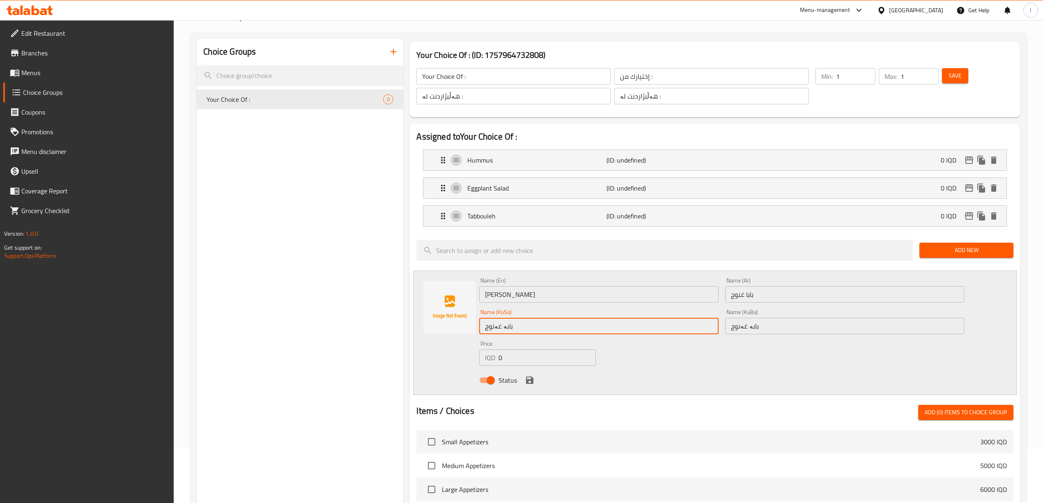
type input "بابە غەنوج"
click at [530, 385] on icon "save" at bounding box center [530, 380] width 10 height 10
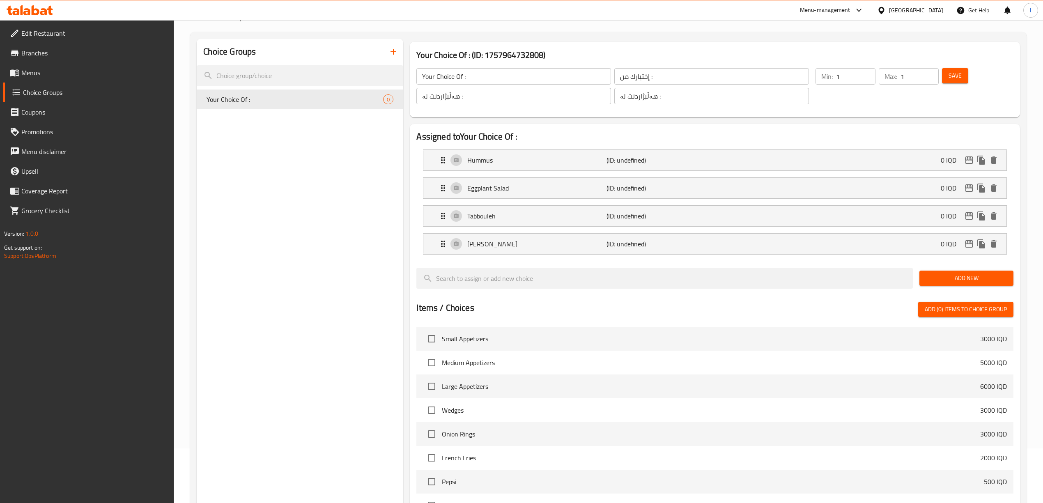
click at [952, 279] on span "Add New" at bounding box center [966, 278] width 81 height 10
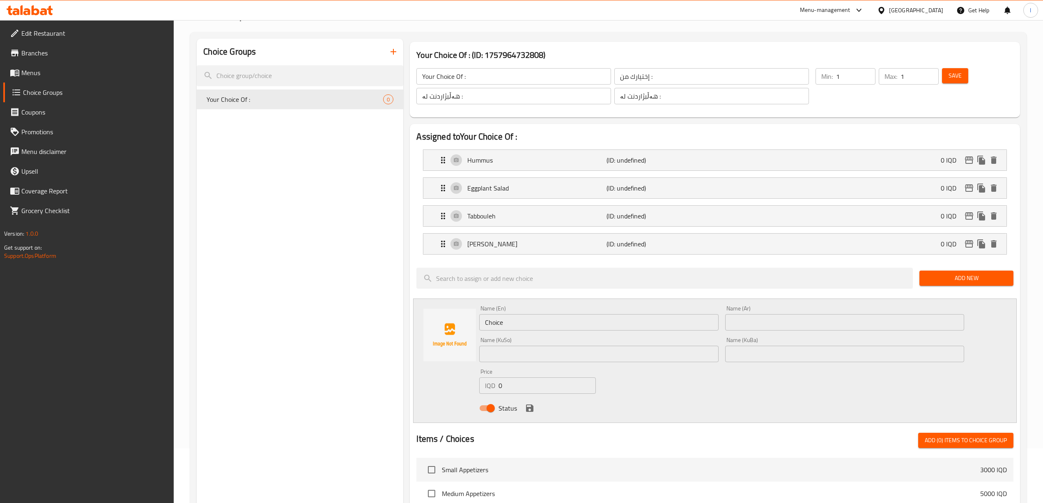
click at [769, 320] on input "text" at bounding box center [844, 322] width 239 height 16
paste input "سلطة روسية"
type input "سلطة روسية"
drag, startPoint x: 557, startPoint y: 313, endPoint x: 549, endPoint y: 325, distance: 14.6
click at [549, 325] on div "Name (En) Choice Name (En)" at bounding box center [598, 317] width 239 height 25
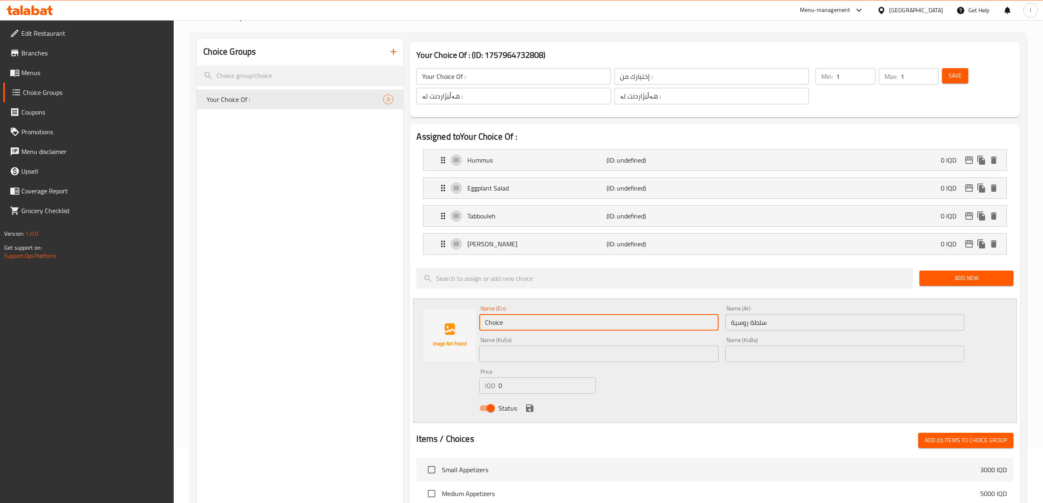
drag, startPoint x: 511, startPoint y: 330, endPoint x: 332, endPoint y: 304, distance: 181.4
click at [351, 325] on div "Choice Groups Your Choice Of : 0 Your Choice Of : (ID: 1757964732808) Your Choi…" at bounding box center [610, 391] width 826 height 704
paste input "Russian Salad"
type input "Russian Salad"
drag, startPoint x: 798, startPoint y: 346, endPoint x: 777, endPoint y: 355, distance: 23.5
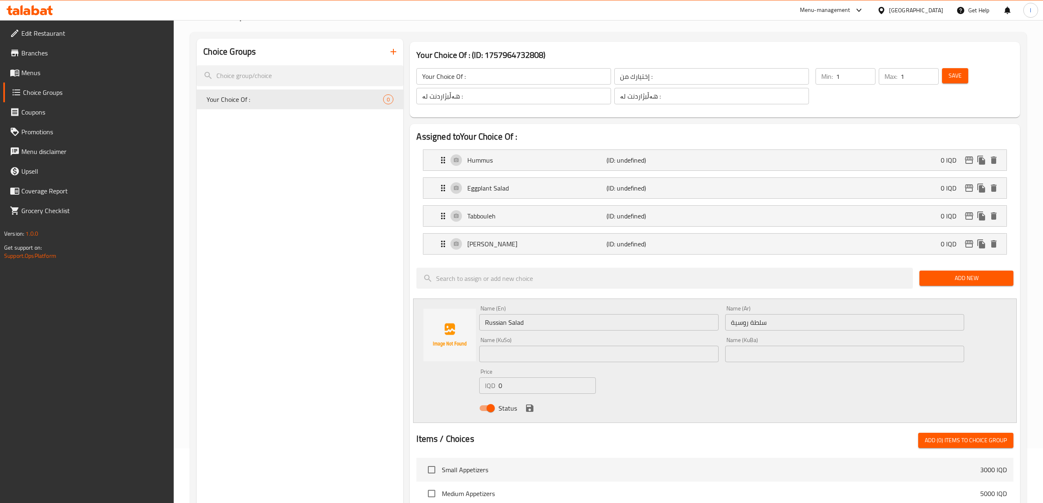
click at [796, 347] on div "Name (KuBa) Name (KuBa)" at bounding box center [844, 349] width 239 height 25
drag, startPoint x: 597, startPoint y: 363, endPoint x: 589, endPoint y: 371, distance: 11.3
click at [597, 363] on div "Name (KuSo) Name ([PERSON_NAME])" at bounding box center [598, 350] width 245 height 32
drag, startPoint x: 618, startPoint y: 360, endPoint x: 655, endPoint y: 362, distance: 37.0
click at [618, 360] on input "text" at bounding box center [598, 354] width 239 height 16
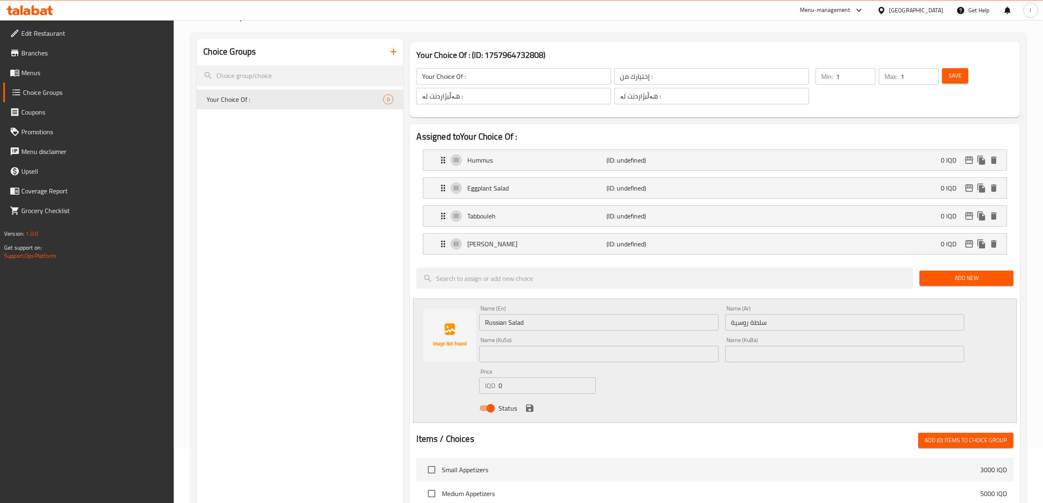
paste input "زەڵاتەی ڕوسیە"
type input "زەڵاتەی ڕوسیە"
click at [765, 362] on input "text" at bounding box center [844, 354] width 239 height 16
paste input "زەڵاتەی ڕوسیە"
type input "زەڵاتەی ڕوسیە"
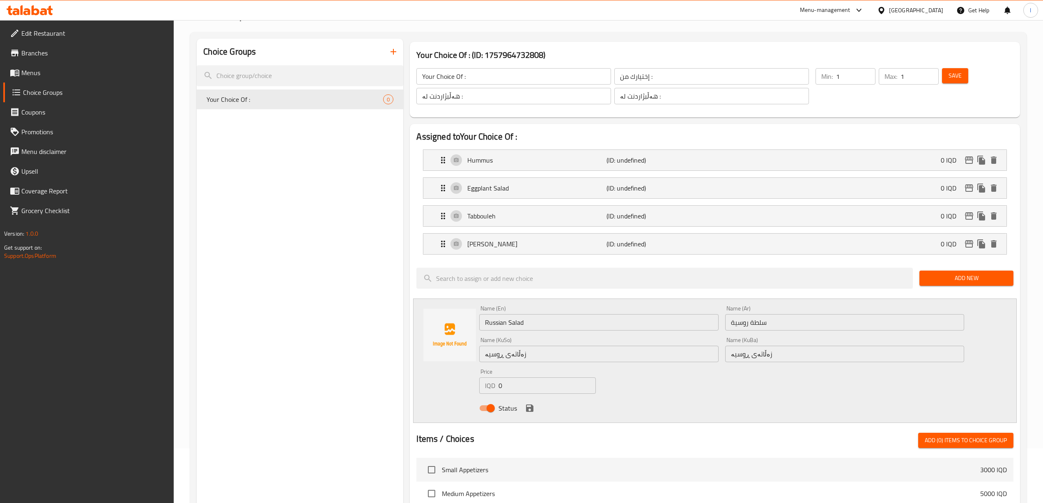
click at [535, 408] on div "Status" at bounding box center [721, 408] width 491 height 22
click at [531, 410] on icon "save" at bounding box center [529, 407] width 7 height 7
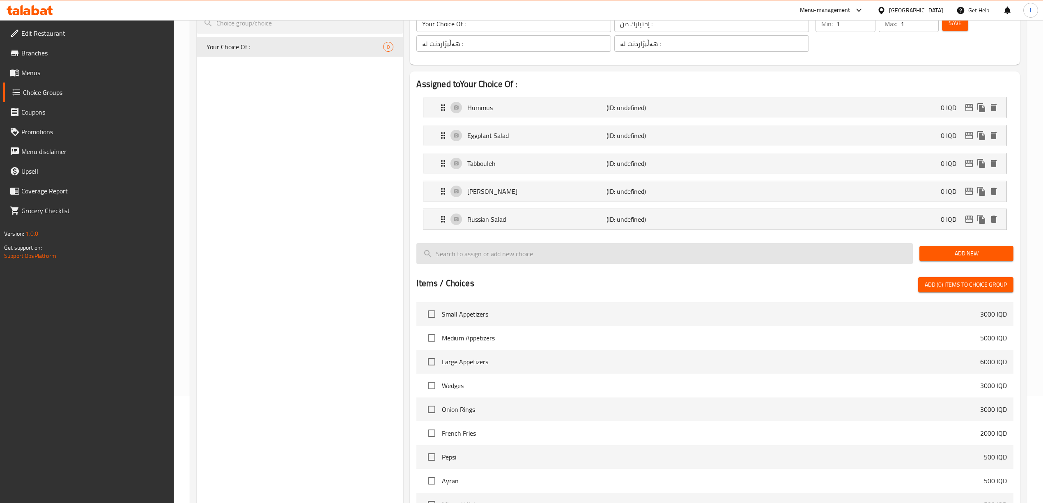
scroll to position [106, 0]
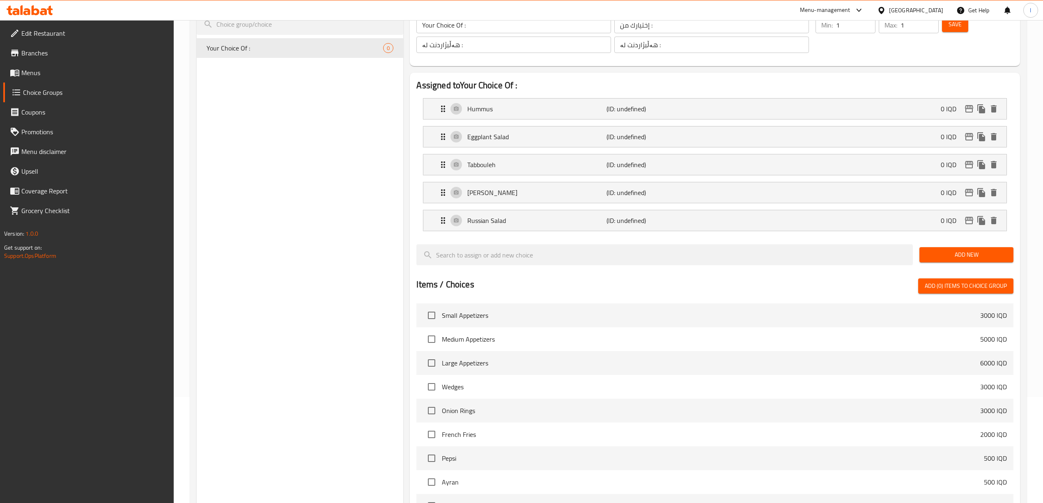
click at [965, 258] on span "Add New" at bounding box center [966, 255] width 81 height 10
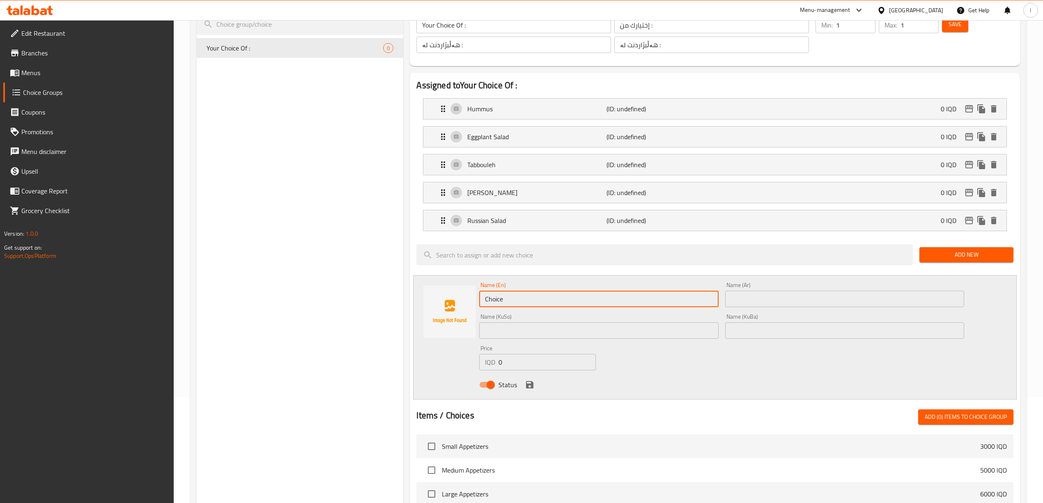
drag, startPoint x: 552, startPoint y: 305, endPoint x: 374, endPoint y: 300, distance: 177.4
click at [377, 300] on div "Choice Groups Your Choice Of : 0 Your Choice Of : (ID: 1757964732808) Your Choi…" at bounding box center [610, 353] width 826 height 732
paste input "sweet cabbag"
drag, startPoint x: 580, startPoint y: 307, endPoint x: 531, endPoint y: 302, distance: 49.5
click at [532, 302] on input "sweet cabbage" at bounding box center [598, 299] width 239 height 16
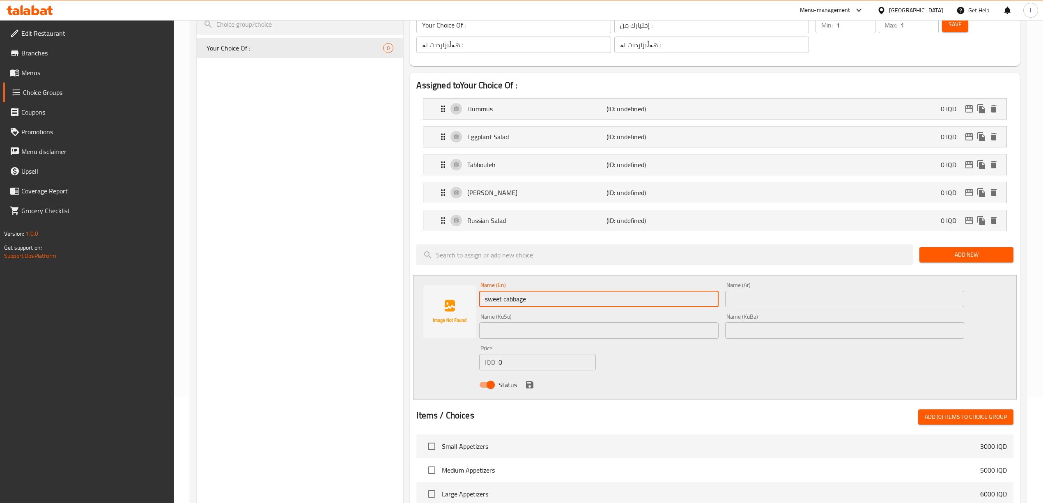
paste input "Sweet C"
drag, startPoint x: 531, startPoint y: 302, endPoint x: 229, endPoint y: 253, distance: 305.7
click at [232, 255] on div "Choice Groups Your Choice Of : 0 Your Choice Of : (ID: 1757964732808) Your Choi…" at bounding box center [610, 353] width 826 height 732
type input "Sweet Cabbage"
click at [823, 310] on div "Name (Ar) Name (Ar)" at bounding box center [844, 295] width 245 height 32
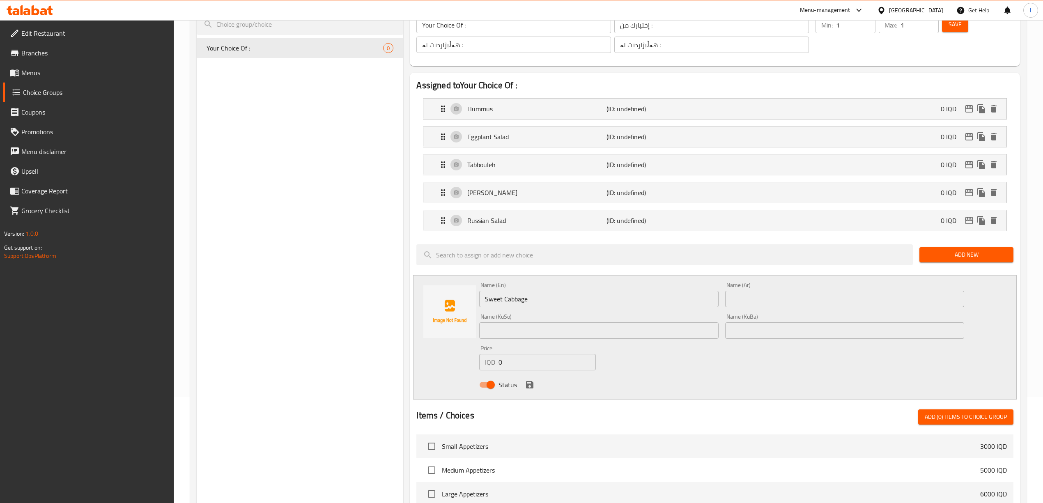
drag, startPoint x: 822, startPoint y: 304, endPoint x: 794, endPoint y: 303, distance: 28.4
click at [822, 304] on input "text" at bounding box center [844, 299] width 239 height 16
paste input "لهانة حلوة"
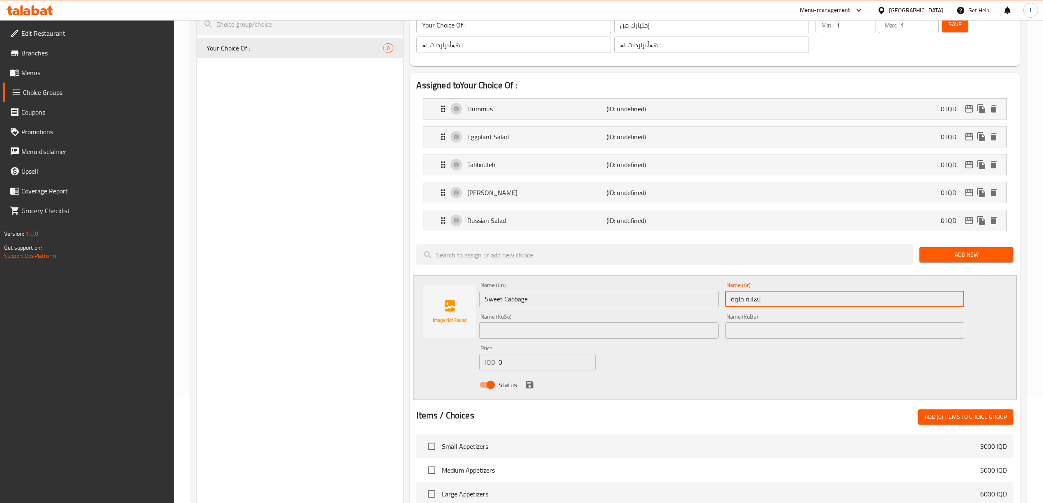
type input "لهانة حلوة"
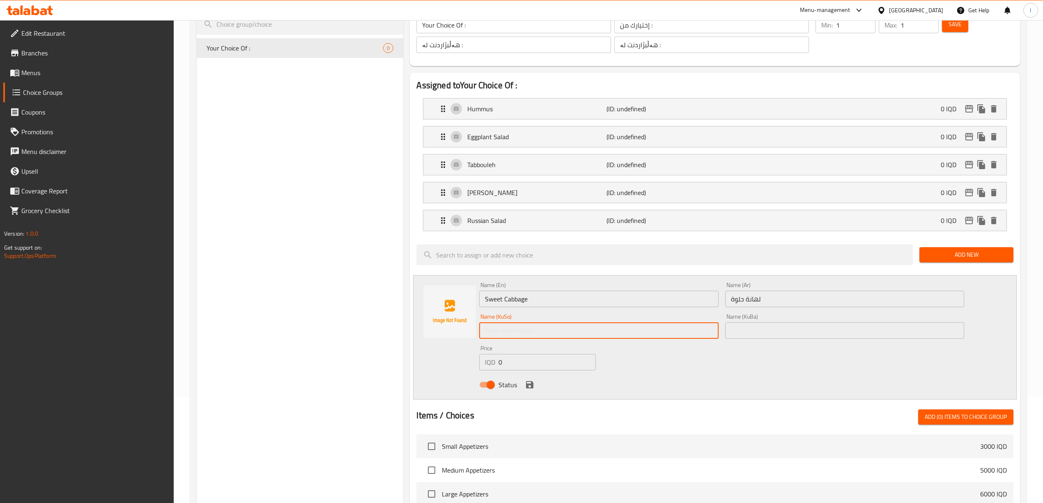
click at [652, 337] on input "text" at bounding box center [598, 330] width 239 height 16
paste input "لەهانەی شیرین"
type input "لەهانەی شیرین"
click at [790, 332] on input "text" at bounding box center [844, 330] width 239 height 16
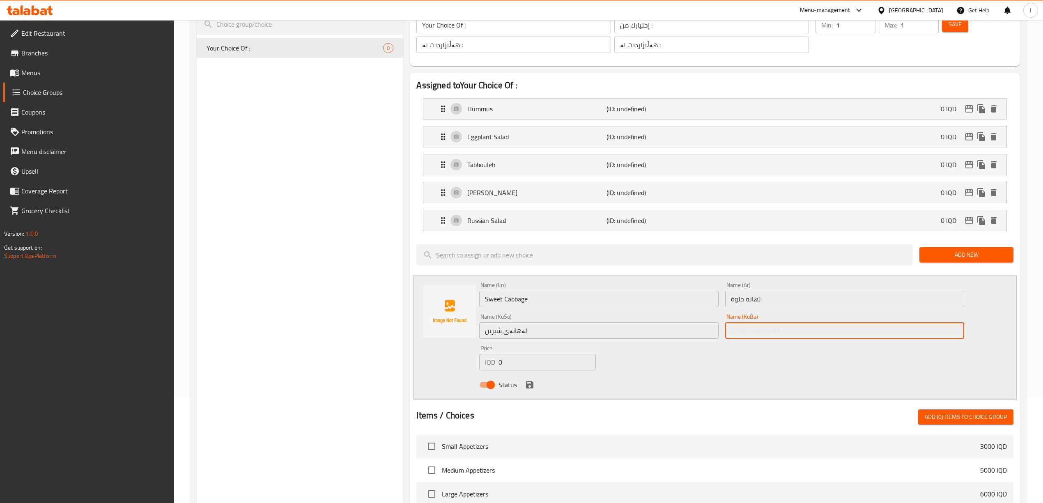
paste input "لەهانەی شیرین"
type input "لەهانەی شیرین"
click at [529, 382] on icon "save" at bounding box center [530, 385] width 10 height 10
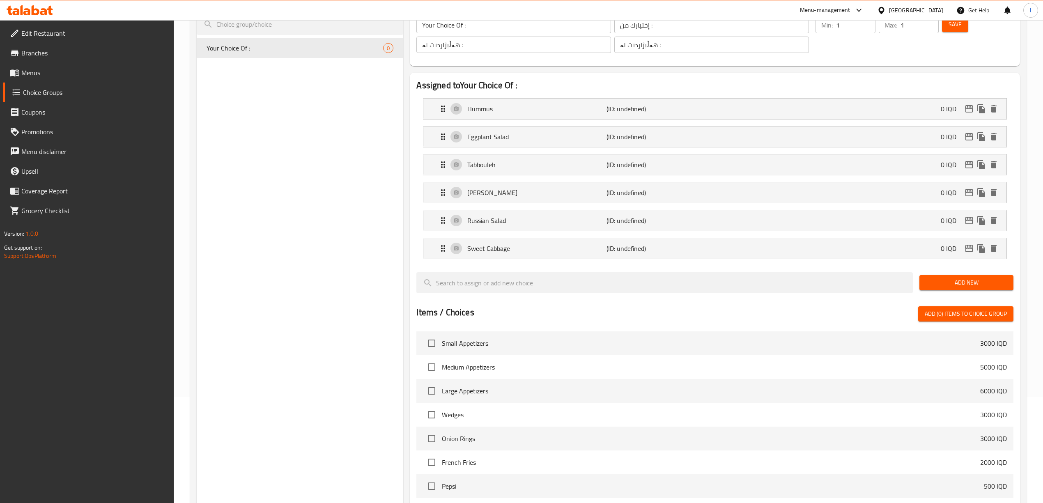
click at [993, 284] on span "Add New" at bounding box center [966, 282] width 81 height 10
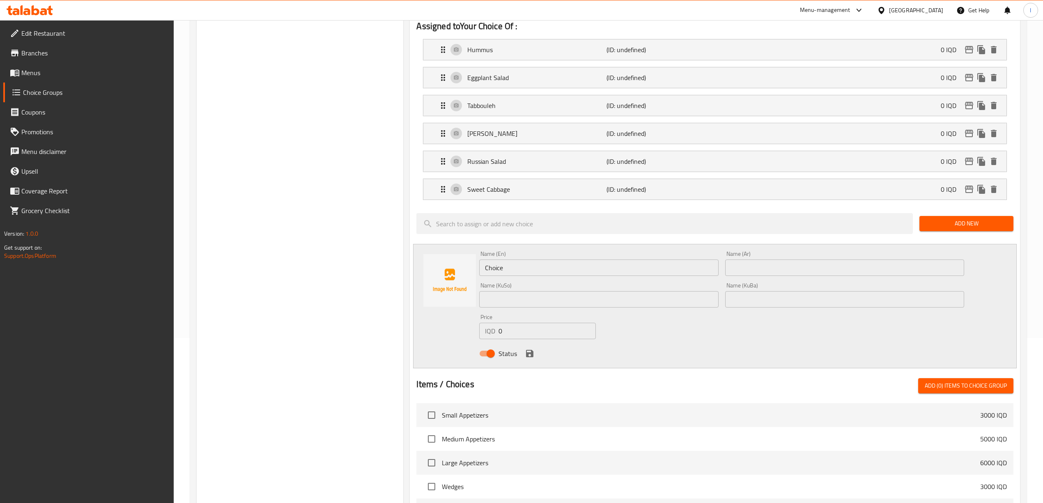
scroll to position [216, 0]
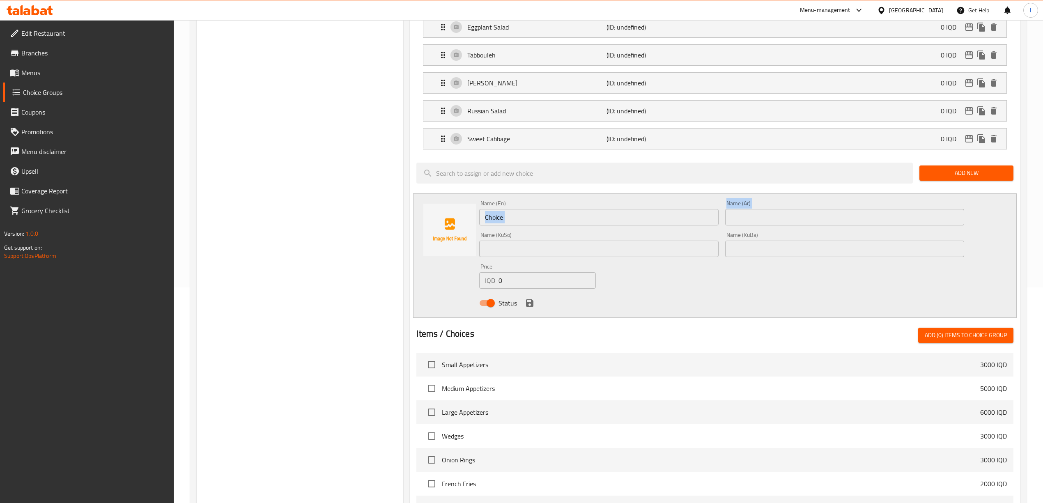
click at [552, 227] on div "Name (En) Choice Name (En) Name (Ar) Name (Ar) Name (KuSo) Name (KuSo) Name (Ku…" at bounding box center [721, 255] width 491 height 117
drag, startPoint x: 535, startPoint y: 218, endPoint x: 326, endPoint y: 212, distance: 209.4
click at [333, 212] on div "Choice Groups Your Choice Of : 0 Your Choice Of : (ID: 1757964732808) Your Choi…" at bounding box center [610, 258] width 826 height 760
paste input "Rashiya Salad"
type input "Rashiya Salad"
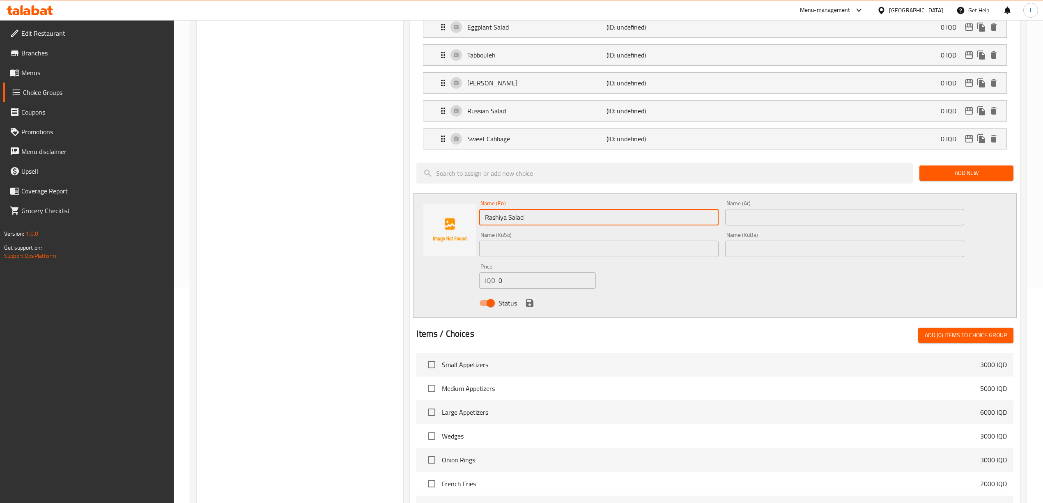
click at [789, 212] on input "text" at bounding box center [844, 217] width 239 height 16
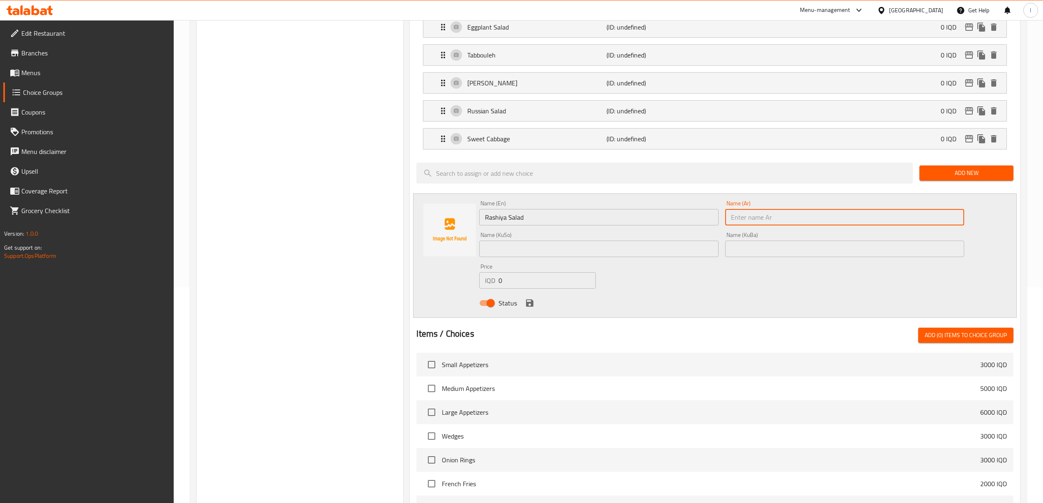
paste input "سلطة راشية"
type input "سلطة راشية"
drag, startPoint x: 546, startPoint y: 250, endPoint x: 577, endPoint y: 255, distance: 31.2
click at [553, 253] on input "text" at bounding box center [598, 249] width 239 height 16
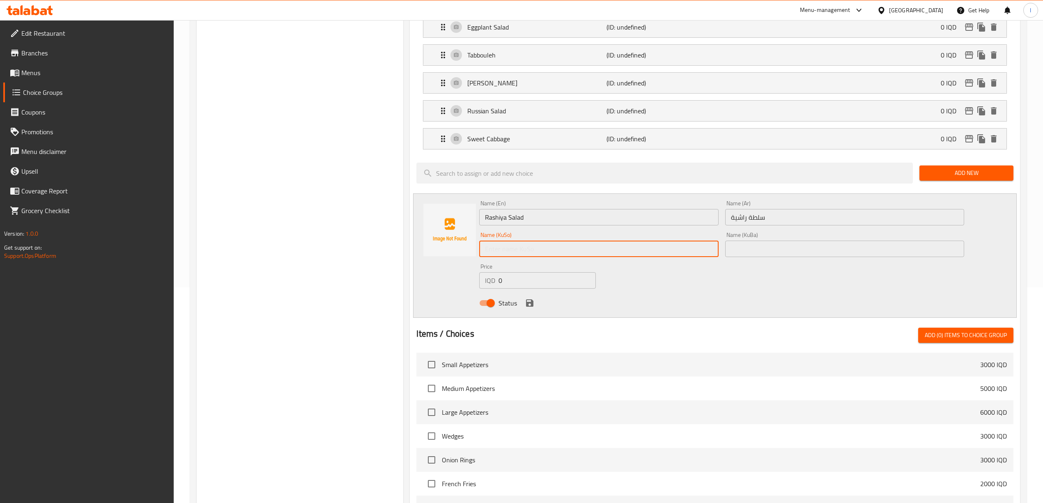
paste input "زەڵاتەی ڕاشیە"
type input "زەڵاتەی ڕاشیە"
drag, startPoint x: 729, startPoint y: 261, endPoint x: 746, endPoint y: 259, distance: 17.3
click at [735, 260] on div "Name (KuBa) Name (KuBa)" at bounding box center [844, 245] width 245 height 32
drag, startPoint x: 752, startPoint y: 253, endPoint x: 721, endPoint y: 264, distance: 32.6
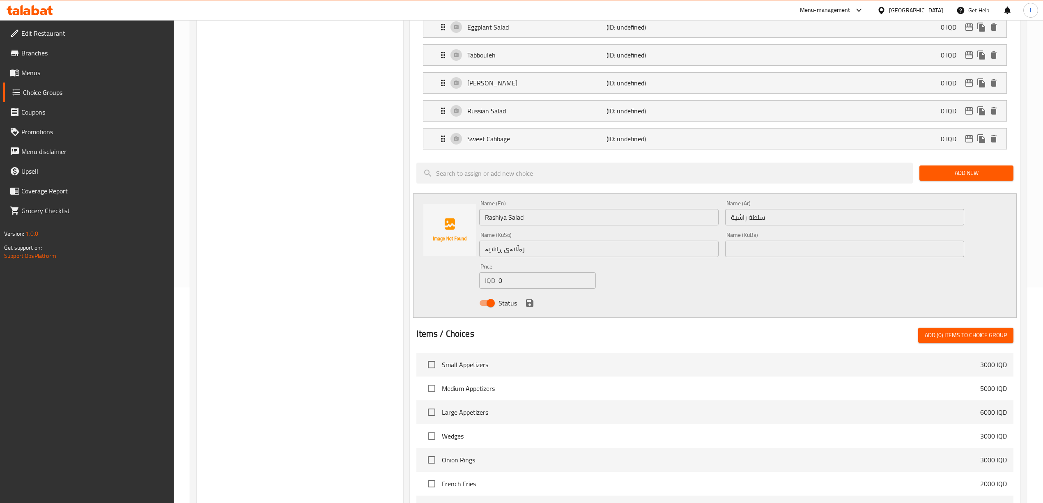
click at [752, 253] on input "text" at bounding box center [844, 249] width 239 height 16
paste input "زەڵاتەی ڕاشیە"
type input "زەڵاتەی ڕاشیە"
click at [529, 308] on icon "save" at bounding box center [530, 303] width 10 height 10
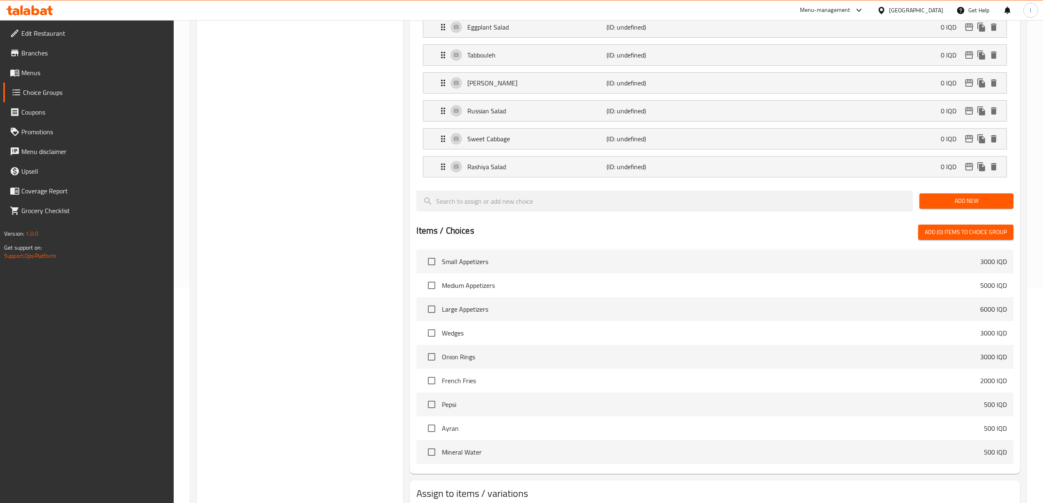
click at [970, 209] on button "Add New" at bounding box center [966, 200] width 94 height 15
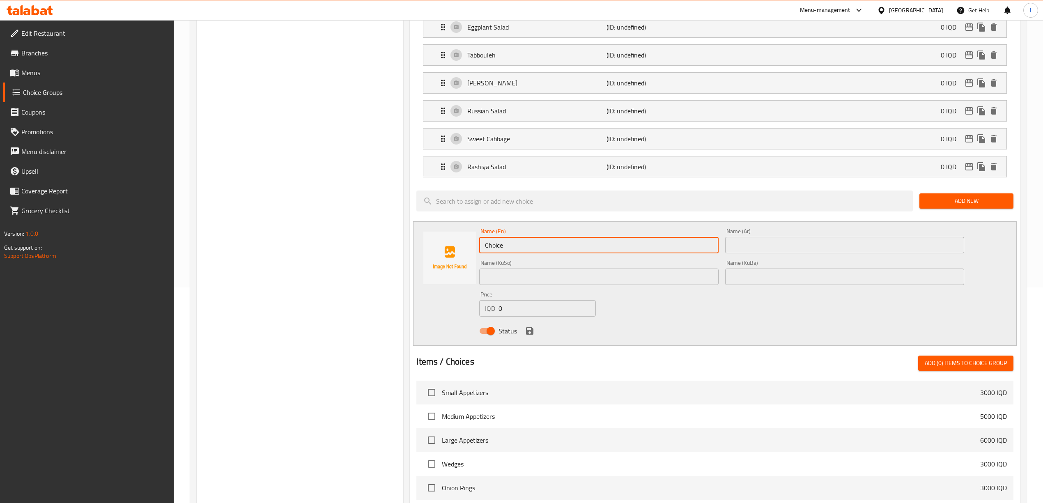
drag, startPoint x: 546, startPoint y: 248, endPoint x: 344, endPoint y: 202, distance: 206.8
click at [357, 220] on div "Choice Groups Your Choice Of : 0 Your Choice Of : (ID: 1757964732808) Your Choi…" at bounding box center [610, 272] width 826 height 788
paste input "Fatteh"
type input "Fatteh"
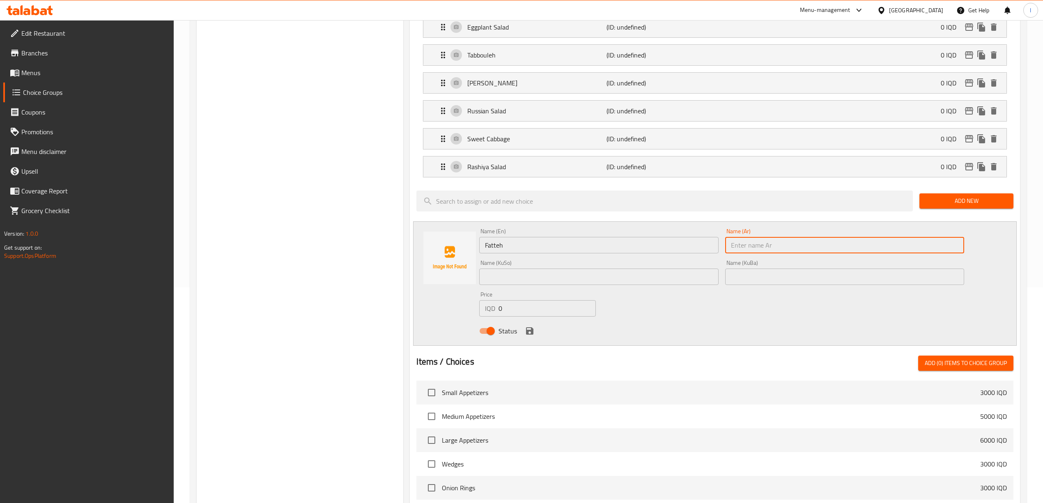
drag, startPoint x: 813, startPoint y: 250, endPoint x: 718, endPoint y: 231, distance: 97.3
click at [812, 250] on input "text" at bounding box center [844, 245] width 239 height 16
paste input "فتة"
type input "فتة"
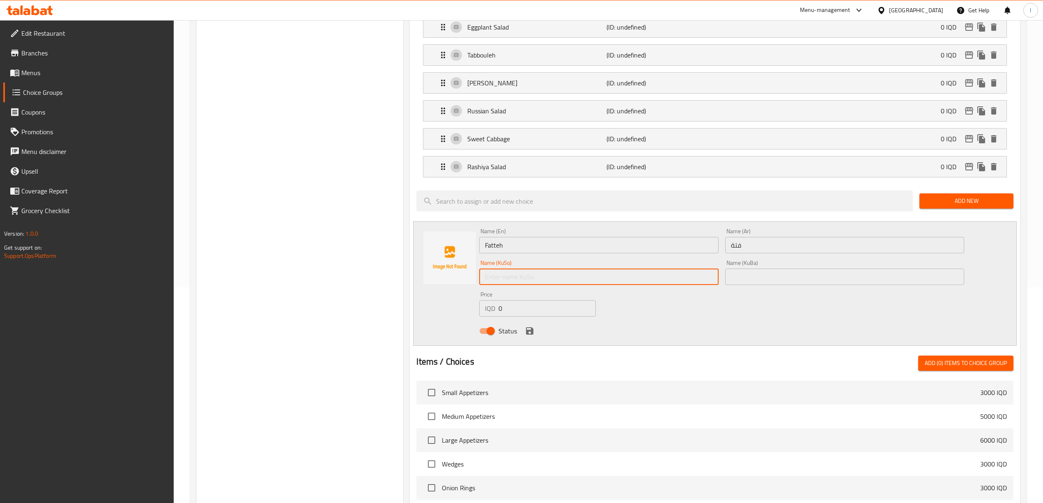
drag, startPoint x: 664, startPoint y: 273, endPoint x: 791, endPoint y: 283, distance: 128.0
click at [665, 273] on input "text" at bounding box center [598, 276] width 239 height 16
paste input "فەتە"
type input "فەتە"
drag, startPoint x: 792, startPoint y: 283, endPoint x: 784, endPoint y: 286, distance: 9.1
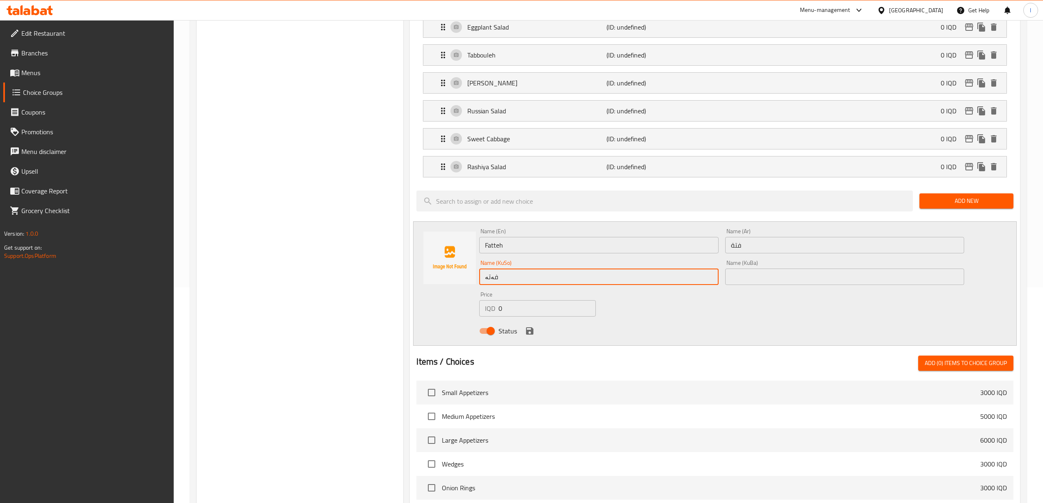
click at [792, 283] on input "text" at bounding box center [844, 276] width 239 height 16
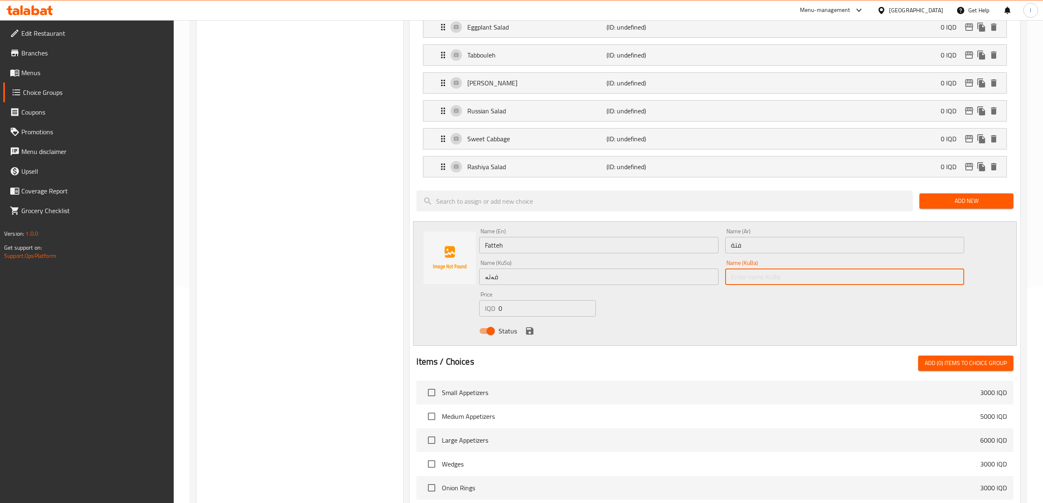
paste input "فەتە"
type input "فەتە"
click at [539, 329] on div "Status" at bounding box center [721, 331] width 491 height 22
drag, startPoint x: 532, startPoint y: 334, endPoint x: 745, endPoint y: 309, distance: 213.7
click at [531, 334] on icon "save" at bounding box center [529, 330] width 7 height 7
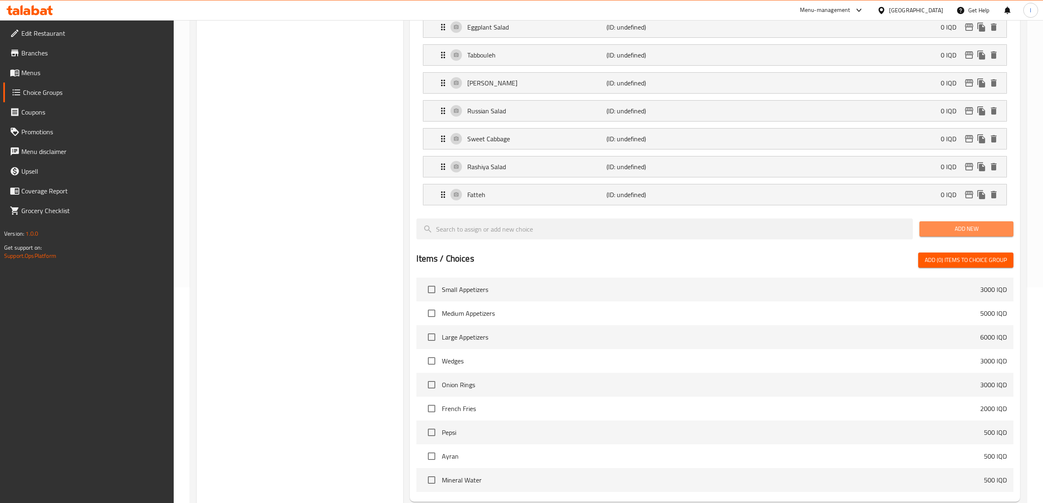
click at [995, 225] on button "Add New" at bounding box center [966, 228] width 94 height 15
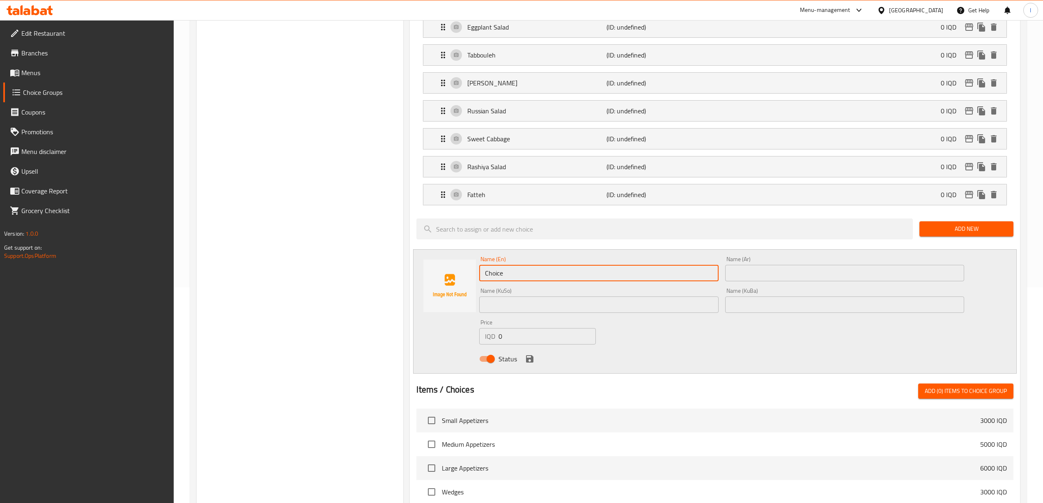
paste input "Beirutiya Salad"
drag, startPoint x: 537, startPoint y: 276, endPoint x: 351, endPoint y: 268, distance: 187.0
click at [352, 271] on div "Choice Groups Your Choice Of : 0 Your Choice Of : (ID: 1757964732808) Your Choi…" at bounding box center [610, 286] width 826 height 816
type input "Beirutiya Salad"
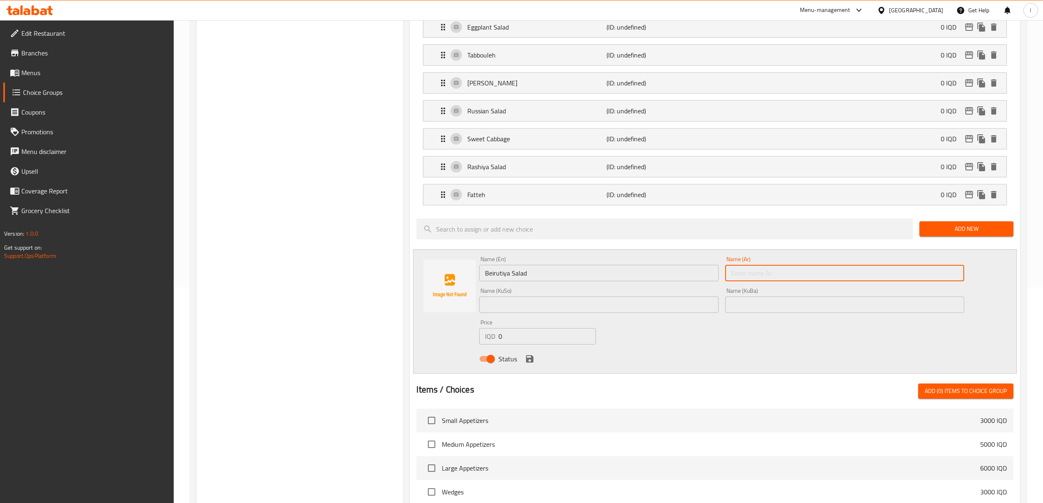
drag, startPoint x: 794, startPoint y: 273, endPoint x: 771, endPoint y: 268, distance: 23.6
click at [794, 273] on input "text" at bounding box center [844, 273] width 239 height 16
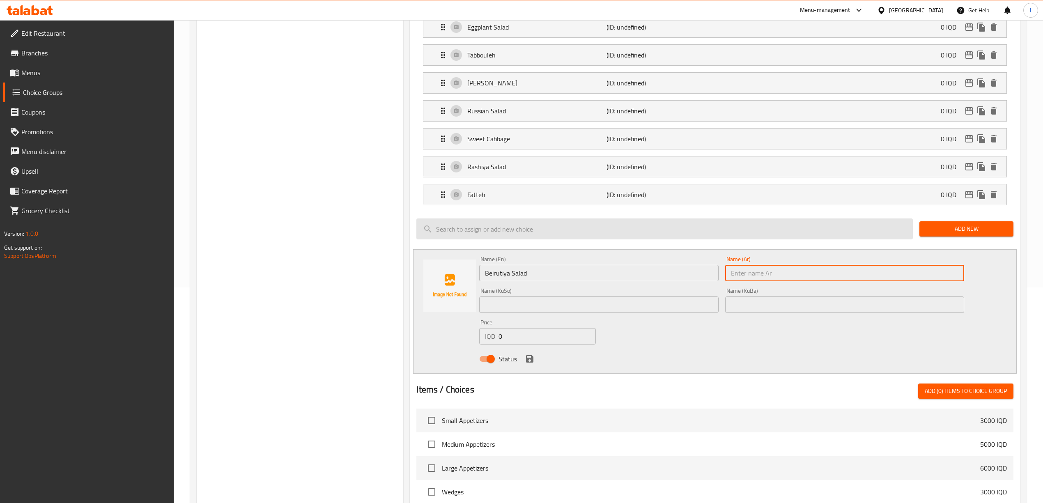
paste input "سلطة بيروتية"
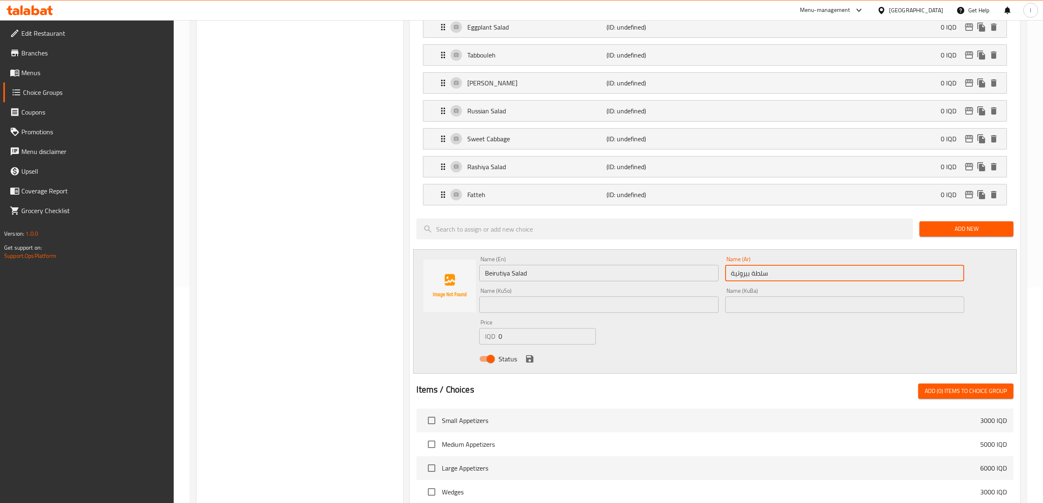
type input "سلطة بيروتية"
click at [550, 307] on input "text" at bounding box center [598, 304] width 239 height 16
paste input "ەڵاتەی بەیروتیە"
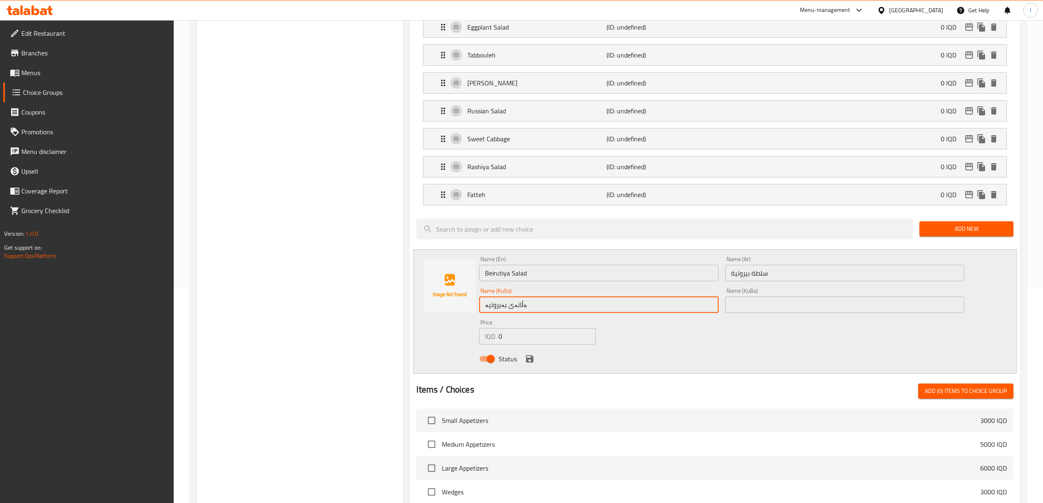
type input "ەڵاتەی بەیروتیە"
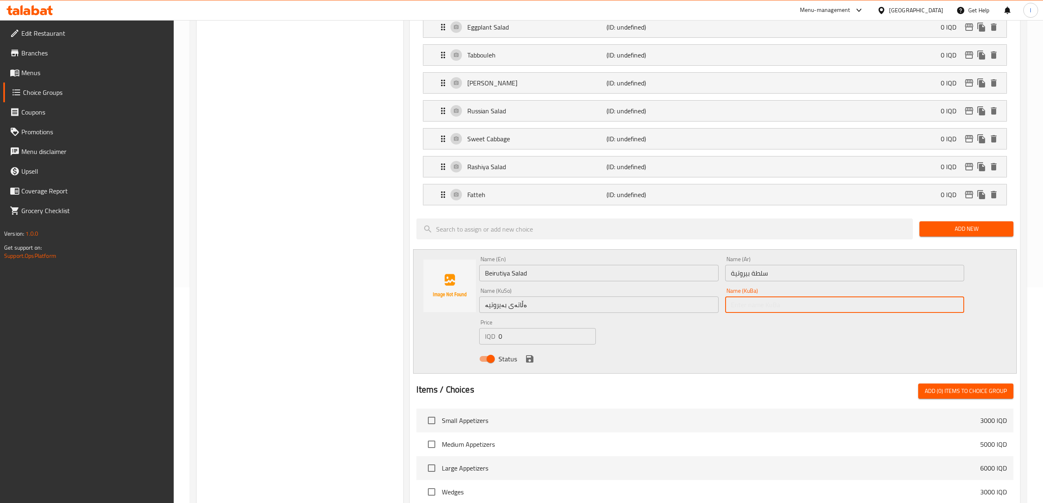
drag, startPoint x: 797, startPoint y: 304, endPoint x: 789, endPoint y: 310, distance: 10.3
click at [797, 304] on input "text" at bounding box center [844, 304] width 239 height 16
paste input "ەڵاتەی بەیروتیە"
type input "ەڵاتەی بەیروتیە"
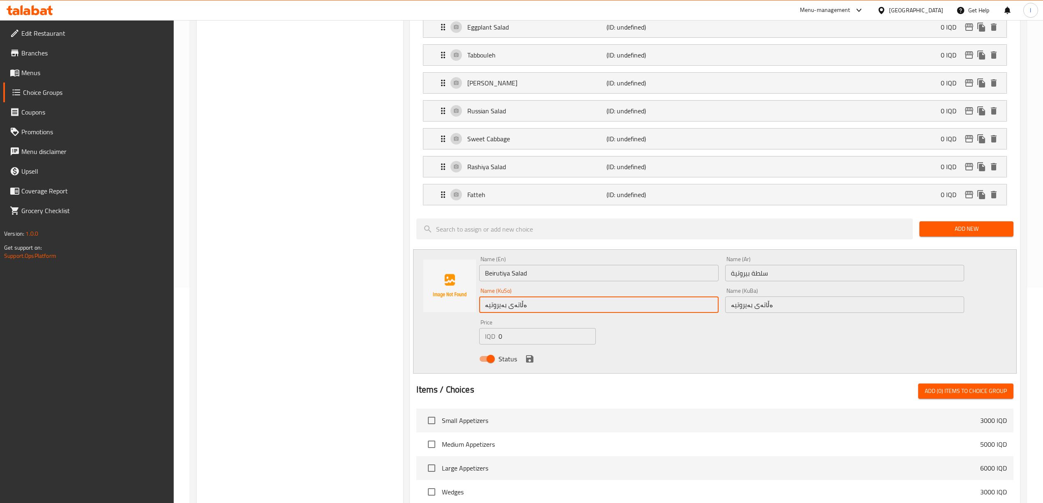
drag, startPoint x: 612, startPoint y: 306, endPoint x: 327, endPoint y: 304, distance: 285.7
click at [325, 304] on div "Choice Groups Your Choice Of : 0 Your Choice Of : (ID: 1757964732808) Your Choi…" at bounding box center [610, 286] width 826 height 816
paste input "ز"
type input "زەڵاتەی بەیروتیە"
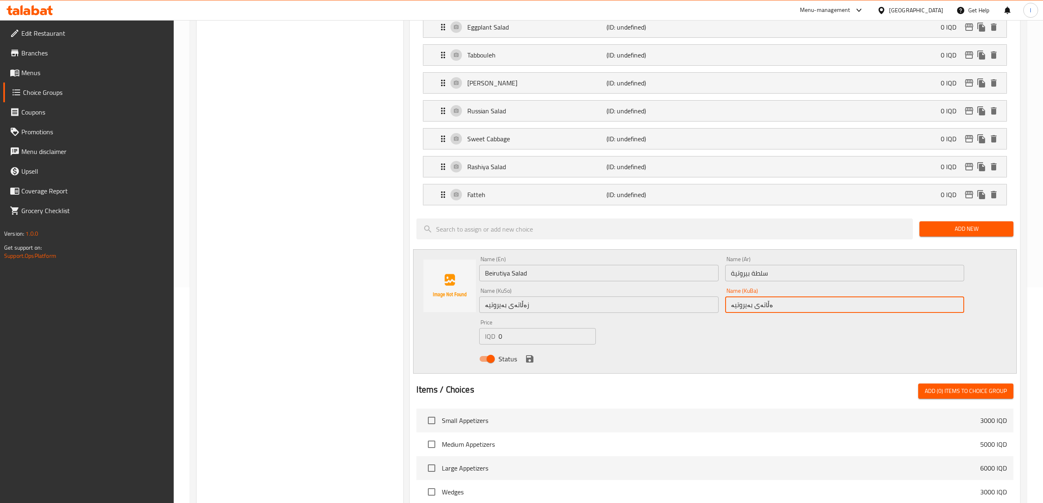
drag, startPoint x: 846, startPoint y: 309, endPoint x: 562, endPoint y: 304, distance: 284.1
click at [567, 299] on div "Name (En) Beirutiya Salad Name (En) Name (Ar) سلطة بيروتية Name (Ar) Name (KuSo…" at bounding box center [721, 311] width 491 height 117
paste input "ز"
type input "زەڵاتەی بەیروتیە"
drag, startPoint x: 530, startPoint y: 364, endPoint x: 807, endPoint y: 258, distance: 296.5
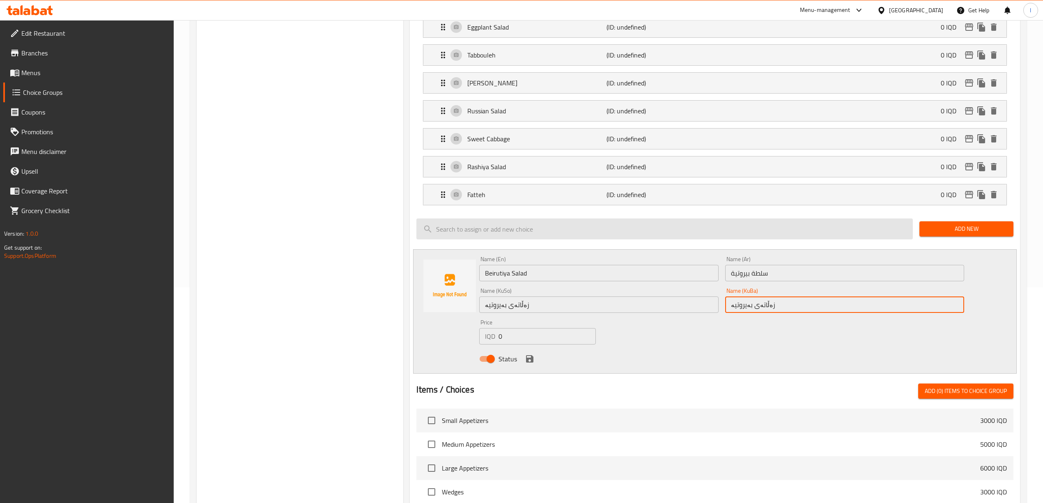
click at [530, 363] on icon "save" at bounding box center [530, 359] width 10 height 10
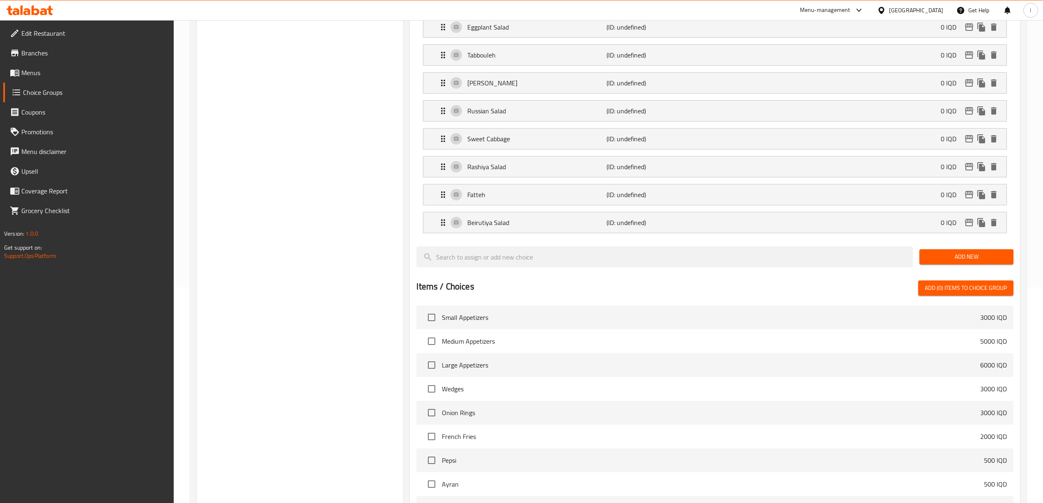
click at [974, 245] on div "Assigned to Your Choice Of : Hummus (ID: undefined) 0 IQD Name (En) Hummus Name…" at bounding box center [715, 246] width 610 height 566
click at [973, 257] on span "Add New" at bounding box center [966, 257] width 81 height 10
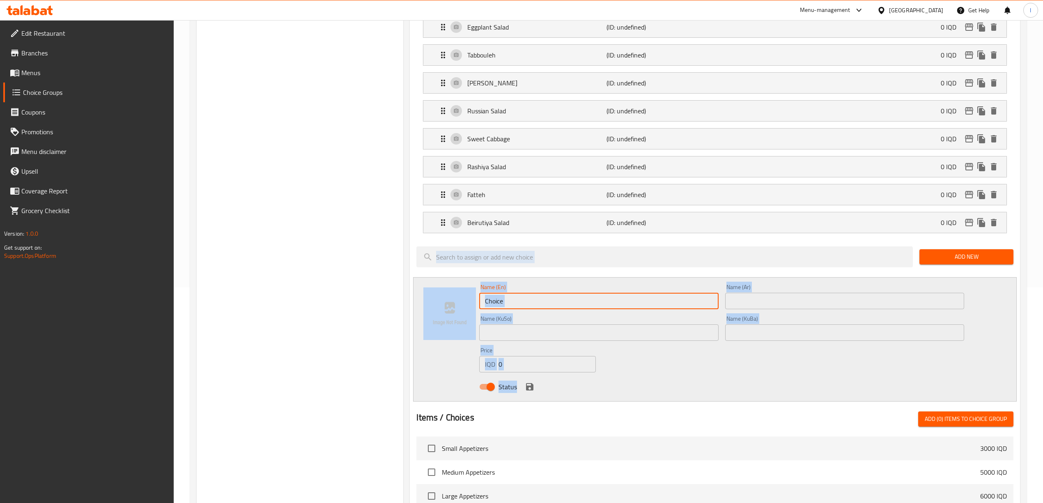
click at [549, 304] on input "Choice" at bounding box center [598, 301] width 239 height 16
click at [549, 306] on input "Choice" at bounding box center [598, 301] width 239 height 16
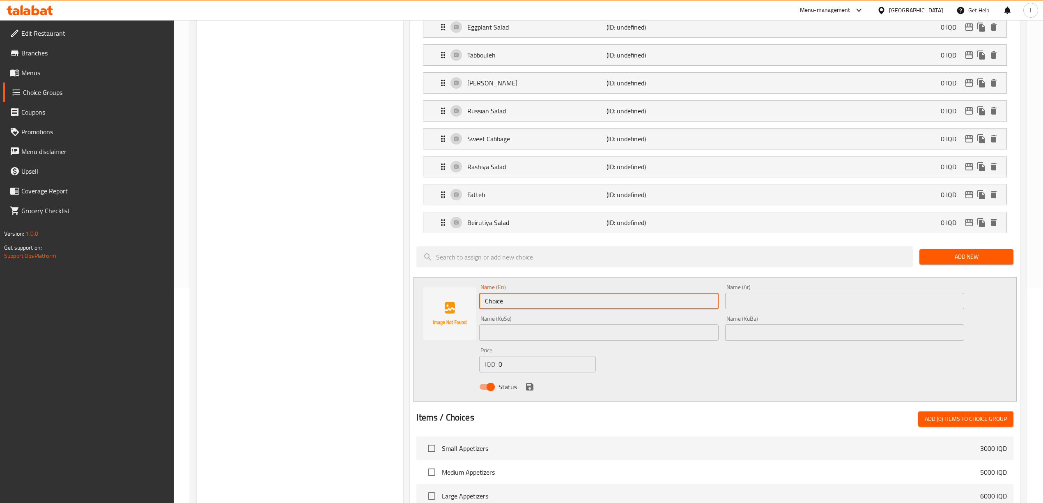
drag, startPoint x: 534, startPoint y: 305, endPoint x: 357, endPoint y: 301, distance: 177.0
click at [361, 302] on div "Choice Groups Your Choice Of : 0 Your Choice Of : (ID: 1757964732808) Your Choi…" at bounding box center [610, 300] width 826 height 844
paste input "Rummaniyeh Salad"
type input "Rummaniyeh Salad"
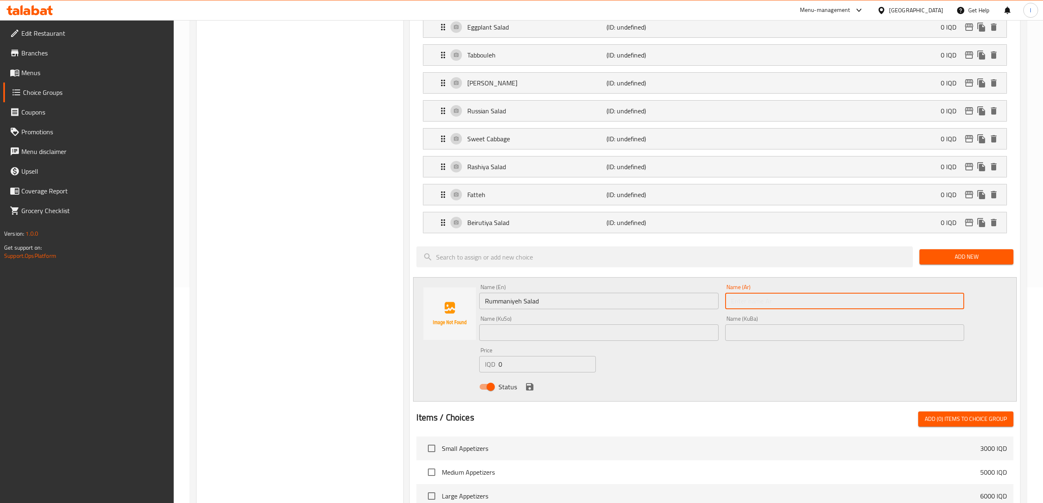
drag, startPoint x: 784, startPoint y: 299, endPoint x: 779, endPoint y: 307, distance: 9.8
click at [783, 299] on input "text" at bounding box center [844, 301] width 239 height 16
paste input "سلطة رمانية"
type input "سلطة رمانية"
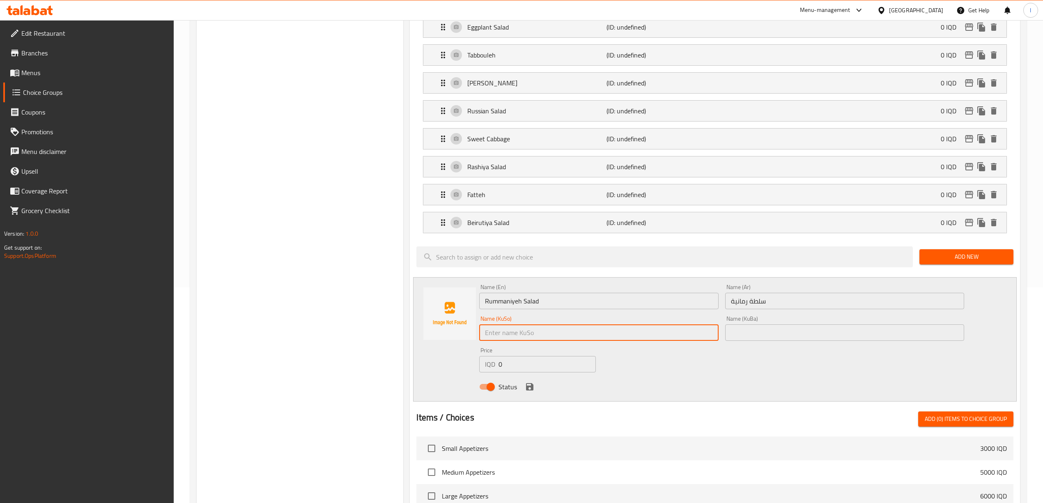
click at [651, 339] on input "text" at bounding box center [598, 332] width 239 height 16
paste input "زەڵاتەی ڕومانیە"
type input "زەڵاتەی ڕومانیە"
drag, startPoint x: 799, startPoint y: 341, endPoint x: 741, endPoint y: 348, distance: 58.8
click at [799, 341] on input "text" at bounding box center [844, 332] width 239 height 16
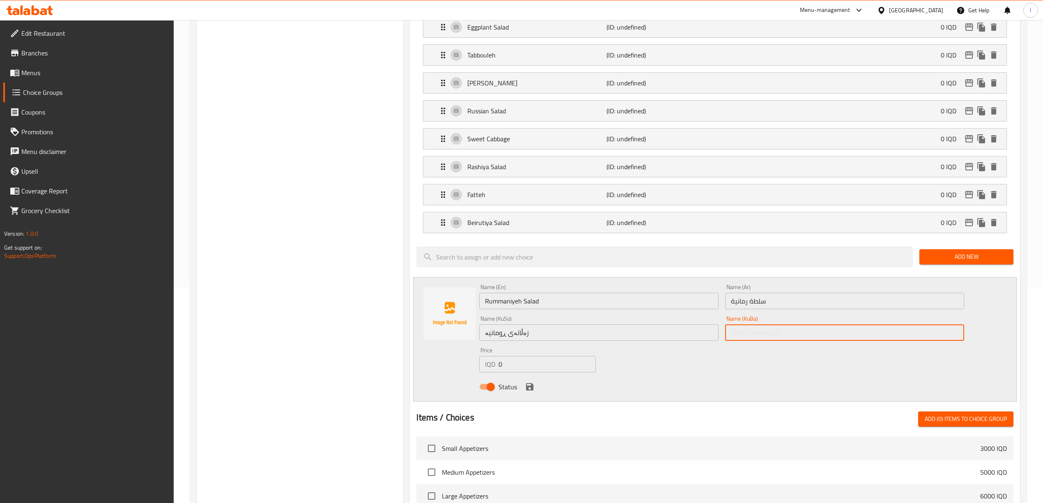
paste input "زەڵاتەی ڕومانیە"
type input "زەڵاتەی ڕومانیە"
click at [527, 390] on icon "save" at bounding box center [529, 386] width 7 height 7
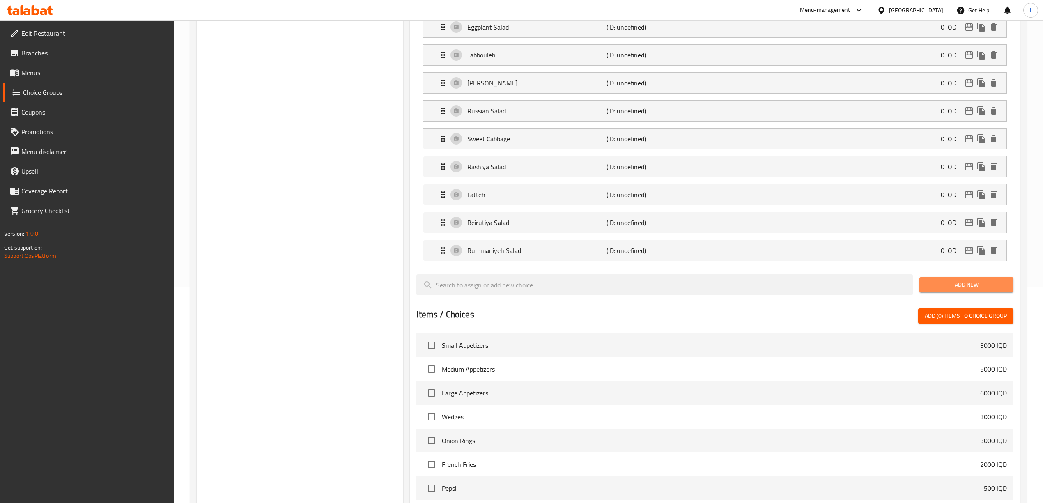
click at [961, 289] on span "Add New" at bounding box center [966, 285] width 81 height 10
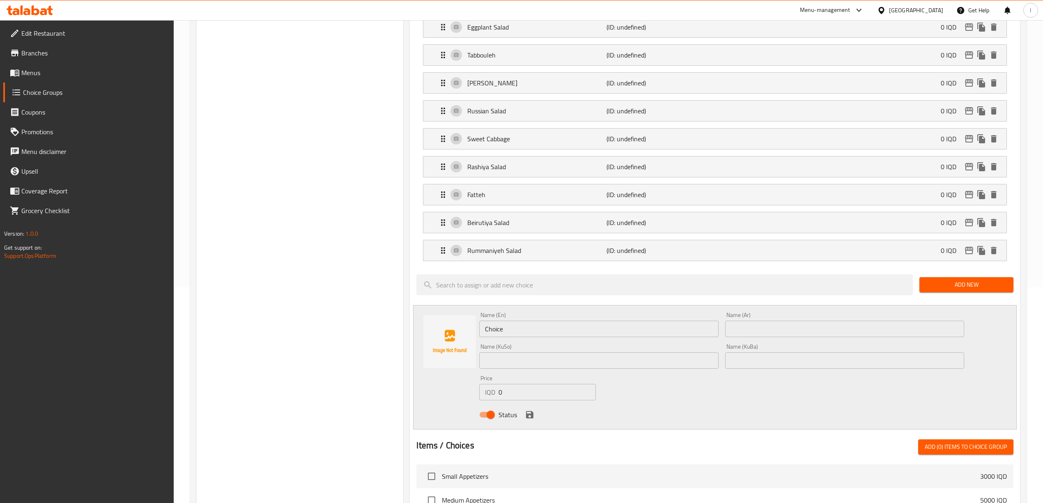
drag, startPoint x: 403, startPoint y: 334, endPoint x: 378, endPoint y: 328, distance: 25.7
click at [385, 332] on div "Choice Groups Your Choice Of : 0 Your Choice Of : (ID: 1757964732808) Your Choi…" at bounding box center [610, 313] width 826 height 871
paste input "coleslaw"
type input "Coleslaw"
click at [787, 340] on div "Name (Ar) Name (Ar)" at bounding box center [844, 325] width 245 height 32
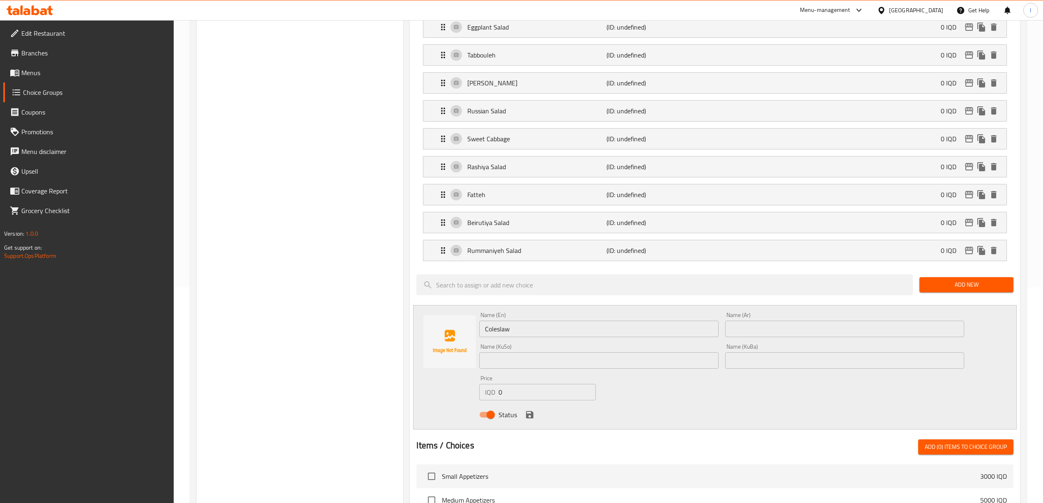
drag, startPoint x: 787, startPoint y: 333, endPoint x: 779, endPoint y: 333, distance: 7.8
click at [787, 333] on input "text" at bounding box center [844, 329] width 239 height 16
paste input "كول سلو"
type input "كول سلو"
click at [809, 369] on input "text" at bounding box center [844, 360] width 239 height 16
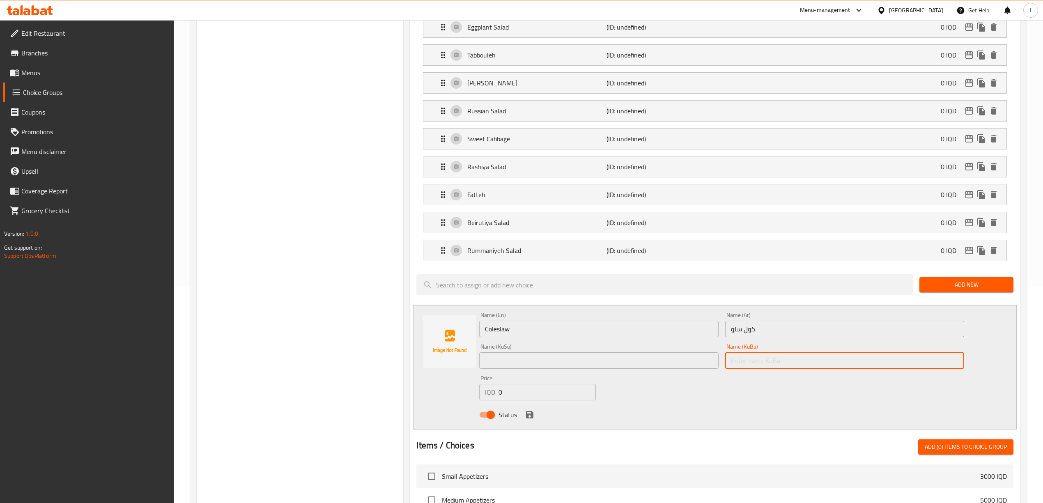
paste input "کۆل سلۆ"
type input "کۆل سلۆ"
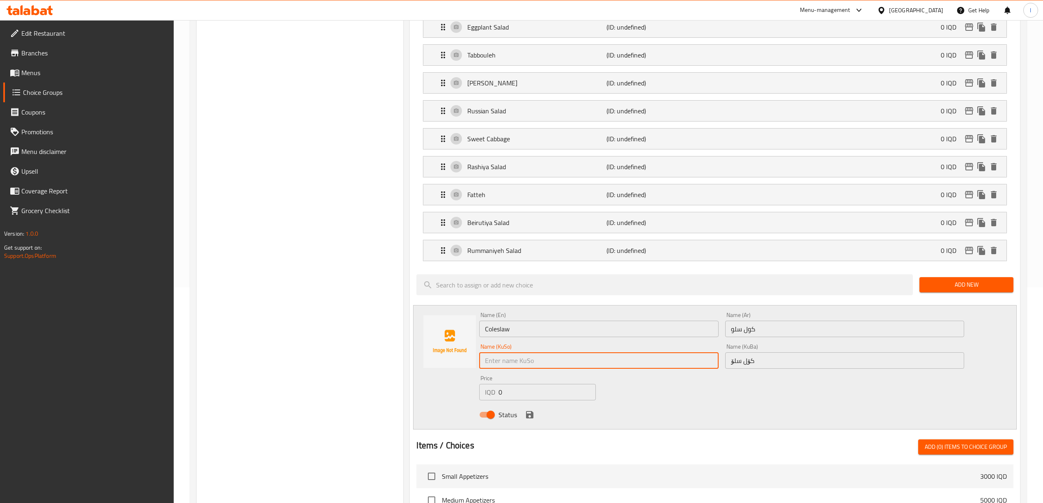
click at [639, 369] on input "text" at bounding box center [598, 360] width 239 height 16
paste input "کۆل سلۆ"
type input "کۆل سلۆ"
click at [527, 418] on icon "save" at bounding box center [529, 414] width 7 height 7
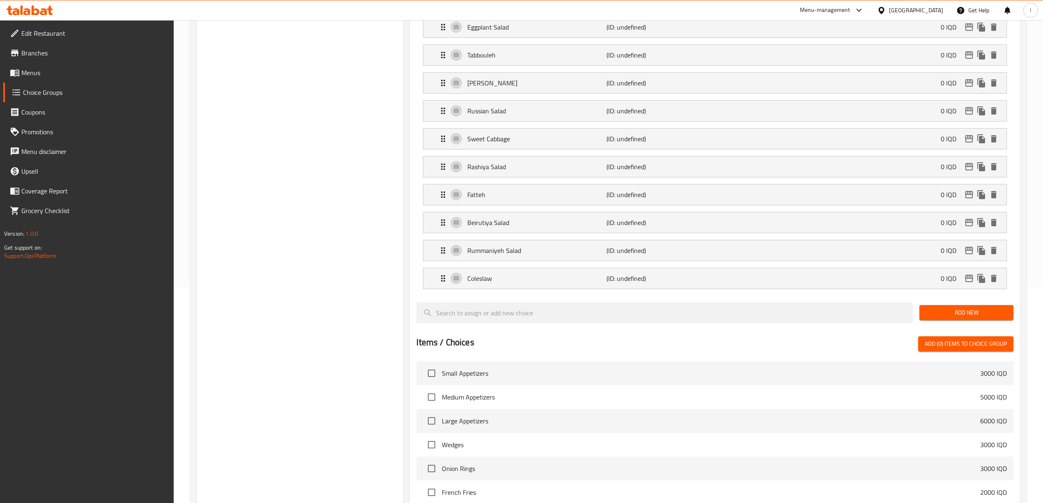
click at [979, 324] on div "Add New" at bounding box center [966, 313] width 101 height 28
click at [979, 320] on button "Add New" at bounding box center [966, 312] width 94 height 15
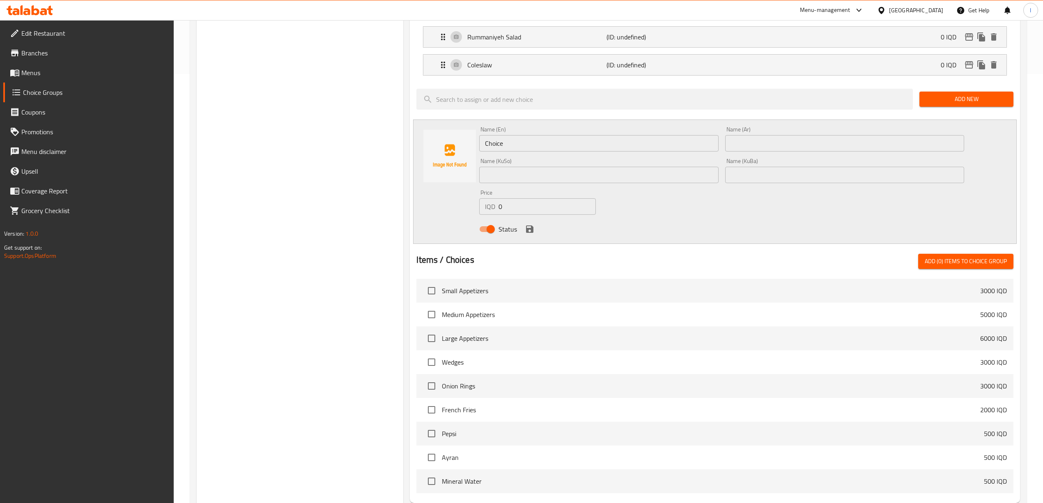
scroll to position [434, 0]
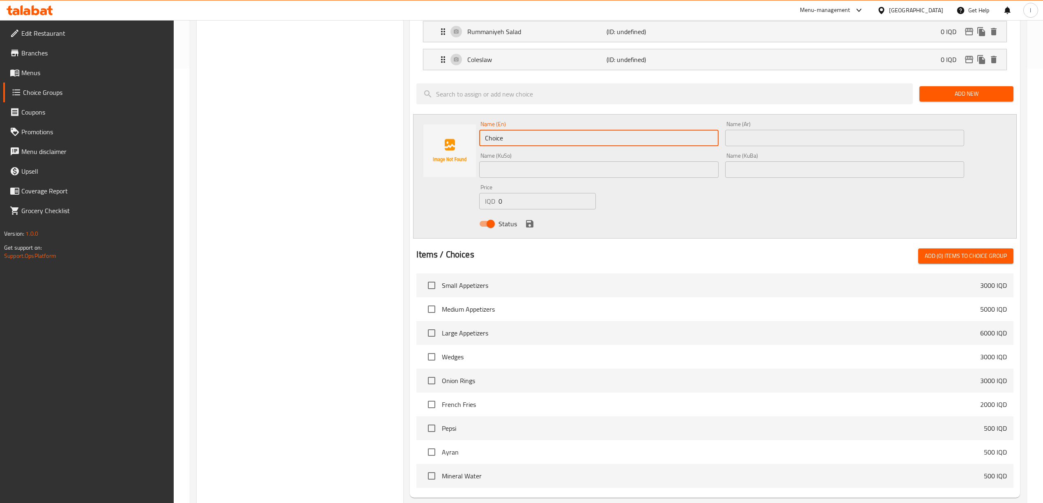
drag, startPoint x: 519, startPoint y: 135, endPoint x: 342, endPoint y: 131, distance: 177.0
click at [375, 134] on div "Choice Groups Your Choice Of : 0 Your Choice Of : (ID: 1757964732808) Your Choi…" at bounding box center [610, 108] width 826 height 899
paste input "Hawaiian Cabbag"
type input "Hawaiian Cabbage"
click at [799, 146] on input "text" at bounding box center [844, 138] width 239 height 16
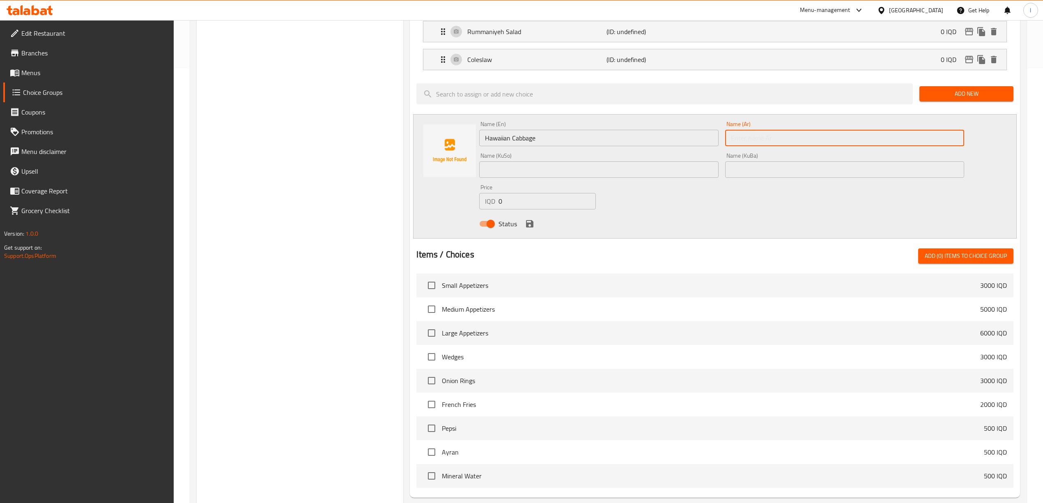
paste input "لهانة هاواي"
type input "لهانة هاواي"
click at [657, 176] on input "text" at bounding box center [598, 169] width 239 height 16
paste input "لەهانەی هاوایی"
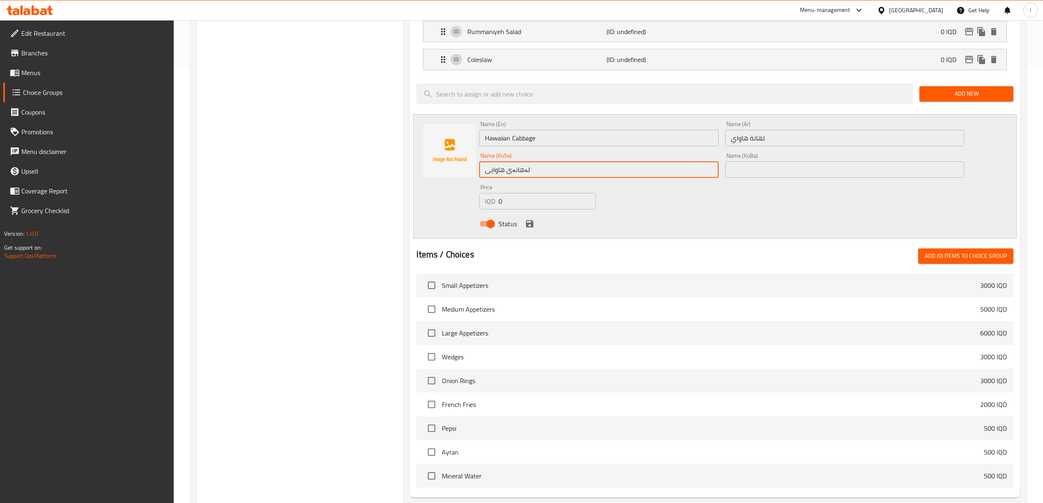
type input "لەهانەی هاوایی"
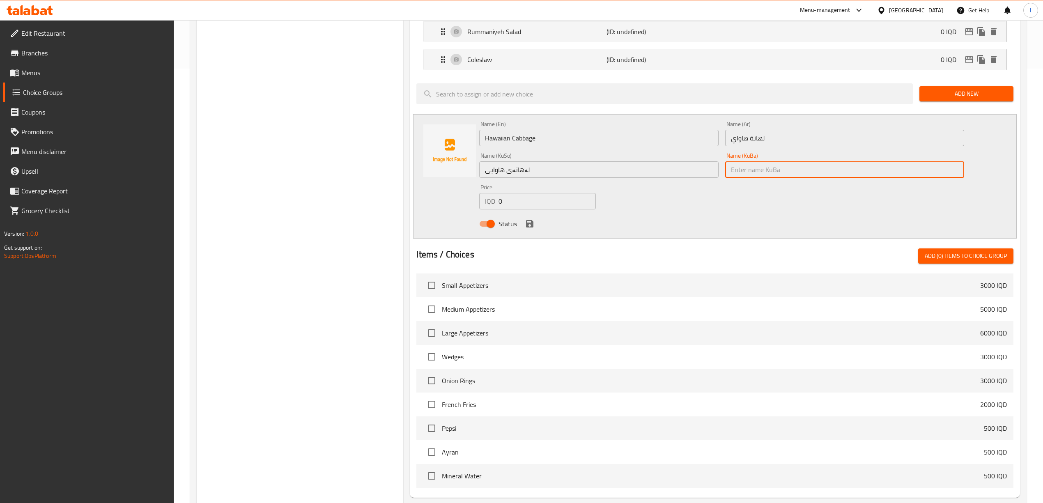
click at [777, 174] on input "text" at bounding box center [844, 169] width 239 height 16
paste input "لەهانەی هاوایی"
type input "لەهانەی هاوایی"
click at [521, 228] on div "Status" at bounding box center [721, 224] width 491 height 22
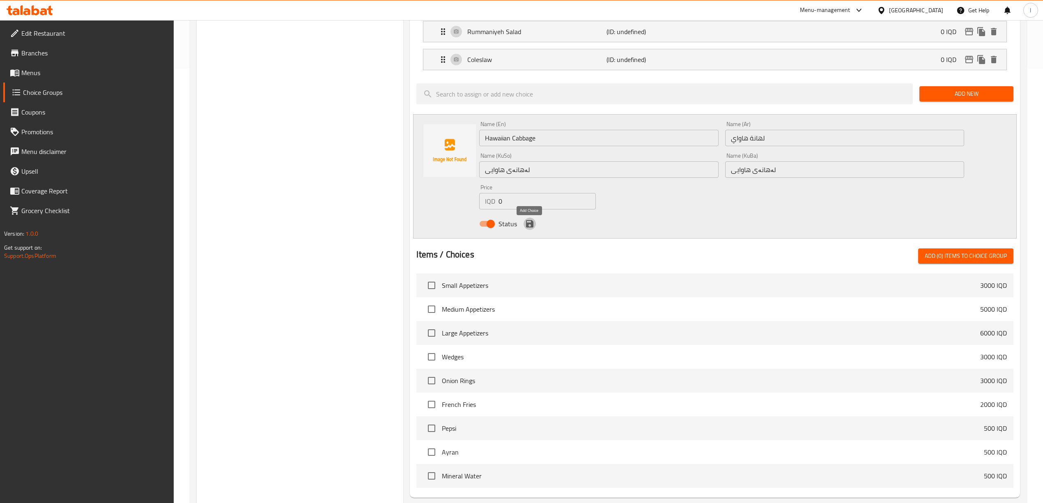
click at [526, 227] on icon "save" at bounding box center [529, 223] width 7 height 7
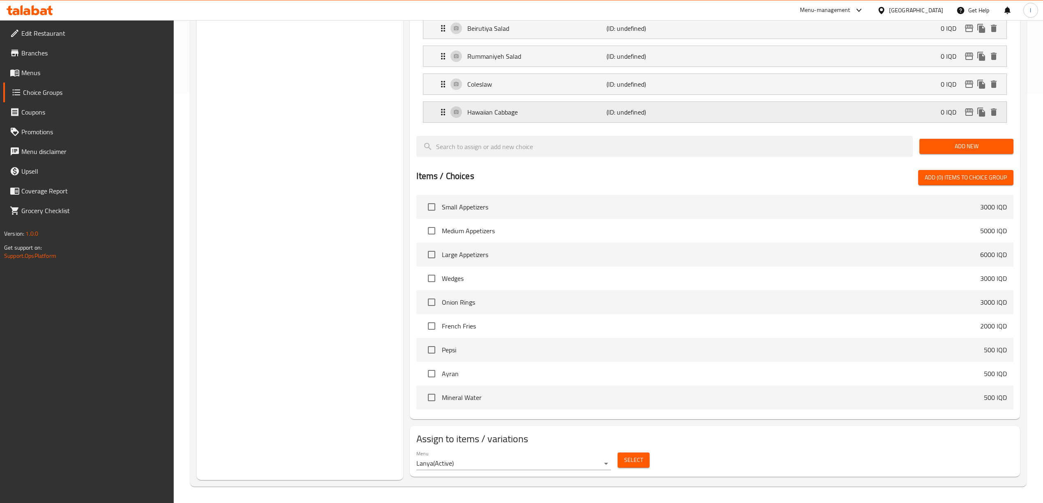
scroll to position [413, 0]
click at [980, 142] on span "Add New" at bounding box center [966, 146] width 81 height 10
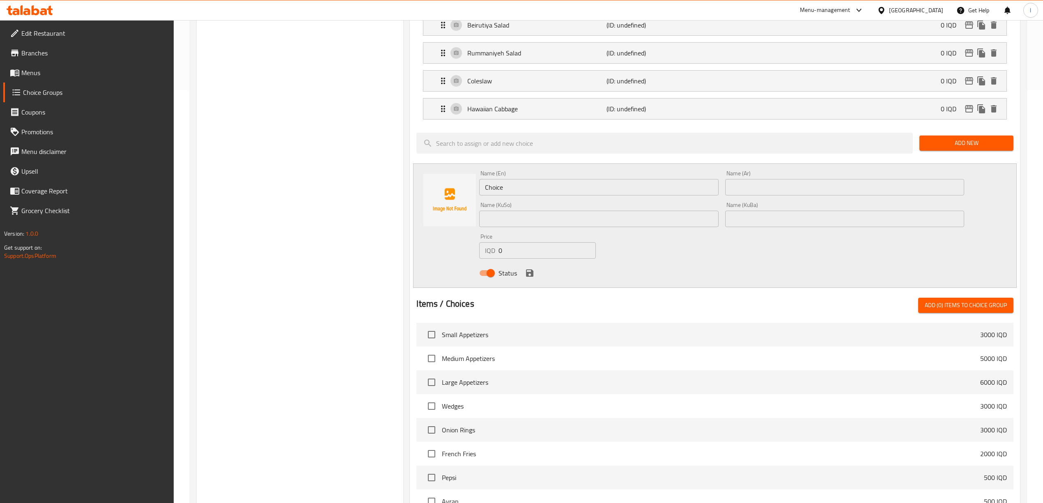
click at [408, 190] on div "Assigned to Your Choice Of : Hummus (ID: undefined) 0 IQD Name (En) Hummus Name…" at bounding box center [714, 156] width 616 height 788
paste input "orn"
type input "Corn"
drag, startPoint x: 795, startPoint y: 198, endPoint x: 770, endPoint y: 191, distance: 25.5
click at [795, 195] on input "text" at bounding box center [844, 187] width 239 height 16
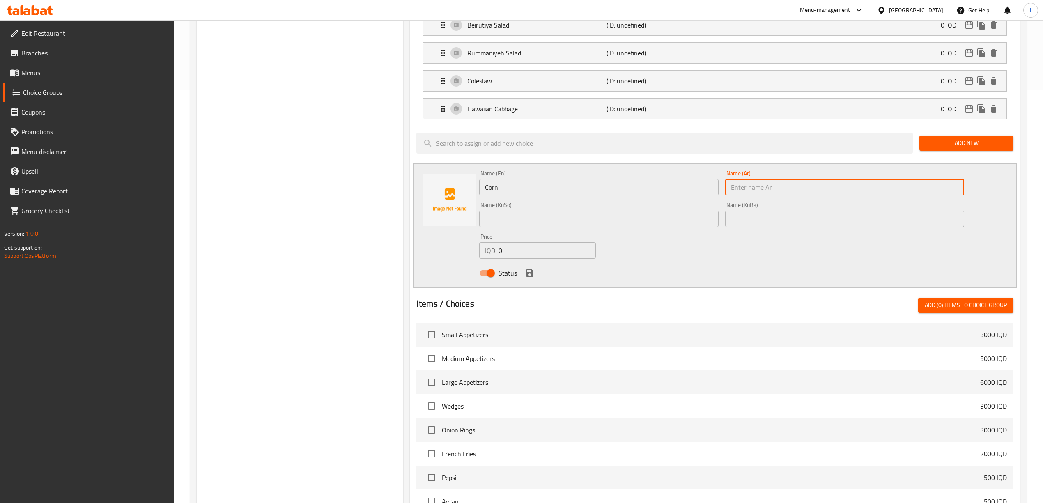
paste input "ذرة"
type input "ذرة"
click at [837, 212] on div "Name (KuBa) Name (KuBa)" at bounding box center [844, 214] width 239 height 25
drag, startPoint x: 824, startPoint y: 220, endPoint x: 730, endPoint y: 220, distance: 94.4
click at [824, 220] on input "text" at bounding box center [844, 219] width 239 height 16
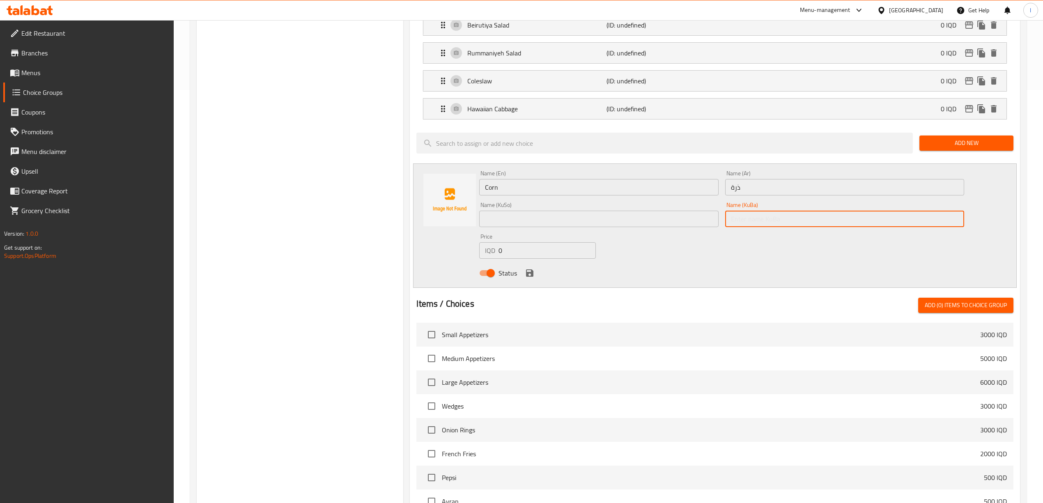
paste input "گەنمە شامی"
type input "گەنمە شامی"
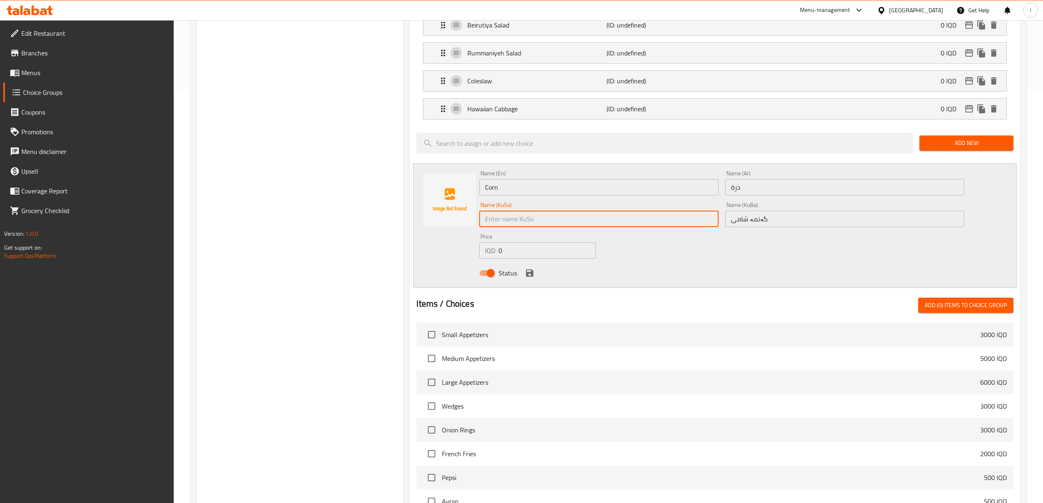
click at [653, 222] on input "text" at bounding box center [598, 219] width 239 height 16
paste input "گەنمە شامی"
type input "گەنمە شامی"
drag, startPoint x: 526, startPoint y: 276, endPoint x: 548, endPoint y: 271, distance: 21.9
click at [527, 276] on icon "save" at bounding box center [529, 272] width 7 height 7
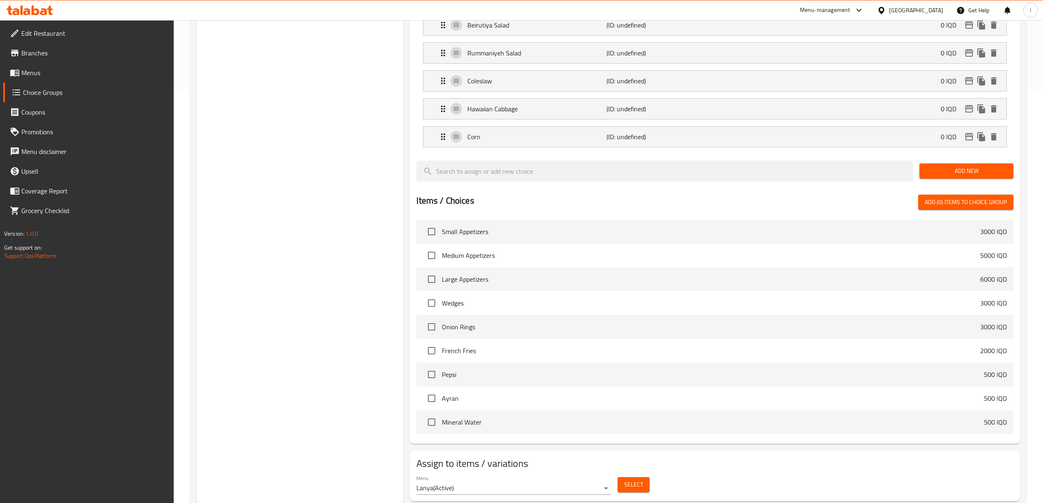
click at [984, 176] on span "Add New" at bounding box center [966, 171] width 81 height 10
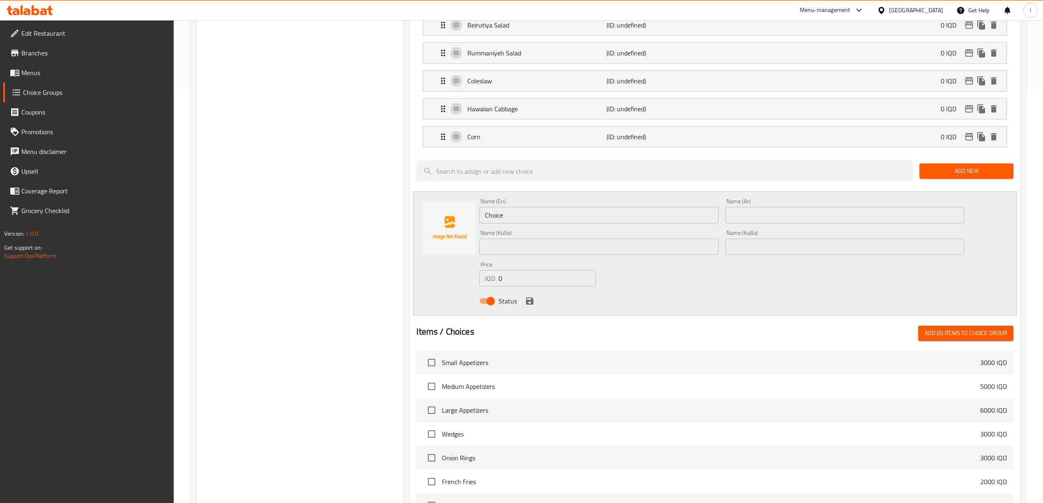
drag, startPoint x: 524, startPoint y: 218, endPoint x: 396, endPoint y: 214, distance: 128.1
click at [431, 217] on div "Name (En) Choice Name (En) Name (Ar) Name (Ar) Name (KuSo) Name (KuSo) Name (Ku…" at bounding box center [714, 253] width 603 height 124
paste input "Olives"
type input "Olives"
click at [790, 207] on div "Name (Ar) Name (Ar)" at bounding box center [844, 210] width 239 height 25
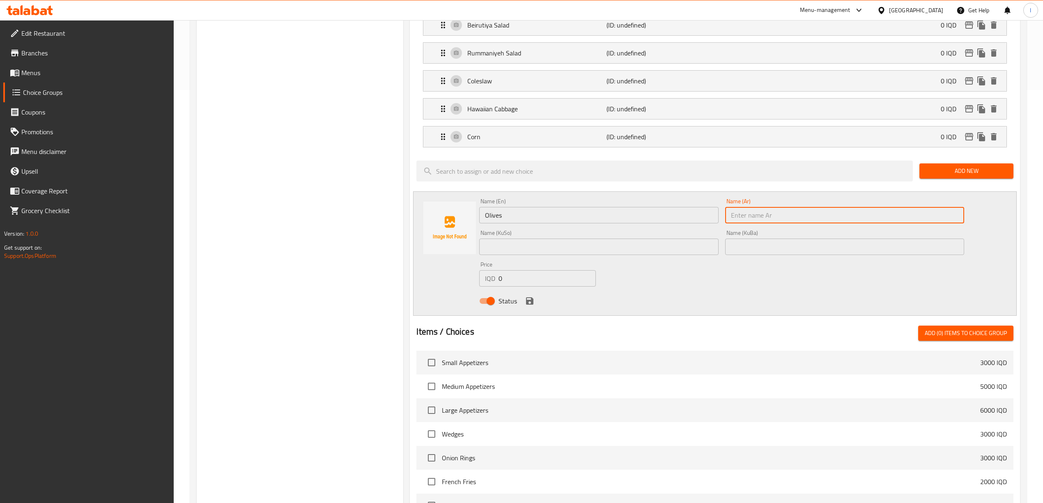
click at [776, 223] on input "text" at bounding box center [844, 215] width 239 height 16
paste input "زيتون"
type input "زيتون"
click at [691, 252] on input "text" at bounding box center [598, 247] width 239 height 16
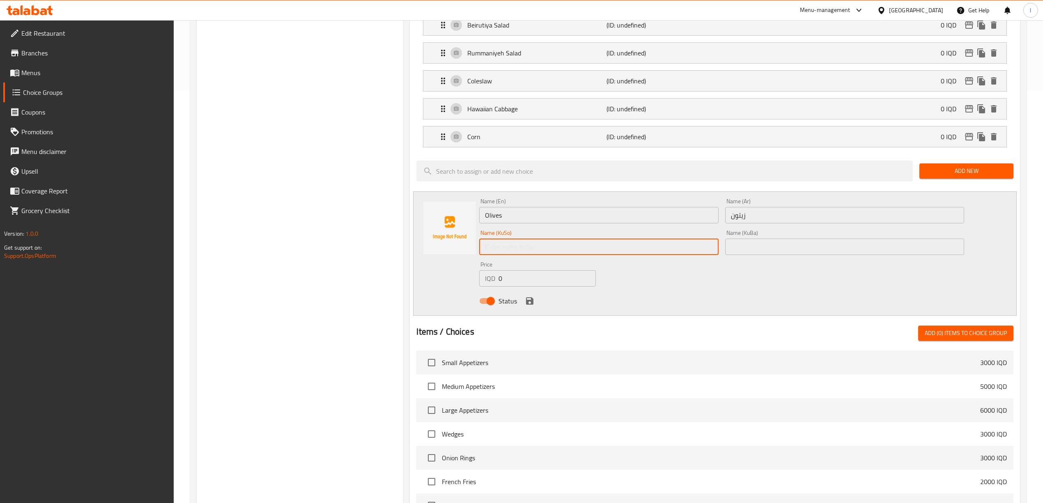
paste input "زەیتون"
type input "زەیتون"
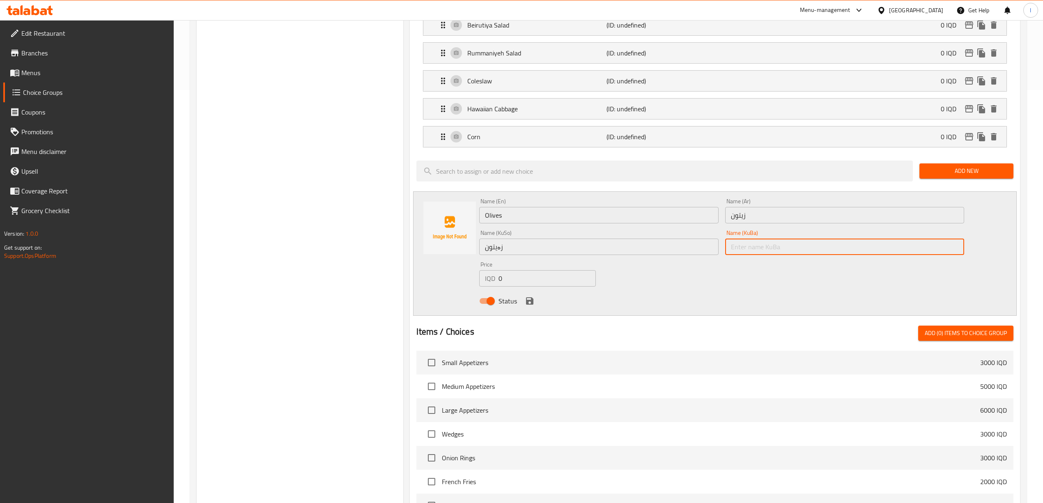
drag, startPoint x: 755, startPoint y: 253, endPoint x: 629, endPoint y: 286, distance: 129.5
click at [755, 253] on input "text" at bounding box center [844, 247] width 239 height 16
paste input "زەیتون"
type input "زەیتون"
click at [529, 304] on icon "save" at bounding box center [529, 300] width 7 height 7
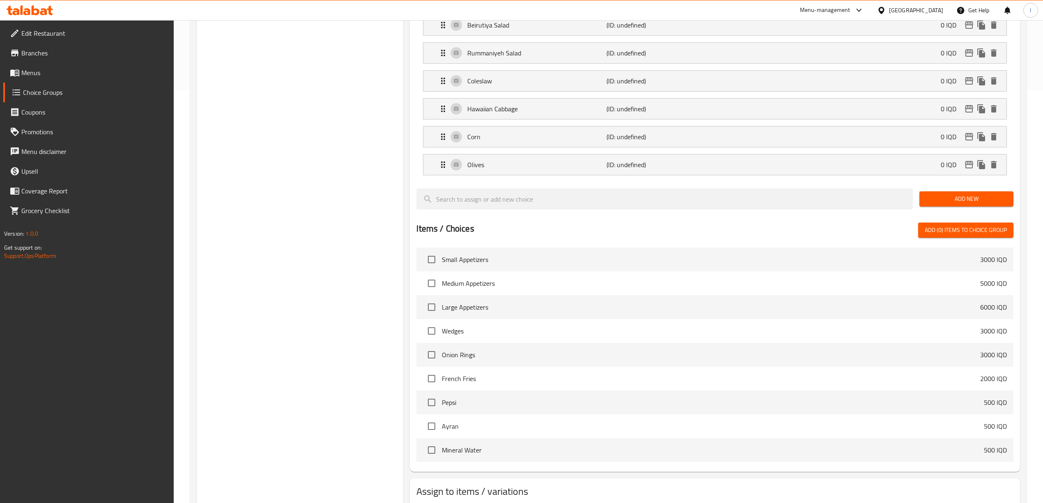
click at [971, 204] on span "Add New" at bounding box center [966, 199] width 81 height 10
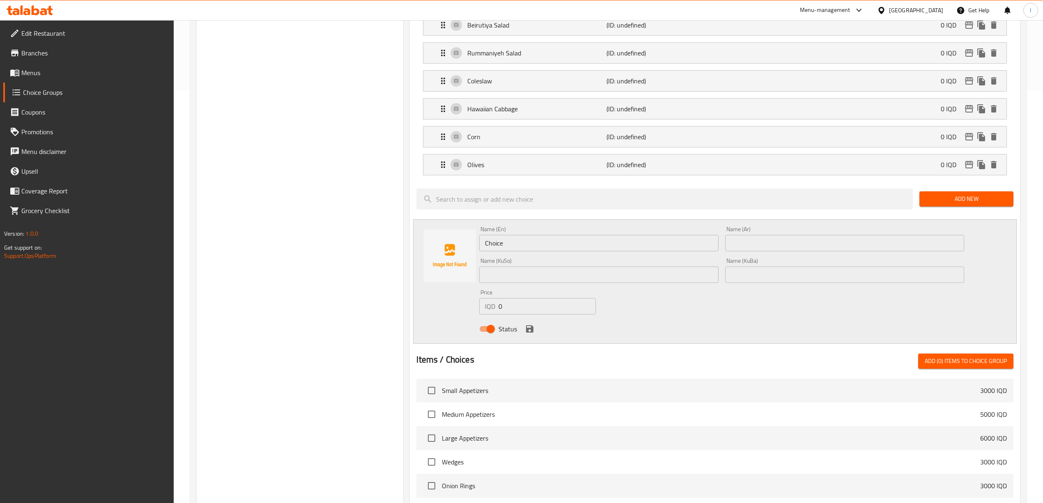
drag, startPoint x: 516, startPoint y: 247, endPoint x: 391, endPoint y: 215, distance: 128.4
click at [413, 234] on div "Name (En) Choice Name (En) Name (Ar) Name (Ar) Name (KuSo) Name (KuSo) Name (Ku…" at bounding box center [714, 281] width 603 height 124
paste input "Mushroom"
type input "Mushroom"
click at [780, 250] on input "text" at bounding box center [844, 243] width 239 height 16
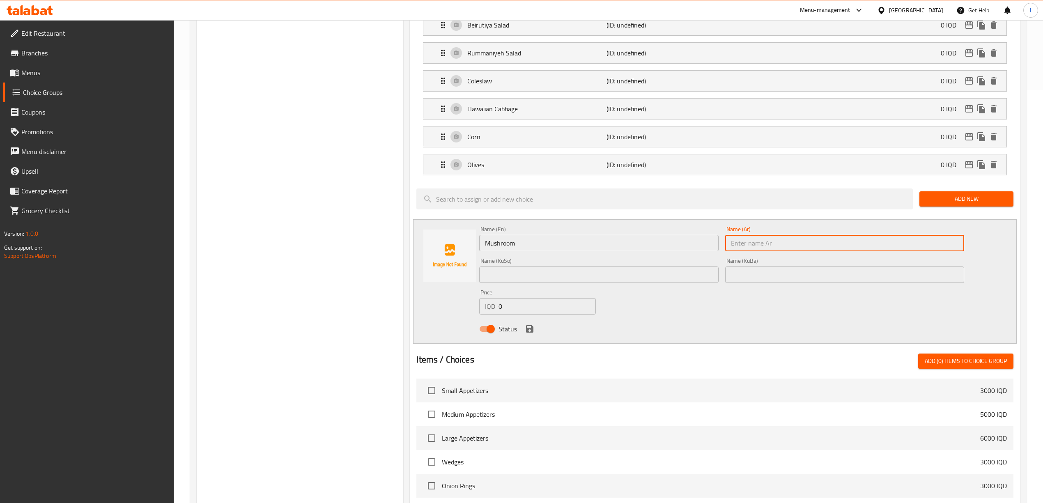
paste input "فطر"
type input "فطر"
click at [530, 286] on div "Name (KuSo) Name ([PERSON_NAME])" at bounding box center [598, 271] width 245 height 32
click at [536, 278] on input "text" at bounding box center [598, 274] width 239 height 16
paste input "قارچک"
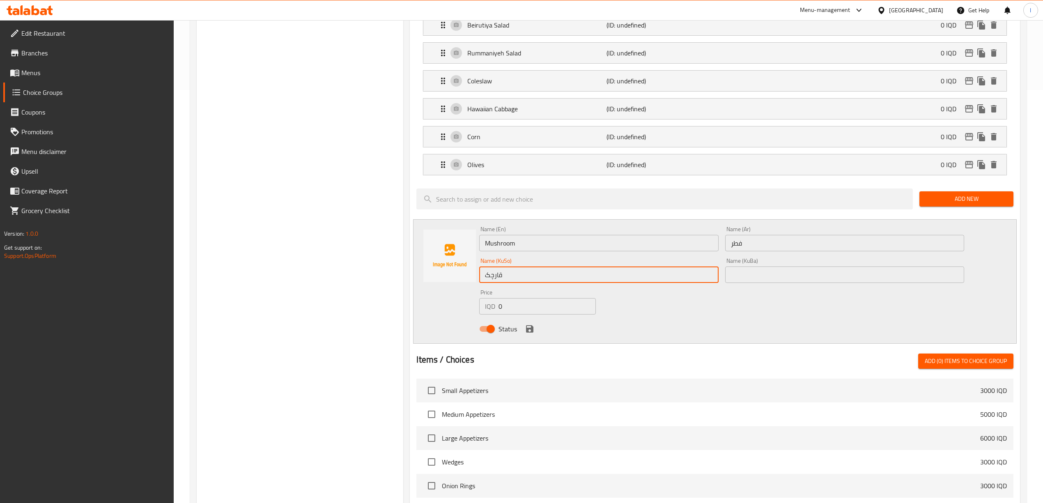
type input "قارچک"
drag, startPoint x: 738, startPoint y: 281, endPoint x: 734, endPoint y: 285, distance: 5.2
click at [739, 281] on input "text" at bounding box center [844, 274] width 239 height 16
paste input "قارچک"
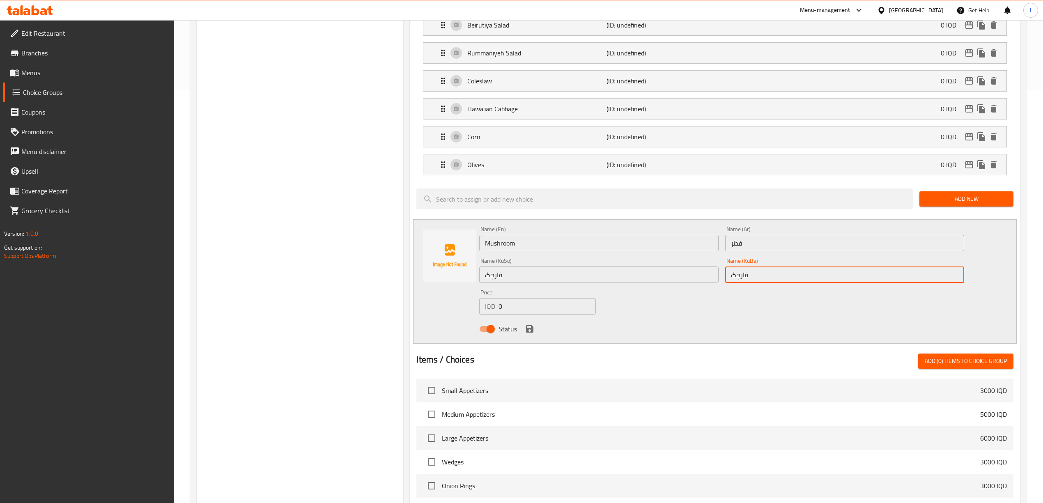
type input "قارچک"
click at [522, 334] on div "Status" at bounding box center [721, 329] width 491 height 22
click at [531, 333] on icon "save" at bounding box center [529, 328] width 7 height 7
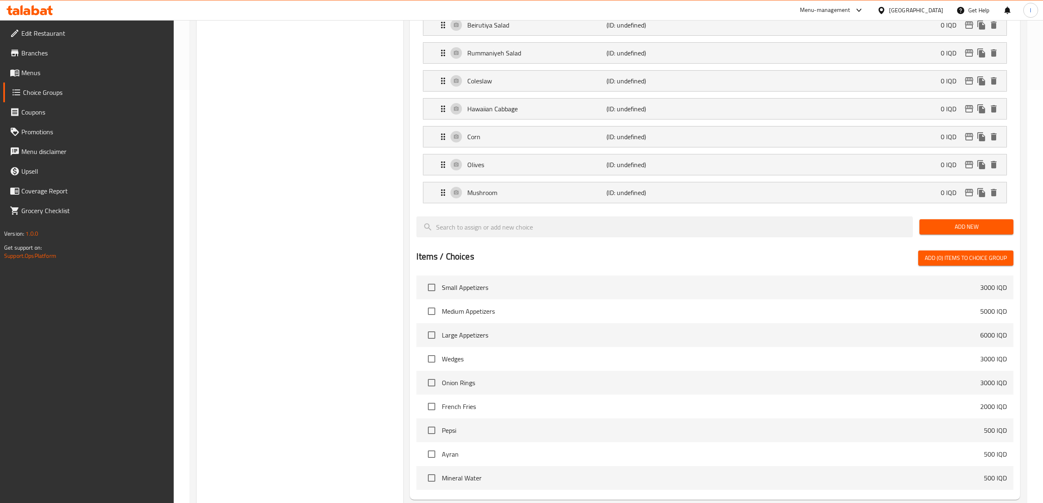
click at [940, 227] on span "Add New" at bounding box center [966, 227] width 81 height 10
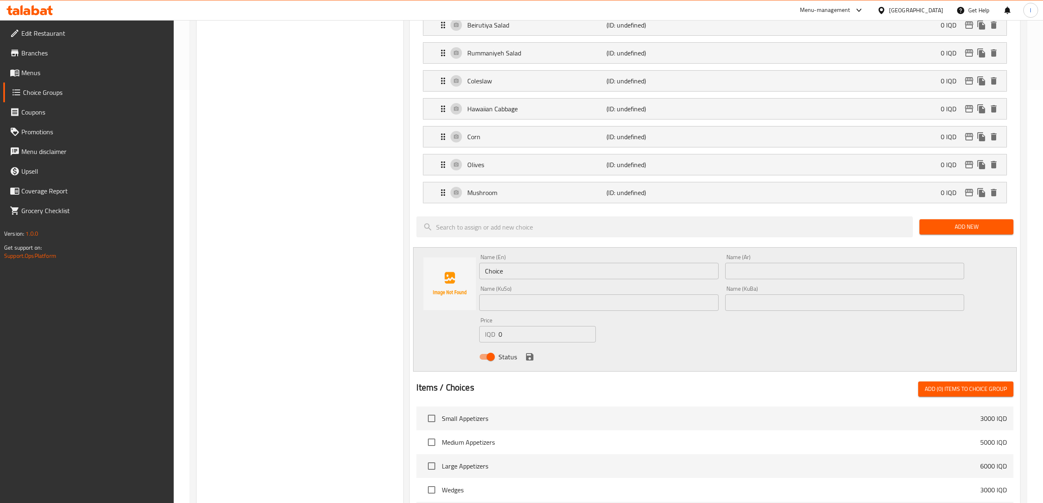
click at [828, 273] on input "text" at bounding box center [844, 271] width 239 height 16
paste input "صوصج"
type input "صوصج"
drag, startPoint x: 532, startPoint y: 278, endPoint x: 329, endPoint y: 284, distance: 203.3
click at [334, 284] on div "Choice Groups Your Choice Of : 0 Your Choice Of : (ID: 1757964732808) Your Choi…" at bounding box center [610, 185] width 826 height 1011
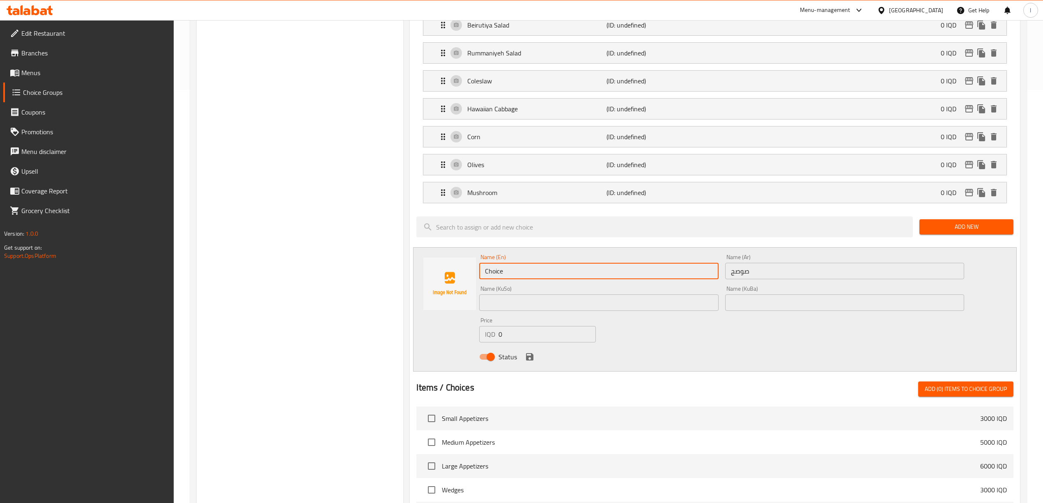
paste input "Sausages"
type input "Sausage"
click at [592, 309] on input "text" at bounding box center [598, 302] width 239 height 16
paste input "سجوق"
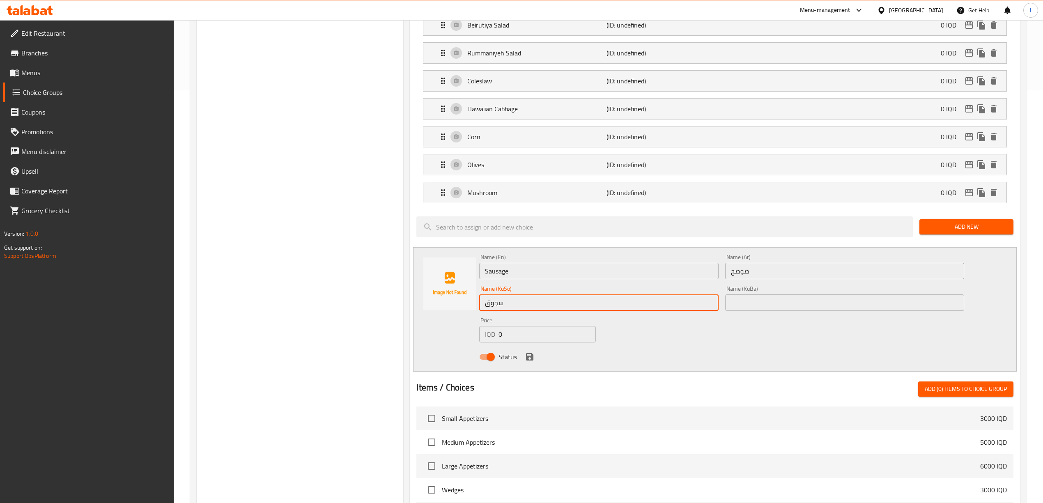
type input "سجوق"
click at [792, 311] on input "text" at bounding box center [844, 302] width 239 height 16
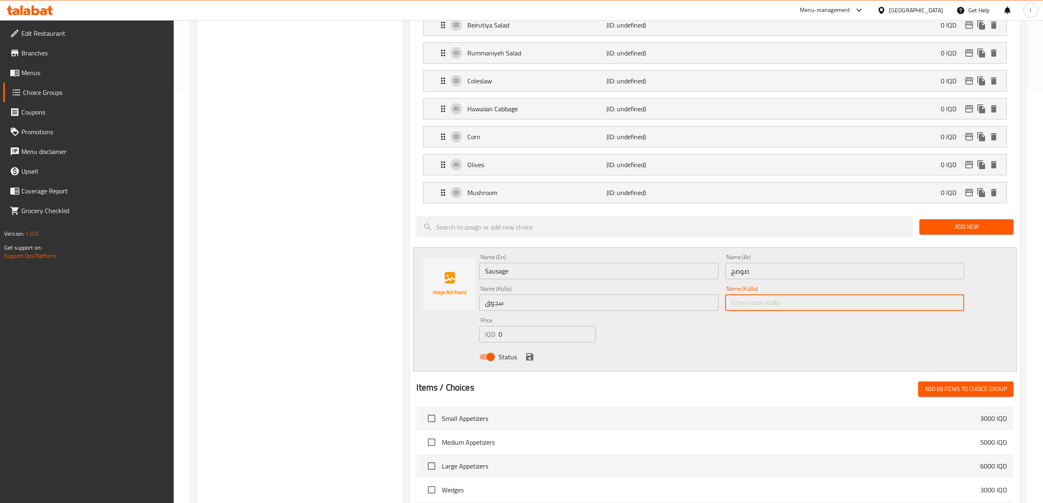
paste input "سجوق"
type input "سجوق"
drag, startPoint x: 526, startPoint y: 361, endPoint x: 784, endPoint y: 277, distance: 270.9
click at [526, 360] on icon "save" at bounding box center [529, 356] width 7 height 7
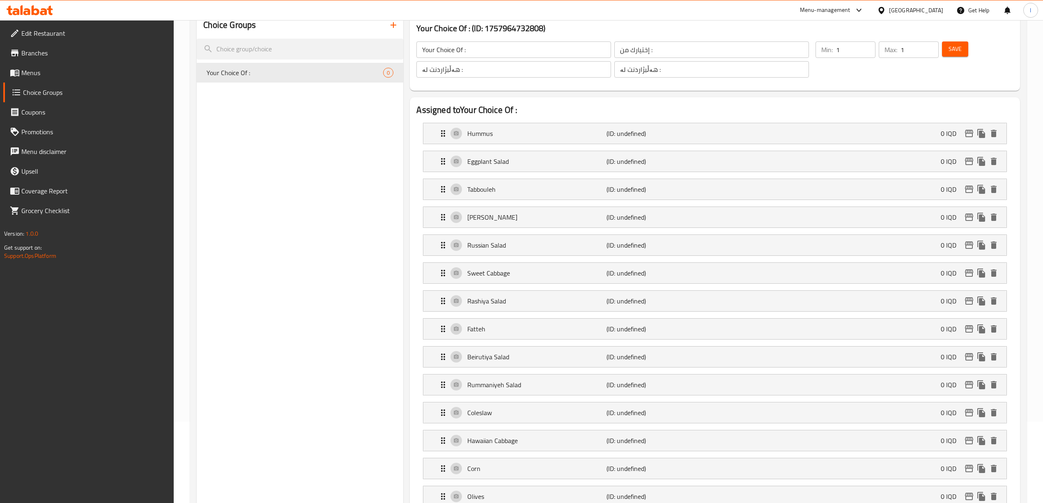
scroll to position [0, 0]
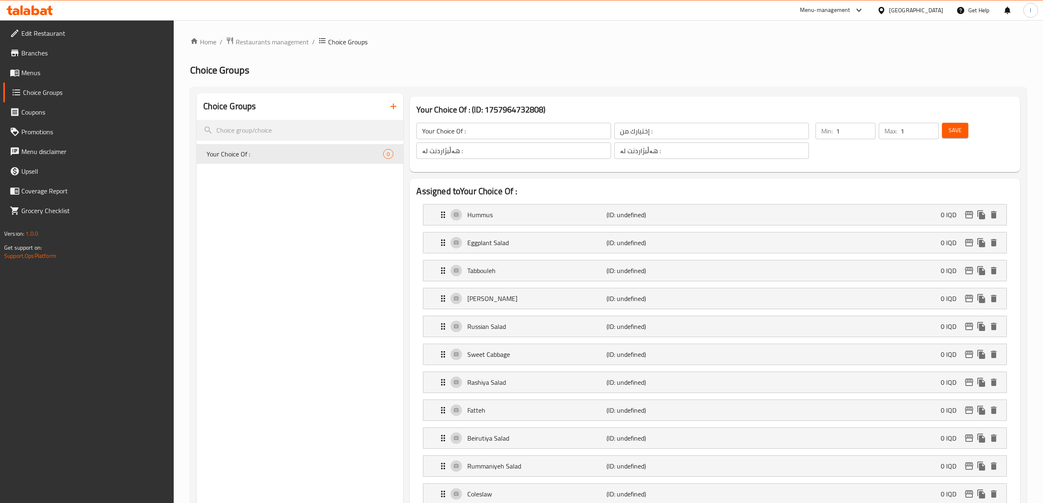
click at [954, 129] on span "Save" at bounding box center [954, 130] width 13 height 10
click at [276, 145] on div "Your Choice Of : 16" at bounding box center [300, 154] width 206 height 20
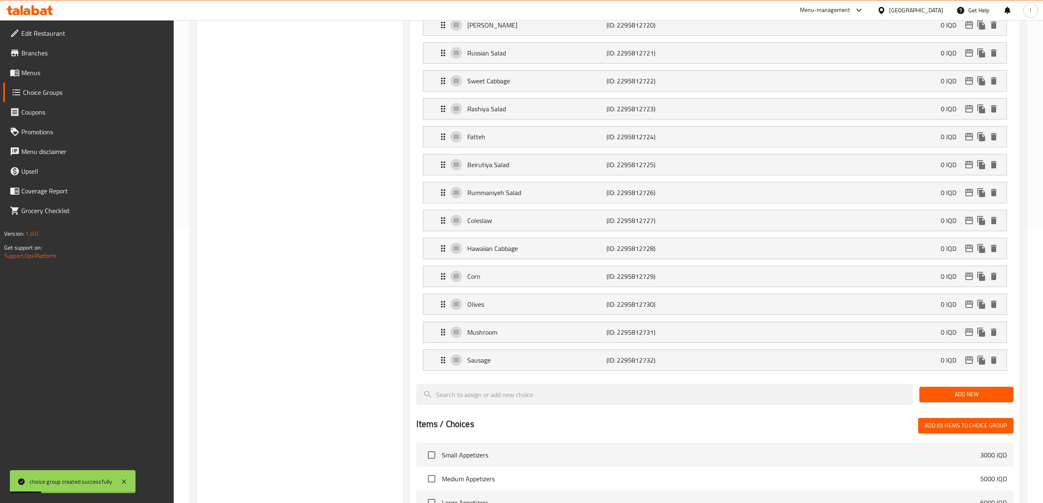
scroll to position [526, 0]
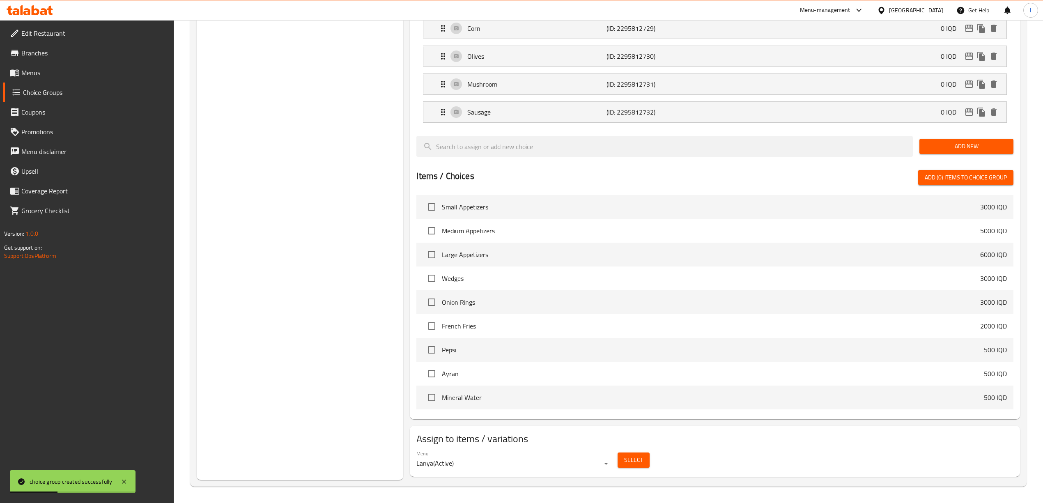
click at [635, 463] on span "Select" at bounding box center [633, 460] width 19 height 10
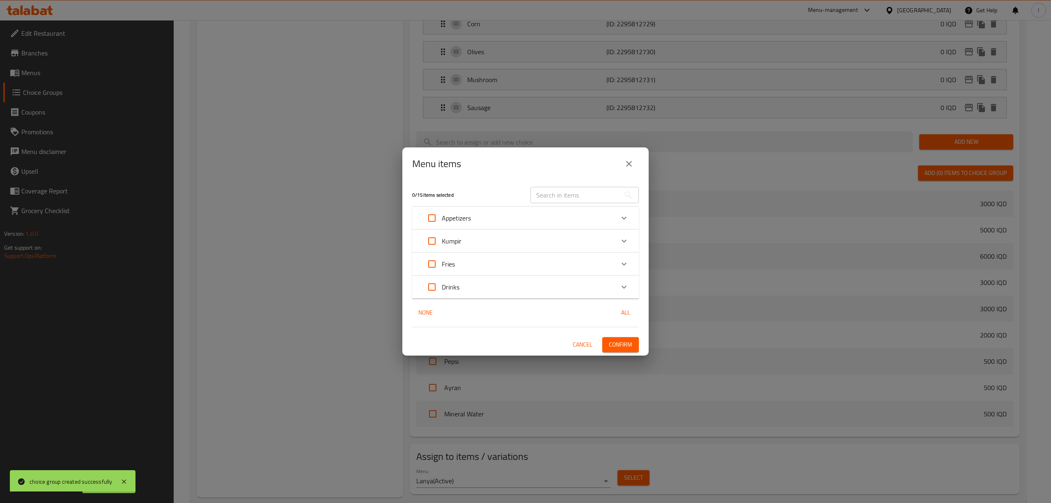
click at [434, 240] on input "Expand" at bounding box center [432, 241] width 20 height 20
checkbox input "true"
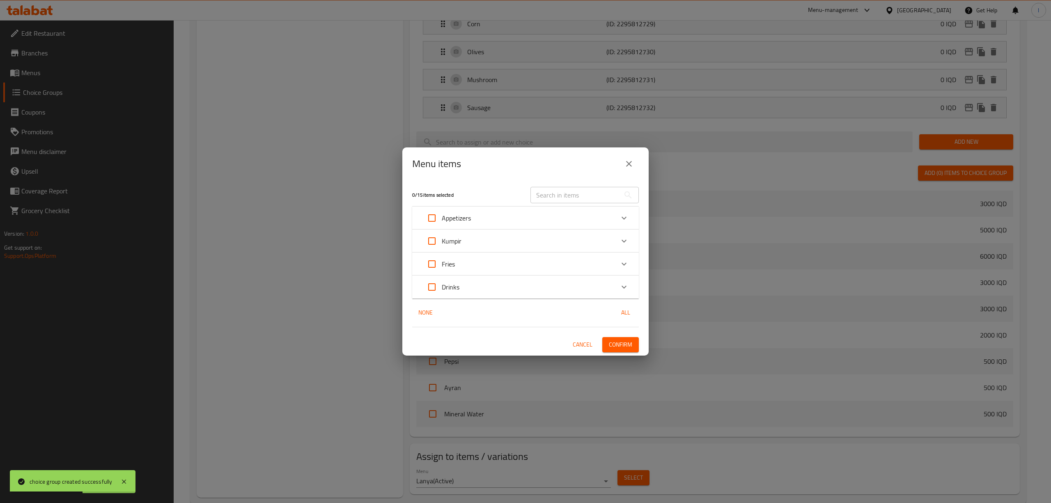
checkbox input "true"
click at [617, 344] on span "Confirm" at bounding box center [620, 344] width 23 height 10
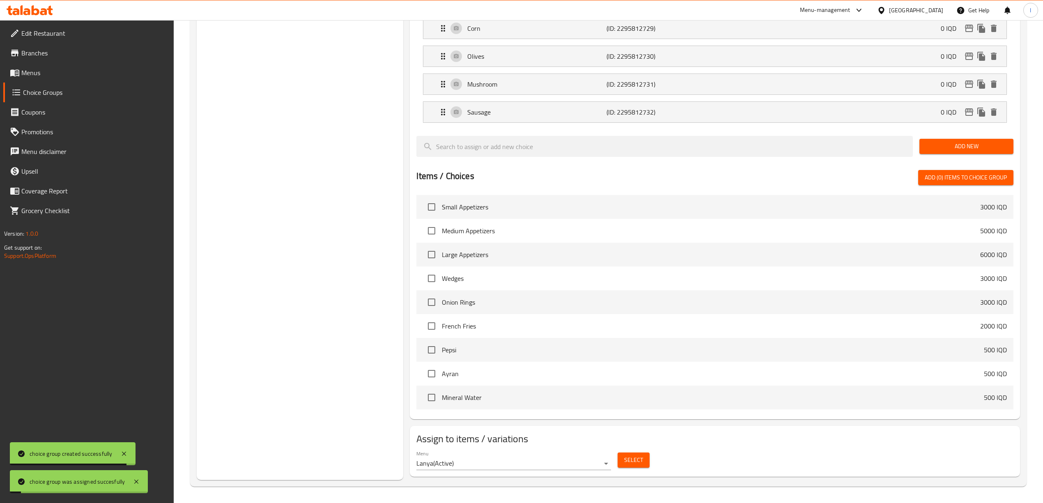
click at [29, 68] on span "Menus" at bounding box center [94, 73] width 146 height 10
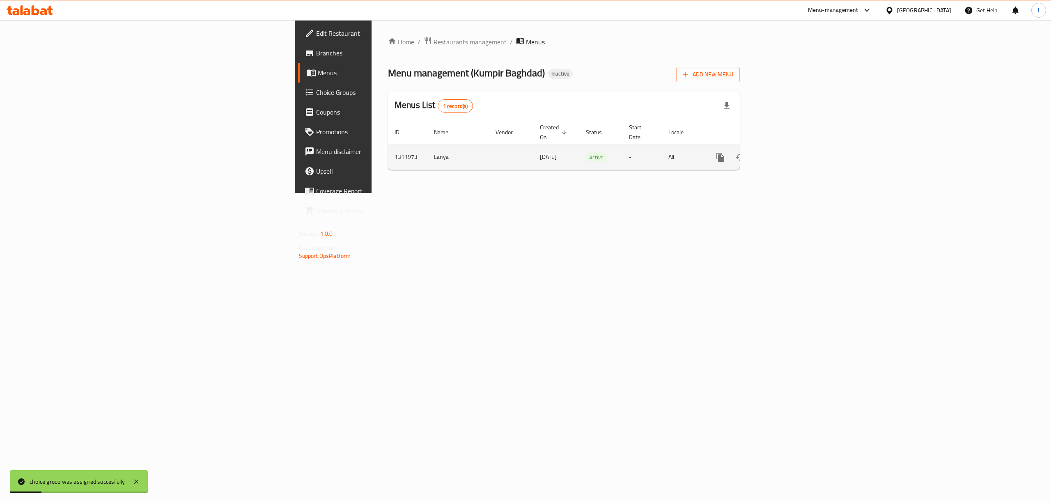
click at [789, 147] on link "enhanced table" at bounding box center [780, 157] width 20 height 20
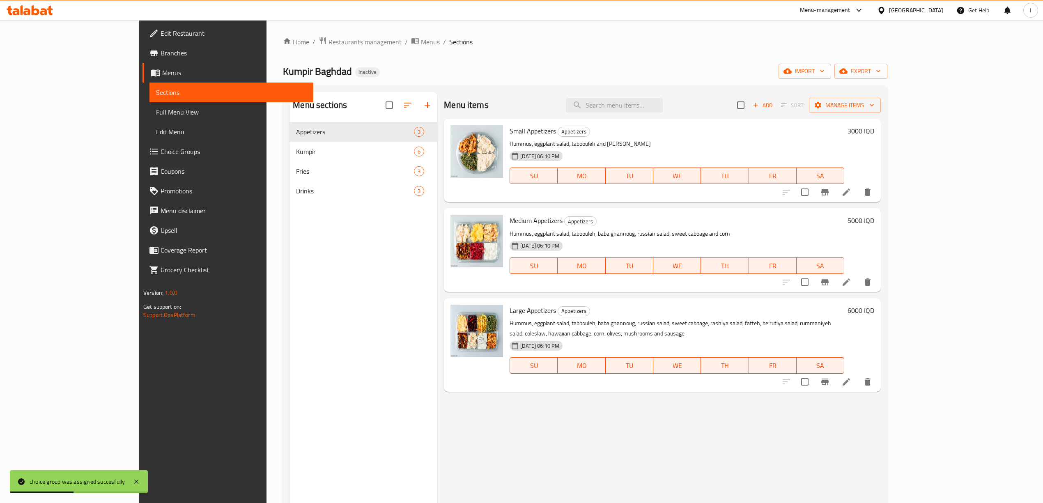
click at [156, 114] on span "Full Menu View" at bounding box center [231, 112] width 151 height 10
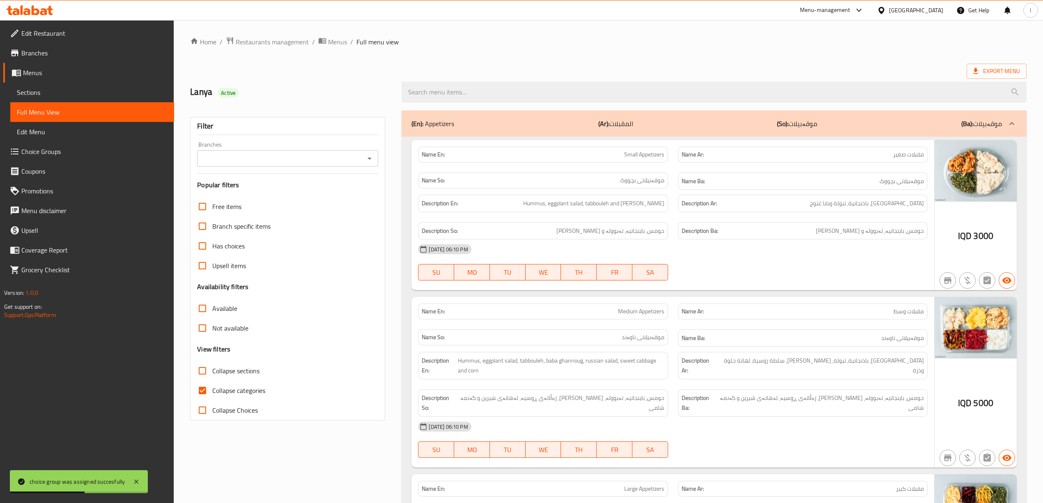
drag, startPoint x: 299, startPoint y: 168, endPoint x: 296, endPoint y: 162, distance: 7.0
click at [299, 168] on div "Filter Branches Branches Popular filters Free items Branch specific items Has c…" at bounding box center [287, 268] width 195 height 303
click at [298, 159] on input "Branches" at bounding box center [281, 158] width 163 height 11
click at [372, 156] on icon "Close" at bounding box center [370, 159] width 10 height 10
click at [372, 155] on icon "Open" at bounding box center [370, 159] width 10 height 10
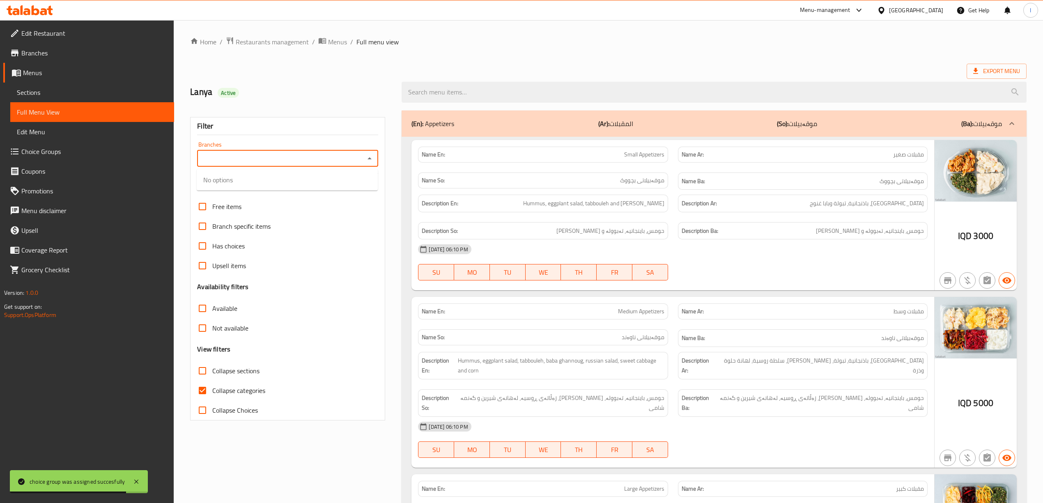
click at [227, 388] on span "Collapse categories" at bounding box center [238, 390] width 53 height 10
click at [212, 388] on input "Collapse categories" at bounding box center [203, 391] width 20 height 20
checkbox input "false"
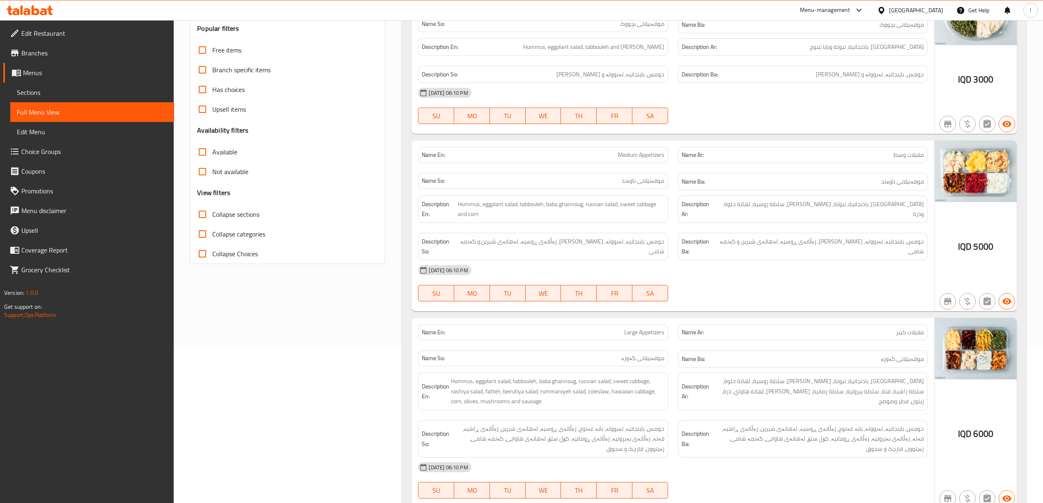
scroll to position [55, 0]
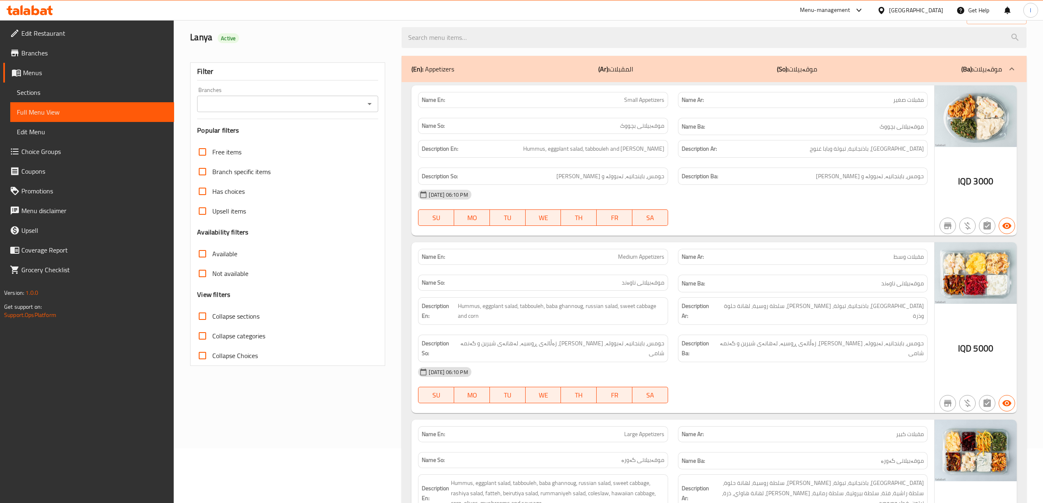
click at [235, 108] on input "Branches" at bounding box center [281, 103] width 163 height 11
click at [248, 137] on span "Kumpir Baghdad, [PERSON_NAME]" at bounding box center [252, 140] width 99 height 10
type input "Kumpir Baghdad, [PERSON_NAME]"
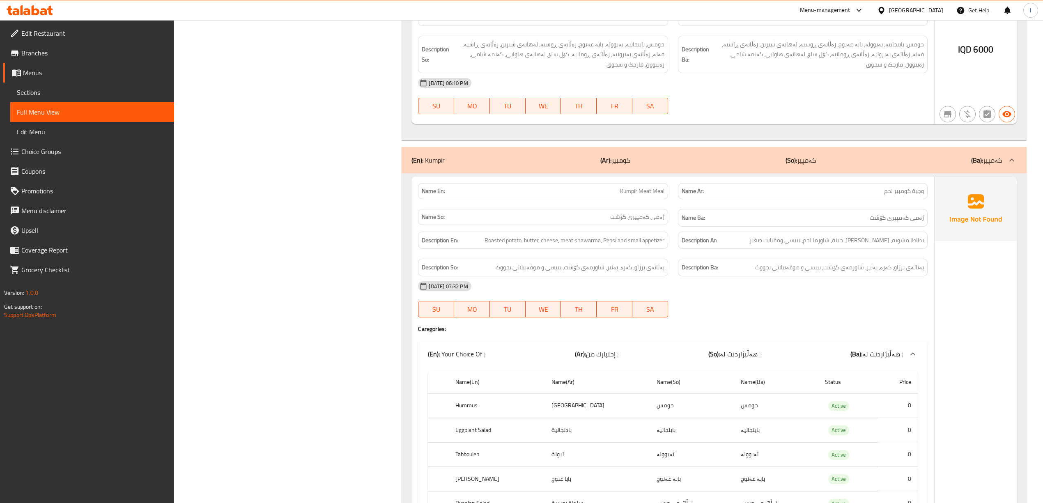
scroll to position [573, 0]
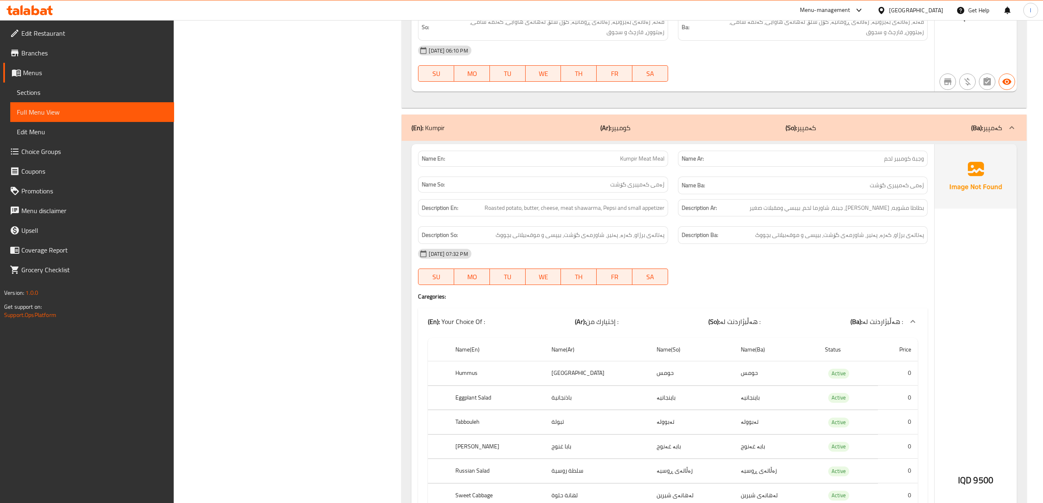
click at [63, 89] on span "Sections" at bounding box center [92, 92] width 151 height 10
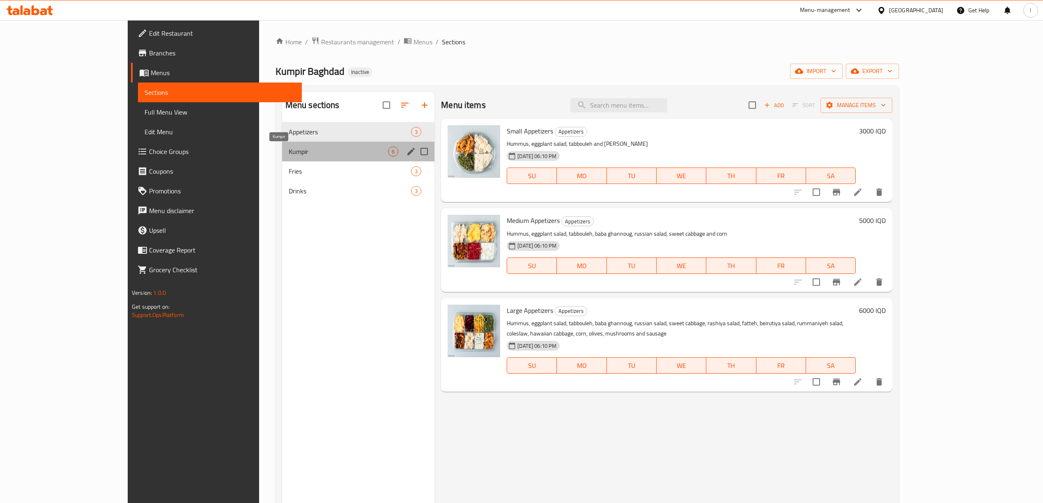
click at [289, 156] on span "Kumpir" at bounding box center [338, 152] width 99 height 10
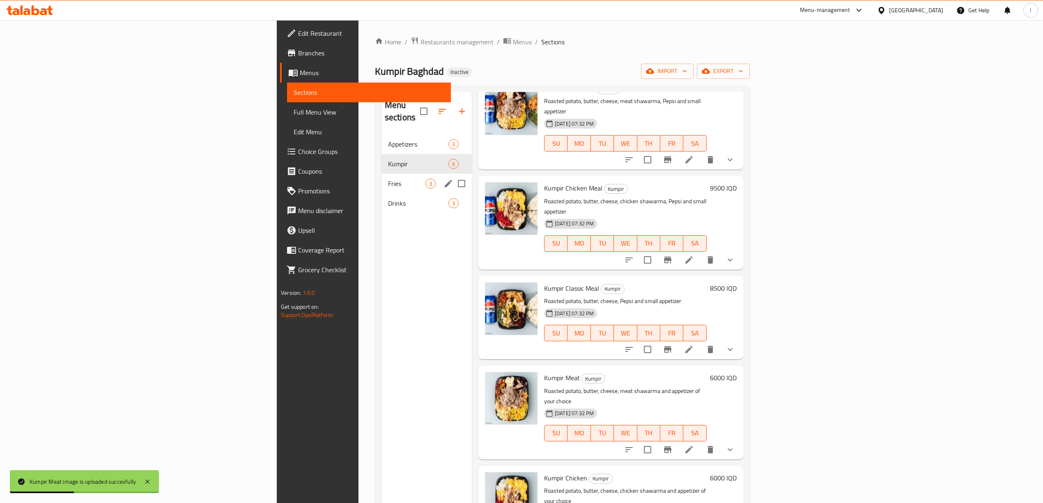
click at [381, 174] on div "Fries 3" at bounding box center [426, 184] width 90 height 20
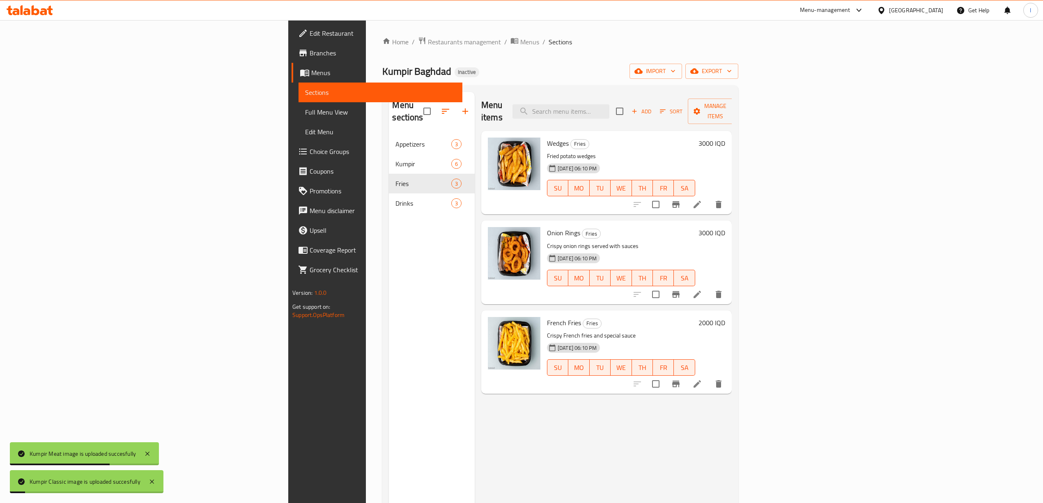
click at [305, 110] on span "Full Menu View" at bounding box center [380, 112] width 151 height 10
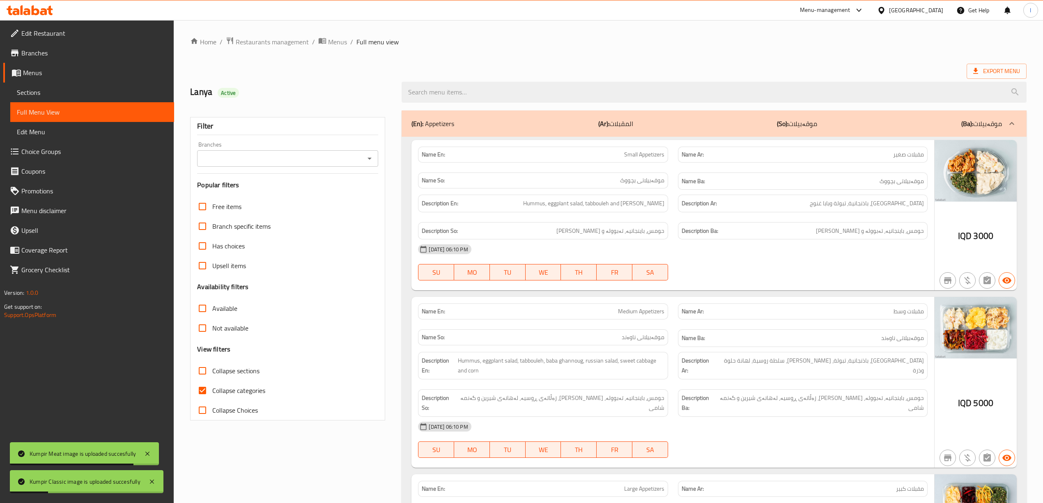
click at [320, 157] on input "Branches" at bounding box center [281, 158] width 163 height 11
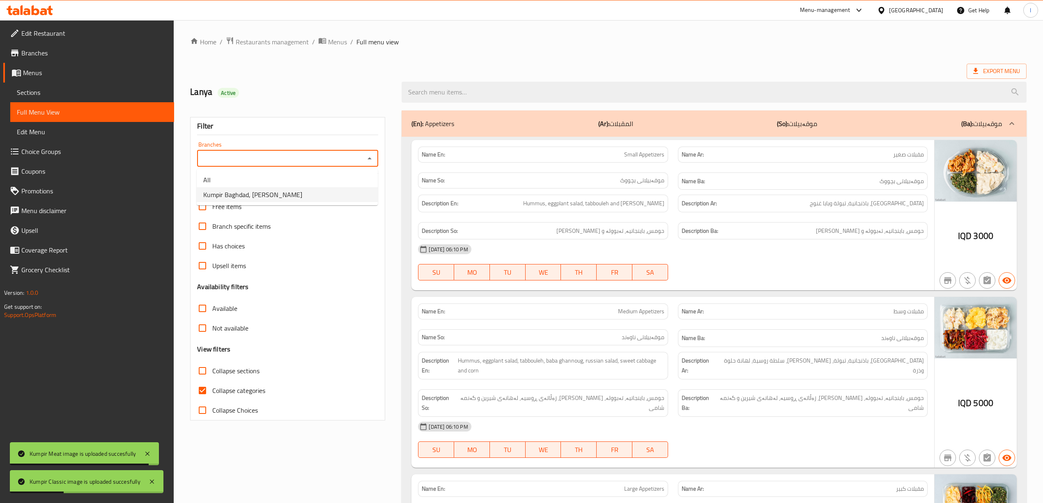
click at [273, 196] on span "Kumpir Baghdad, [PERSON_NAME]" at bounding box center [252, 195] width 99 height 10
type input "Kumpir Baghdad, [PERSON_NAME]"
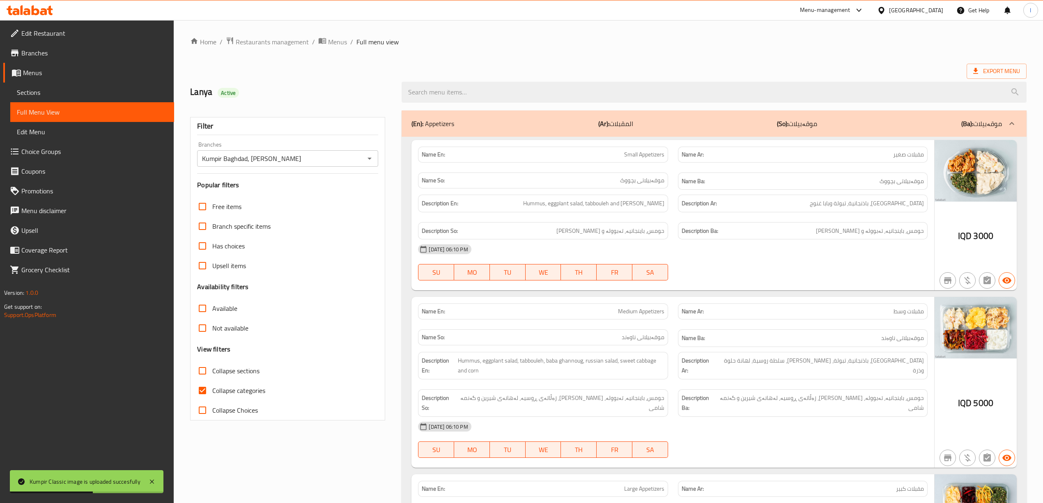
click at [236, 388] on span "Collapse categories" at bounding box center [238, 390] width 53 height 10
click at [212, 388] on input "Collapse categories" at bounding box center [203, 391] width 20 height 20
checkbox input "false"
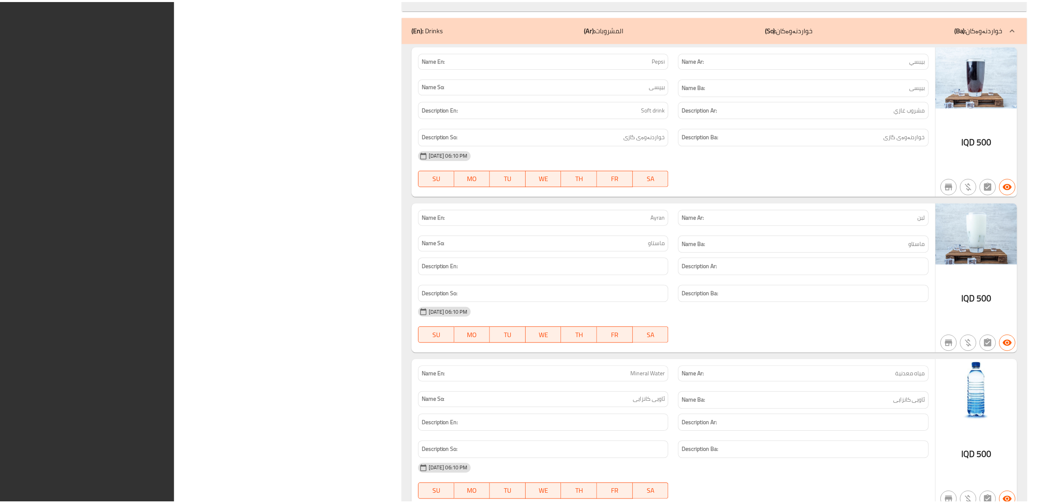
scroll to position [5117, 0]
